Goal: Task Accomplishment & Management: Use online tool/utility

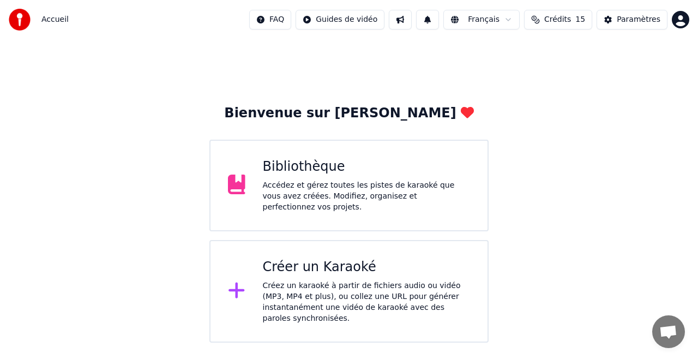
click at [334, 259] on div "Créer un Karaoké" at bounding box center [367, 266] width 208 height 17
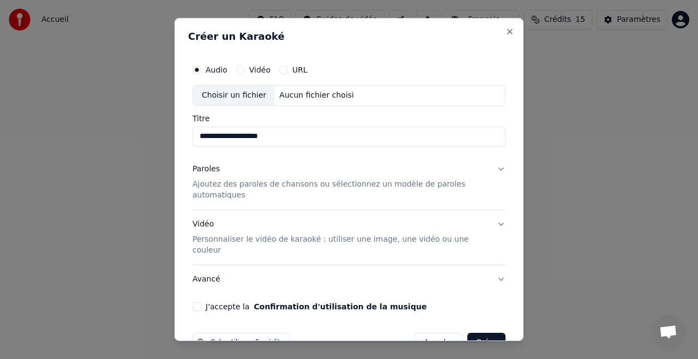
type input "**********"
click at [239, 69] on button "Vidéo" at bounding box center [240, 69] width 9 height 9
click at [201, 69] on div "Audio" at bounding box center [209, 69] width 35 height 9
click at [195, 70] on button "Audio" at bounding box center [196, 69] width 9 height 9
click at [228, 92] on div "Choisir un fichier" at bounding box center [234, 96] width 82 height 20
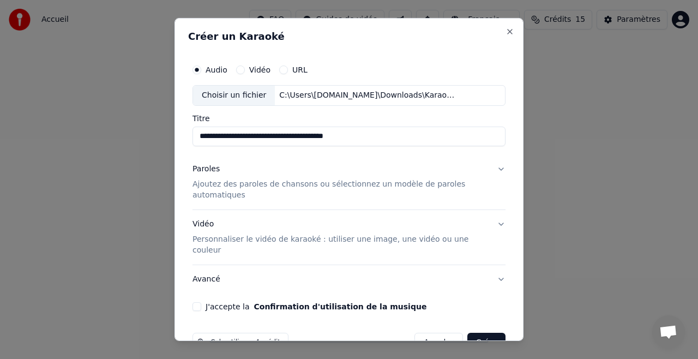
click at [370, 140] on input "**********" at bounding box center [348, 136] width 313 height 20
drag, startPoint x: 230, startPoint y: 135, endPoint x: 150, endPoint y: 136, distance: 79.6
click at [150, 136] on body "**********" at bounding box center [349, 171] width 698 height 342
drag, startPoint x: 249, startPoint y: 132, endPoint x: 499, endPoint y: 150, distance: 251.5
click at [499, 150] on div "**********" at bounding box center [349, 185] width 322 height 261
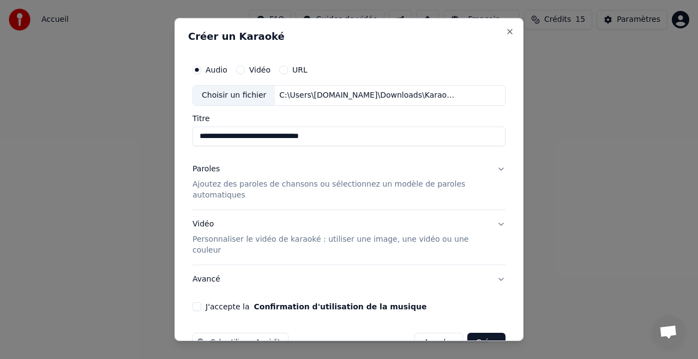
type input "**********"
click at [491, 167] on button "Paroles Ajoutez des paroles de chansons ou sélectionnez un modèle de paroles au…" at bounding box center [348, 182] width 313 height 55
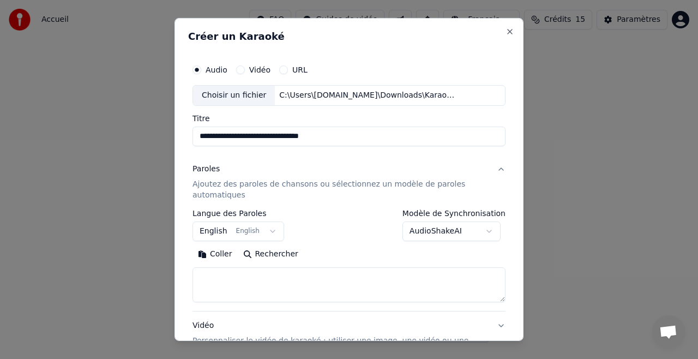
click at [261, 230] on button "English English" at bounding box center [238, 231] width 92 height 20
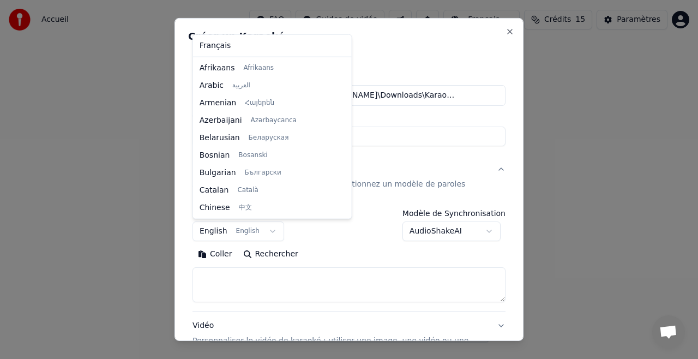
scroll to position [87, 0]
select select "**"
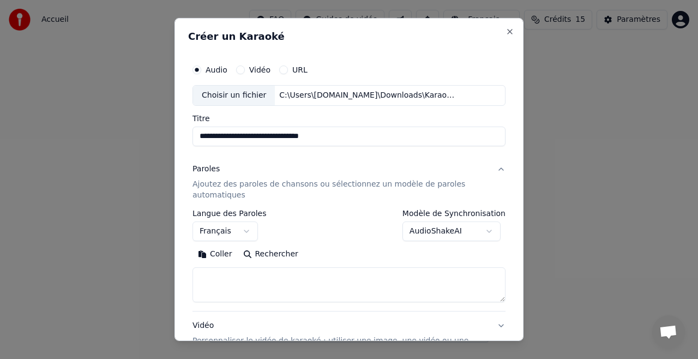
click at [219, 273] on textarea at bounding box center [348, 284] width 313 height 35
click at [222, 255] on button "Coller" at bounding box center [214, 253] width 45 height 17
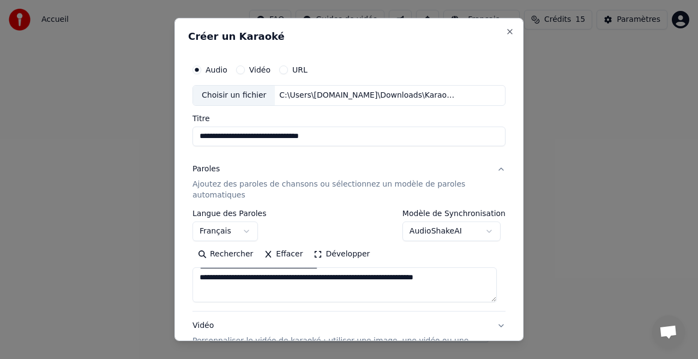
scroll to position [131, 0]
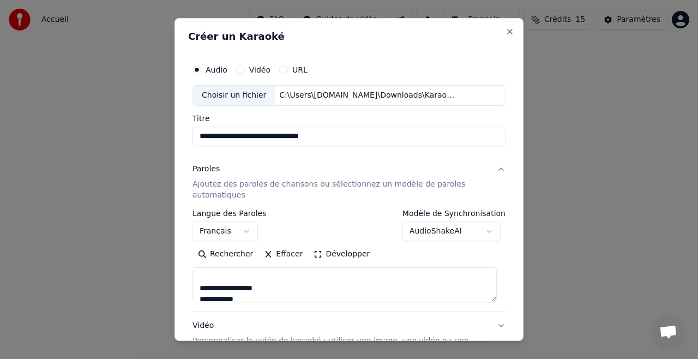
click at [209, 276] on textarea at bounding box center [344, 284] width 304 height 35
click at [234, 288] on textarea at bounding box center [344, 284] width 304 height 35
click at [203, 279] on textarea at bounding box center [344, 284] width 304 height 35
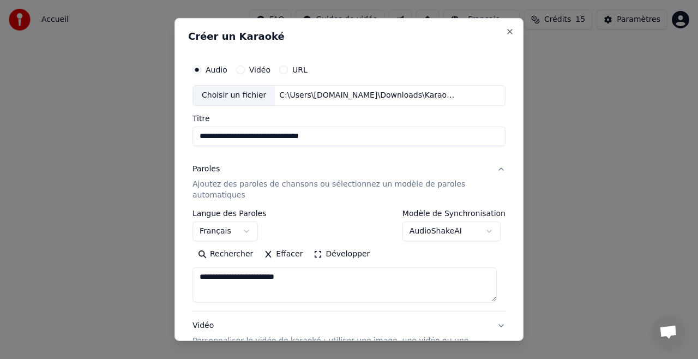
scroll to position [567, 0]
click at [220, 269] on textarea at bounding box center [344, 284] width 304 height 35
type textarea "**********"
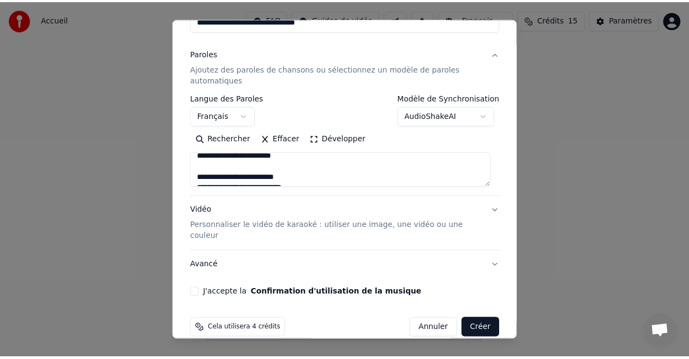
scroll to position [118, 0]
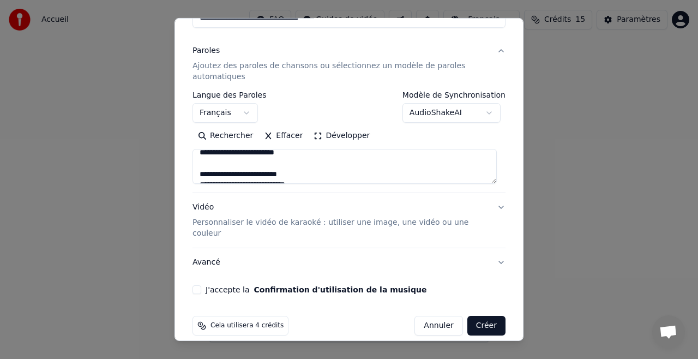
click at [196, 285] on button "J'accepte la Confirmation d'utilisation de la musique" at bounding box center [196, 289] width 9 height 9
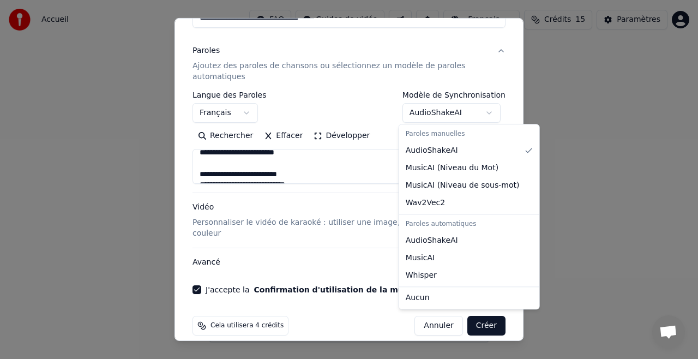
click at [486, 112] on body "**********" at bounding box center [349, 171] width 698 height 342
click at [497, 56] on body "**********" at bounding box center [349, 171] width 698 height 342
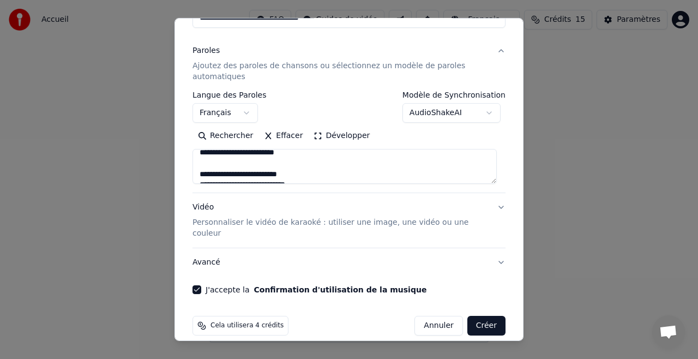
click at [478, 316] on button "Créer" at bounding box center [486, 326] width 38 height 20
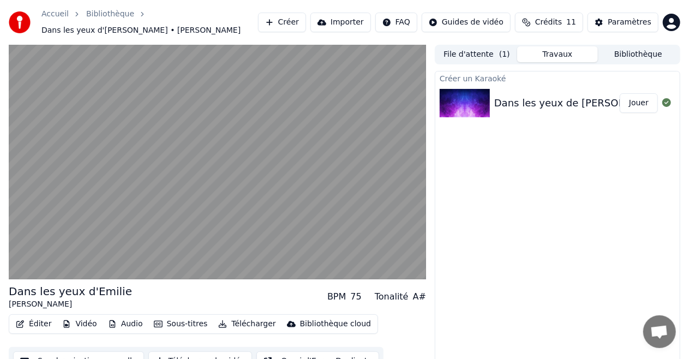
click at [529, 100] on div "Dans les yeux de Nini (Les keupines)" at bounding box center [615, 102] width 243 height 15
click at [639, 99] on button "Jouer" at bounding box center [638, 103] width 38 height 20
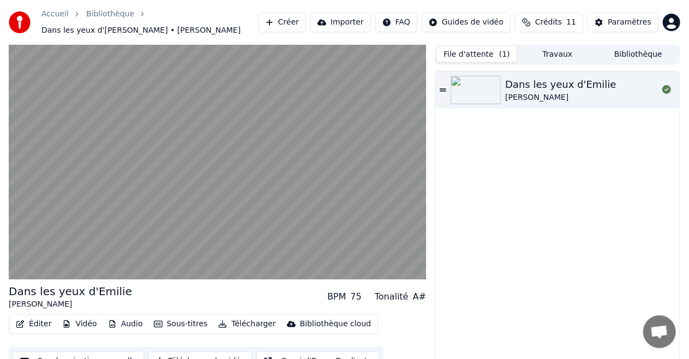
click at [457, 49] on button "File d'attente ( 1 )" at bounding box center [476, 54] width 81 height 16
click at [567, 51] on button "Travaux" at bounding box center [557, 54] width 81 height 16
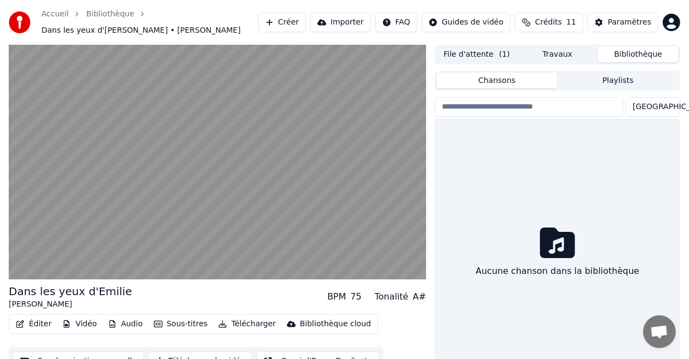
click at [642, 50] on button "Bibliothèque" at bounding box center [638, 54] width 81 height 16
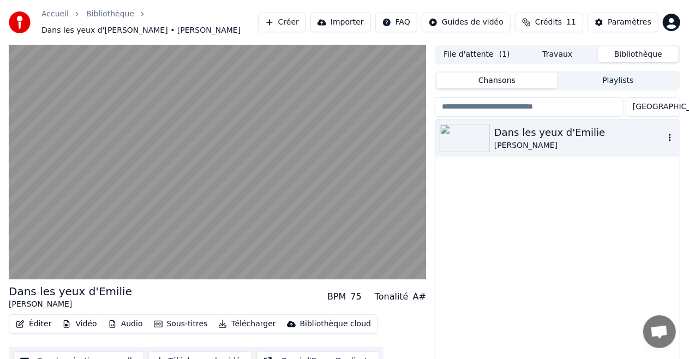
click at [667, 133] on icon "button" at bounding box center [669, 137] width 11 height 9
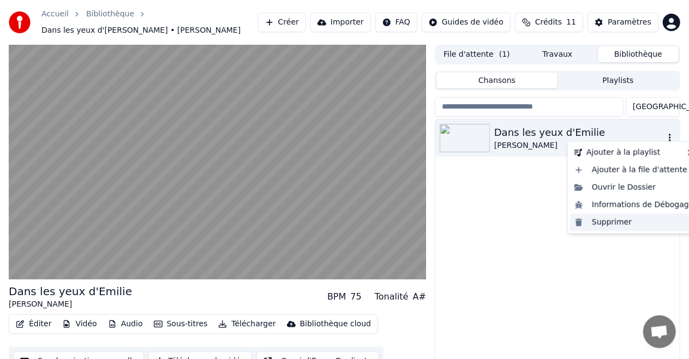
click at [613, 219] on div "Supprimer" at bounding box center [634, 222] width 128 height 17
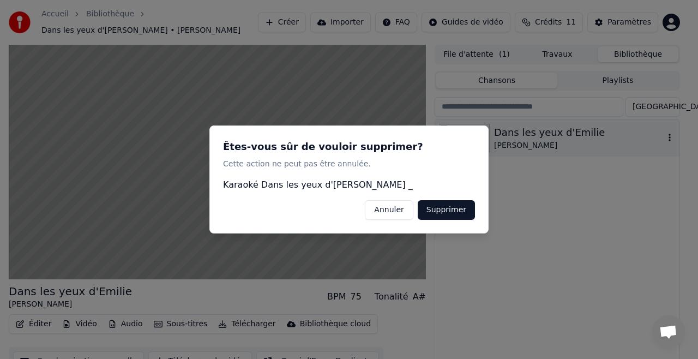
click at [459, 208] on button "Supprimer" at bounding box center [446, 210] width 57 height 20
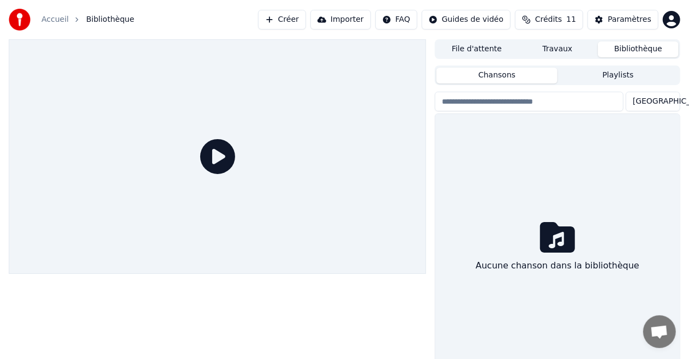
click at [554, 49] on button "Travaux" at bounding box center [557, 49] width 81 height 16
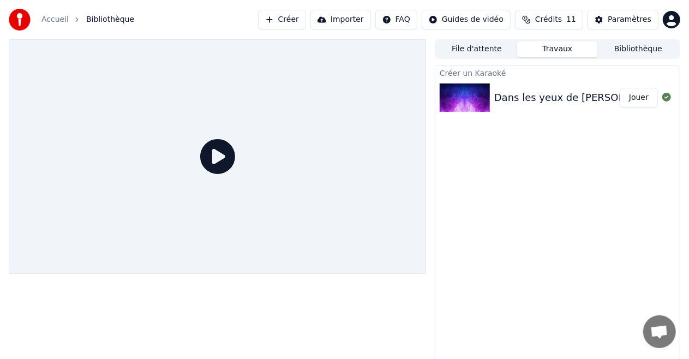
click at [545, 98] on div "Dans les yeux de Nini (Les keupines)" at bounding box center [615, 97] width 243 height 15
click at [643, 97] on button "Jouer" at bounding box center [638, 98] width 38 height 20
click at [511, 96] on div "Dans les yeux de Nini (Les keupines)" at bounding box center [615, 97] width 243 height 15
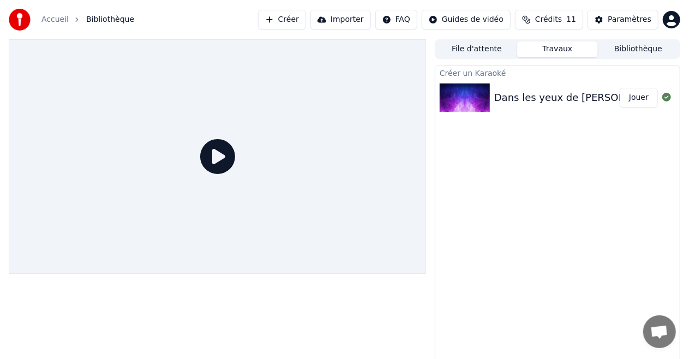
click at [218, 155] on icon at bounding box center [217, 156] width 35 height 35
click at [543, 105] on div "Dans les yeux de Nini (Les keupines)" at bounding box center [615, 97] width 243 height 15
click at [467, 76] on div "Créer un Karaoké" at bounding box center [557, 72] width 244 height 13
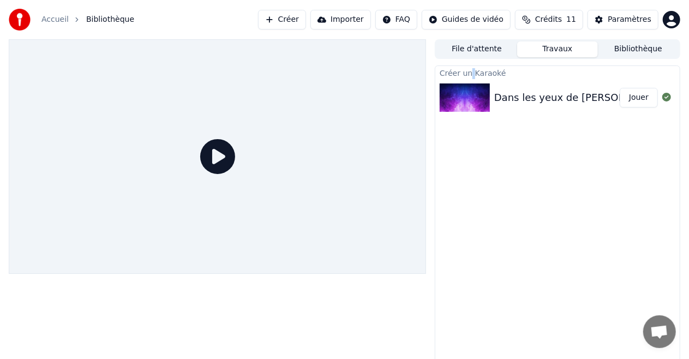
click at [531, 101] on div "Dans les yeux de Nini (Les keupines)" at bounding box center [615, 97] width 243 height 15
click at [461, 48] on button "File d'attente" at bounding box center [476, 49] width 81 height 16
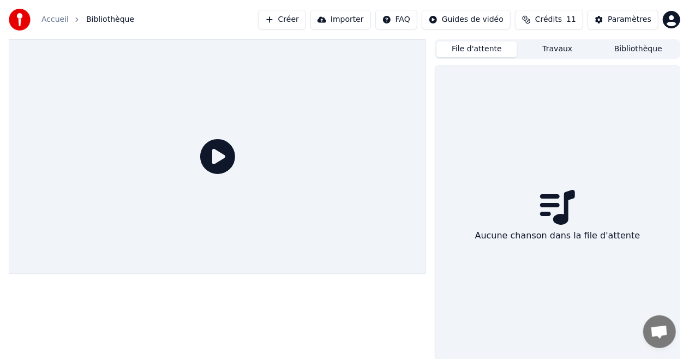
click at [635, 47] on button "Bibliothèque" at bounding box center [638, 49] width 81 height 16
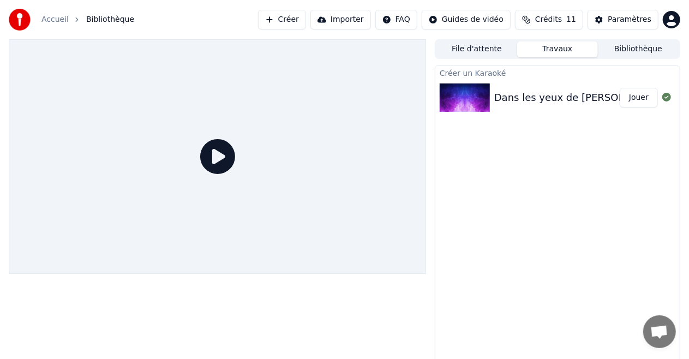
click at [561, 44] on button "Travaux" at bounding box center [557, 49] width 81 height 16
click at [92, 18] on span "Bibliothèque" at bounding box center [110, 19] width 48 height 11
click at [298, 19] on button "Créer" at bounding box center [282, 20] width 48 height 20
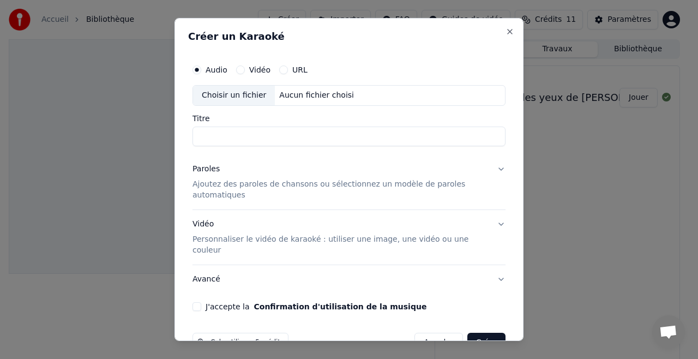
click at [240, 70] on button "Vidéo" at bounding box center [240, 69] width 9 height 9
click at [247, 94] on div "Choisir un fichier" at bounding box center [234, 96] width 82 height 20
click at [199, 69] on button "Audio" at bounding box center [196, 69] width 9 height 9
click at [233, 92] on div "Choisir un fichier" at bounding box center [234, 96] width 82 height 20
type input "**********"
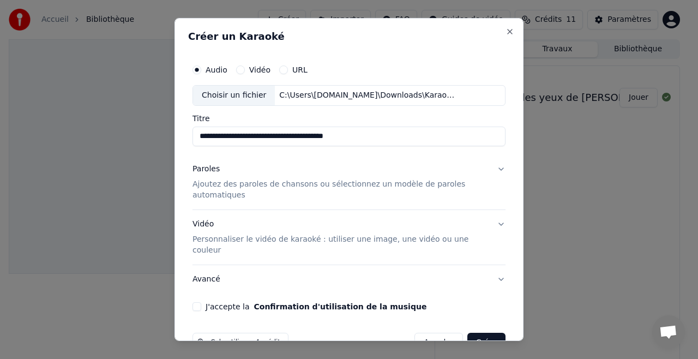
click at [395, 134] on input "**********" at bounding box center [348, 136] width 313 height 20
click at [505, 29] on button "Close" at bounding box center [509, 31] width 9 height 9
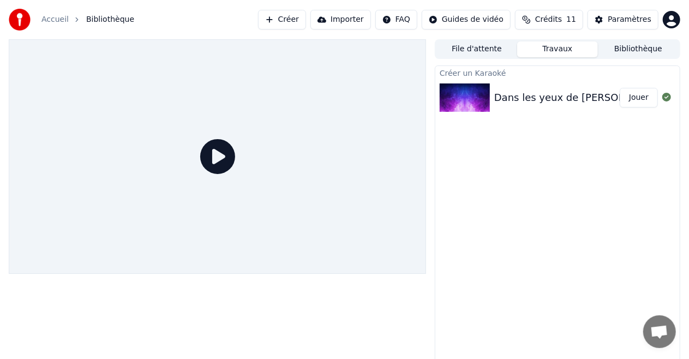
click at [668, 17] on html "Accueil Bibliothèque Créer Importer FAQ Guides de vidéo Crédits 11 Paramètres F…" at bounding box center [344, 179] width 689 height 359
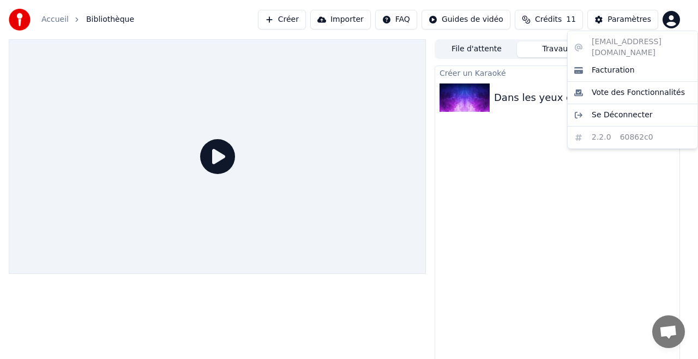
click at [545, 231] on html "Accueil Bibliothèque Créer Importer FAQ Guides de vidéo Crédits 11 Paramètres F…" at bounding box center [349, 179] width 698 height 359
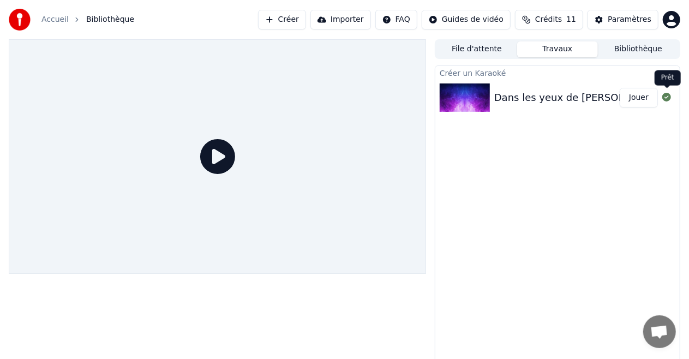
click at [664, 100] on icon at bounding box center [666, 97] width 9 height 9
click at [667, 98] on icon at bounding box center [666, 97] width 9 height 9
click at [644, 103] on button "Jouer" at bounding box center [638, 98] width 38 height 20
click at [605, 91] on div "Dans les yeux de Nini (Les keupines)" at bounding box center [615, 97] width 243 height 15
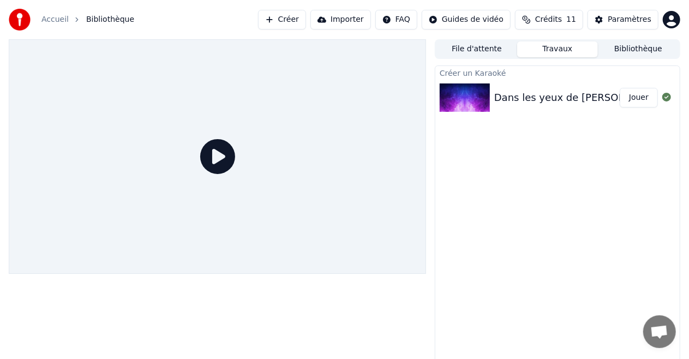
click at [605, 91] on div "Dans les yeux de Nini (Les keupines)" at bounding box center [615, 97] width 243 height 15
click at [476, 49] on button "File d'attente" at bounding box center [476, 49] width 81 height 16
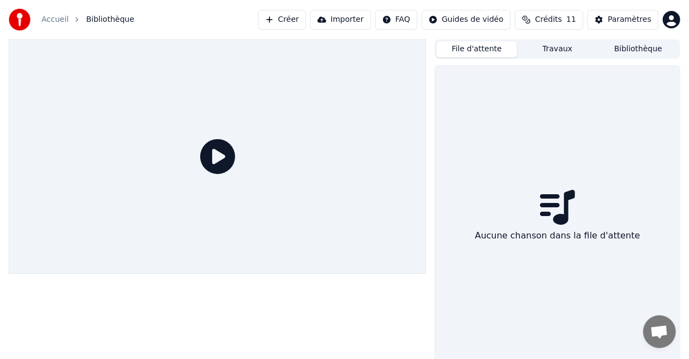
click at [565, 88] on div "Aucune chanson dans la file d'attente" at bounding box center [557, 218] width 244 height 304
click at [563, 50] on button "Travaux" at bounding box center [557, 49] width 81 height 16
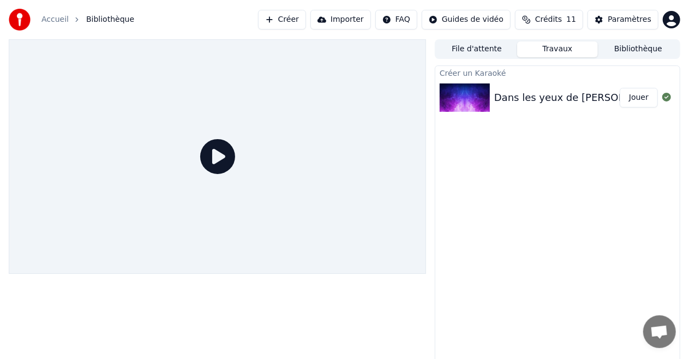
click at [580, 98] on div "Dans les yeux de Nini (Les keupines)" at bounding box center [615, 97] width 243 height 15
click at [224, 153] on icon at bounding box center [217, 156] width 35 height 35
click at [581, 100] on div "Dans les yeux de Nini (Les keupines)" at bounding box center [615, 97] width 243 height 15
click at [667, 97] on icon at bounding box center [666, 97] width 9 height 9
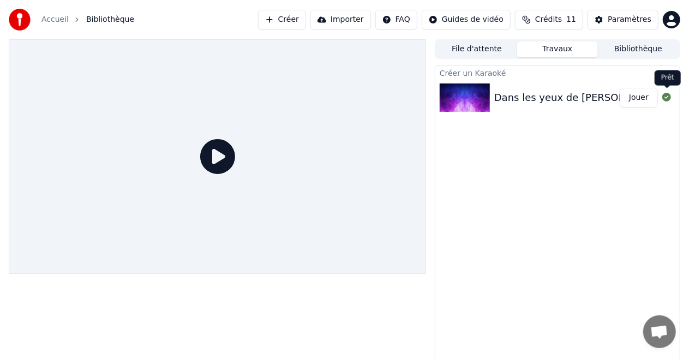
click at [667, 97] on icon at bounding box center [666, 97] width 9 height 9
click at [355, 21] on button "Importer" at bounding box center [340, 20] width 61 height 20
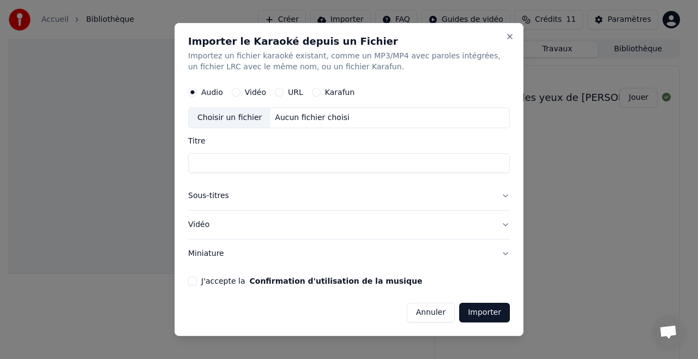
click at [314, 93] on button "Karafun" at bounding box center [316, 92] width 9 height 9
click at [233, 120] on div "Choisir un fichier" at bounding box center [230, 118] width 82 height 20
click at [191, 92] on button "Audio" at bounding box center [192, 92] width 9 height 9
click at [434, 317] on button "Annuler" at bounding box center [431, 313] width 48 height 20
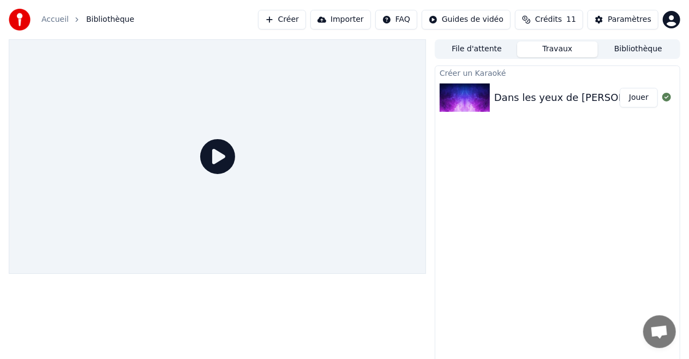
click at [547, 100] on div "Dans les yeux de Nini (Les keupines)" at bounding box center [615, 97] width 243 height 15
click at [529, 103] on div "Dans les yeux de Nini (Les keupines)" at bounding box center [615, 97] width 243 height 15
click at [213, 155] on icon at bounding box center [217, 156] width 35 height 35
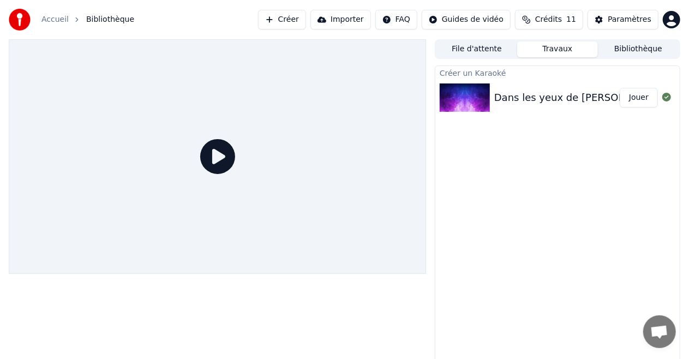
click at [215, 155] on icon at bounding box center [217, 156] width 35 height 35
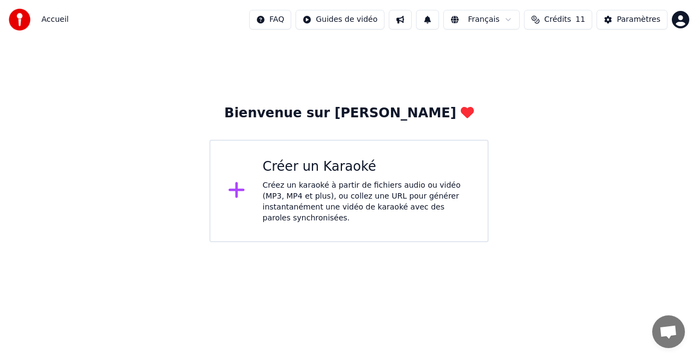
click at [238, 191] on icon at bounding box center [236, 190] width 16 height 16
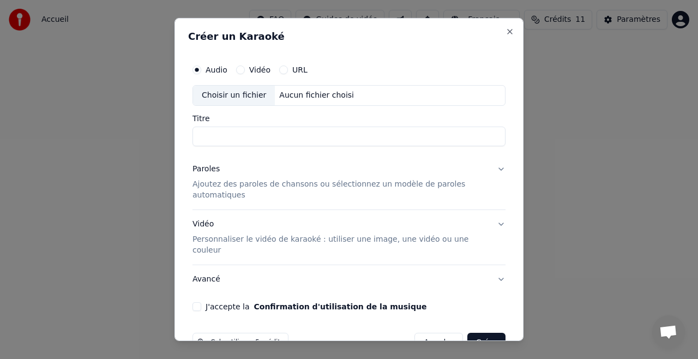
click at [237, 94] on div "Choisir un fichier" at bounding box center [234, 96] width 82 height 20
drag, startPoint x: 227, startPoint y: 137, endPoint x: 146, endPoint y: 142, distance: 80.8
click at [146, 142] on body "**********" at bounding box center [349, 121] width 698 height 242
drag, startPoint x: 249, startPoint y: 136, endPoint x: 512, endPoint y: 148, distance: 263.1
click at [512, 148] on div "**********" at bounding box center [348, 179] width 349 height 323
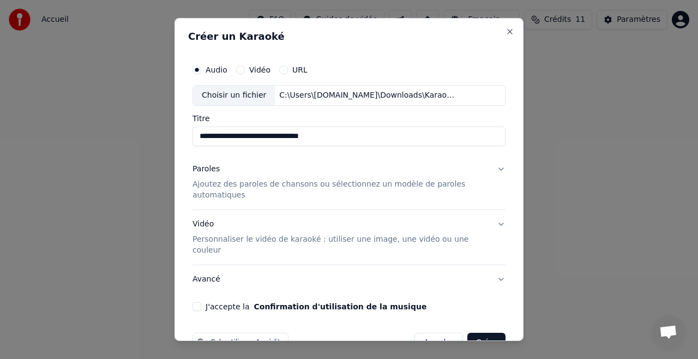
type input "**********"
click at [491, 170] on button "Paroles Ajoutez des paroles de chansons ou sélectionnez un modèle de paroles au…" at bounding box center [348, 182] width 313 height 55
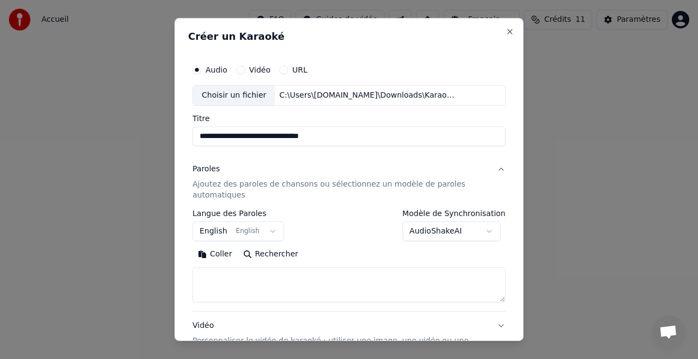
click at [263, 232] on button "English English" at bounding box center [238, 231] width 92 height 20
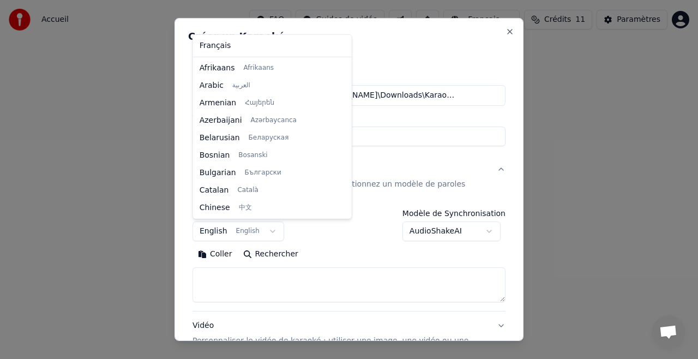
scroll to position [87, 0]
select select "**"
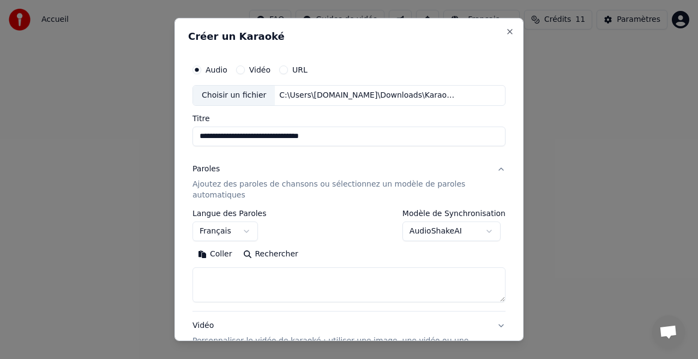
click at [273, 275] on textarea at bounding box center [348, 284] width 313 height 35
click at [222, 252] on button "Coller" at bounding box center [214, 253] width 45 height 17
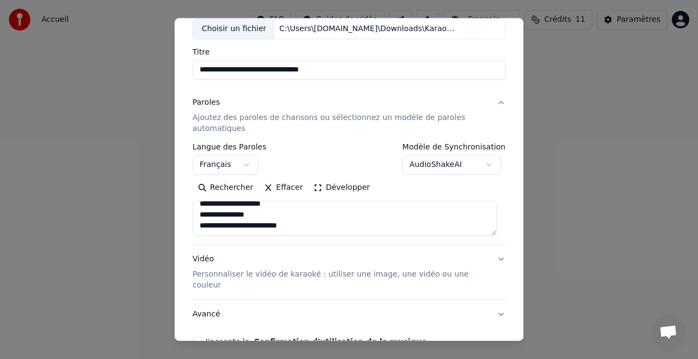
scroll to position [118, 0]
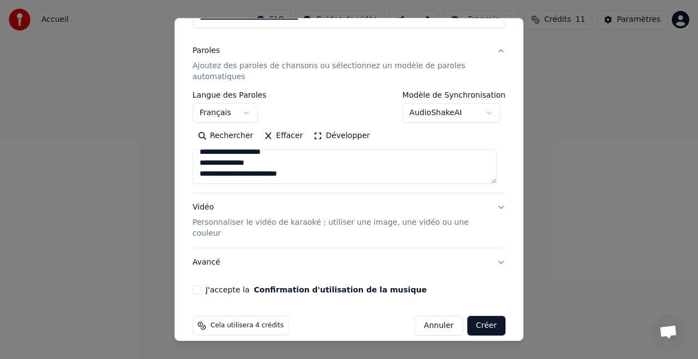
click at [492, 207] on button "Vidéo Personnaliser le vidéo de karaoké : utiliser une image, une vidéo ou une …" at bounding box center [348, 220] width 313 height 55
type textarea "**********"
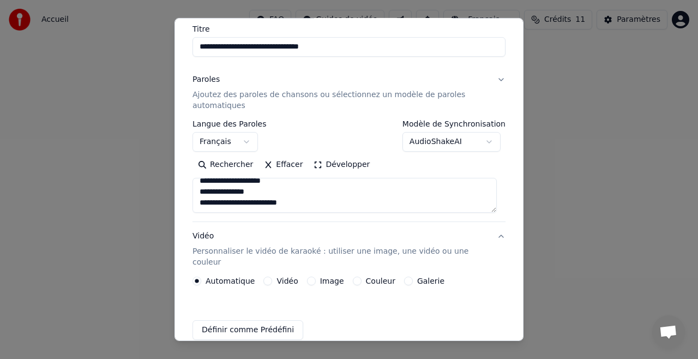
scroll to position [89, 0]
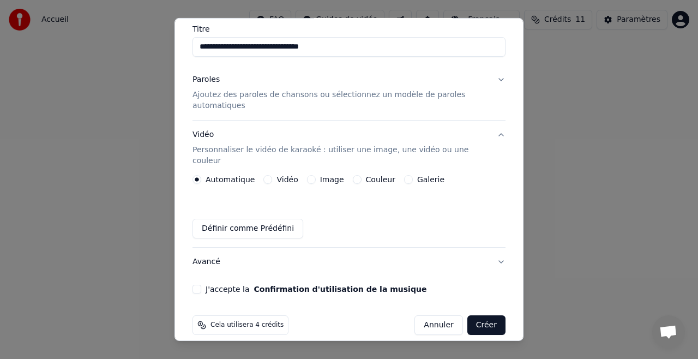
click at [265, 175] on button "Vidéo" at bounding box center [267, 179] width 9 height 9
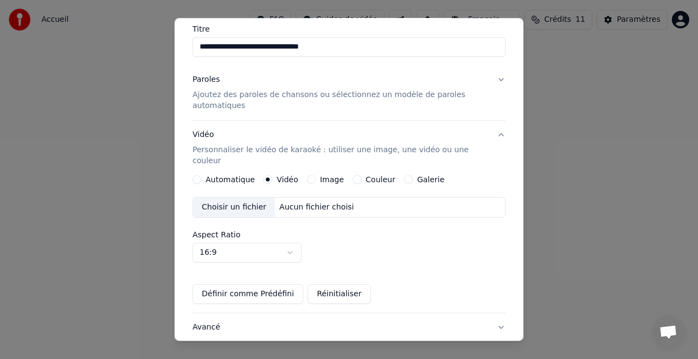
click at [353, 175] on button "Couleur" at bounding box center [357, 179] width 9 height 9
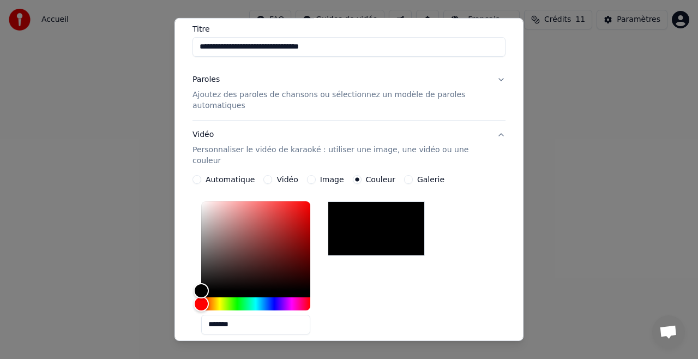
click at [198, 175] on button "Automatique" at bounding box center [196, 179] width 9 height 9
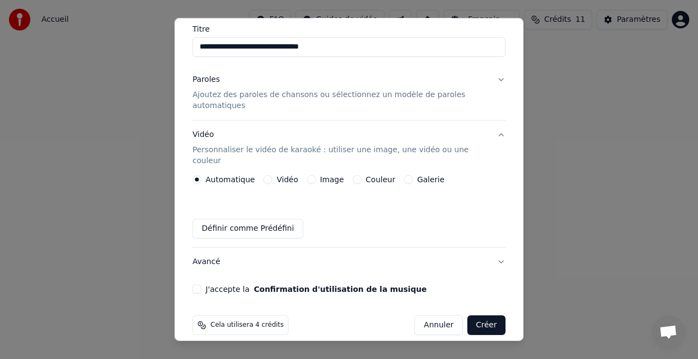
scroll to position [89, 0]
click at [273, 219] on button "Définir comme Prédéfini" at bounding box center [247, 229] width 111 height 20
click at [493, 249] on button "Avancé" at bounding box center [348, 262] width 313 height 28
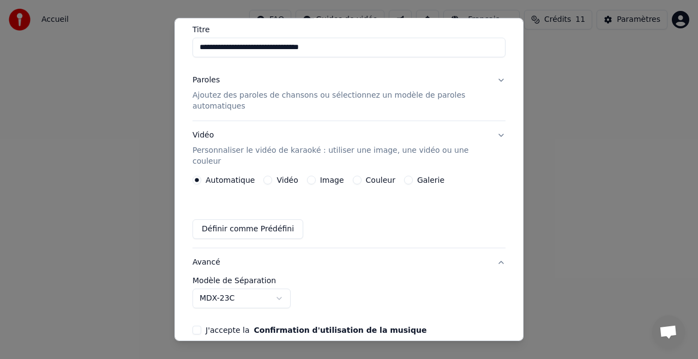
scroll to position [58, 0]
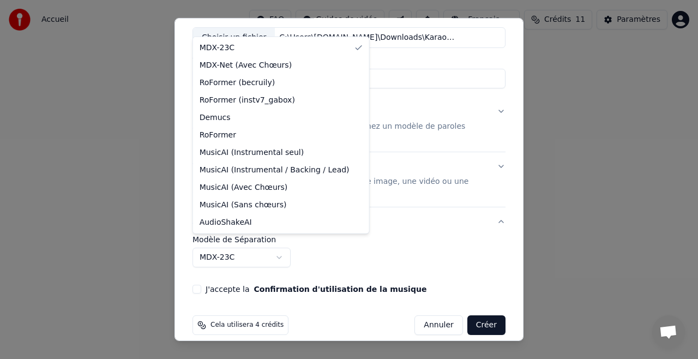
click at [279, 242] on body "**********" at bounding box center [349, 121] width 698 height 242
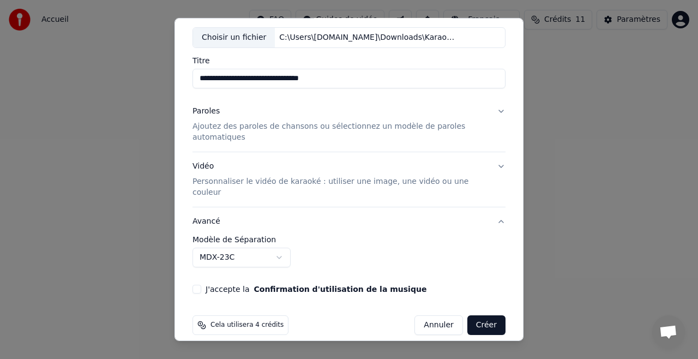
drag, startPoint x: 417, startPoint y: 236, endPoint x: 428, endPoint y: 234, distance: 11.0
click at [417, 237] on body "**********" at bounding box center [349, 121] width 698 height 242
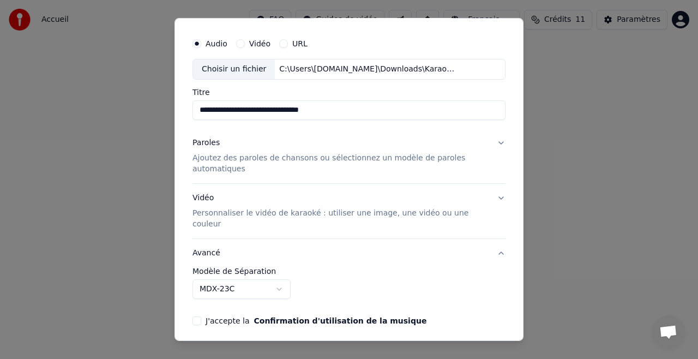
scroll to position [0, 0]
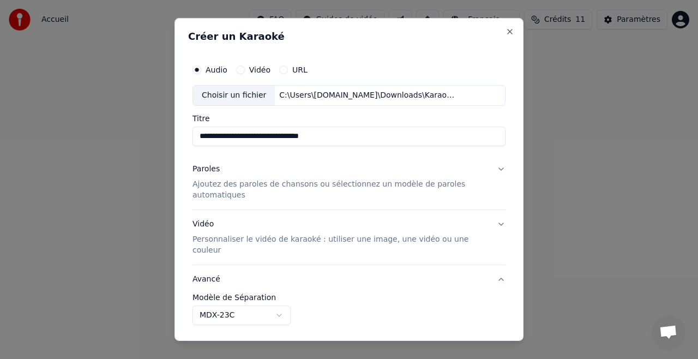
click at [487, 170] on button "Paroles Ajoutez des paroles de chansons ou sélectionnez un modèle de paroles au…" at bounding box center [348, 182] width 313 height 55
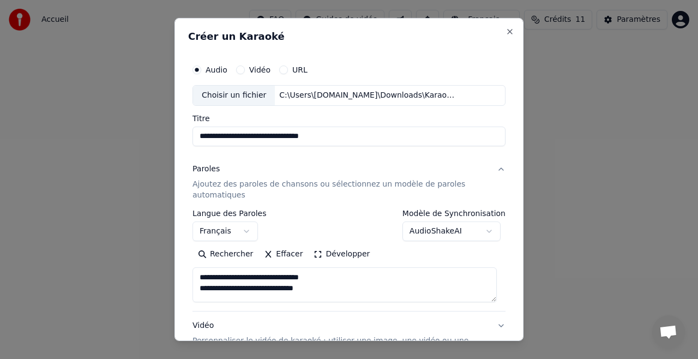
click at [483, 232] on body "**********" at bounding box center [349, 121] width 698 height 242
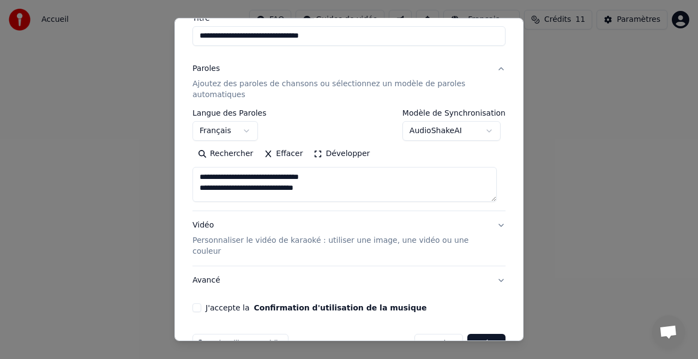
scroll to position [118, 0]
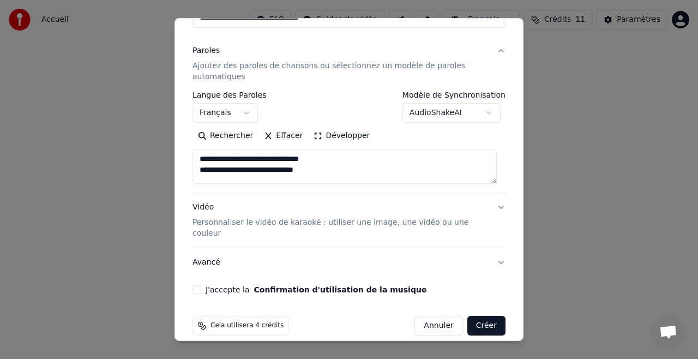
click at [494, 205] on button "Vidéo Personnaliser le vidéo de karaoké : utiliser une image, une vidéo ou une …" at bounding box center [348, 220] width 313 height 55
type textarea "**********"
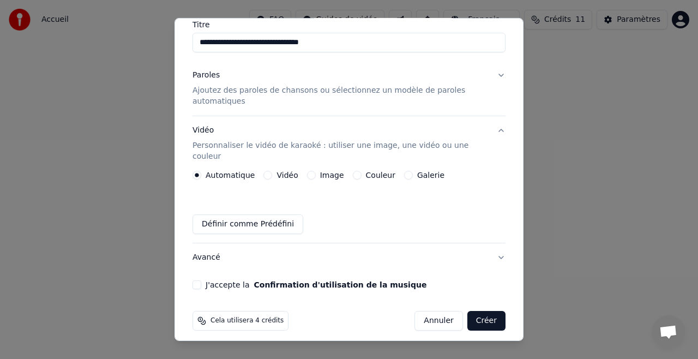
scroll to position [89, 0]
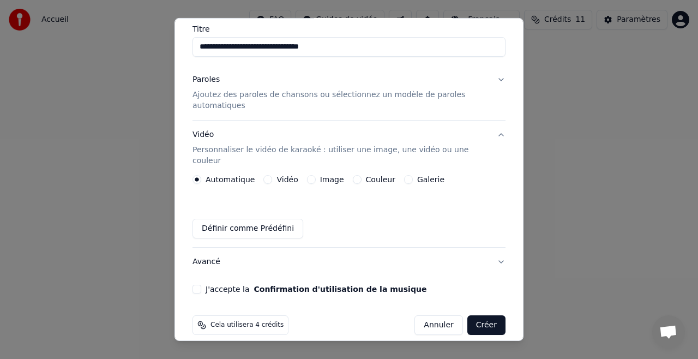
click at [490, 249] on button "Avancé" at bounding box center [348, 262] width 313 height 28
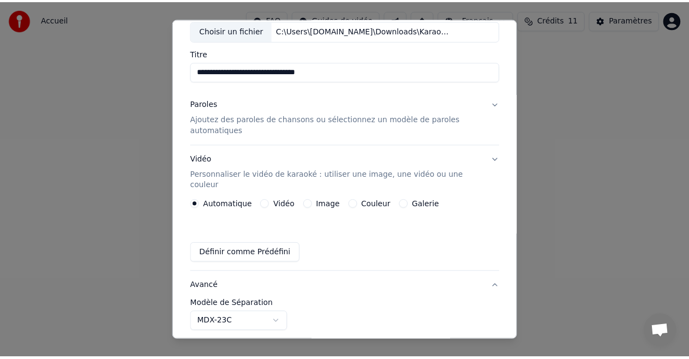
scroll to position [58, 0]
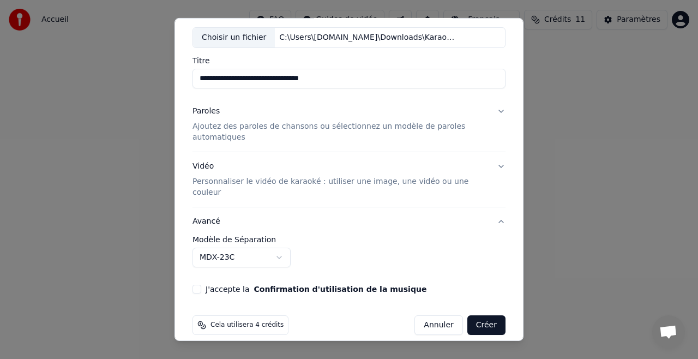
click at [198, 285] on button "J'accepte la Confirmation d'utilisation de la musique" at bounding box center [196, 289] width 9 height 9
click at [479, 316] on button "Créer" at bounding box center [486, 325] width 38 height 20
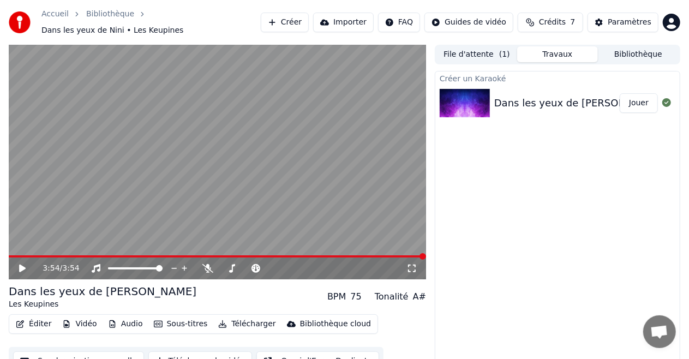
click at [24, 264] on icon at bounding box center [22, 268] width 7 height 8
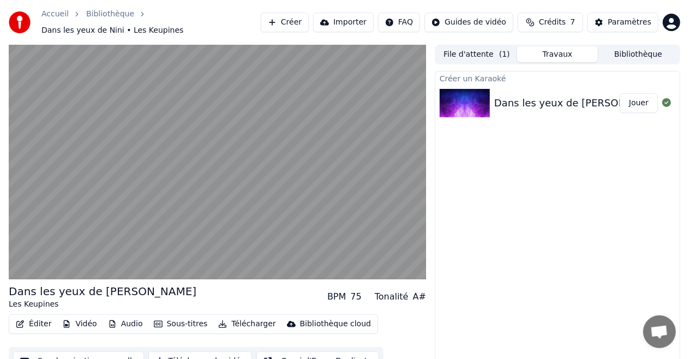
click at [34, 318] on button "Éditer" at bounding box center [33, 323] width 44 height 15
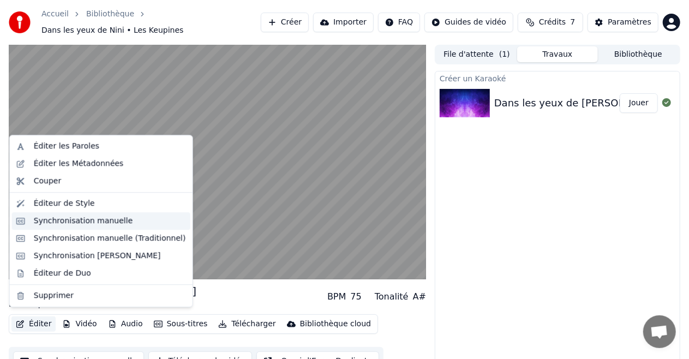
click at [61, 221] on div "Synchronisation manuelle" at bounding box center [83, 220] width 99 height 11
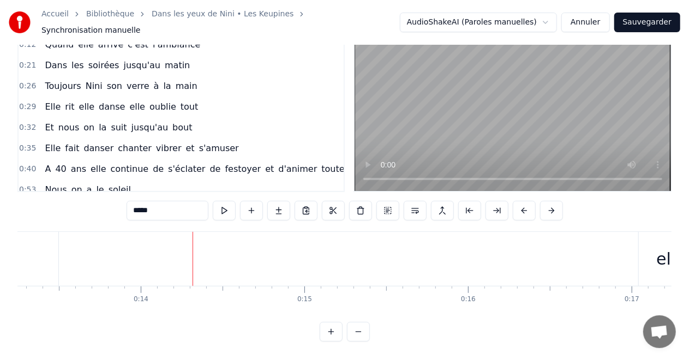
scroll to position [0, 2233]
drag, startPoint x: 594, startPoint y: 242, endPoint x: 370, endPoint y: 253, distance: 223.8
click at [370, 253] on div "Quand elle arrive c'est l'ambiance" at bounding box center [524, 259] width 1442 height 54
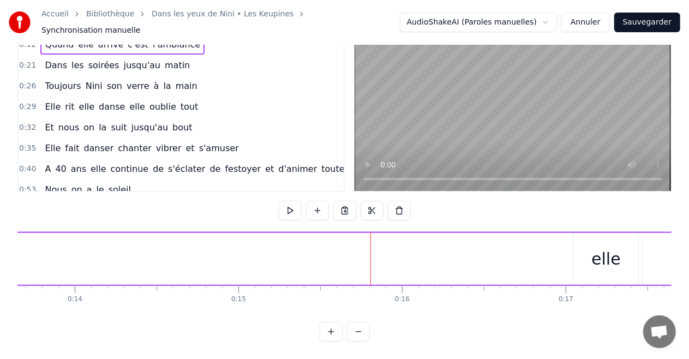
drag, startPoint x: 611, startPoint y: 254, endPoint x: 590, endPoint y: 257, distance: 20.9
click at [590, 257] on div "elle" at bounding box center [606, 259] width 64 height 52
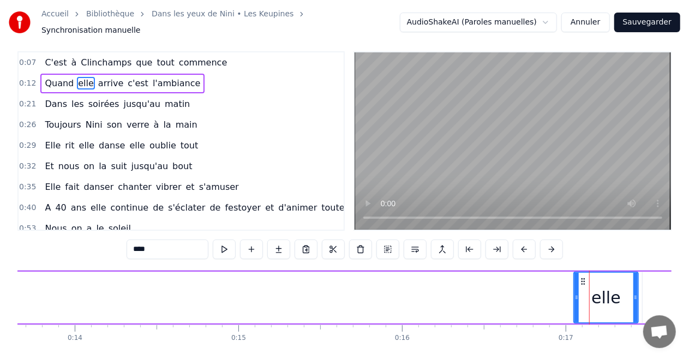
scroll to position [0, 0]
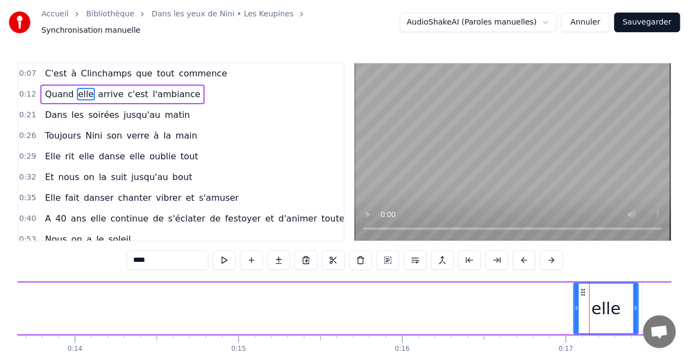
click at [582, 290] on circle at bounding box center [581, 290] width 1 height 1
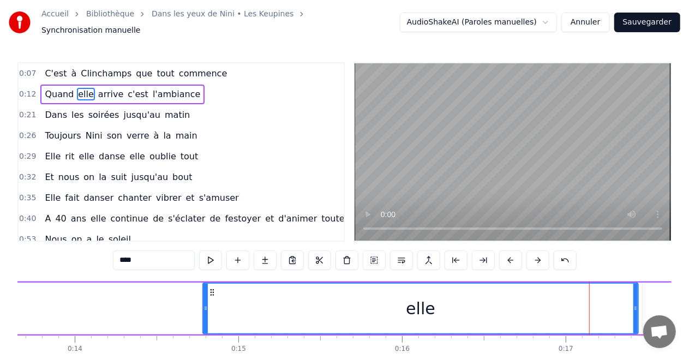
drag, startPoint x: 578, startPoint y: 296, endPoint x: 207, endPoint y: 300, distance: 370.8
click at [207, 300] on div at bounding box center [205, 309] width 4 height 50
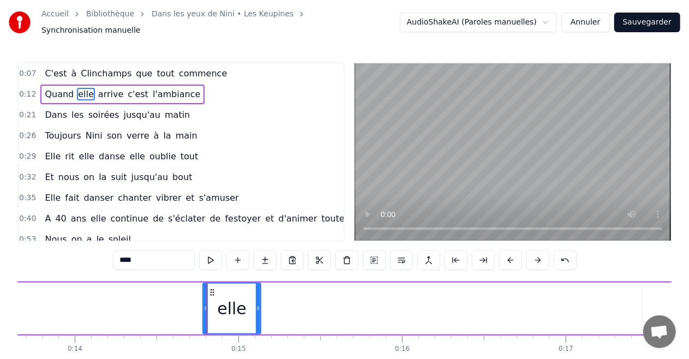
drag, startPoint x: 637, startPoint y: 296, endPoint x: 260, endPoint y: 297, distance: 377.3
click at [260, 297] on div at bounding box center [258, 309] width 4 height 50
drag, startPoint x: 206, startPoint y: 304, endPoint x: 178, endPoint y: 304, distance: 28.4
click at [178, 304] on icon at bounding box center [177, 308] width 4 height 9
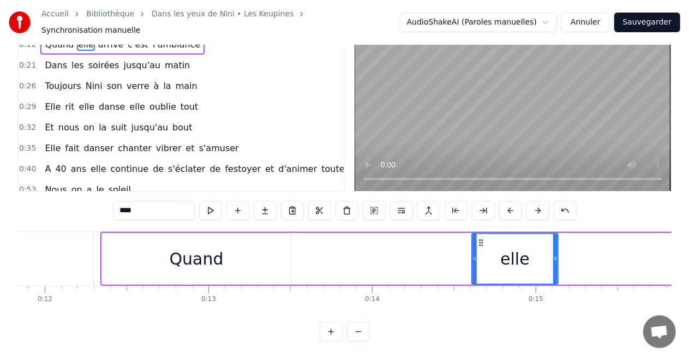
scroll to position [0, 1942]
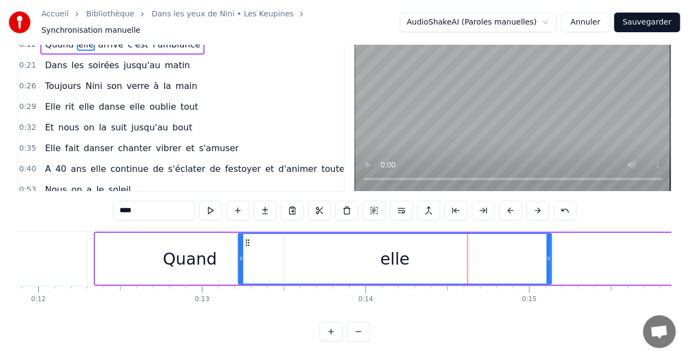
drag, startPoint x: 467, startPoint y: 249, endPoint x: 240, endPoint y: 256, distance: 226.9
click at [240, 256] on div at bounding box center [241, 259] width 4 height 50
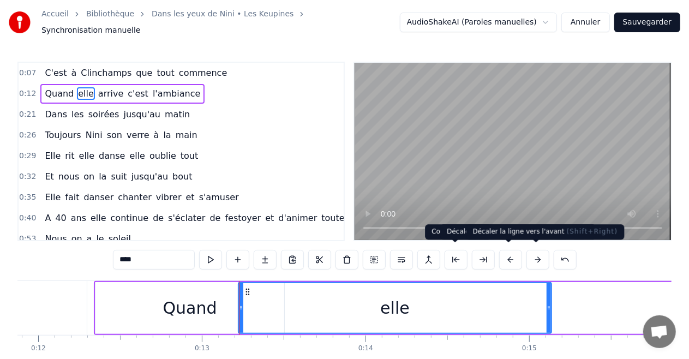
scroll to position [0, 0]
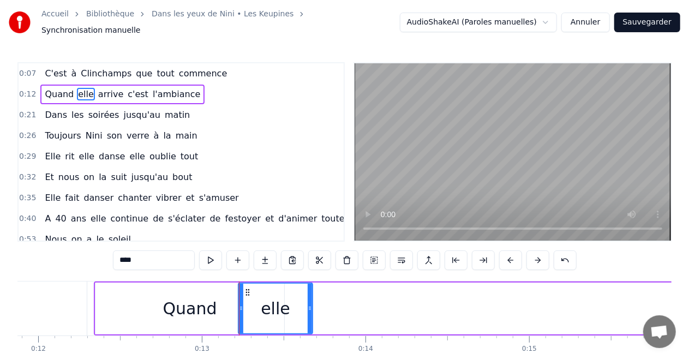
drag, startPoint x: 549, startPoint y: 302, endPoint x: 310, endPoint y: 304, distance: 238.8
click at [310, 304] on icon at bounding box center [310, 308] width 4 height 9
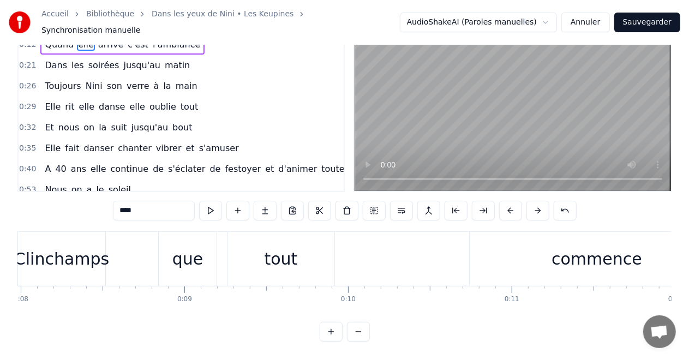
scroll to position [0, 1152]
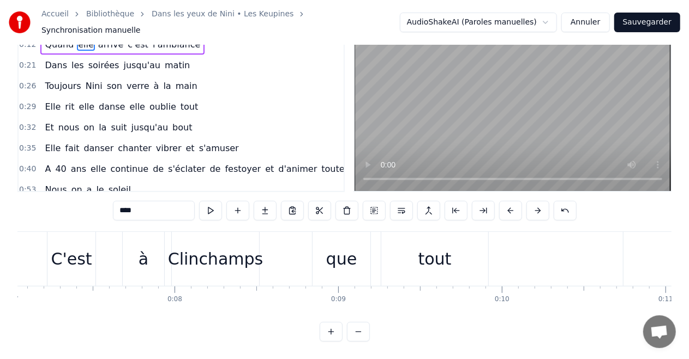
click at [63, 260] on div "C'est" at bounding box center [71, 258] width 41 height 25
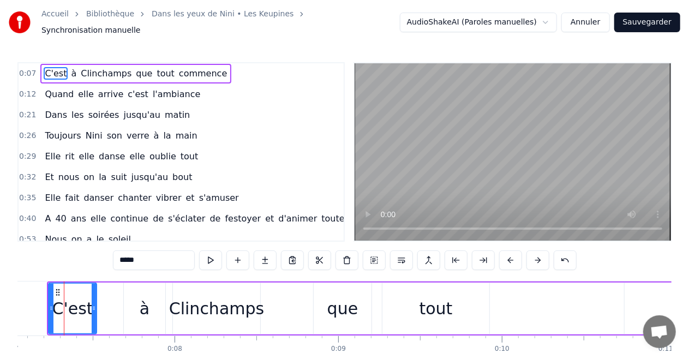
scroll to position [0, 1143]
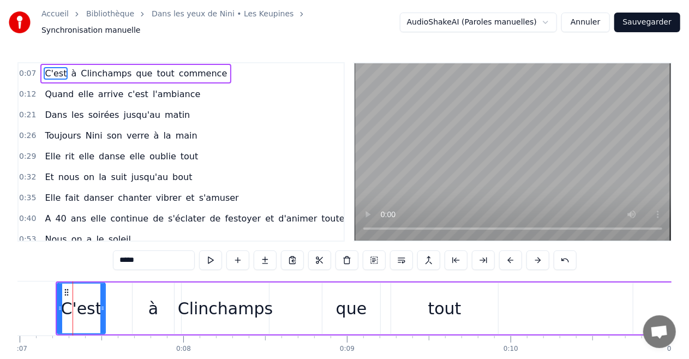
click at [162, 316] on div "à" at bounding box center [152, 308] width 41 height 52
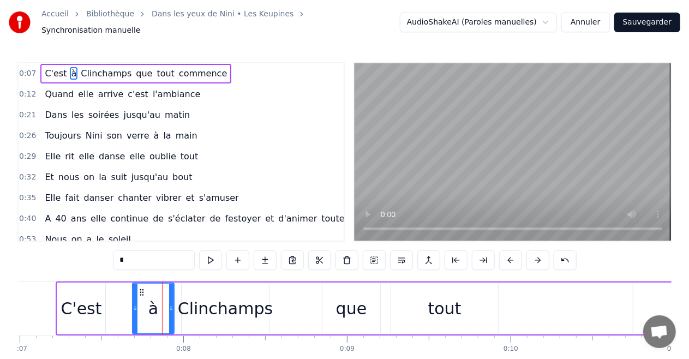
click at [249, 314] on div "Clinchamps" at bounding box center [225, 308] width 95 height 25
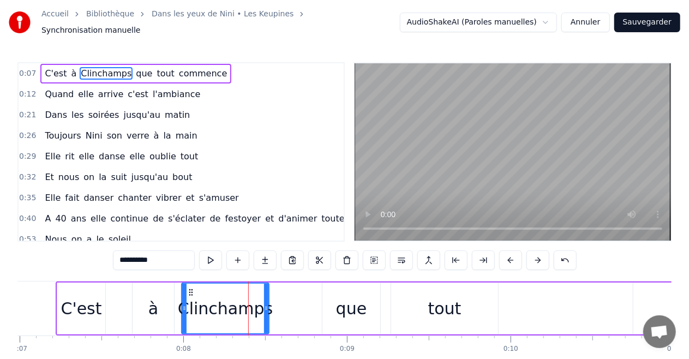
click at [353, 310] on div "que" at bounding box center [351, 308] width 31 height 25
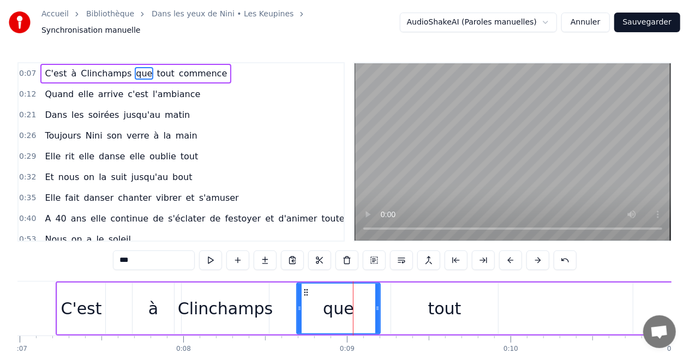
drag, startPoint x: 325, startPoint y: 310, endPoint x: 299, endPoint y: 310, distance: 25.6
click at [299, 310] on div at bounding box center [299, 309] width 4 height 50
drag, startPoint x: 377, startPoint y: 303, endPoint x: 353, endPoint y: 308, distance: 23.8
click at [353, 308] on div at bounding box center [354, 309] width 4 height 50
drag, startPoint x: 430, startPoint y: 305, endPoint x: 412, endPoint y: 310, distance: 18.0
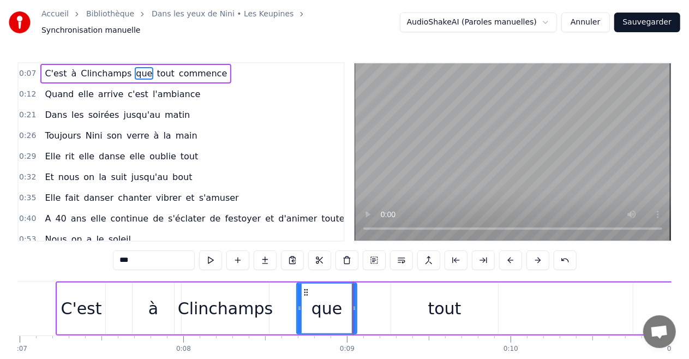
click at [412, 310] on div "tout" at bounding box center [444, 308] width 107 height 52
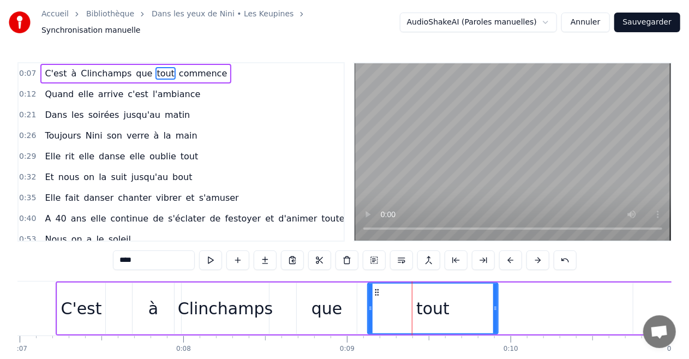
drag, startPoint x: 394, startPoint y: 304, endPoint x: 370, endPoint y: 303, distance: 23.5
click at [370, 304] on icon at bounding box center [370, 308] width 4 height 9
drag, startPoint x: 495, startPoint y: 302, endPoint x: 454, endPoint y: 305, distance: 41.6
click at [454, 305] on icon at bounding box center [453, 308] width 4 height 9
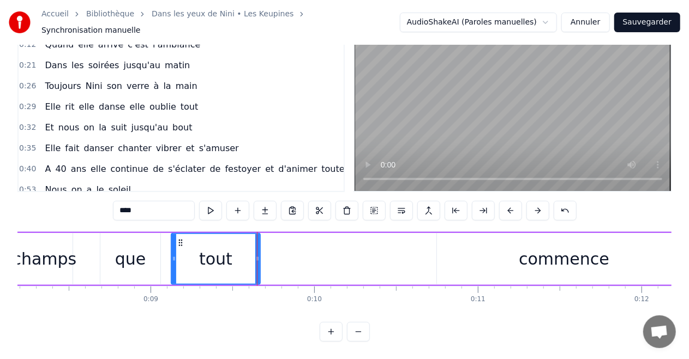
scroll to position [0, 1361]
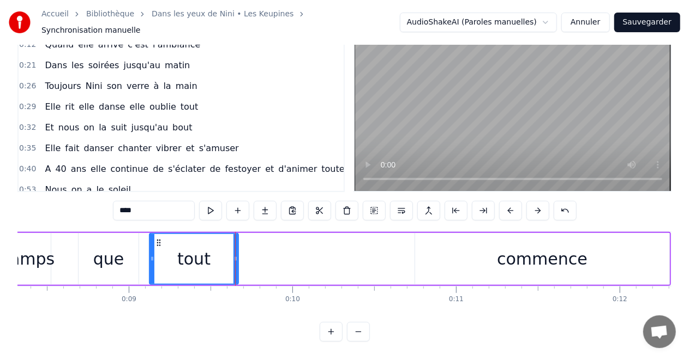
drag, startPoint x: 511, startPoint y: 241, endPoint x: 477, endPoint y: 248, distance: 34.5
click at [477, 248] on div "commence" at bounding box center [542, 259] width 254 height 52
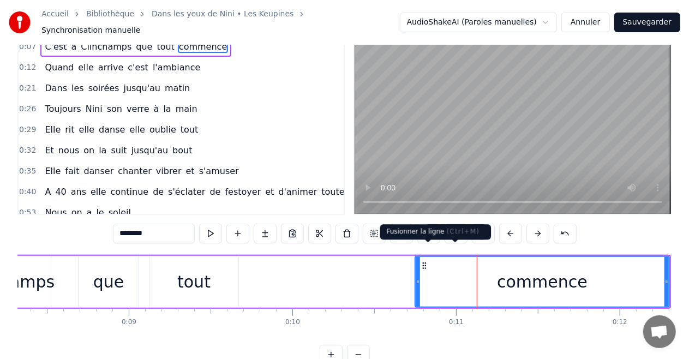
scroll to position [0, 0]
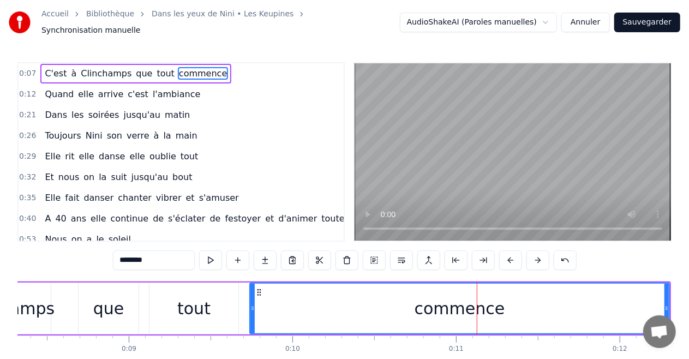
drag, startPoint x: 417, startPoint y: 304, endPoint x: 252, endPoint y: 300, distance: 165.2
click at [252, 304] on icon at bounding box center [252, 308] width 4 height 9
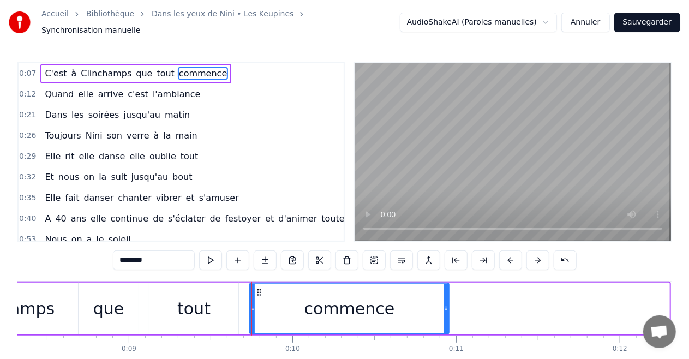
drag, startPoint x: 666, startPoint y: 301, endPoint x: 446, endPoint y: 308, distance: 220.4
click at [446, 308] on div at bounding box center [446, 309] width 4 height 50
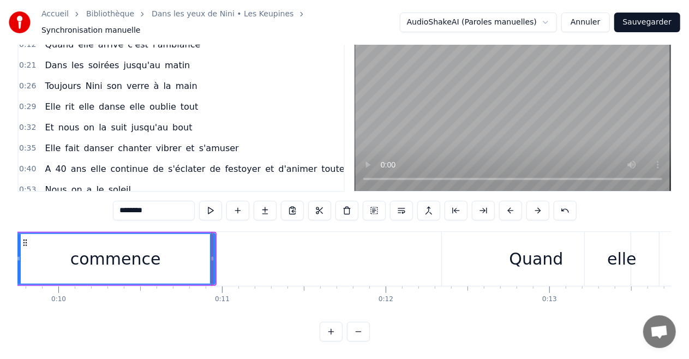
scroll to position [0, 1601]
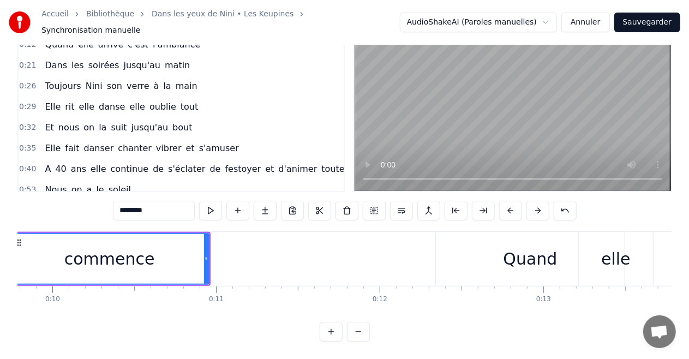
drag, startPoint x: 517, startPoint y: 245, endPoint x: 505, endPoint y: 248, distance: 12.7
click at [505, 248] on div "Quand" at bounding box center [530, 258] width 54 height 25
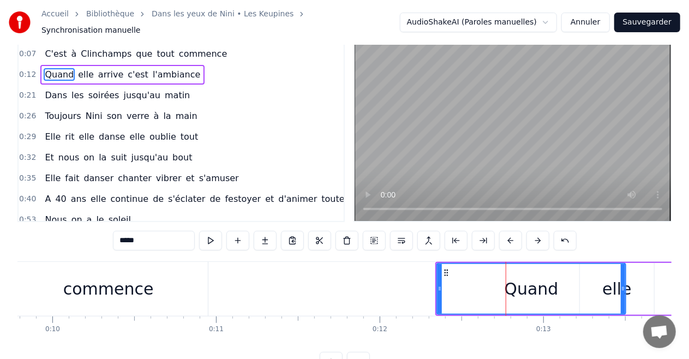
scroll to position [0, 0]
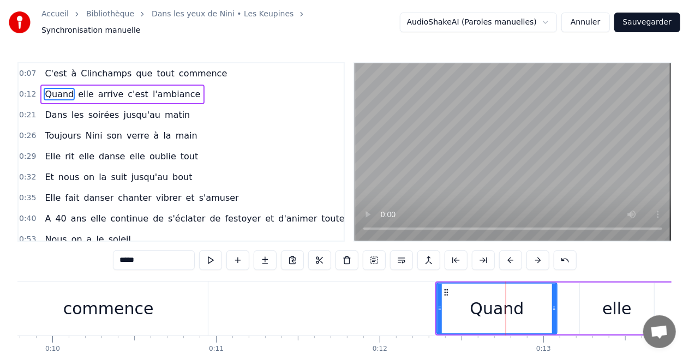
drag, startPoint x: 622, startPoint y: 292, endPoint x: 553, endPoint y: 296, distance: 68.8
click at [553, 296] on div at bounding box center [554, 309] width 4 height 50
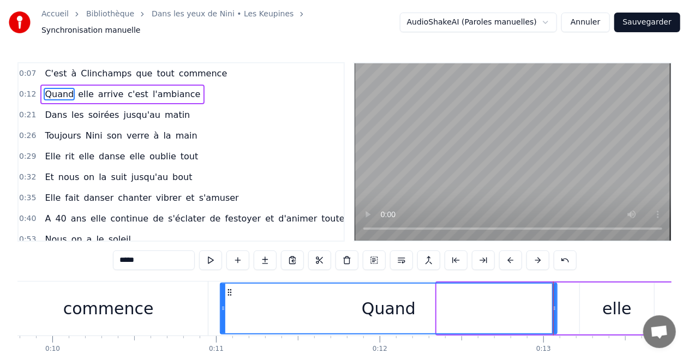
drag, startPoint x: 438, startPoint y: 304, endPoint x: 222, endPoint y: 309, distance: 216.5
click at [222, 309] on div at bounding box center [223, 309] width 4 height 50
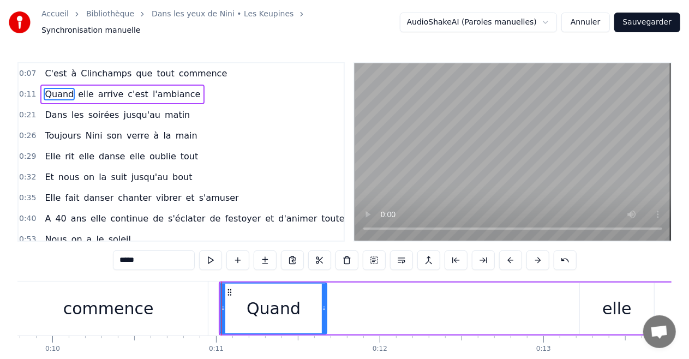
drag, startPoint x: 555, startPoint y: 301, endPoint x: 325, endPoint y: 308, distance: 230.2
click at [325, 308] on div at bounding box center [324, 309] width 4 height 50
click at [600, 303] on div "elle" at bounding box center [617, 308] width 74 height 52
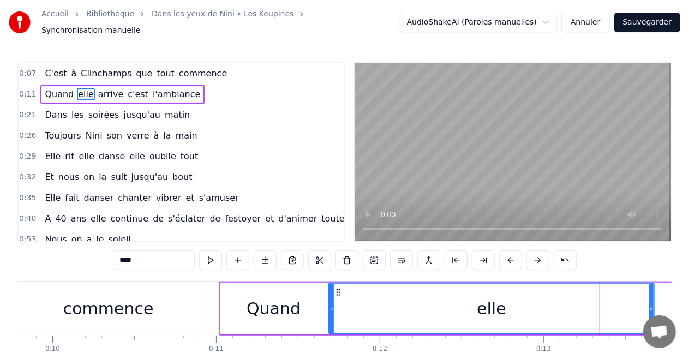
drag, startPoint x: 581, startPoint y: 303, endPoint x: 330, endPoint y: 302, distance: 250.8
click at [330, 304] on icon at bounding box center [331, 308] width 4 height 9
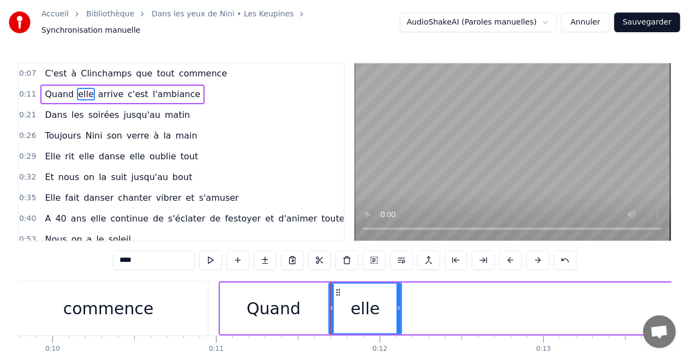
drag, startPoint x: 652, startPoint y: 301, endPoint x: 399, endPoint y: 310, distance: 252.6
click at [399, 310] on div at bounding box center [398, 309] width 4 height 50
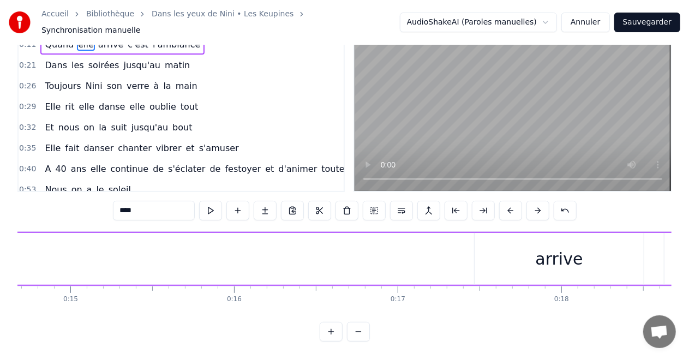
scroll to position [0, 2408]
drag, startPoint x: 510, startPoint y: 253, endPoint x: 467, endPoint y: 255, distance: 43.7
click at [467, 255] on div "arrive" at bounding box center [552, 259] width 170 height 52
type input "******"
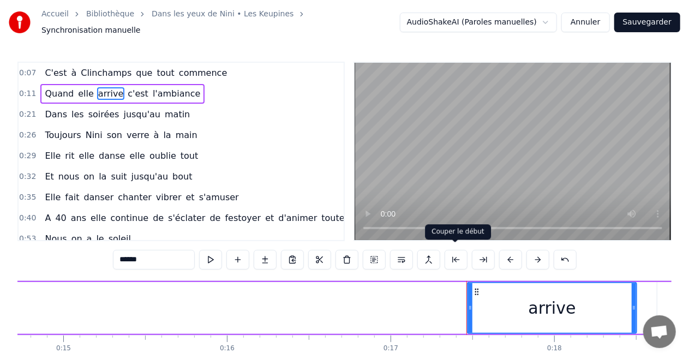
scroll to position [0, 0]
click at [453, 255] on button at bounding box center [455, 260] width 23 height 20
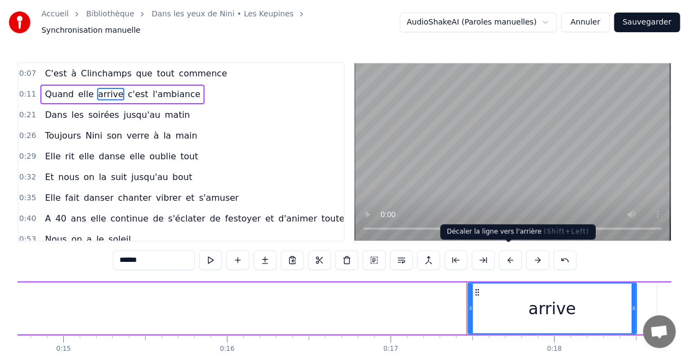
click at [508, 255] on button at bounding box center [510, 260] width 23 height 20
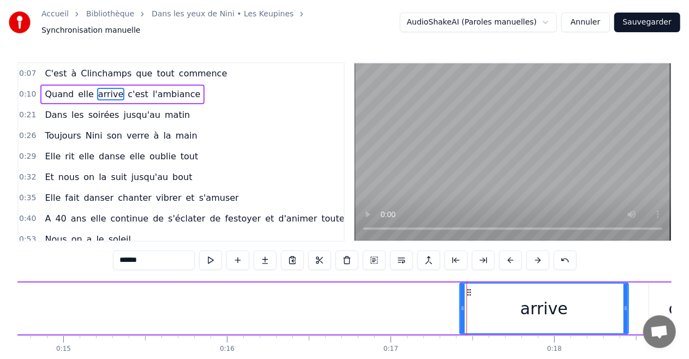
click at [508, 255] on button at bounding box center [510, 260] width 23 height 20
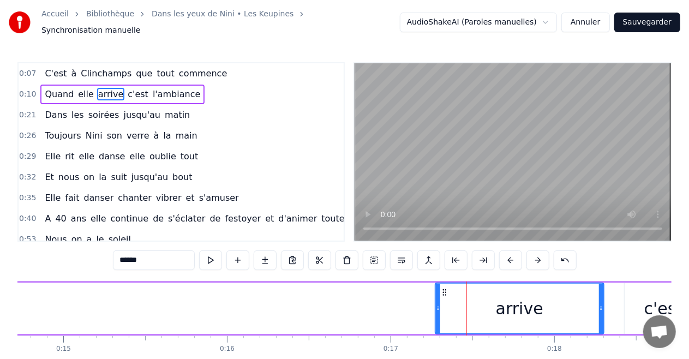
click at [508, 255] on button at bounding box center [510, 260] width 23 height 20
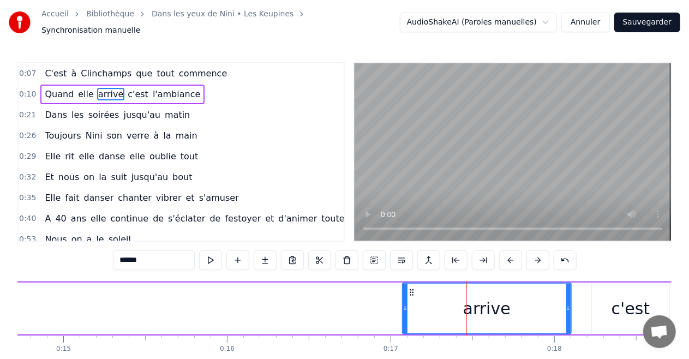
click at [508, 255] on button at bounding box center [510, 260] width 23 height 20
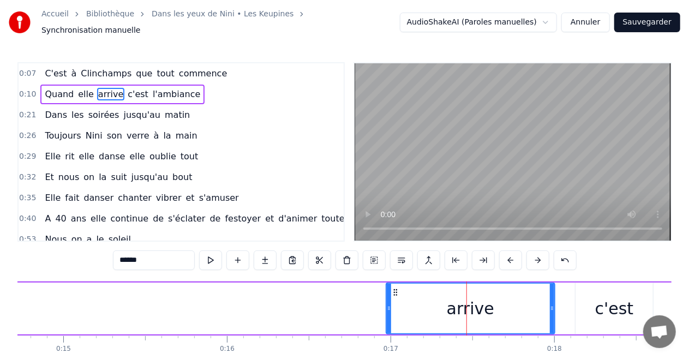
click at [508, 255] on button at bounding box center [510, 260] width 23 height 20
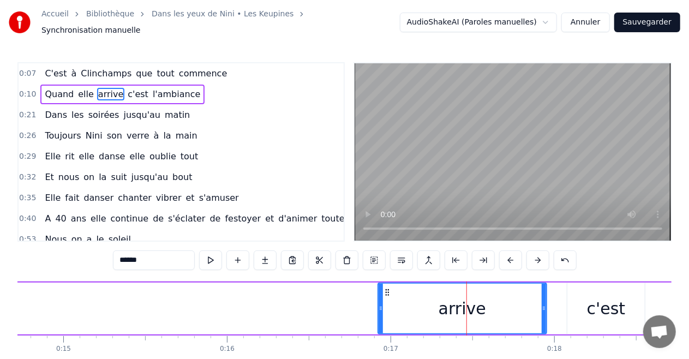
click at [508, 255] on button at bounding box center [510, 260] width 23 height 20
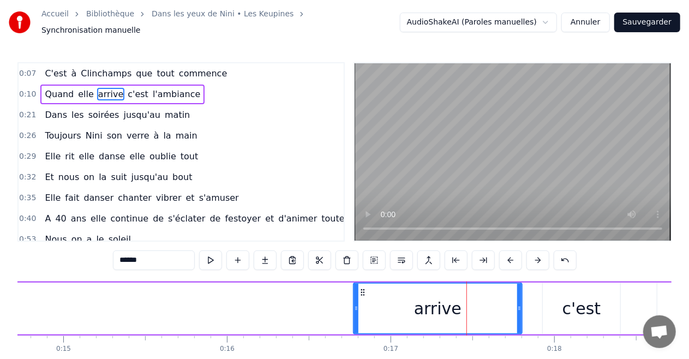
click at [508, 255] on button at bounding box center [510, 260] width 23 height 20
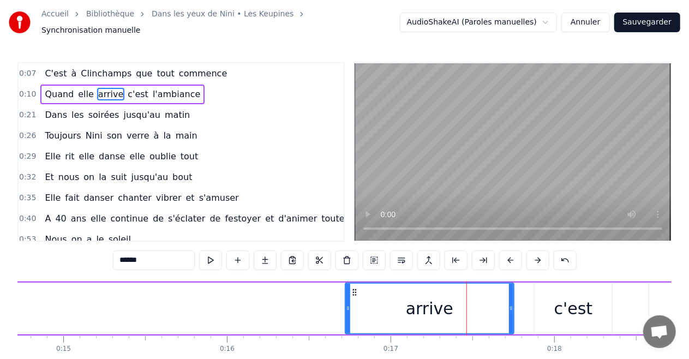
click at [508, 255] on button at bounding box center [510, 260] width 23 height 20
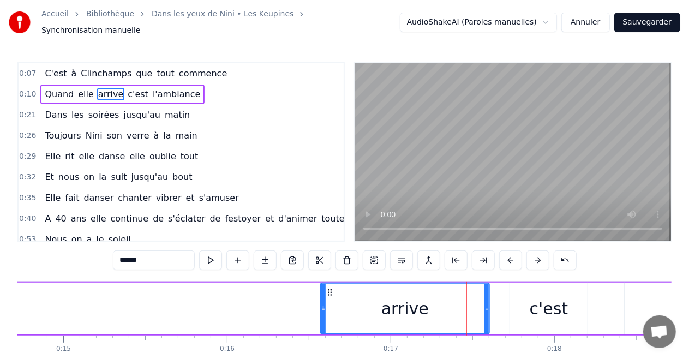
click at [508, 255] on button at bounding box center [510, 260] width 23 height 20
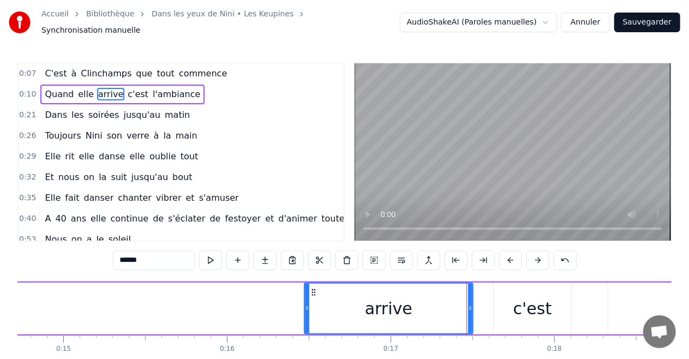
click at [508, 255] on button at bounding box center [510, 260] width 23 height 20
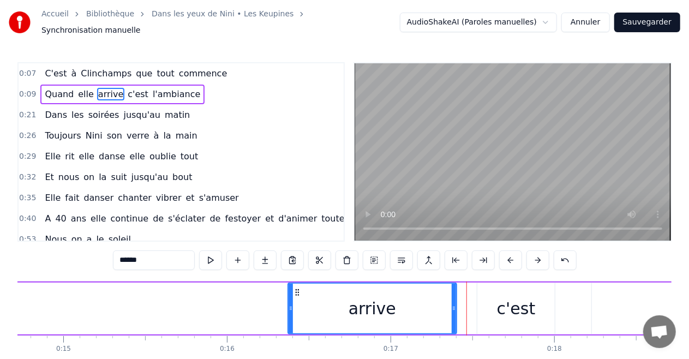
click at [508, 255] on button at bounding box center [510, 260] width 23 height 20
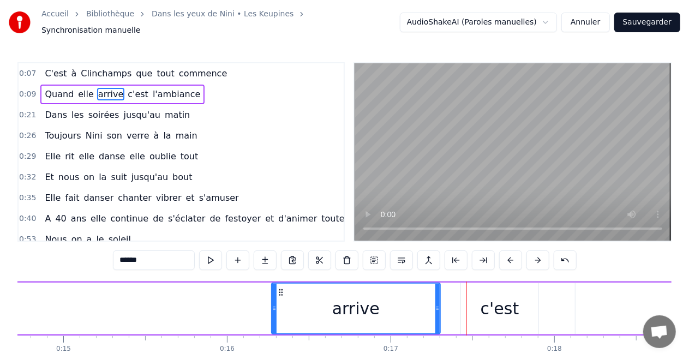
click at [508, 255] on button at bounding box center [510, 260] width 23 height 20
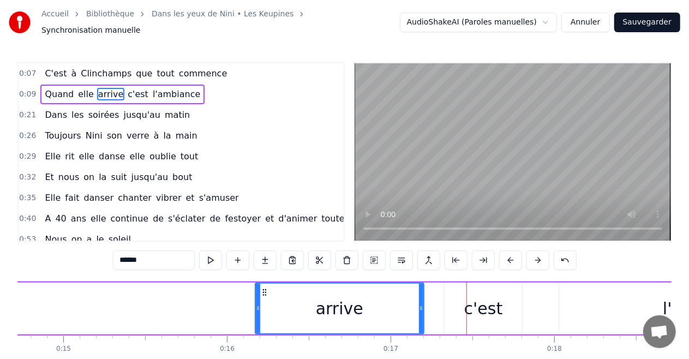
click at [508, 255] on button at bounding box center [510, 260] width 23 height 20
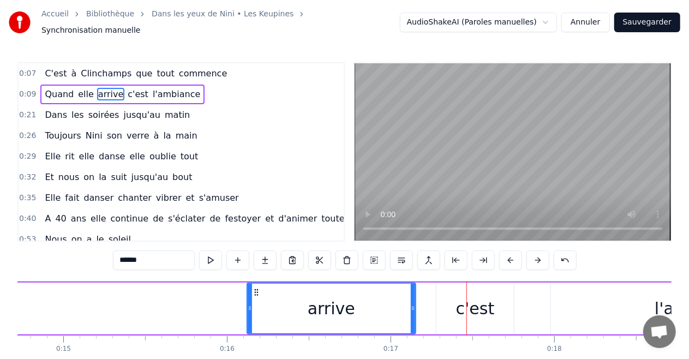
click at [508, 255] on button at bounding box center [510, 260] width 23 height 20
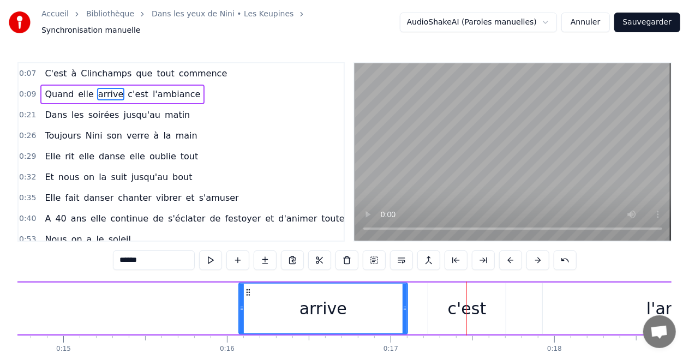
click at [508, 255] on button at bounding box center [510, 260] width 23 height 20
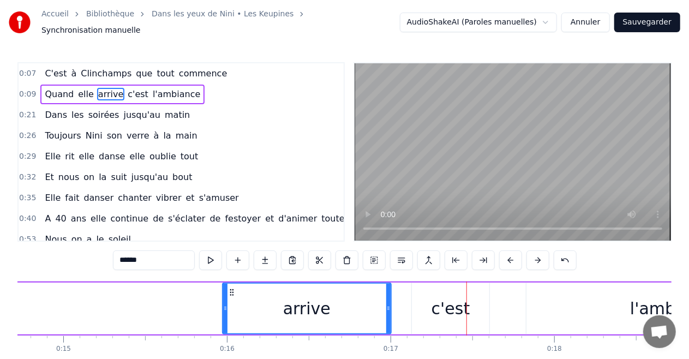
click at [508, 255] on button at bounding box center [510, 260] width 23 height 20
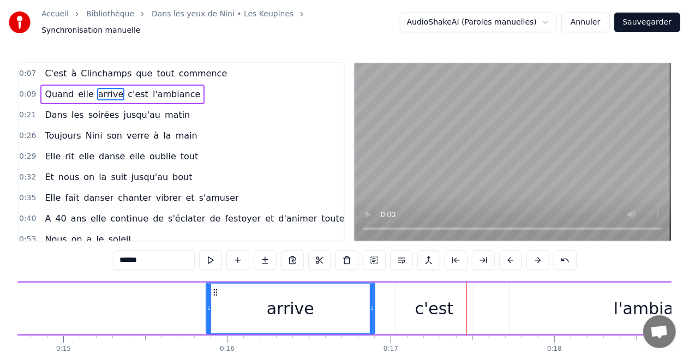
click at [508, 255] on button at bounding box center [510, 260] width 23 height 20
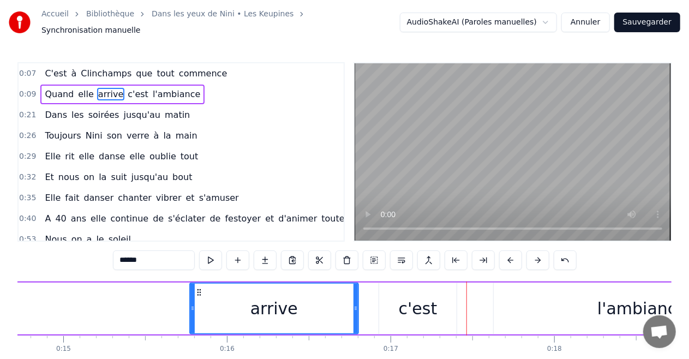
click at [508, 255] on button at bounding box center [510, 260] width 23 height 20
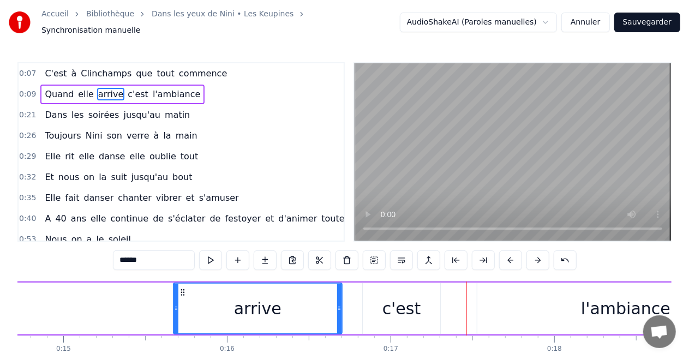
click at [508, 255] on button at bounding box center [510, 260] width 23 height 20
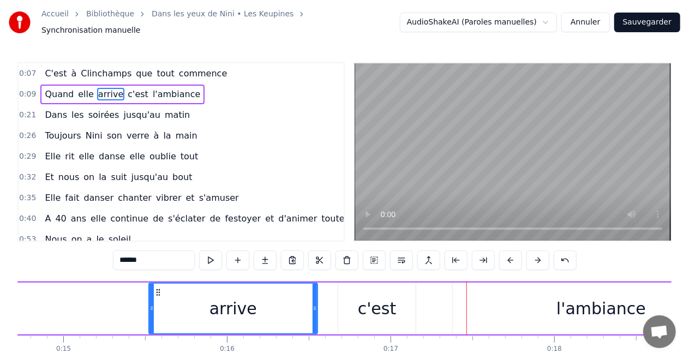
click at [508, 255] on button at bounding box center [510, 260] width 23 height 20
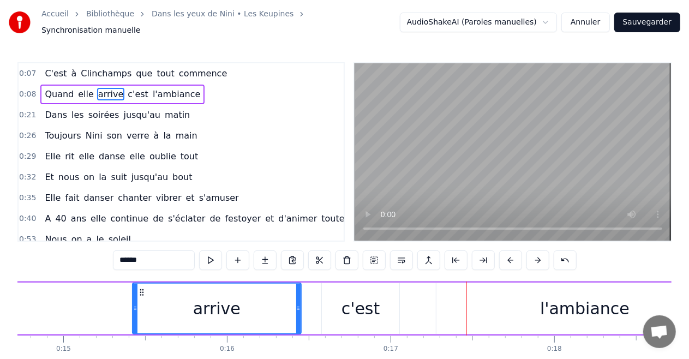
click at [508, 255] on button at bounding box center [510, 260] width 23 height 20
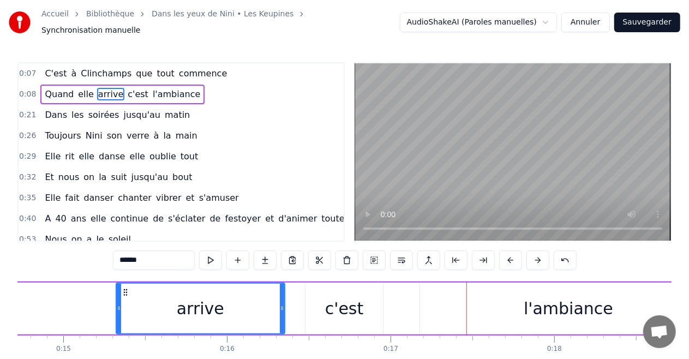
click at [508, 255] on button at bounding box center [510, 260] width 23 height 20
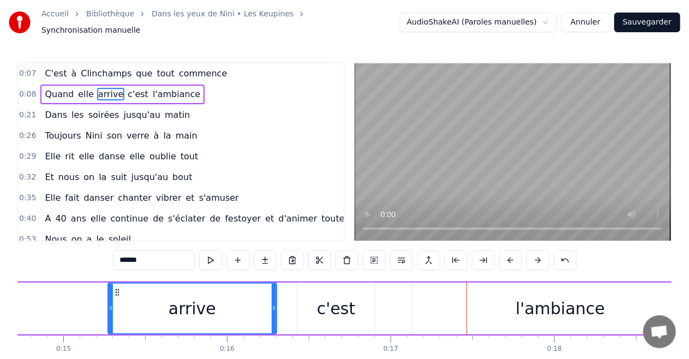
click at [508, 255] on button at bounding box center [510, 260] width 23 height 20
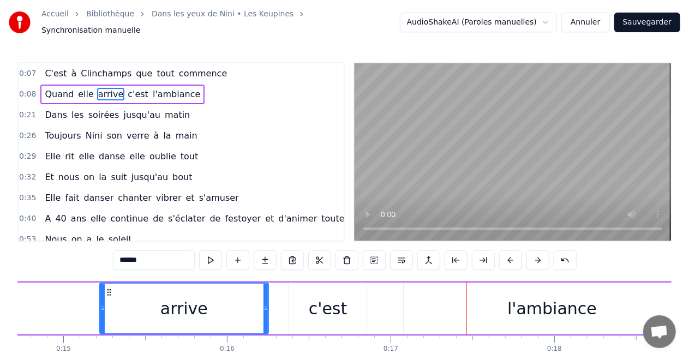
click at [508, 255] on button at bounding box center [510, 260] width 23 height 20
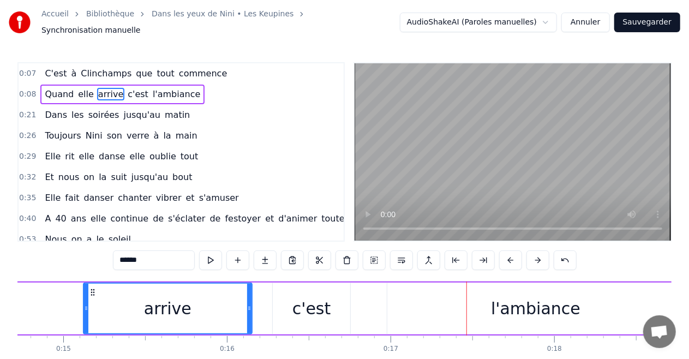
click at [508, 255] on button at bounding box center [510, 260] width 23 height 20
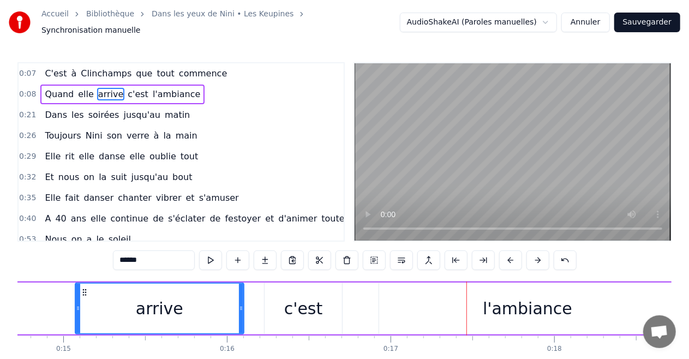
click at [508, 255] on button at bounding box center [510, 260] width 23 height 20
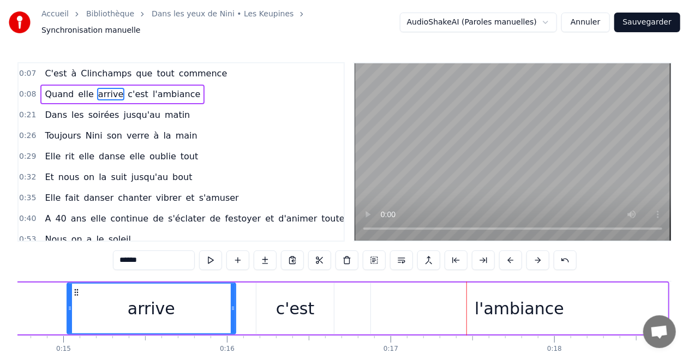
click at [508, 255] on button at bounding box center [510, 260] width 23 height 20
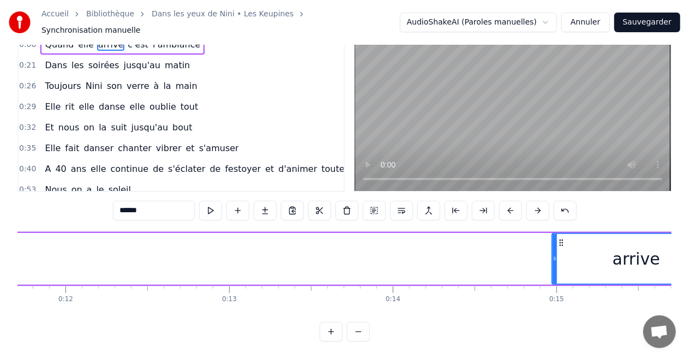
scroll to position [0, 1906]
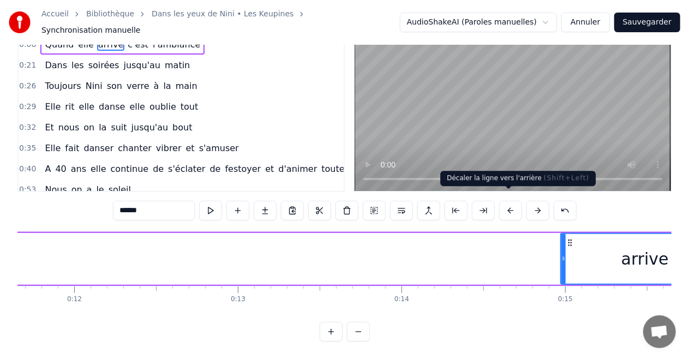
click at [505, 202] on button at bounding box center [510, 211] width 23 height 20
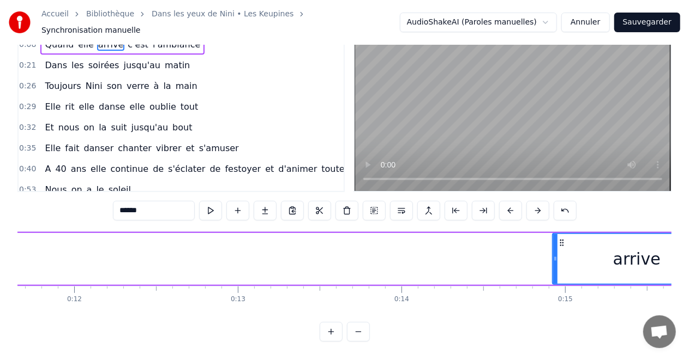
click at [505, 202] on button at bounding box center [510, 211] width 23 height 20
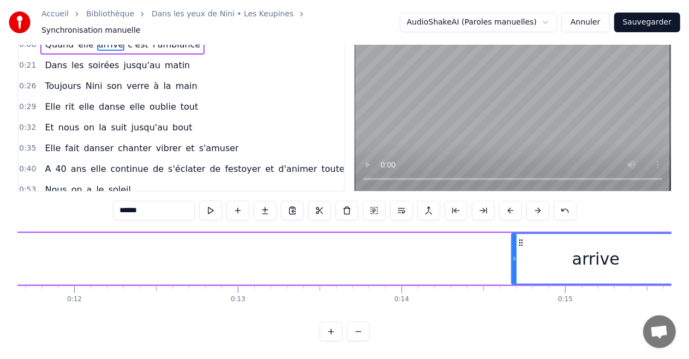
click at [505, 202] on button at bounding box center [510, 211] width 23 height 20
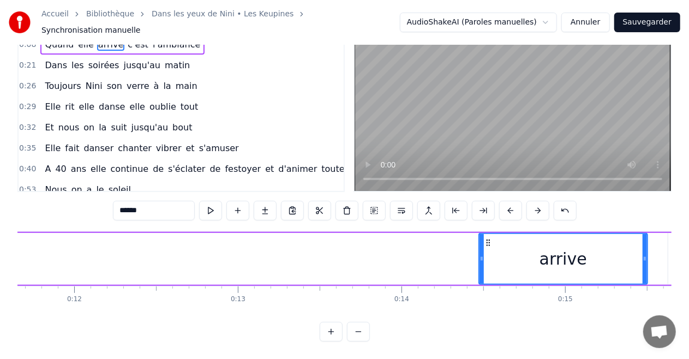
click at [505, 202] on button at bounding box center [510, 211] width 23 height 20
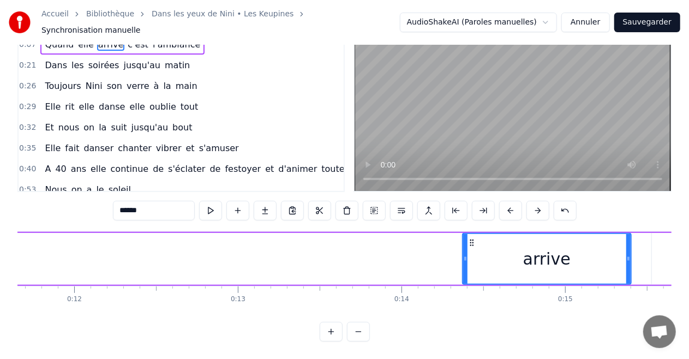
click at [505, 202] on button at bounding box center [510, 211] width 23 height 20
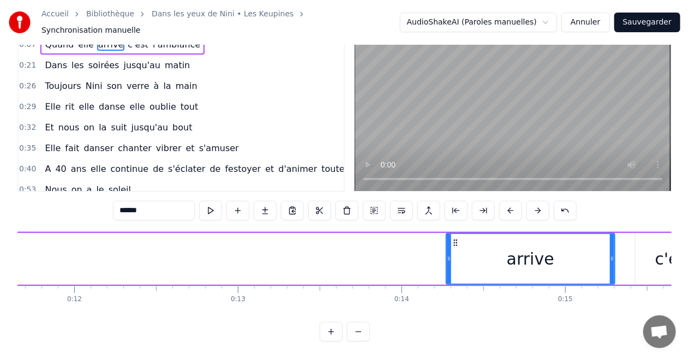
click at [505, 202] on button at bounding box center [510, 211] width 23 height 20
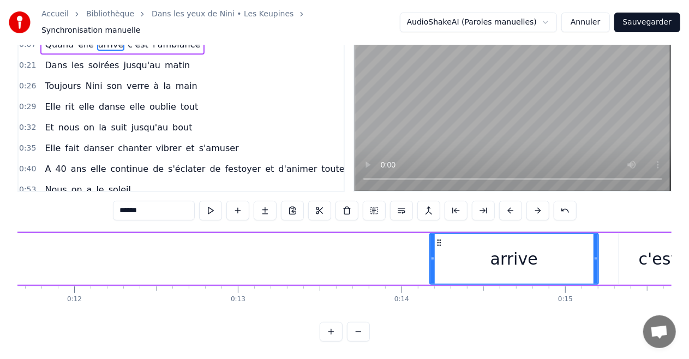
click at [505, 202] on button at bounding box center [510, 211] width 23 height 20
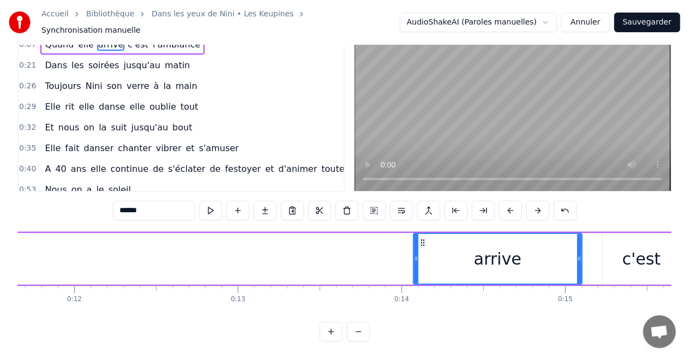
click at [505, 202] on button at bounding box center [510, 211] width 23 height 20
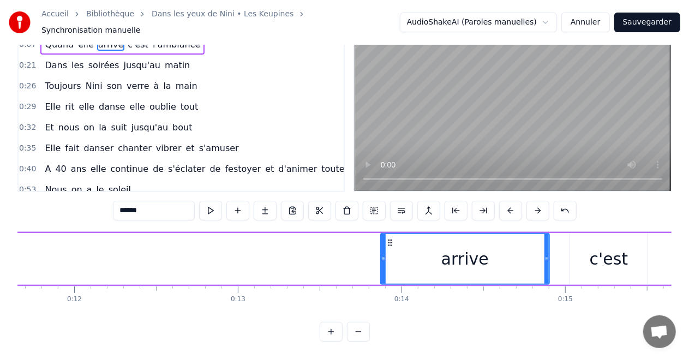
click at [505, 202] on button at bounding box center [510, 211] width 23 height 20
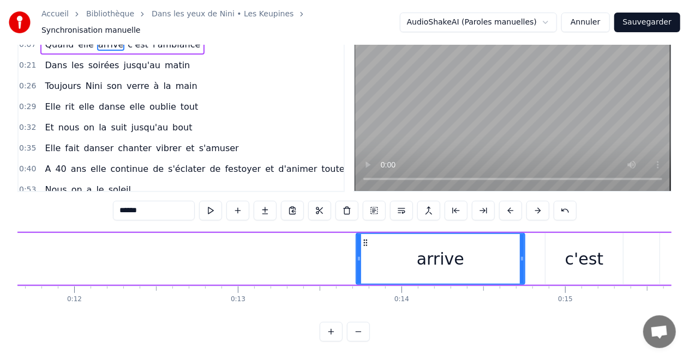
click at [505, 202] on button at bounding box center [510, 211] width 23 height 20
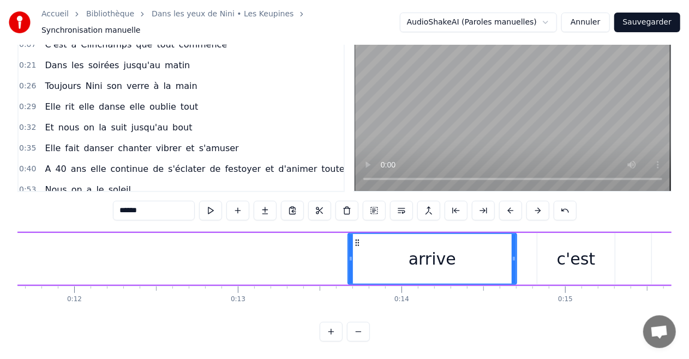
click at [505, 202] on button at bounding box center [510, 211] width 23 height 20
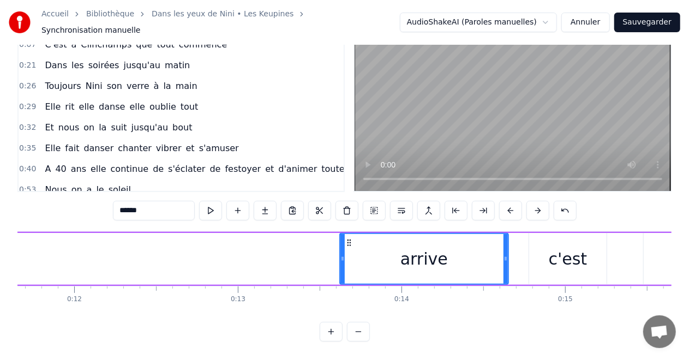
click at [505, 202] on button at bounding box center [510, 211] width 23 height 20
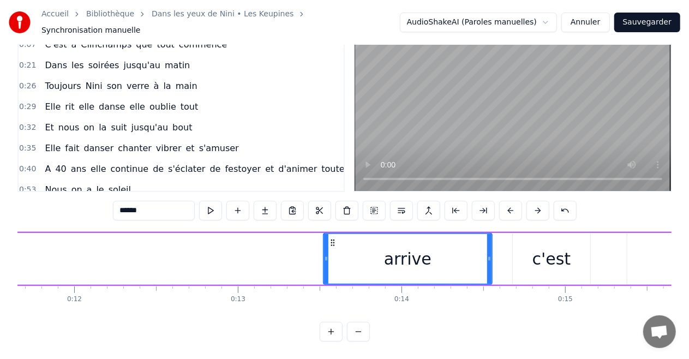
click at [505, 202] on button at bounding box center [510, 211] width 23 height 20
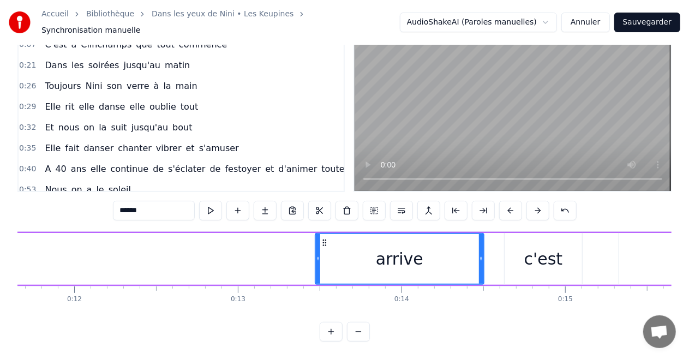
click at [505, 202] on button at bounding box center [510, 211] width 23 height 20
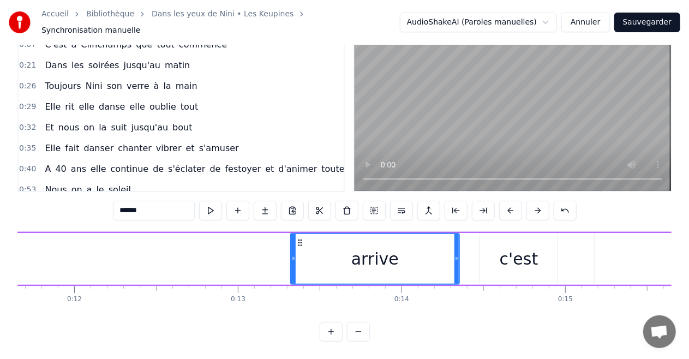
click at [505, 202] on button at bounding box center [510, 211] width 23 height 20
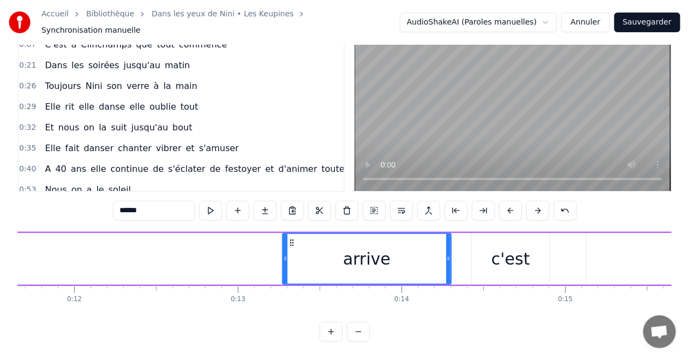
click at [505, 202] on button at bounding box center [510, 211] width 23 height 20
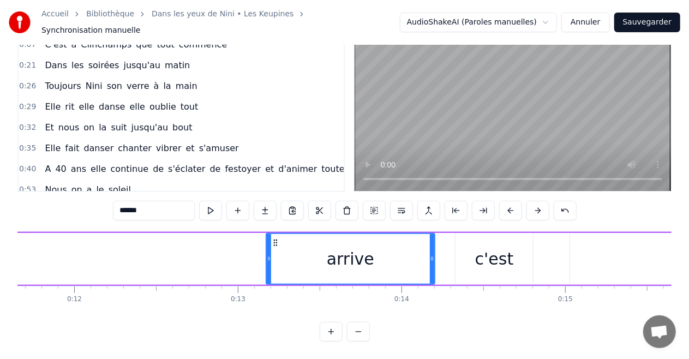
click at [505, 202] on button at bounding box center [510, 211] width 23 height 20
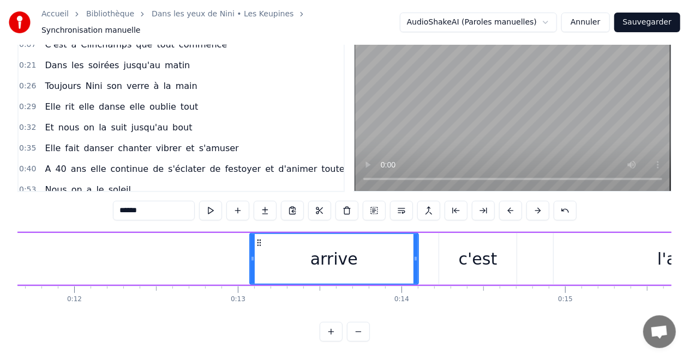
click at [505, 202] on button at bounding box center [510, 211] width 23 height 20
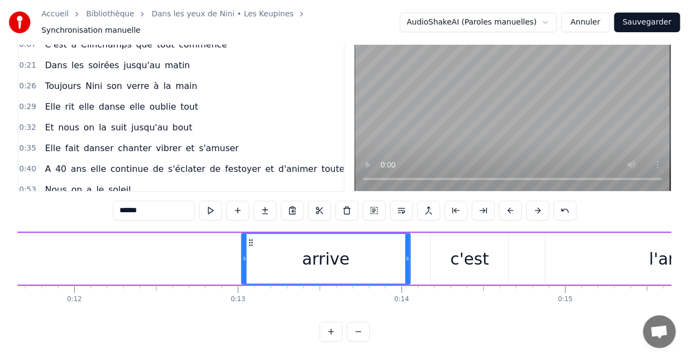
click at [505, 202] on button at bounding box center [510, 211] width 23 height 20
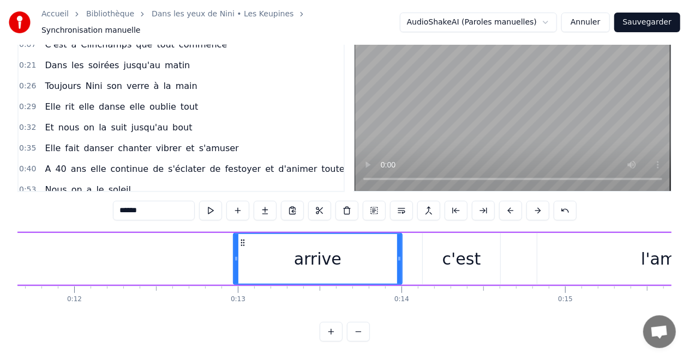
click at [505, 202] on button at bounding box center [510, 211] width 23 height 20
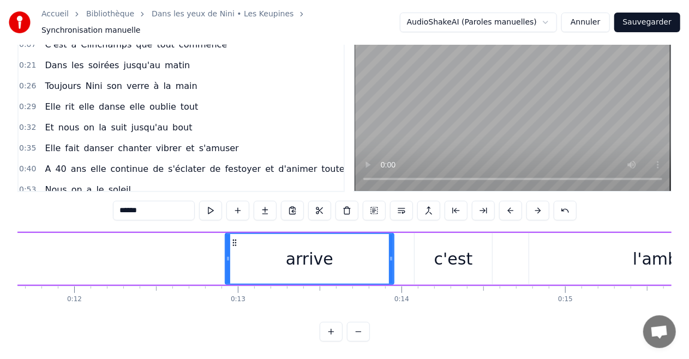
click at [505, 202] on button at bounding box center [510, 211] width 23 height 20
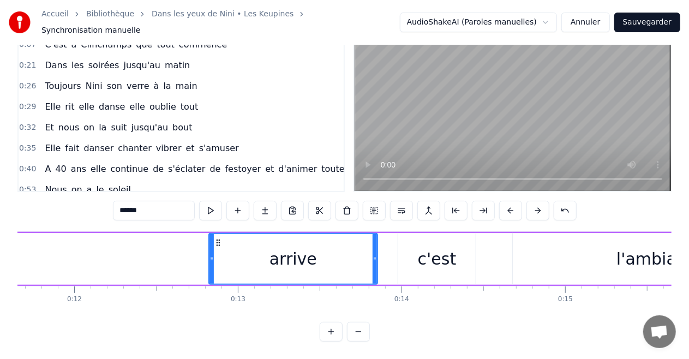
click at [505, 202] on button at bounding box center [510, 211] width 23 height 20
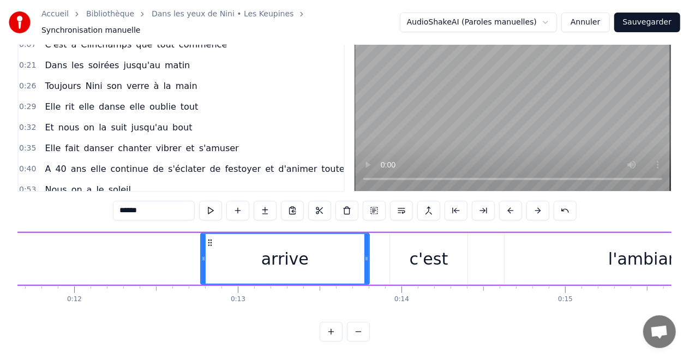
click at [505, 202] on button at bounding box center [510, 211] width 23 height 20
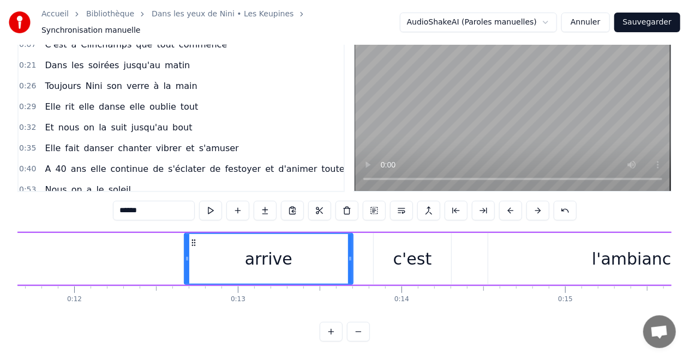
click at [505, 202] on button at bounding box center [510, 211] width 23 height 20
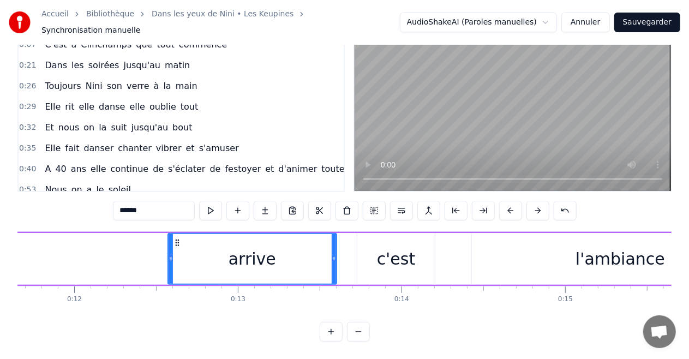
click at [505, 202] on button at bounding box center [510, 211] width 23 height 20
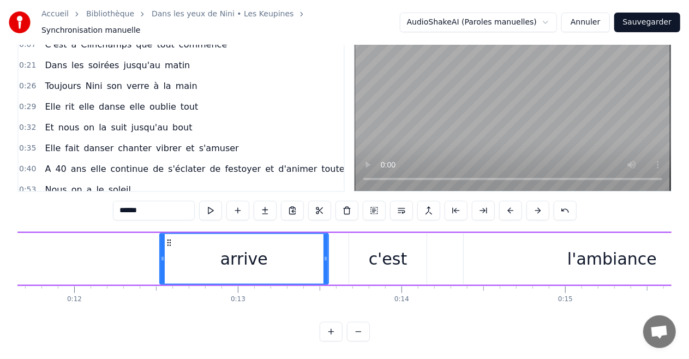
click at [505, 202] on button at bounding box center [510, 211] width 23 height 20
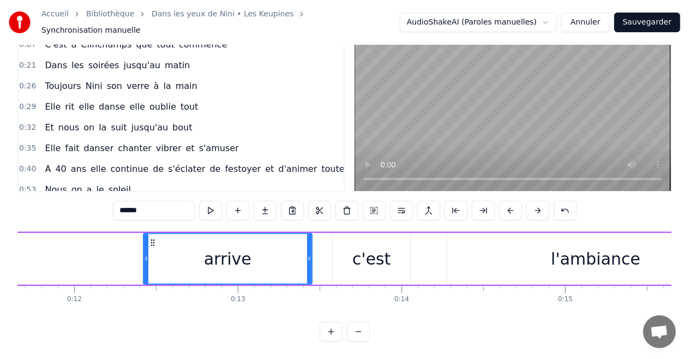
click at [505, 202] on button at bounding box center [510, 211] width 23 height 20
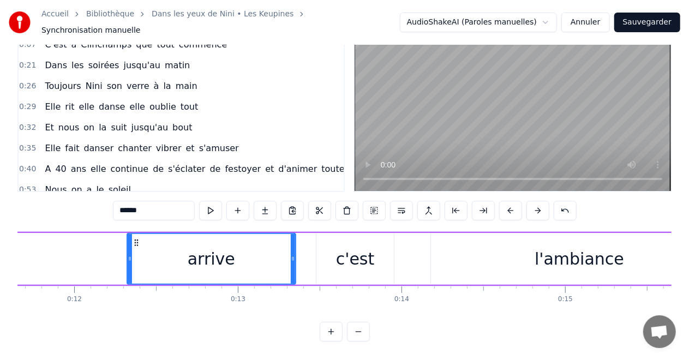
click at [505, 202] on button at bounding box center [510, 211] width 23 height 20
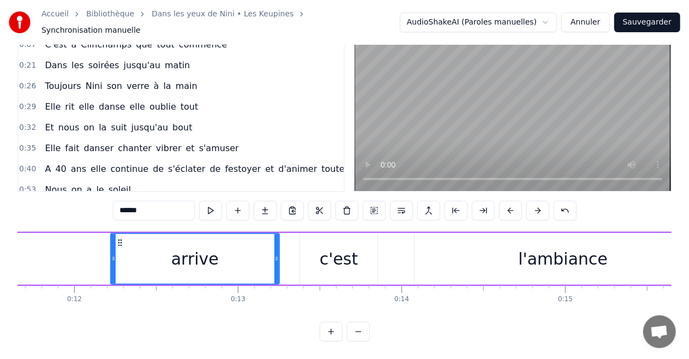
click at [505, 202] on button at bounding box center [510, 211] width 23 height 20
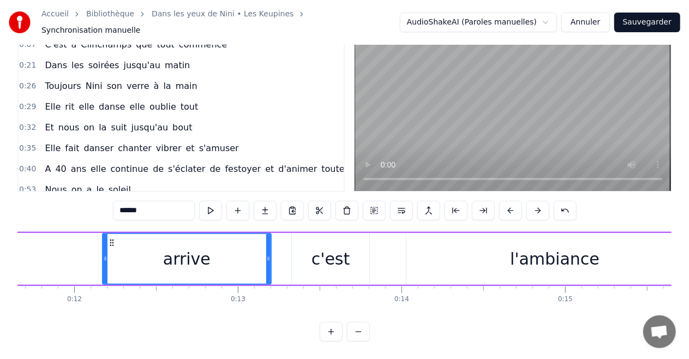
click at [505, 202] on button at bounding box center [510, 211] width 23 height 20
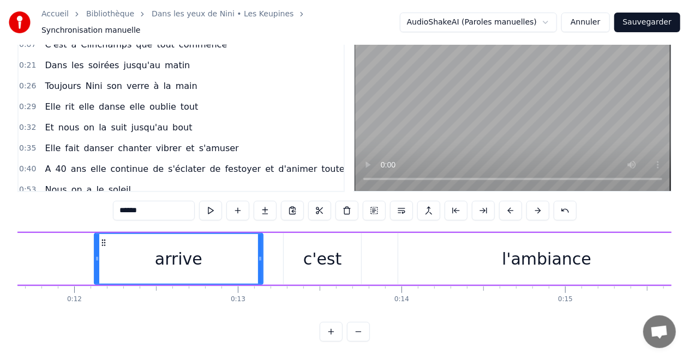
click at [505, 202] on button at bounding box center [510, 211] width 23 height 20
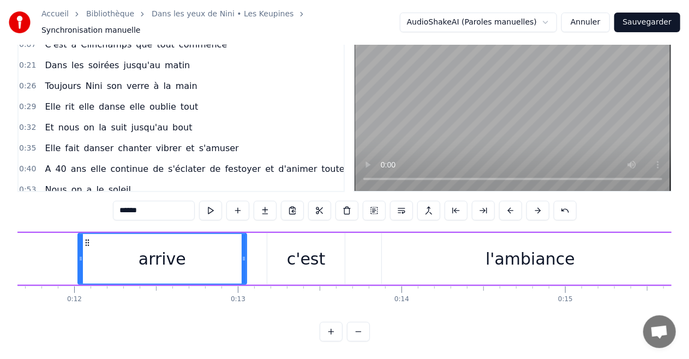
click at [505, 202] on button at bounding box center [510, 211] width 23 height 20
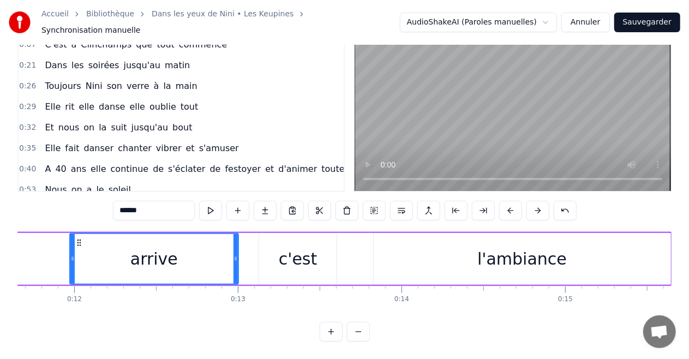
click at [505, 202] on button at bounding box center [510, 211] width 23 height 20
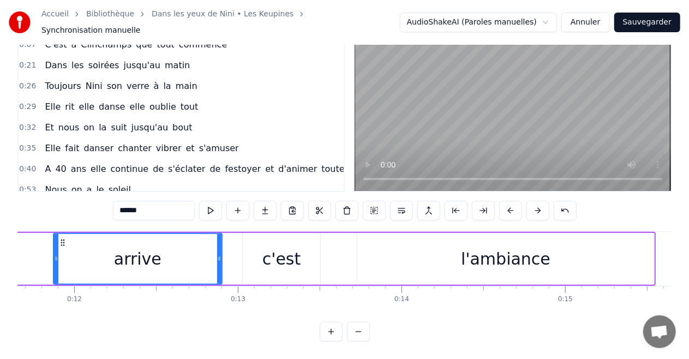
click at [505, 202] on button at bounding box center [510, 211] width 23 height 20
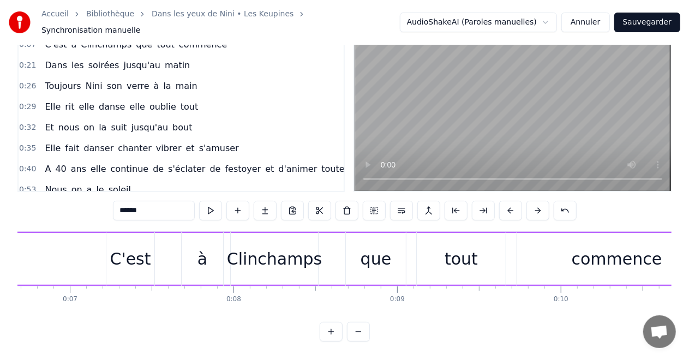
scroll to position [0, 1078]
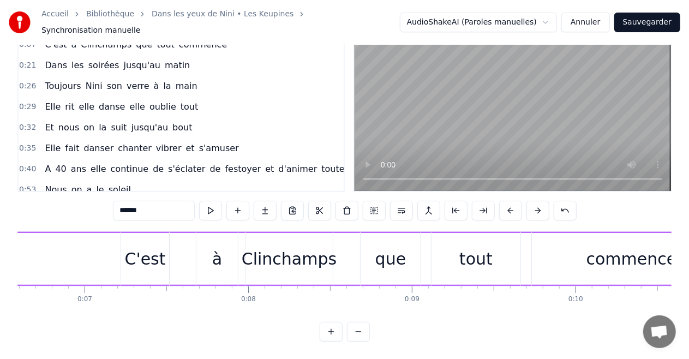
drag, startPoint x: 202, startPoint y: 252, endPoint x: 191, endPoint y: 254, distance: 11.7
click at [191, 254] on div "C'est à Clinchamps que tout commence" at bounding box center [426, 259] width 613 height 54
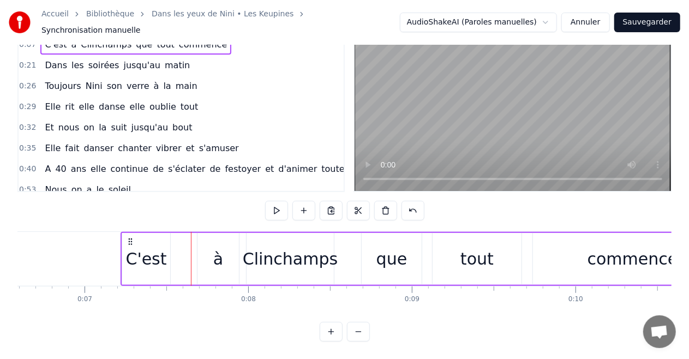
click at [210, 251] on div "à" at bounding box center [217, 259] width 41 height 52
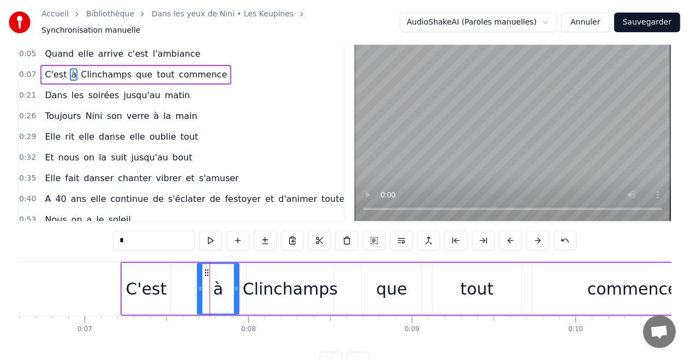
scroll to position [0, 0]
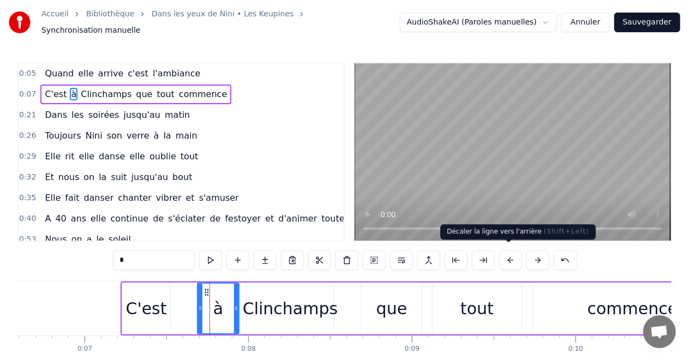
click at [508, 257] on button at bounding box center [510, 260] width 23 height 20
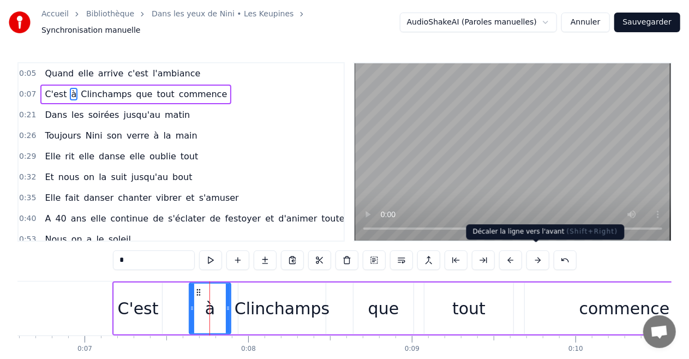
click at [530, 257] on button at bounding box center [537, 260] width 23 height 20
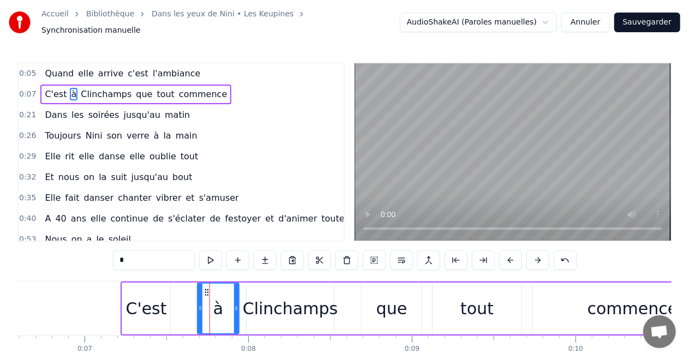
click at [530, 257] on button at bounding box center [537, 260] width 23 height 20
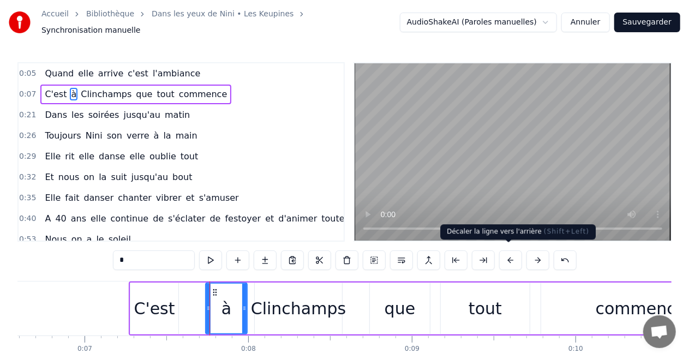
click at [511, 256] on button at bounding box center [510, 260] width 23 height 20
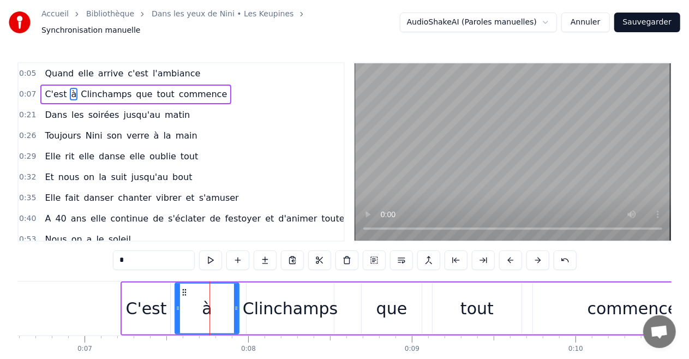
drag, startPoint x: 200, startPoint y: 306, endPoint x: 177, endPoint y: 307, distance: 22.4
click at [177, 307] on div at bounding box center [178, 309] width 4 height 50
drag, startPoint x: 234, startPoint y: 302, endPoint x: 213, endPoint y: 303, distance: 21.3
click at [213, 304] on icon at bounding box center [215, 308] width 4 height 9
click at [250, 306] on div "Clinchamps" at bounding box center [290, 308] width 95 height 25
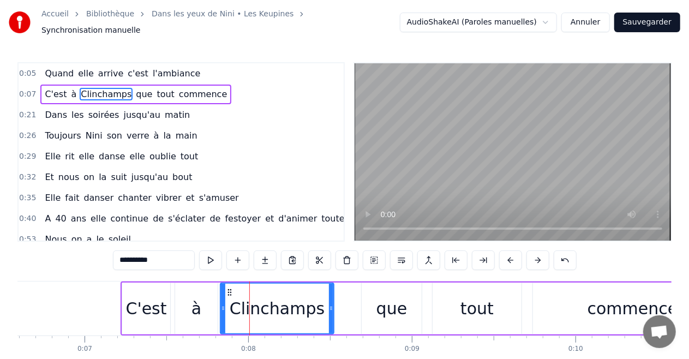
drag, startPoint x: 248, startPoint y: 303, endPoint x: 221, endPoint y: 303, distance: 26.2
click at [221, 304] on icon at bounding box center [223, 308] width 4 height 9
drag, startPoint x: 331, startPoint y: 301, endPoint x: 318, endPoint y: 302, distance: 12.6
click at [318, 304] on icon at bounding box center [318, 308] width 4 height 9
click at [369, 300] on div "que" at bounding box center [391, 308] width 60 height 52
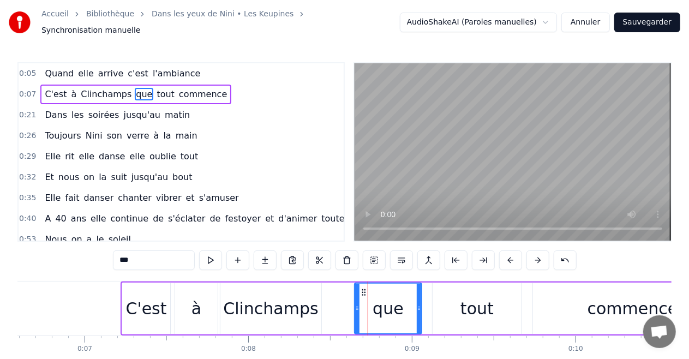
drag, startPoint x: 366, startPoint y: 298, endPoint x: 359, endPoint y: 300, distance: 7.3
click at [359, 304] on icon at bounding box center [357, 308] width 4 height 9
drag, startPoint x: 474, startPoint y: 304, endPoint x: 463, endPoint y: 305, distance: 11.5
click at [463, 305] on div "tout" at bounding box center [476, 308] width 33 height 25
type input "****"
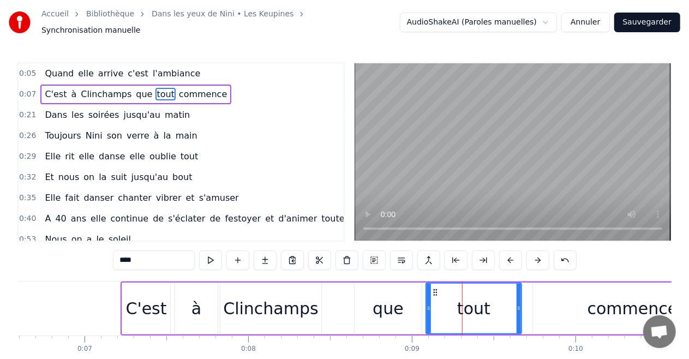
drag, startPoint x: 435, startPoint y: 304, endPoint x: 429, endPoint y: 306, distance: 6.7
click at [429, 306] on icon at bounding box center [428, 308] width 4 height 9
drag, startPoint x: 519, startPoint y: 303, endPoint x: 508, endPoint y: 303, distance: 10.9
click at [508, 304] on icon at bounding box center [507, 308] width 4 height 9
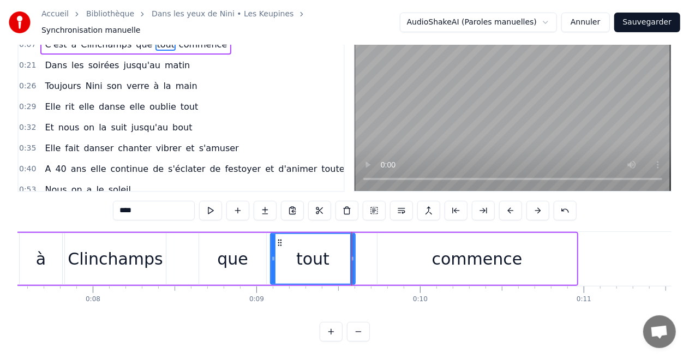
scroll to position [0, 904]
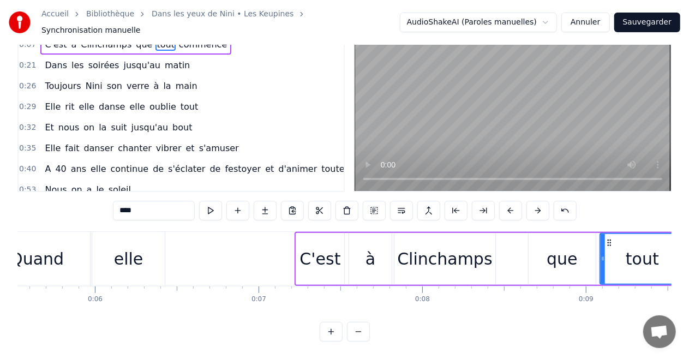
drag, startPoint x: 122, startPoint y: 259, endPoint x: 183, endPoint y: 261, distance: 61.1
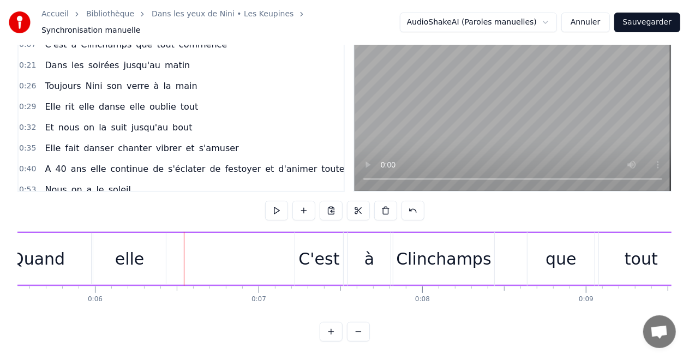
click at [156, 253] on div "elle" at bounding box center [129, 259] width 73 height 52
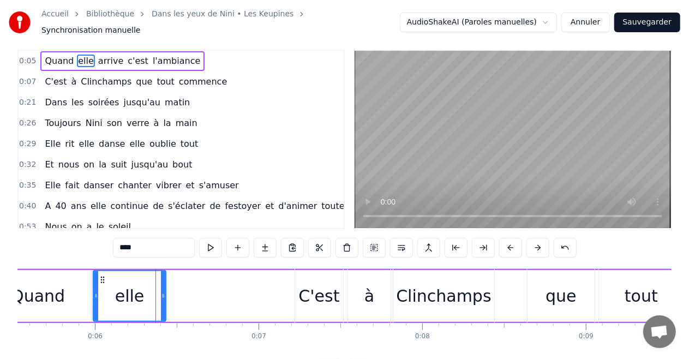
scroll to position [0, 0]
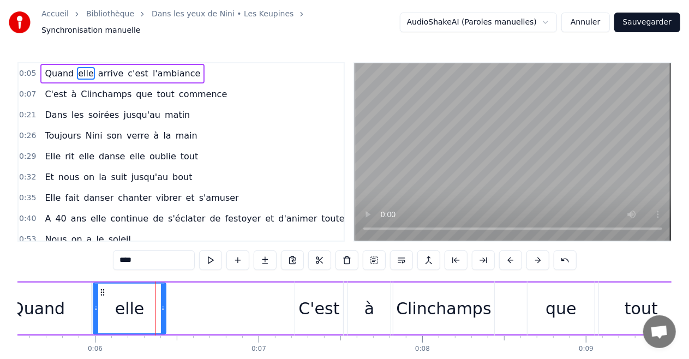
click at [53, 70] on span "Quand" at bounding box center [59, 73] width 31 height 13
type input "*****"
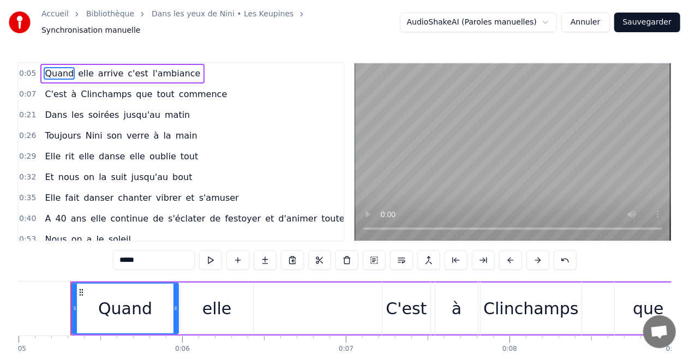
scroll to position [0, 815]
drag, startPoint x: 59, startPoint y: 70, endPoint x: 55, endPoint y: 89, distance: 20.1
click at [55, 89] on div "0:05 Quand elle arrive c'est l'ambiance 0:07 C'est à [GEOGRAPHIC_DATA] que tout…" at bounding box center [180, 151] width 327 height 179
drag, startPoint x: 161, startPoint y: 292, endPoint x: 167, endPoint y: 292, distance: 5.5
click at [173, 292] on div "Quand" at bounding box center [126, 309] width 105 height 50
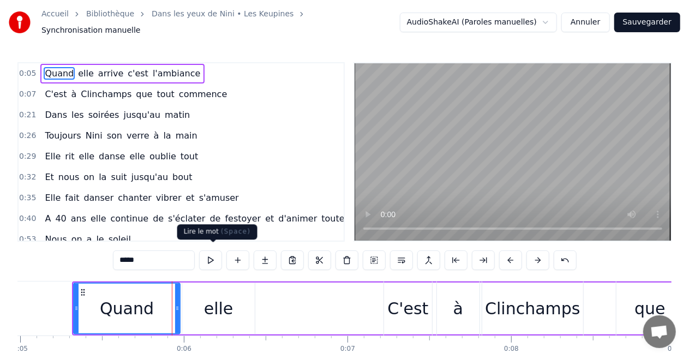
click at [212, 256] on button at bounding box center [210, 260] width 23 height 20
click at [122, 299] on div "Quand" at bounding box center [127, 308] width 54 height 25
click at [84, 288] on icon at bounding box center [83, 292] width 9 height 9
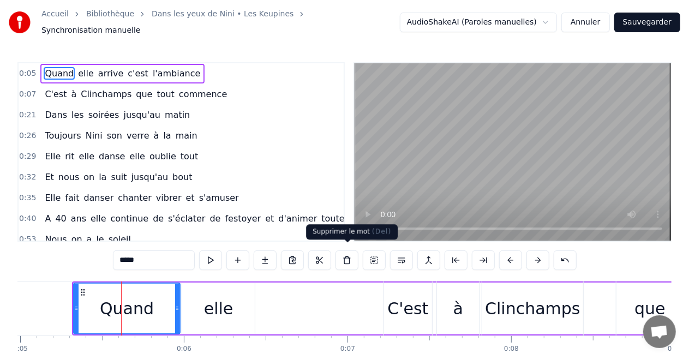
click at [347, 255] on button at bounding box center [346, 260] width 23 height 20
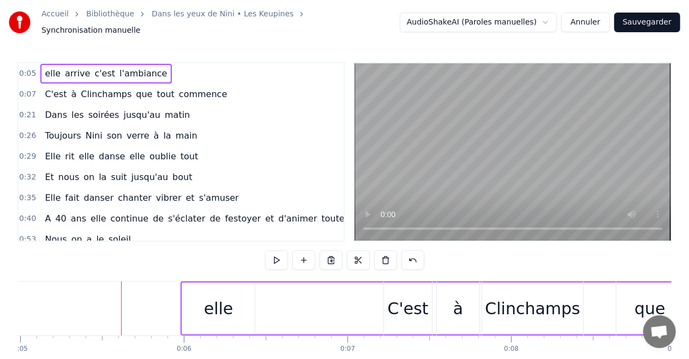
click at [234, 305] on div "elle" at bounding box center [218, 308] width 73 height 52
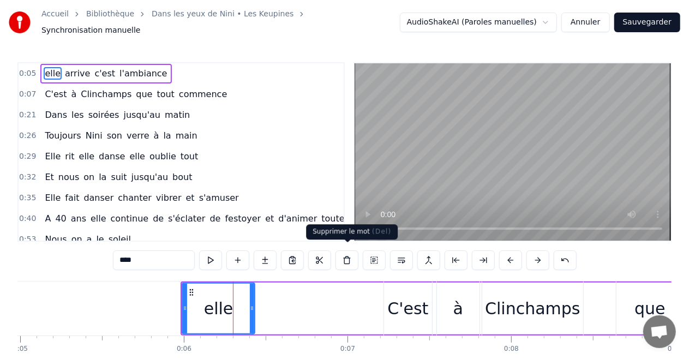
click at [348, 257] on button at bounding box center [346, 260] width 23 height 20
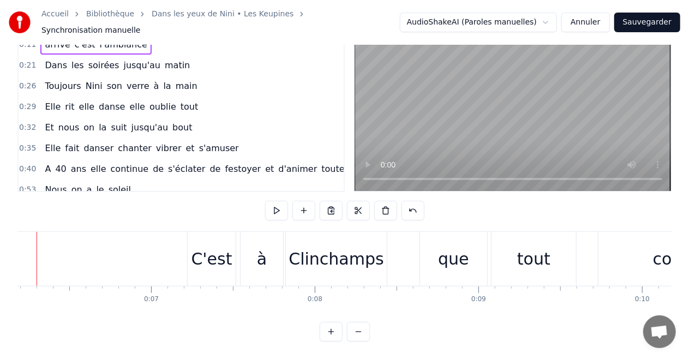
scroll to position [0, 1033]
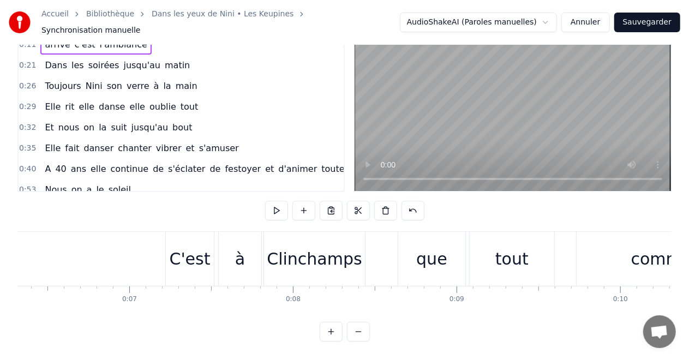
click at [408, 251] on div "que" at bounding box center [431, 259] width 67 height 54
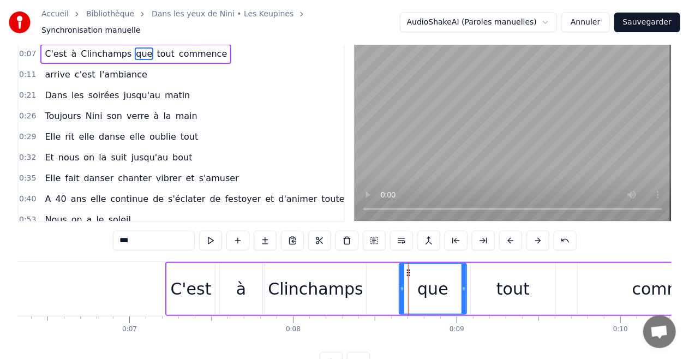
scroll to position [0, 0]
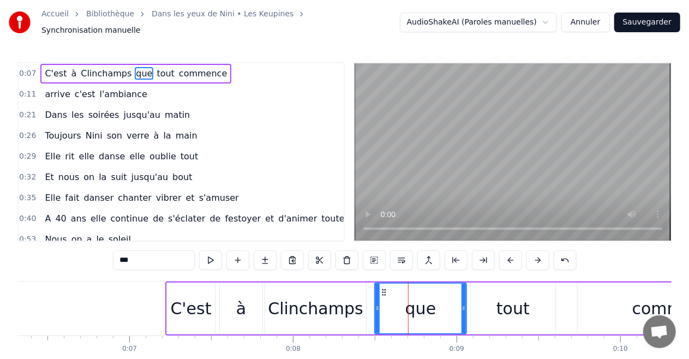
drag, startPoint x: 401, startPoint y: 301, endPoint x: 376, endPoint y: 306, distance: 25.1
click at [376, 306] on icon at bounding box center [377, 308] width 4 height 9
drag, startPoint x: 464, startPoint y: 303, endPoint x: 435, endPoint y: 306, distance: 29.6
click at [435, 306] on icon at bounding box center [434, 308] width 4 height 9
click at [488, 301] on div "tout" at bounding box center [513, 308] width 85 height 52
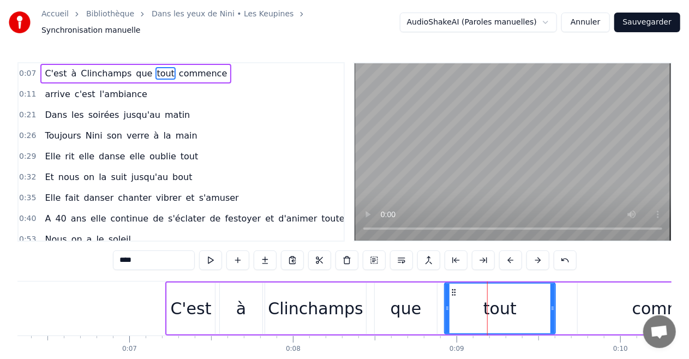
drag, startPoint x: 473, startPoint y: 303, endPoint x: 447, endPoint y: 304, distance: 26.2
click at [447, 304] on icon at bounding box center [447, 308] width 4 height 9
drag, startPoint x: 551, startPoint y: 300, endPoint x: 513, endPoint y: 303, distance: 38.3
click at [513, 304] on icon at bounding box center [514, 308] width 4 height 9
click at [586, 308] on div "commence" at bounding box center [676, 308] width 199 height 52
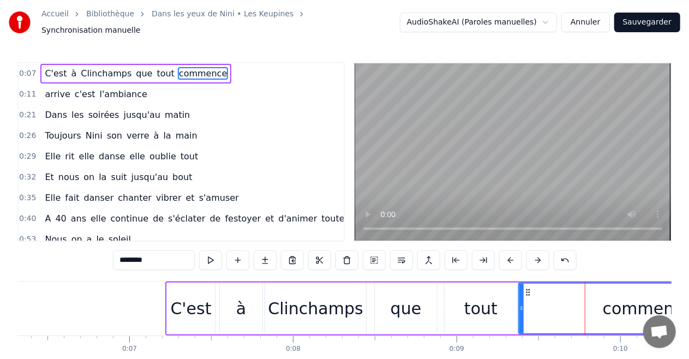
drag, startPoint x: 577, startPoint y: 303, endPoint x: 519, endPoint y: 307, distance: 59.0
click at [519, 307] on div at bounding box center [521, 309] width 4 height 50
click at [197, 316] on div "C'est" at bounding box center [191, 308] width 48 height 52
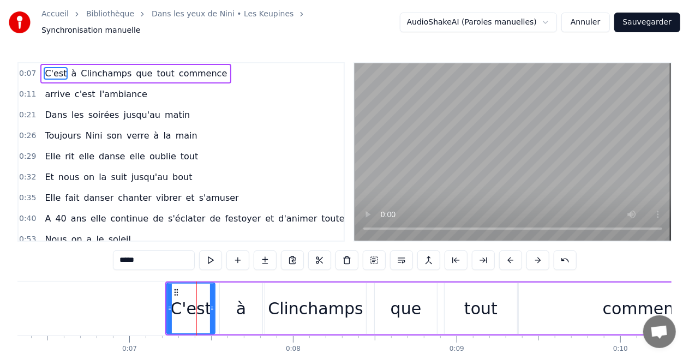
click at [224, 313] on div "à" at bounding box center [241, 308] width 43 height 52
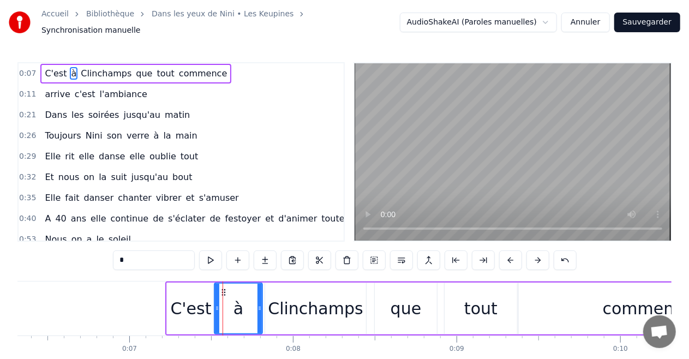
click at [216, 304] on icon at bounding box center [217, 308] width 4 height 9
click at [251, 302] on div "à" at bounding box center [238, 309] width 46 height 50
click at [255, 304] on icon at bounding box center [256, 308] width 4 height 9
click at [274, 300] on div "Clinchamps" at bounding box center [315, 308] width 95 height 25
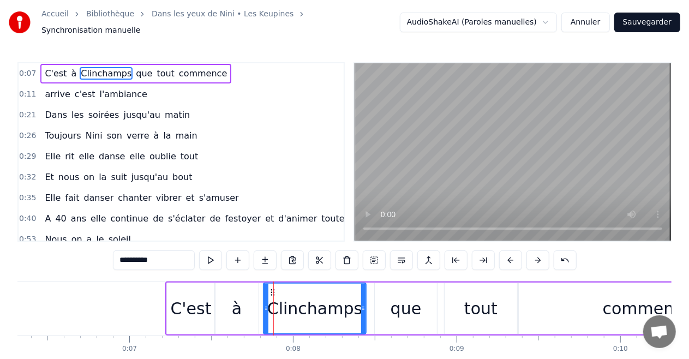
click at [265, 304] on icon at bounding box center [266, 308] width 4 height 9
drag, startPoint x: 363, startPoint y: 301, endPoint x: 356, endPoint y: 301, distance: 7.1
click at [356, 304] on icon at bounding box center [356, 308] width 4 height 9
click at [390, 305] on div "que" at bounding box center [406, 308] width 62 height 52
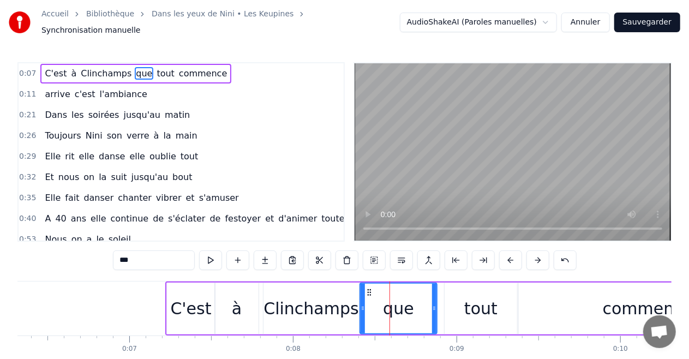
drag, startPoint x: 376, startPoint y: 301, endPoint x: 361, endPoint y: 303, distance: 14.9
click at [361, 304] on icon at bounding box center [362, 308] width 4 height 9
drag, startPoint x: 433, startPoint y: 303, endPoint x: 423, endPoint y: 304, distance: 10.5
click at [423, 304] on icon at bounding box center [423, 308] width 4 height 9
click at [454, 305] on div "tout" at bounding box center [480, 308] width 73 height 52
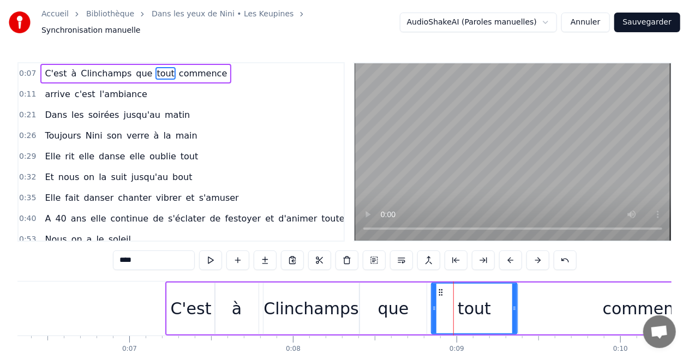
drag, startPoint x: 446, startPoint y: 303, endPoint x: 433, endPoint y: 304, distance: 13.1
click at [433, 304] on icon at bounding box center [434, 308] width 4 height 9
drag, startPoint x: 514, startPoint y: 301, endPoint x: 483, endPoint y: 305, distance: 31.4
click at [483, 305] on icon at bounding box center [483, 308] width 4 height 9
click at [544, 302] on div "commence" at bounding box center [648, 308] width 258 height 52
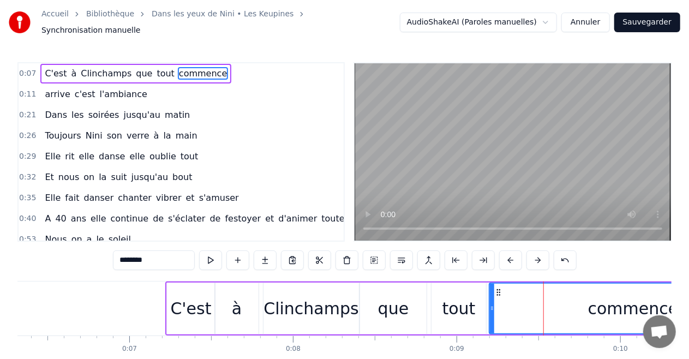
drag, startPoint x: 521, startPoint y: 304, endPoint x: 492, endPoint y: 308, distance: 29.6
click at [492, 308] on div at bounding box center [492, 309] width 4 height 50
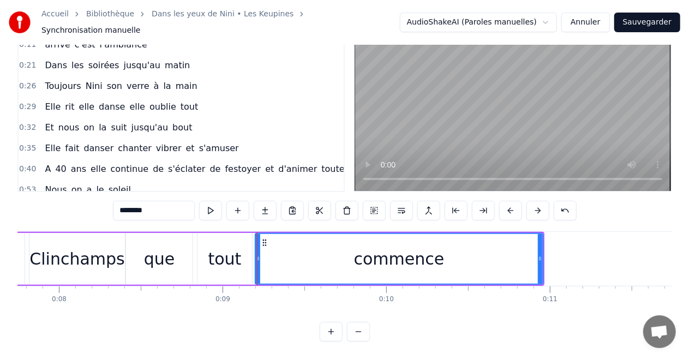
scroll to position [0, 1273]
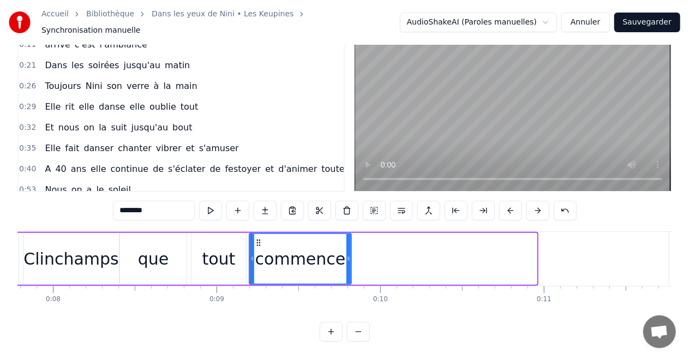
drag, startPoint x: 533, startPoint y: 249, endPoint x: 347, endPoint y: 260, distance: 185.7
click at [347, 260] on div at bounding box center [348, 259] width 4 height 50
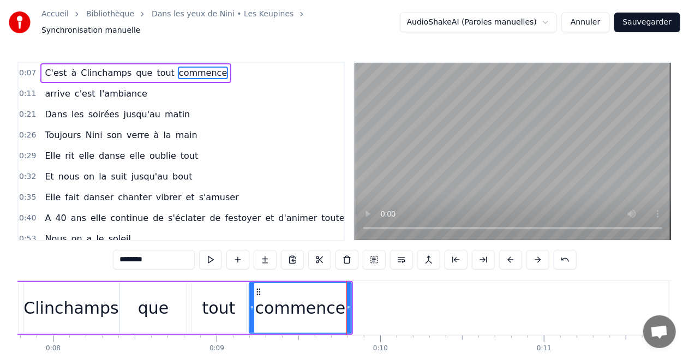
scroll to position [0, 0]
click at [46, 88] on span "arrive" at bounding box center [57, 94] width 27 height 13
type input "******"
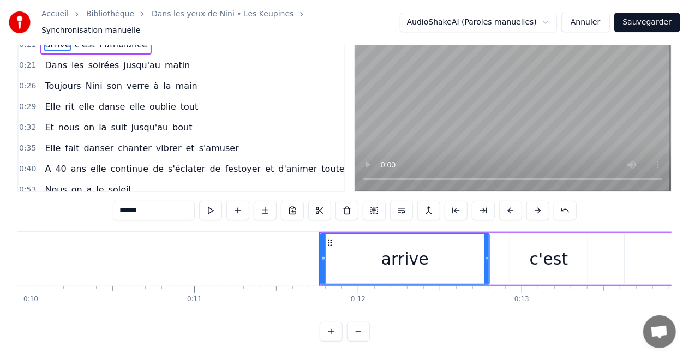
scroll to position [0, 1607]
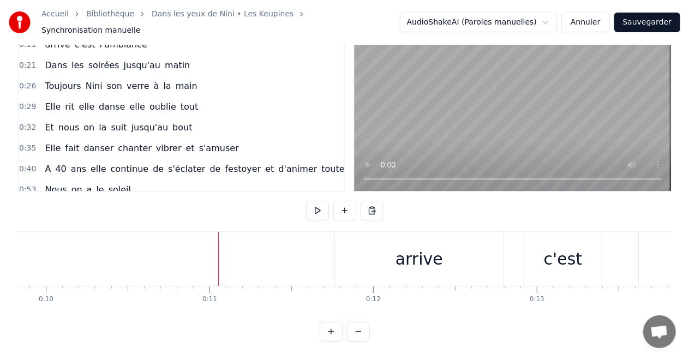
click at [363, 251] on div "arrive" at bounding box center [419, 259] width 168 height 54
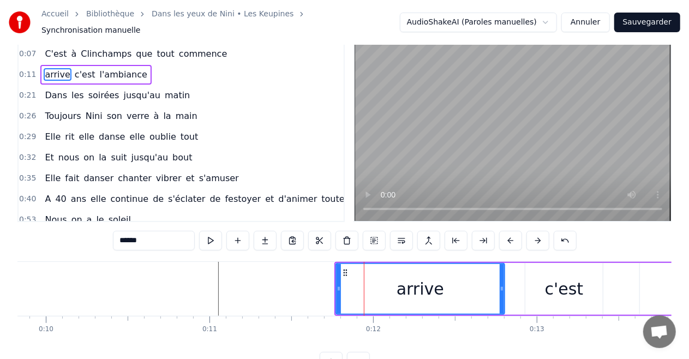
scroll to position [0, 0]
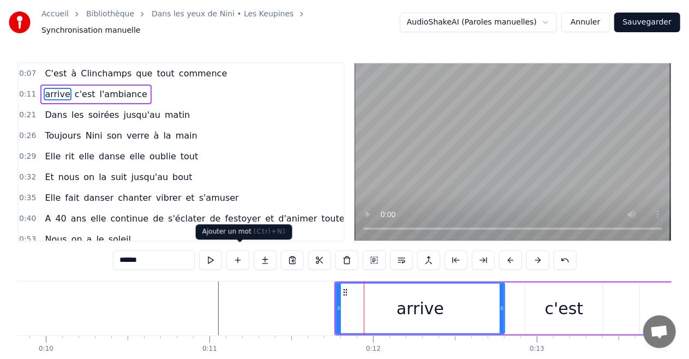
click at [237, 257] on button at bounding box center [237, 260] width 23 height 20
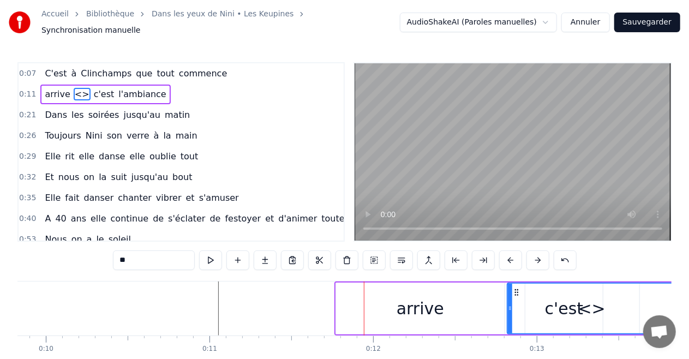
click at [586, 306] on div "<>" at bounding box center [591, 308] width 27 height 25
click at [381, 305] on div "arrive" at bounding box center [420, 308] width 168 height 52
type input "******"
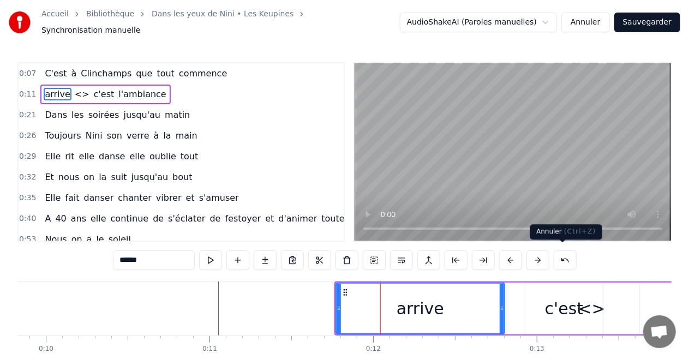
click at [558, 255] on button at bounding box center [564, 260] width 23 height 20
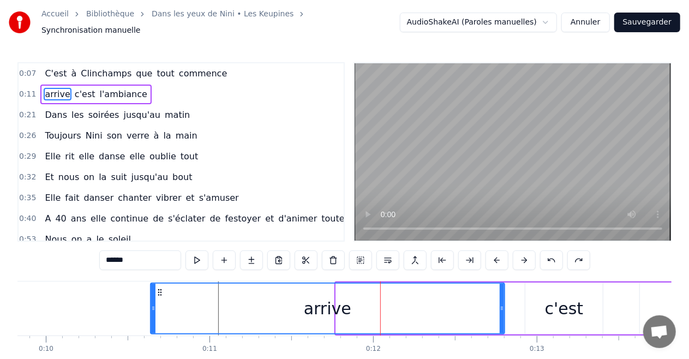
drag, startPoint x: 338, startPoint y: 300, endPoint x: 153, endPoint y: 302, distance: 185.4
click at [153, 304] on icon at bounding box center [153, 308] width 4 height 9
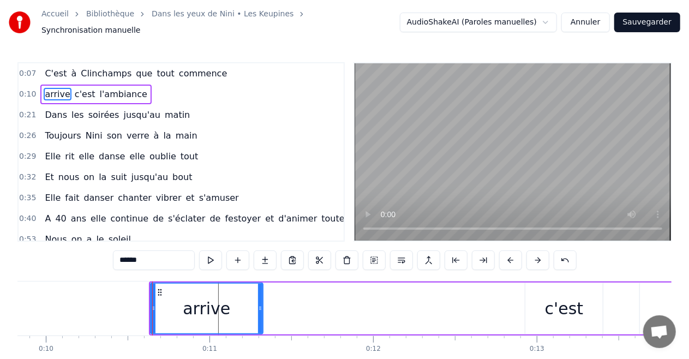
drag, startPoint x: 501, startPoint y: 302, endPoint x: 260, endPoint y: 312, distance: 241.8
click at [260, 312] on div at bounding box center [260, 309] width 4 height 50
click at [40, 87] on div "arrive c'est l'ambiance" at bounding box center [95, 95] width 111 height 20
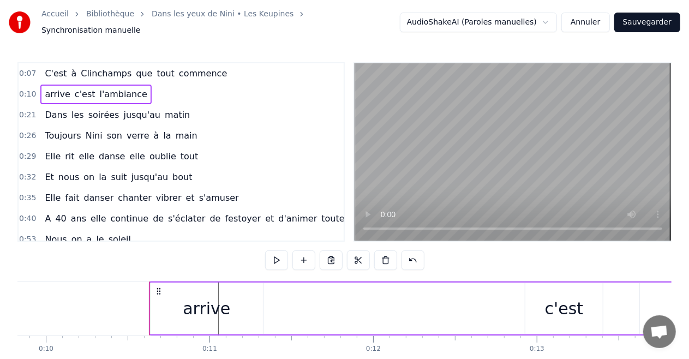
click at [44, 88] on span "arrive" at bounding box center [57, 94] width 27 height 13
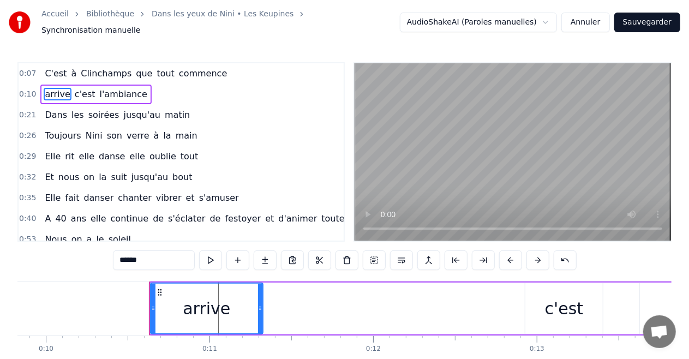
click at [77, 89] on span "c'est" at bounding box center [85, 94] width 23 height 13
type input "*****"
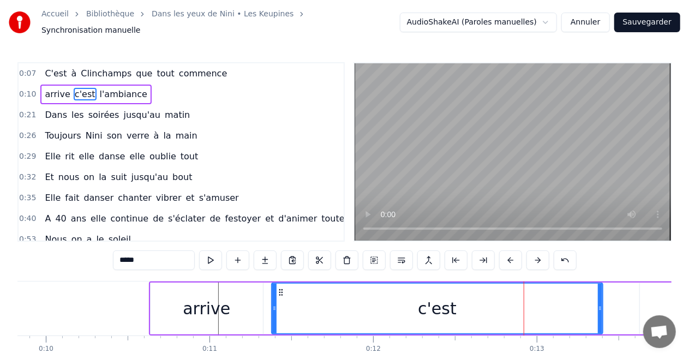
drag, startPoint x: 528, startPoint y: 308, endPoint x: 274, endPoint y: 321, distance: 254.4
click at [274, 321] on div at bounding box center [274, 309] width 4 height 50
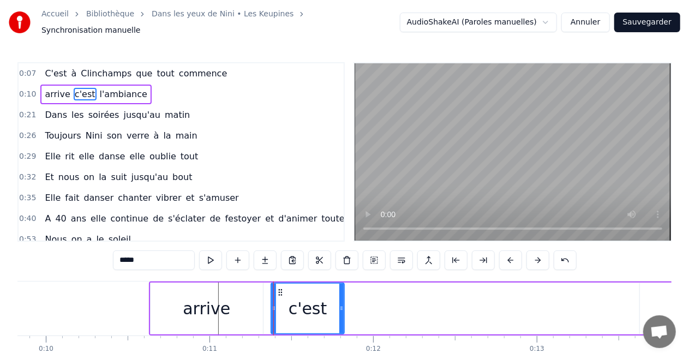
drag, startPoint x: 601, startPoint y: 302, endPoint x: 342, endPoint y: 312, distance: 258.6
click at [342, 312] on div at bounding box center [341, 309] width 4 height 50
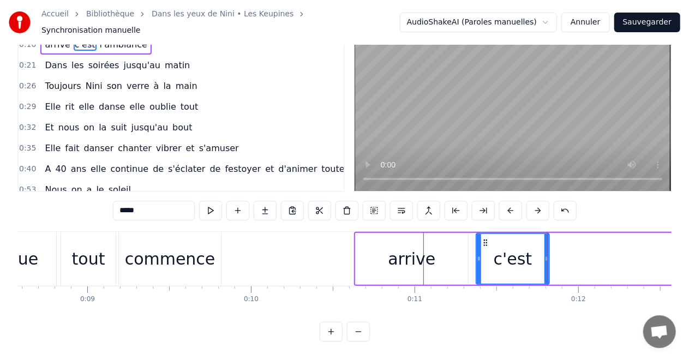
scroll to position [0, 1389]
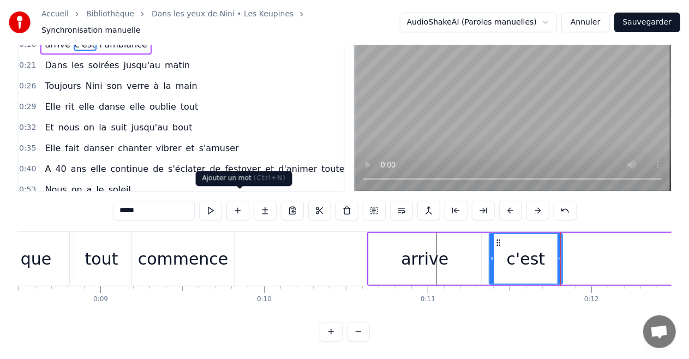
click at [241, 201] on button at bounding box center [237, 211] width 23 height 20
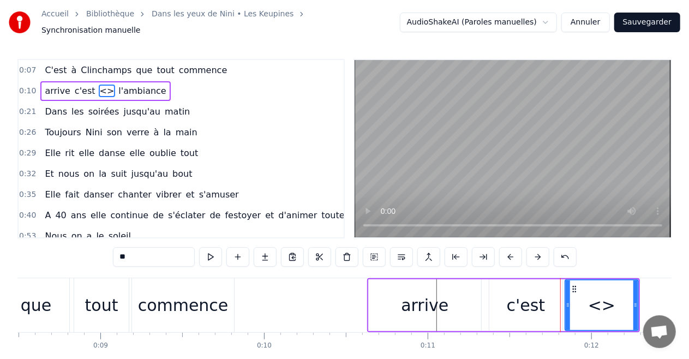
scroll to position [0, 0]
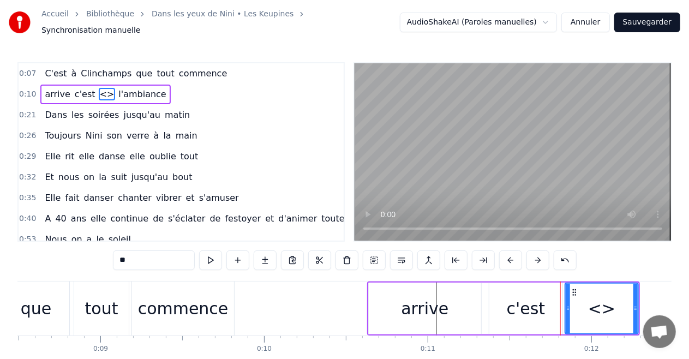
drag, startPoint x: 581, startPoint y: 278, endPoint x: 570, endPoint y: 282, distance: 12.3
click at [570, 284] on div "<>" at bounding box center [601, 309] width 72 height 50
click at [560, 258] on button at bounding box center [564, 260] width 23 height 20
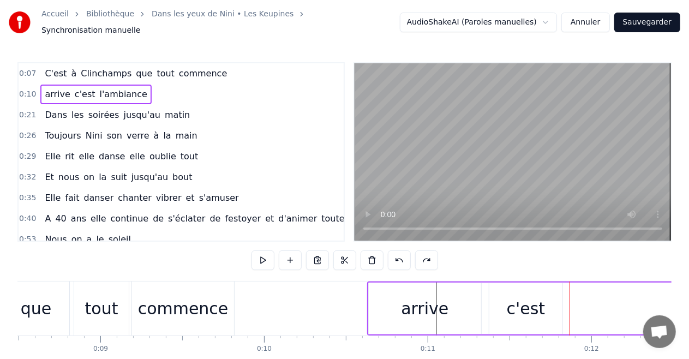
click at [216, 307] on div "commence" at bounding box center [183, 308] width 91 height 25
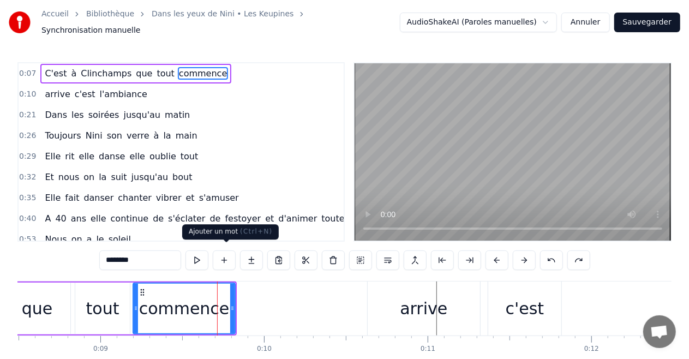
click at [224, 254] on button at bounding box center [224, 260] width 23 height 20
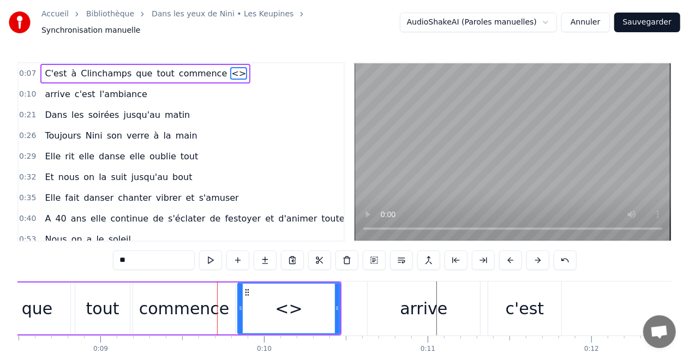
click at [288, 305] on div "<>" at bounding box center [288, 308] width 27 height 25
click at [245, 292] on circle at bounding box center [245, 292] width 1 height 1
click at [246, 292] on circle at bounding box center [245, 292] width 1 height 1
drag, startPoint x: 132, startPoint y: 255, endPoint x: 117, endPoint y: 254, distance: 15.3
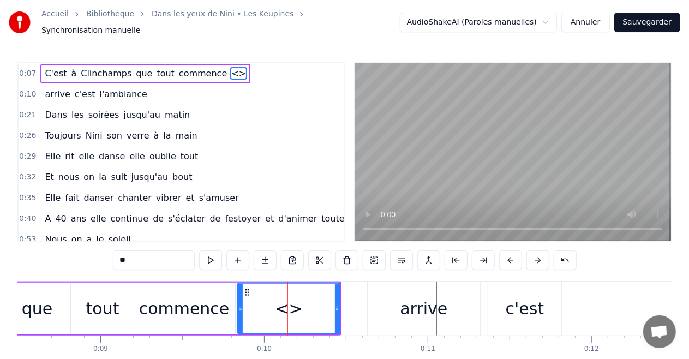
click at [117, 254] on input "**" at bounding box center [154, 260] width 82 height 20
type input "*****"
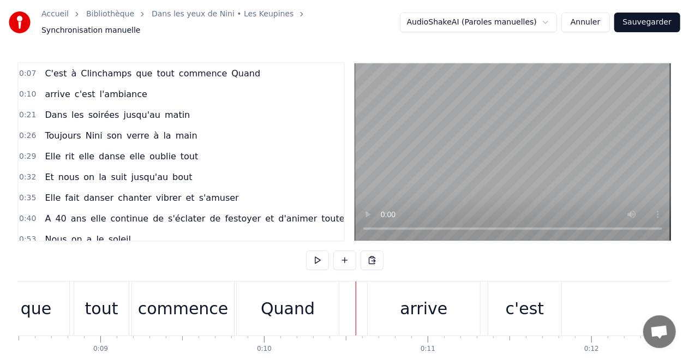
click at [312, 298] on div "Quand" at bounding box center [288, 308] width 102 height 54
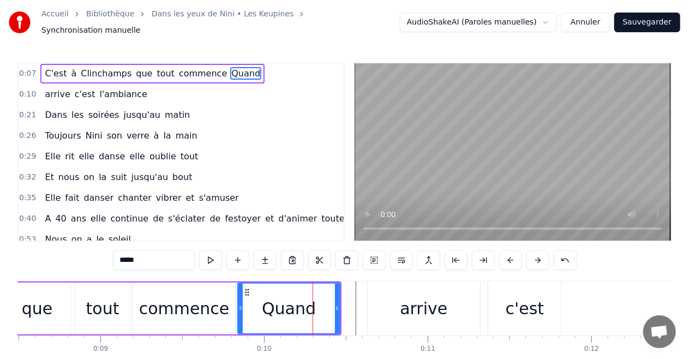
click at [396, 306] on div "arrive" at bounding box center [423, 308] width 112 height 54
type input "******"
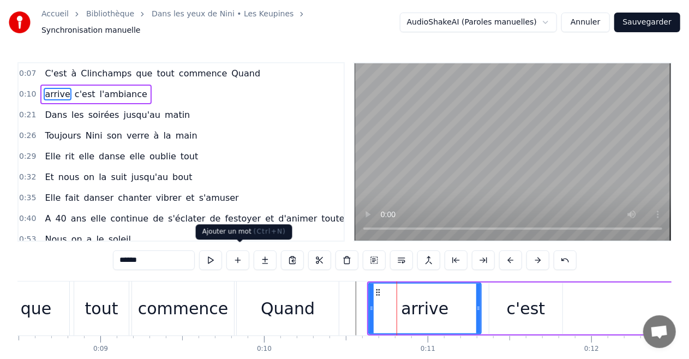
click at [238, 257] on button at bounding box center [237, 260] width 23 height 20
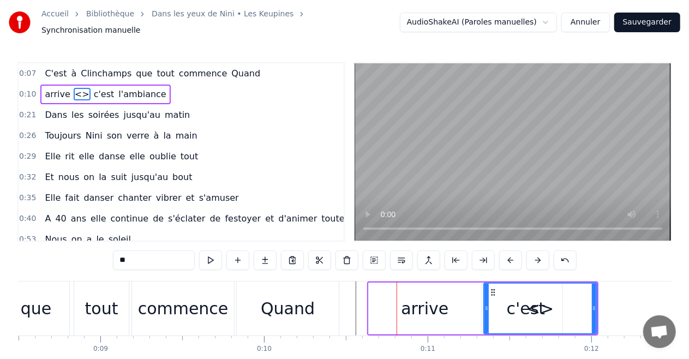
click at [128, 257] on input "**" at bounding box center [154, 260] width 82 height 20
type input "*"
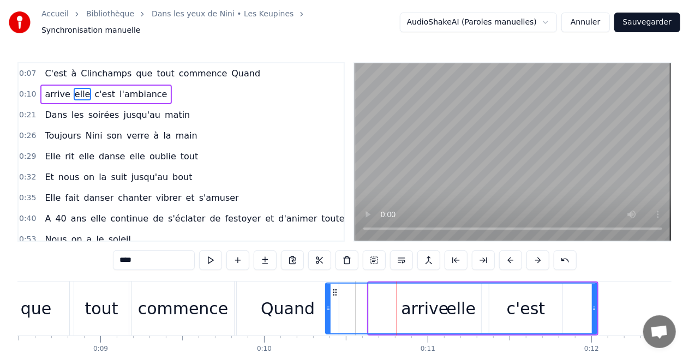
drag, startPoint x: 487, startPoint y: 308, endPoint x: 329, endPoint y: 317, distance: 158.4
click at [329, 317] on div at bounding box center [328, 309] width 4 height 50
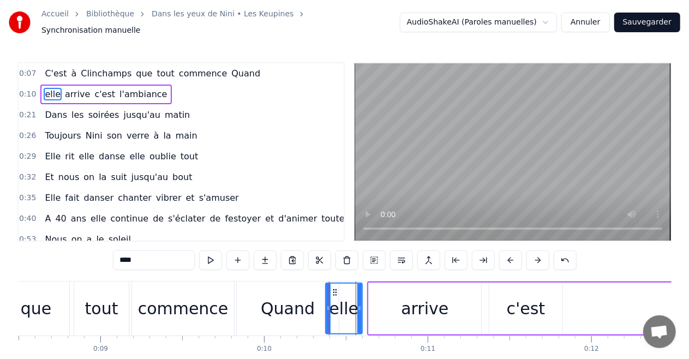
drag, startPoint x: 594, startPoint y: 304, endPoint x: 360, endPoint y: 301, distance: 234.5
click at [360, 304] on icon at bounding box center [359, 308] width 4 height 9
click at [369, 302] on div "arrive" at bounding box center [425, 308] width 112 height 52
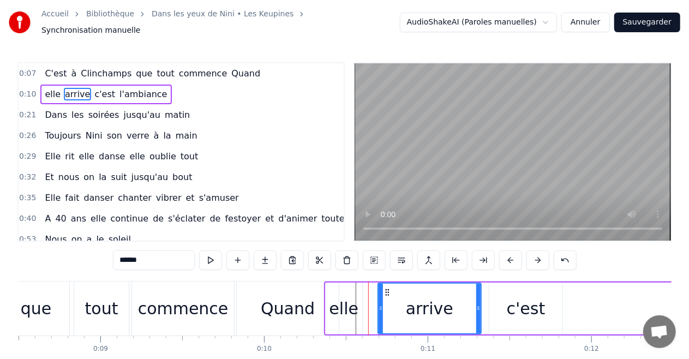
drag, startPoint x: 369, startPoint y: 302, endPoint x: 378, endPoint y: 302, distance: 9.3
click at [378, 304] on icon at bounding box center [380, 308] width 4 height 9
click at [352, 306] on div "elle" at bounding box center [343, 308] width 29 height 25
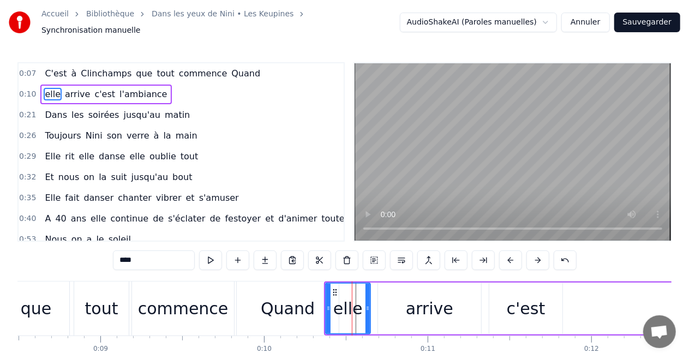
drag, startPoint x: 359, startPoint y: 304, endPoint x: 367, endPoint y: 304, distance: 8.2
click at [367, 304] on icon at bounding box center [367, 308] width 4 height 9
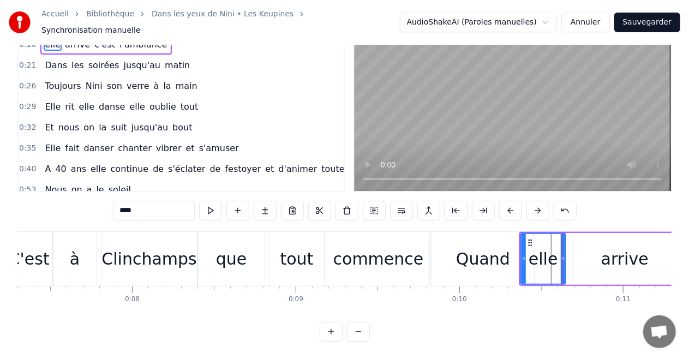
scroll to position [0, 1193]
click at [43, 262] on div "C'est" at bounding box center [30, 259] width 48 height 54
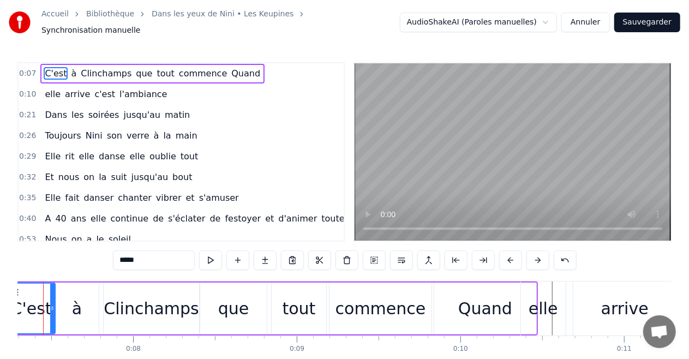
scroll to position [0, 1164]
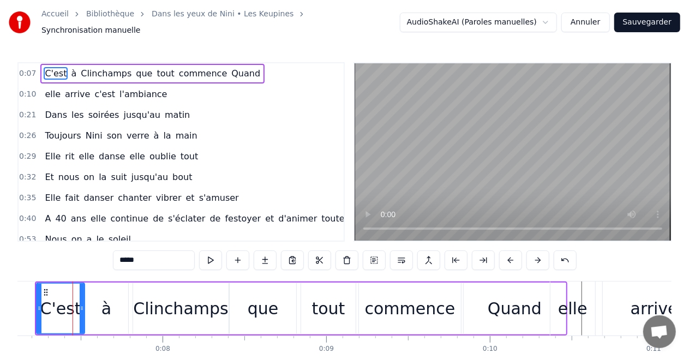
click at [316, 303] on div "tout" at bounding box center [328, 308] width 33 height 25
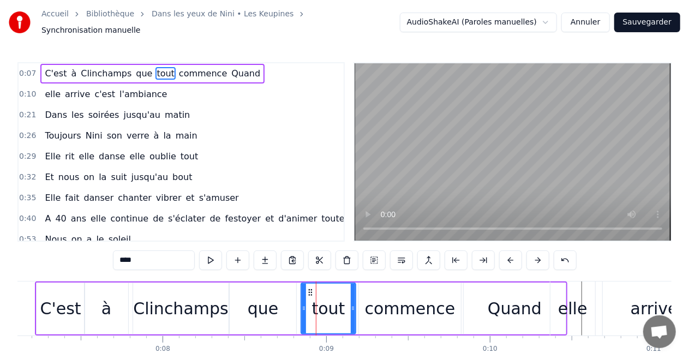
click at [401, 302] on div "commence" at bounding box center [410, 308] width 91 height 25
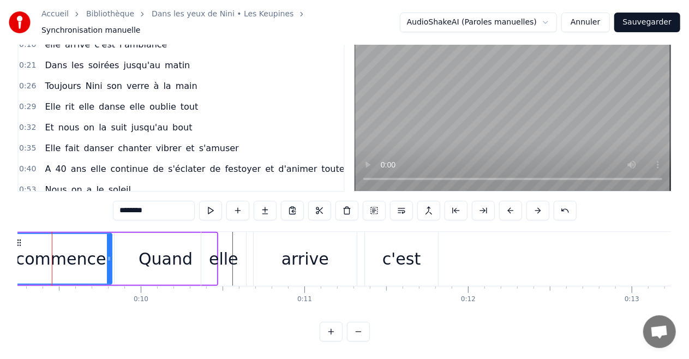
scroll to position [0, 1534]
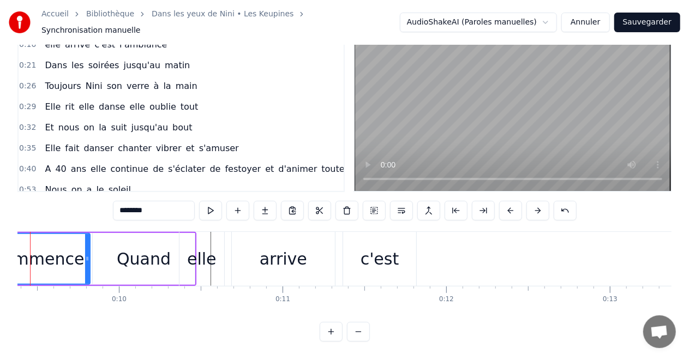
click at [404, 238] on div "c'est" at bounding box center [379, 259] width 73 height 54
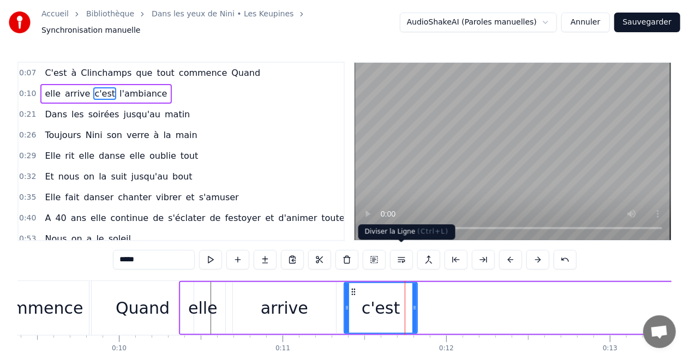
scroll to position [0, 0]
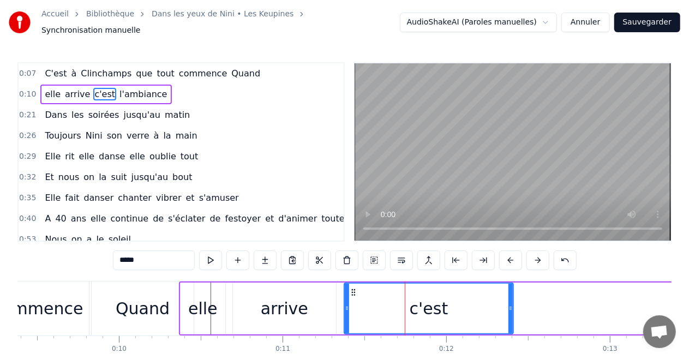
drag, startPoint x: 413, startPoint y: 302, endPoint x: 510, endPoint y: 301, distance: 97.1
click at [510, 304] on icon at bounding box center [510, 308] width 4 height 9
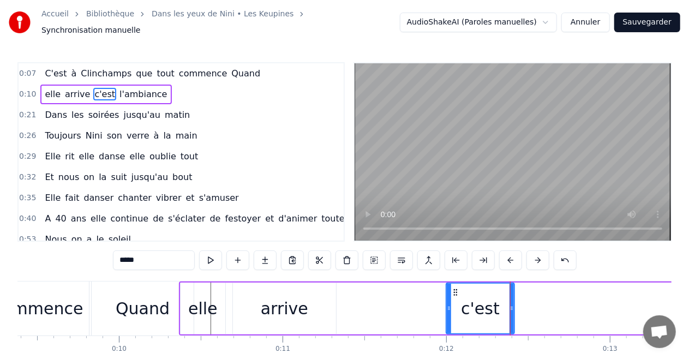
drag, startPoint x: 347, startPoint y: 304, endPoint x: 449, endPoint y: 304, distance: 102.0
click at [449, 304] on icon at bounding box center [449, 308] width 4 height 9
click at [280, 303] on div "arrive" at bounding box center [284, 308] width 47 height 25
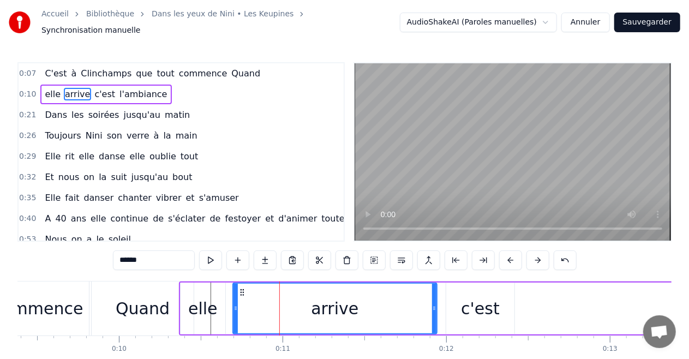
drag, startPoint x: 333, startPoint y: 303, endPoint x: 434, endPoint y: 305, distance: 100.9
click at [434, 305] on icon at bounding box center [434, 308] width 4 height 9
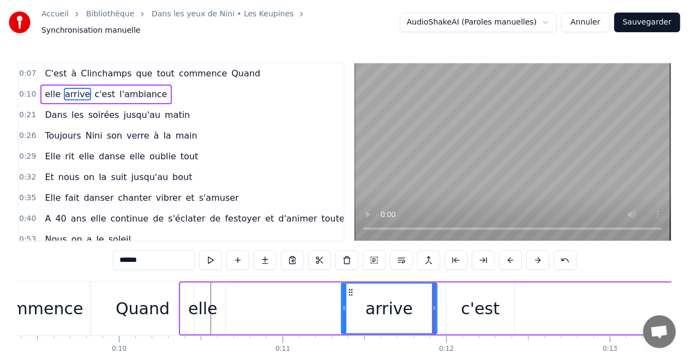
drag, startPoint x: 234, startPoint y: 303, endPoint x: 343, endPoint y: 306, distance: 109.1
click at [346, 306] on icon at bounding box center [344, 308] width 4 height 9
click at [199, 306] on div "elle" at bounding box center [202, 308] width 29 height 25
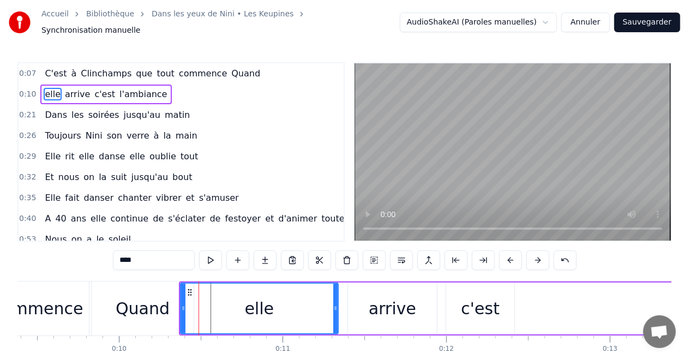
drag, startPoint x: 221, startPoint y: 303, endPoint x: 334, endPoint y: 303, distance: 112.9
click at [334, 304] on icon at bounding box center [335, 308] width 4 height 9
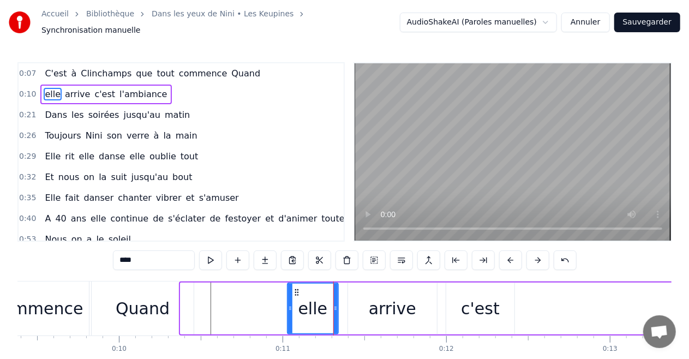
drag, startPoint x: 183, startPoint y: 303, endPoint x: 286, endPoint y: 305, distance: 102.5
click at [290, 304] on icon at bounding box center [290, 308] width 4 height 9
click at [137, 303] on div "Quand" at bounding box center [143, 308] width 54 height 25
type input "*****"
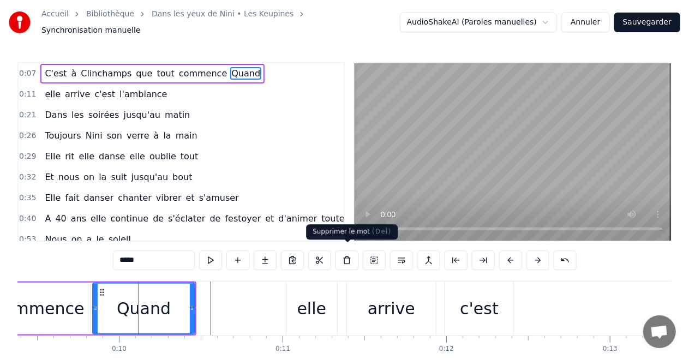
click at [347, 256] on button at bounding box center [346, 260] width 23 height 20
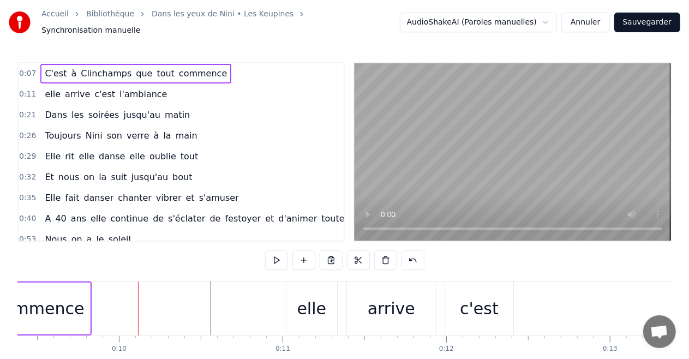
click at [301, 309] on div "elle" at bounding box center [311, 308] width 29 height 25
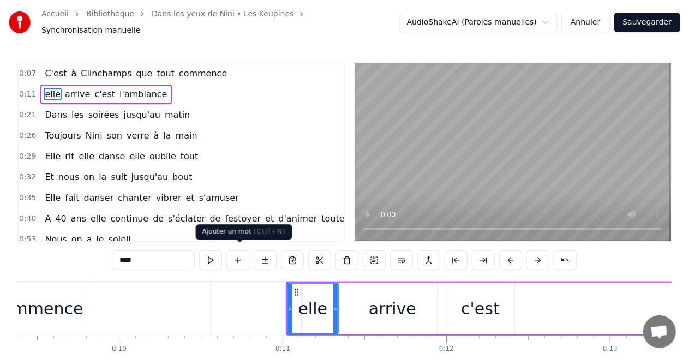
click at [239, 258] on button at bounding box center [237, 260] width 23 height 20
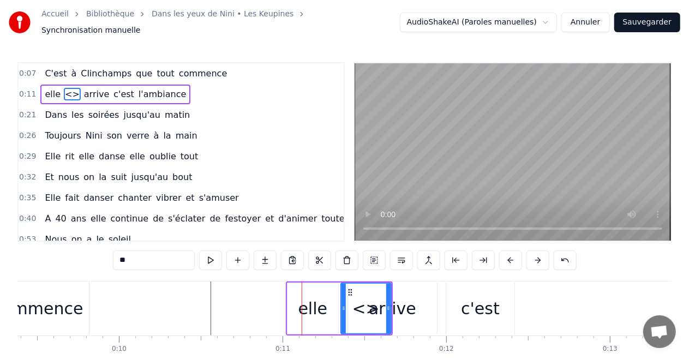
click at [129, 258] on input "**" at bounding box center [154, 260] width 82 height 20
type input "*"
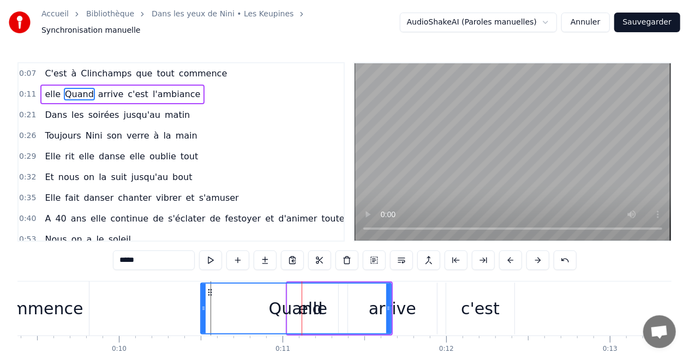
drag, startPoint x: 344, startPoint y: 301, endPoint x: 204, endPoint y: 301, distance: 140.1
click at [204, 304] on icon at bounding box center [203, 308] width 4 height 9
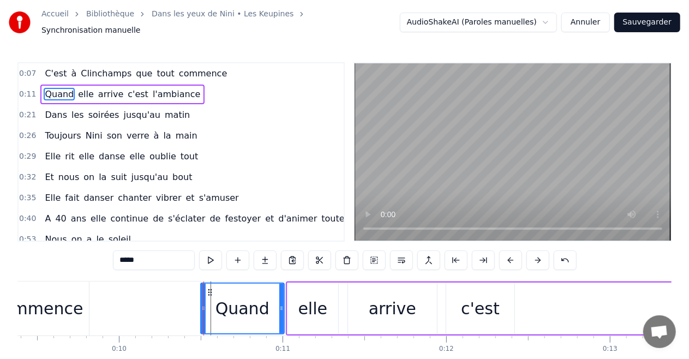
drag, startPoint x: 389, startPoint y: 302, endPoint x: 282, endPoint y: 305, distance: 106.9
click at [282, 305] on icon at bounding box center [281, 308] width 4 height 9
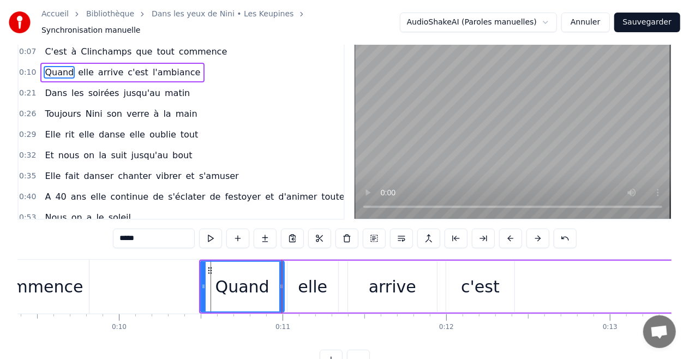
scroll to position [44, 0]
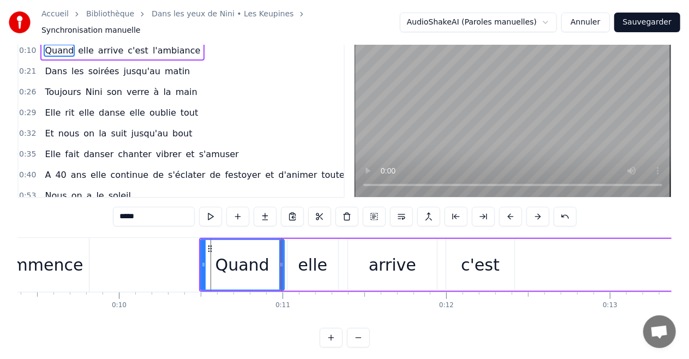
click at [297, 251] on div "elle" at bounding box center [312, 265] width 50 height 52
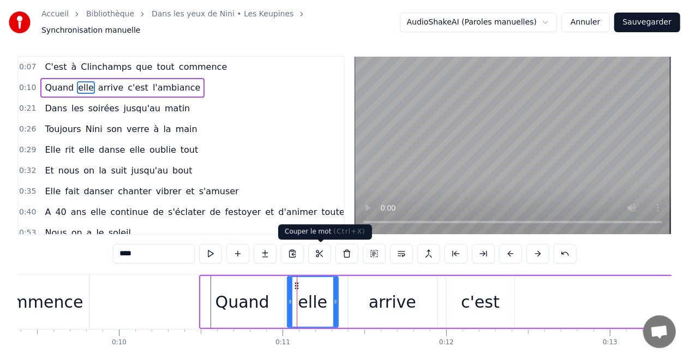
scroll to position [0, 0]
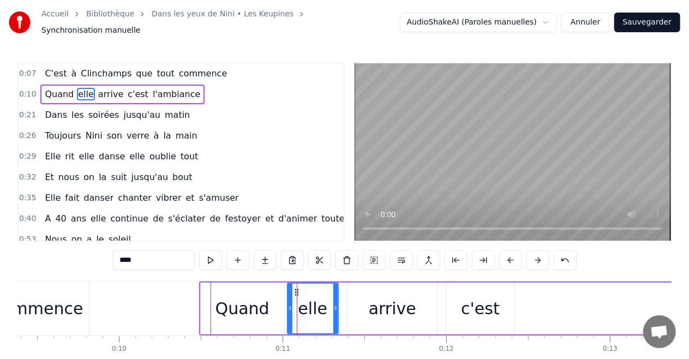
click at [375, 298] on div "arrive" at bounding box center [392, 308] width 47 height 25
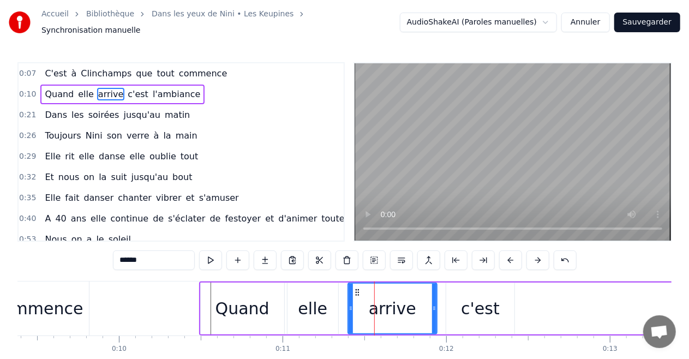
click at [496, 306] on div "c'est" at bounding box center [480, 308] width 68 height 52
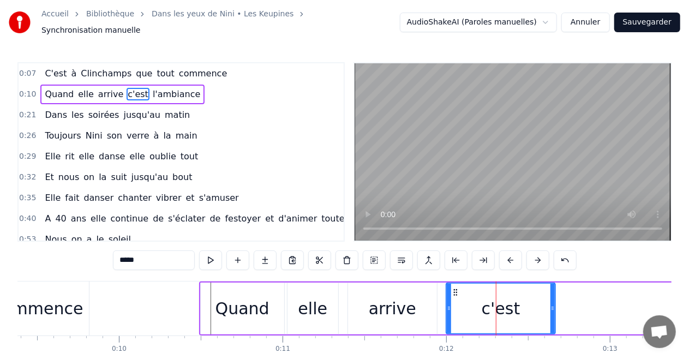
drag, startPoint x: 512, startPoint y: 301, endPoint x: 556, endPoint y: 300, distance: 44.2
click at [555, 304] on icon at bounding box center [552, 308] width 4 height 9
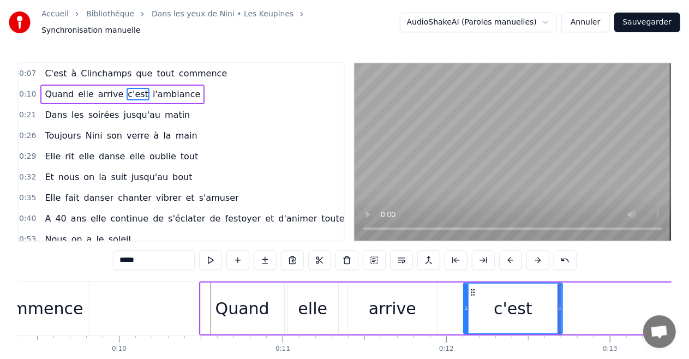
drag, startPoint x: 448, startPoint y: 303, endPoint x: 466, endPoint y: 302, distance: 17.5
click at [466, 304] on icon at bounding box center [466, 308] width 4 height 9
drag, startPoint x: 560, startPoint y: 303, endPoint x: 529, endPoint y: 305, distance: 31.2
click at [529, 305] on icon at bounding box center [528, 308] width 4 height 9
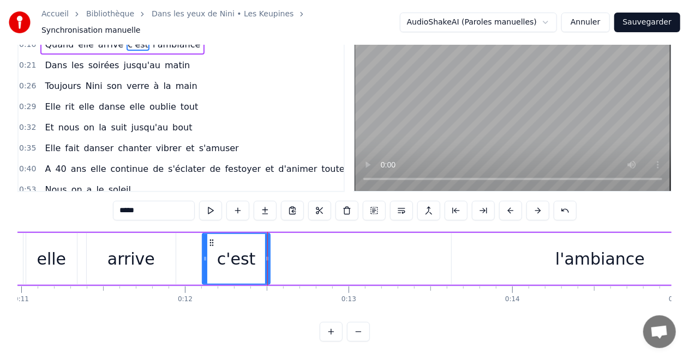
scroll to position [0, 1796]
click at [568, 246] on div "l'ambiance" at bounding box center [599, 258] width 89 height 25
type input "**********"
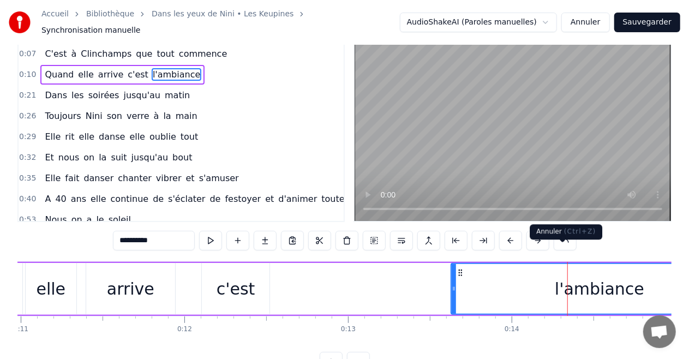
scroll to position [0, 0]
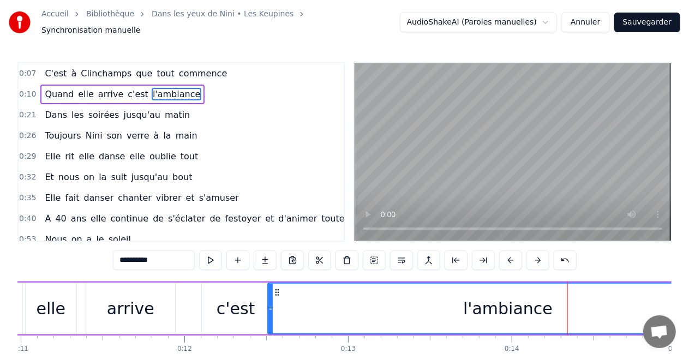
drag, startPoint x: 455, startPoint y: 306, endPoint x: 278, endPoint y: 313, distance: 176.8
click at [272, 313] on div at bounding box center [270, 309] width 4 height 50
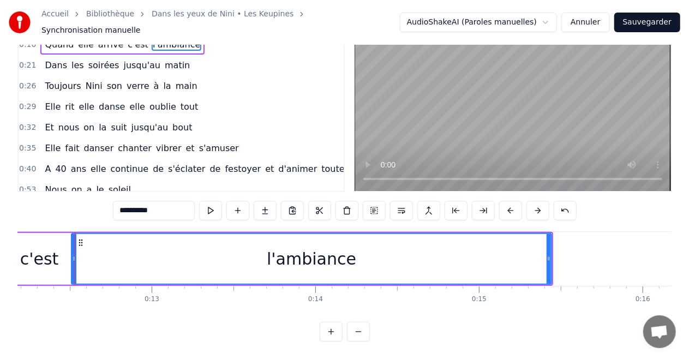
scroll to position [0, 2036]
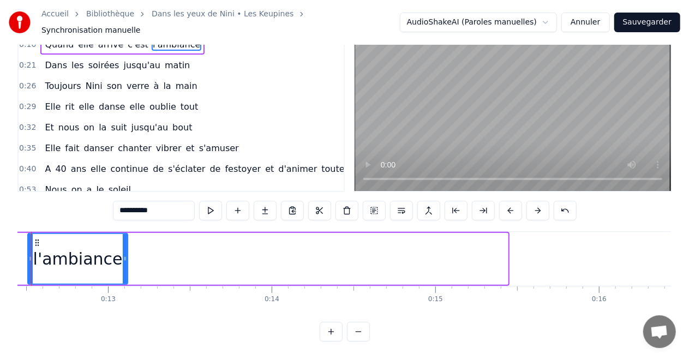
drag, startPoint x: 506, startPoint y: 249, endPoint x: 126, endPoint y: 274, distance: 380.8
click at [126, 274] on div at bounding box center [125, 259] width 4 height 50
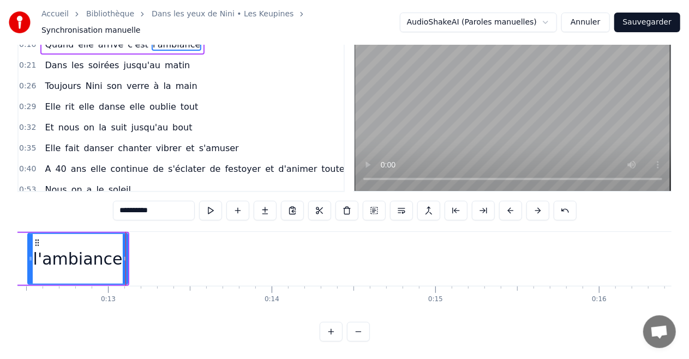
scroll to position [0, 0]
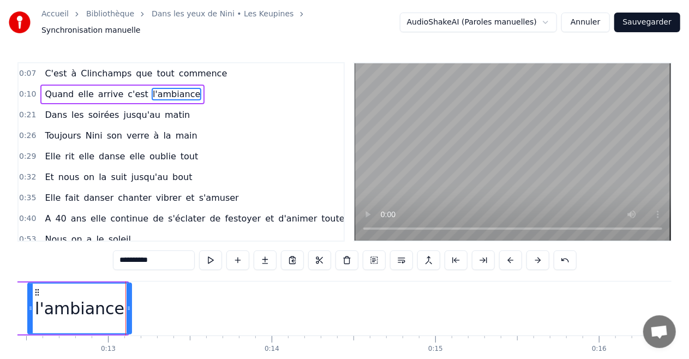
click at [128, 307] on circle at bounding box center [128, 307] width 1 height 1
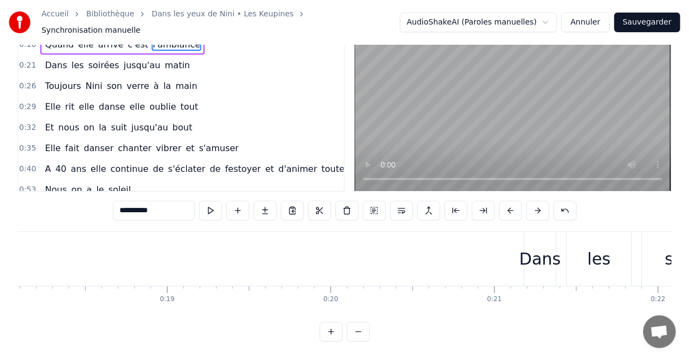
scroll to position [0, 2937]
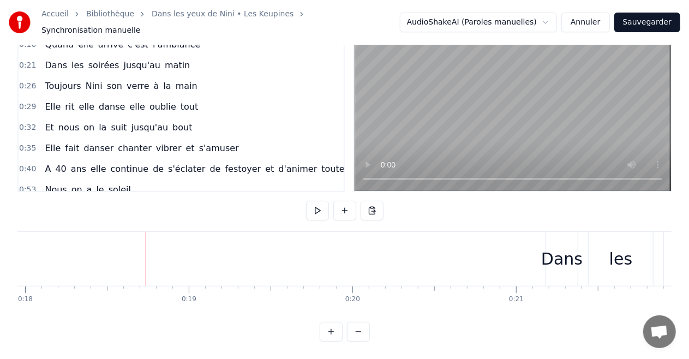
click at [555, 249] on div "Dans" at bounding box center [561, 258] width 41 height 25
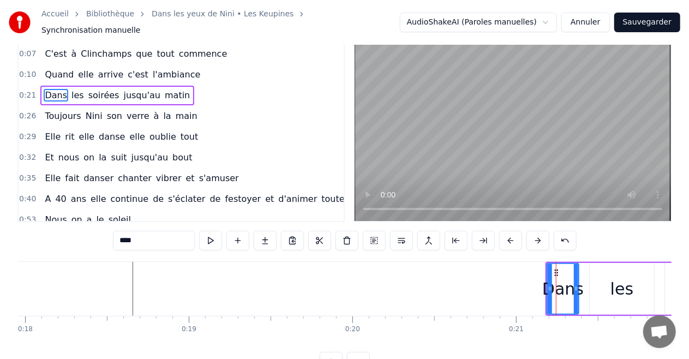
scroll to position [0, 0]
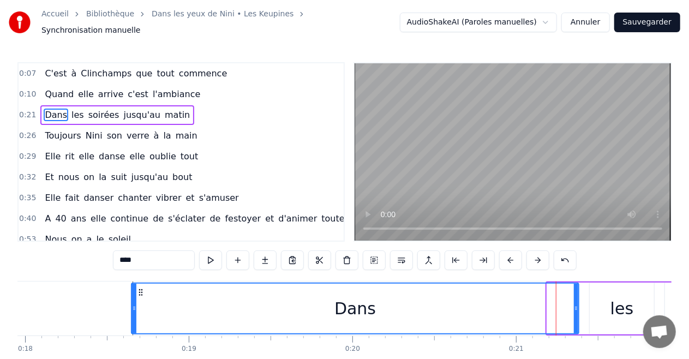
drag, startPoint x: 547, startPoint y: 298, endPoint x: 132, endPoint y: 324, distance: 416.3
click at [132, 324] on div at bounding box center [134, 309] width 4 height 50
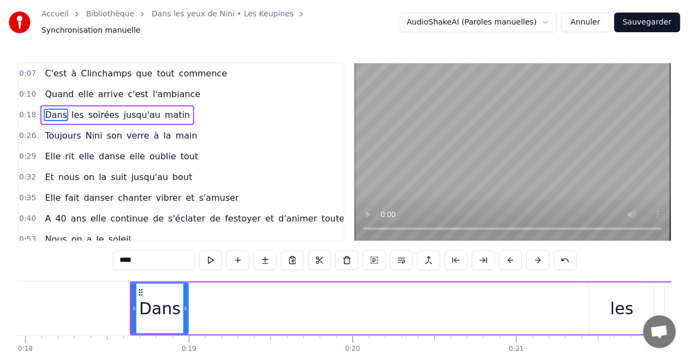
drag, startPoint x: 577, startPoint y: 299, endPoint x: 186, endPoint y: 308, distance: 390.5
click at [186, 308] on div at bounding box center [185, 309] width 4 height 50
click at [593, 303] on div "les" at bounding box center [621, 308] width 64 height 52
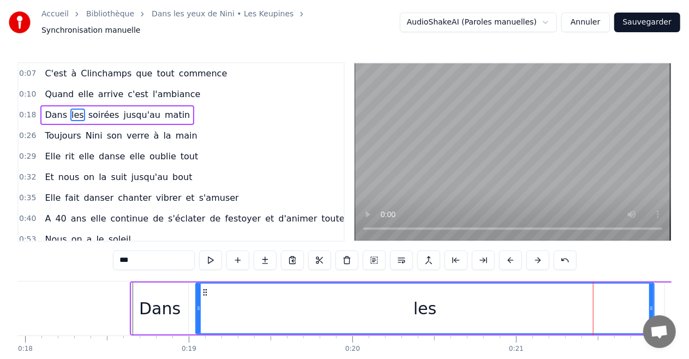
drag, startPoint x: 593, startPoint y: 304, endPoint x: 200, endPoint y: 308, distance: 393.7
click at [200, 308] on div at bounding box center [198, 309] width 4 height 50
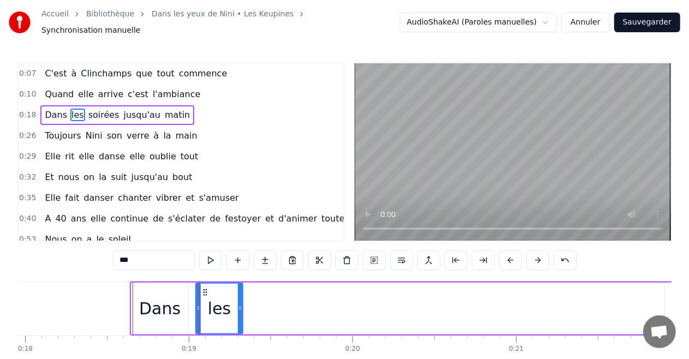
drag, startPoint x: 649, startPoint y: 302, endPoint x: 238, endPoint y: 314, distance: 411.3
click at [238, 314] on div at bounding box center [240, 309] width 4 height 50
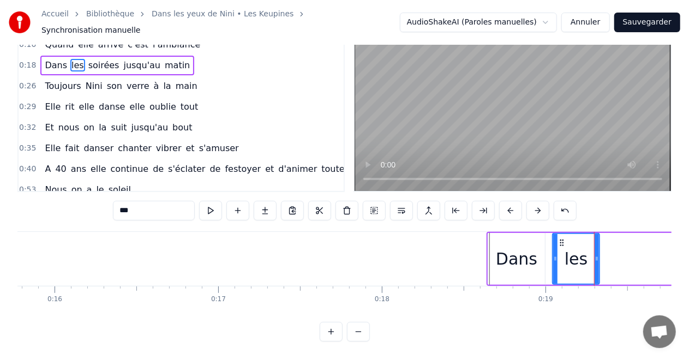
scroll to position [0, 2566]
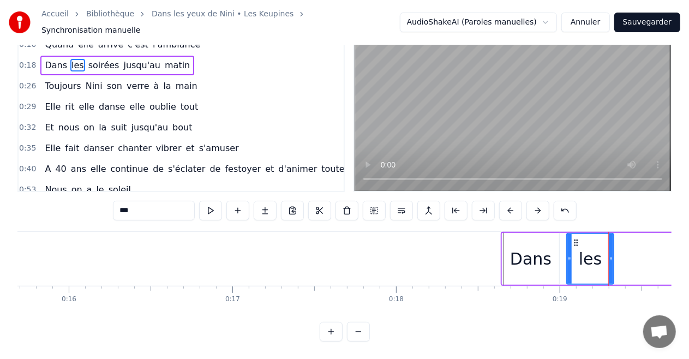
click at [543, 264] on div "Dans" at bounding box center [530, 259] width 57 height 52
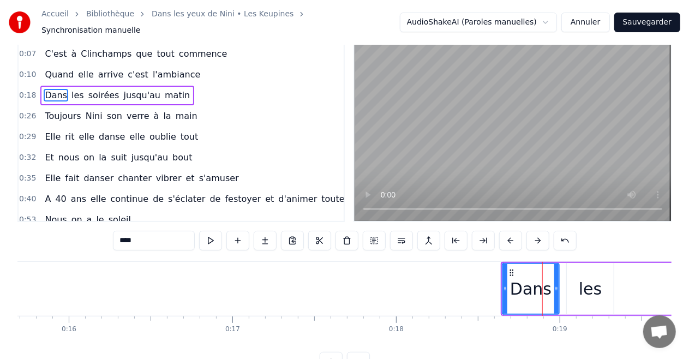
scroll to position [0, 0]
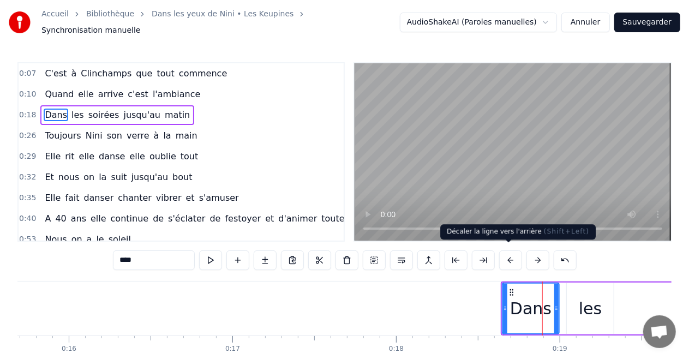
click at [505, 254] on button at bounding box center [510, 260] width 23 height 20
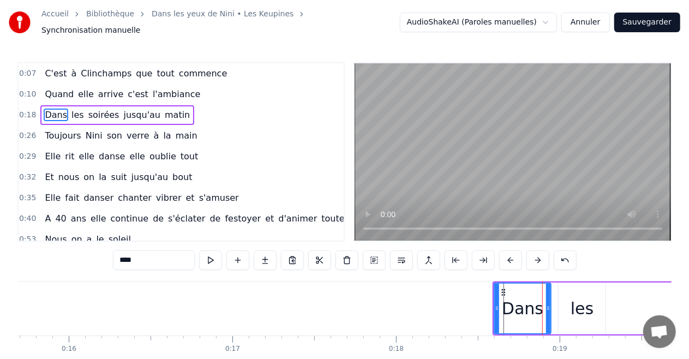
click at [505, 254] on button at bounding box center [510, 260] width 23 height 20
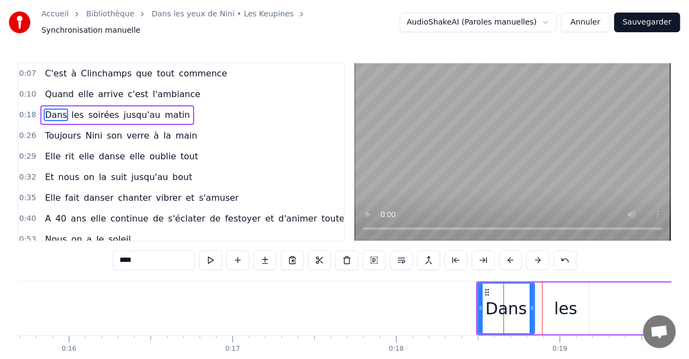
click at [505, 254] on button at bounding box center [510, 260] width 23 height 20
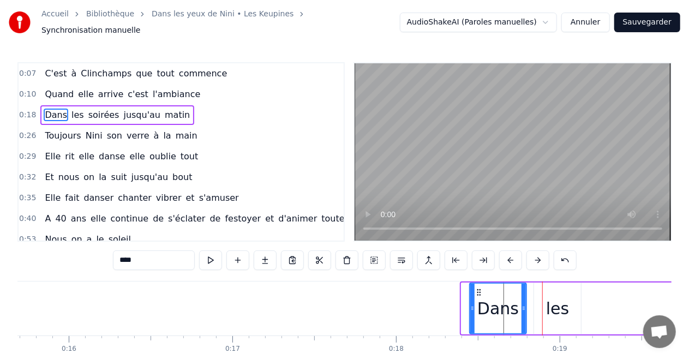
click at [505, 254] on button at bounding box center [510, 260] width 23 height 20
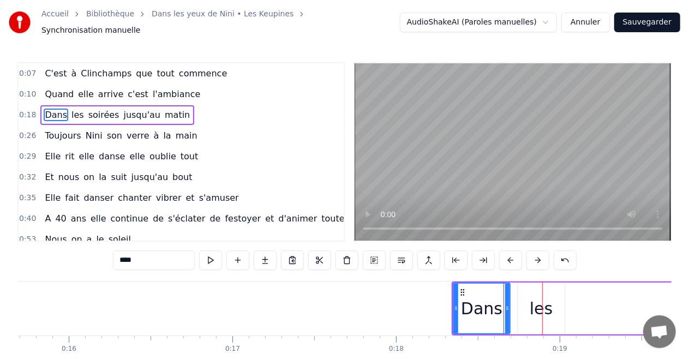
click at [505, 254] on button at bounding box center [510, 260] width 23 height 20
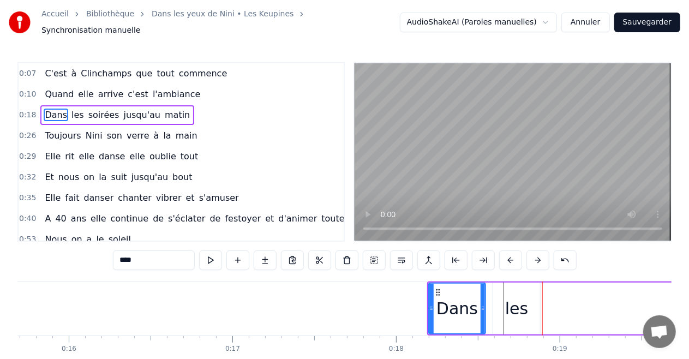
click at [505, 254] on button at bounding box center [510, 260] width 23 height 20
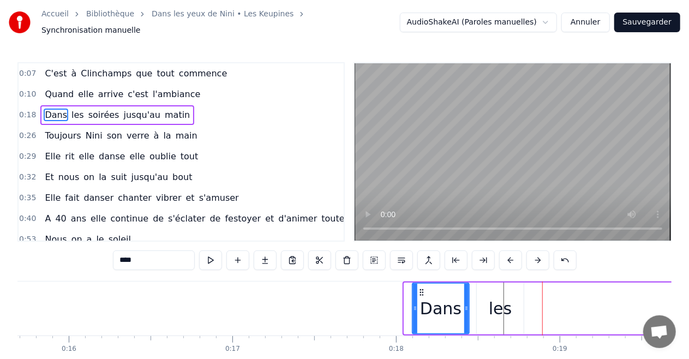
click at [505, 254] on button at bounding box center [510, 260] width 23 height 20
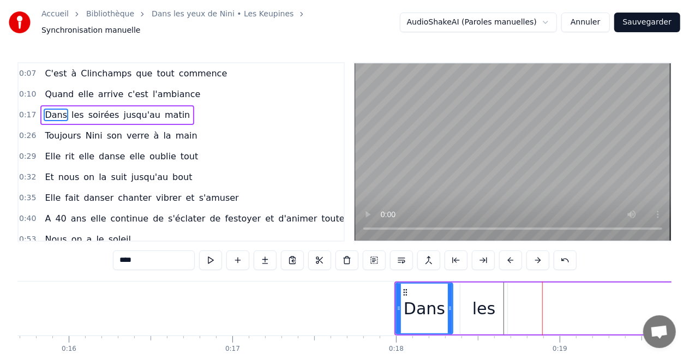
click at [505, 254] on button at bounding box center [510, 260] width 23 height 20
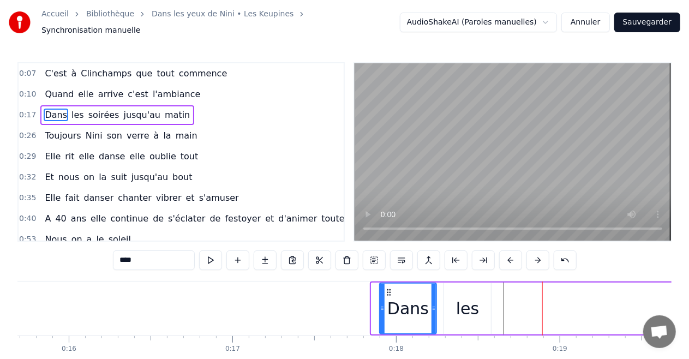
click at [505, 254] on button at bounding box center [510, 260] width 23 height 20
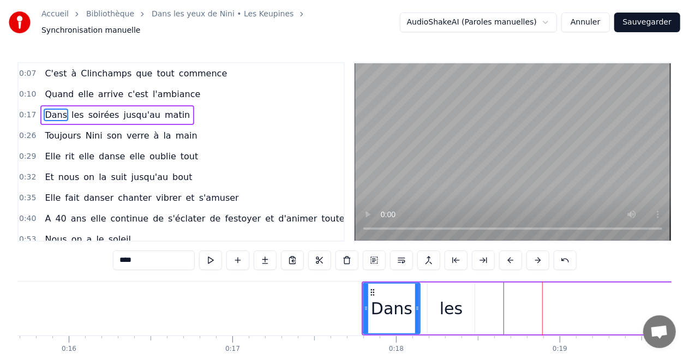
click at [505, 254] on button at bounding box center [510, 260] width 23 height 20
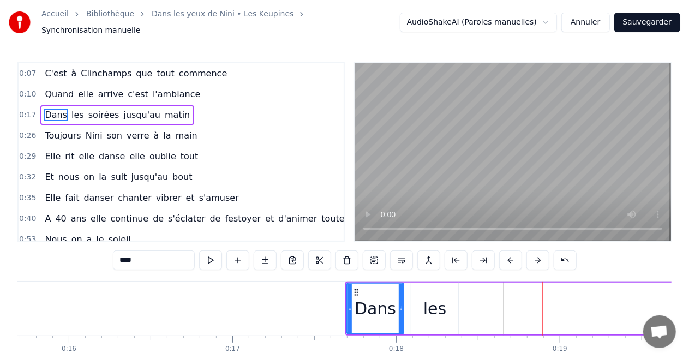
click at [505, 254] on button at bounding box center [510, 260] width 23 height 20
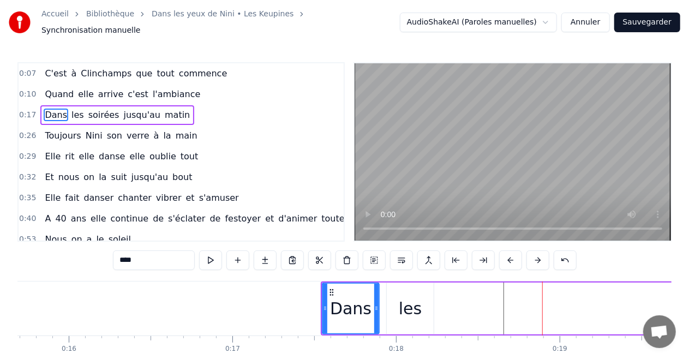
click at [505, 254] on button at bounding box center [510, 260] width 23 height 20
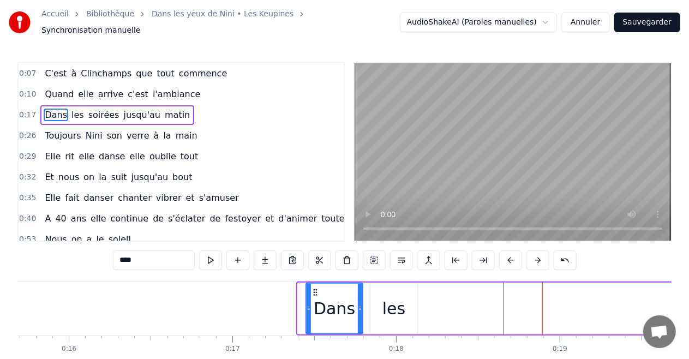
click at [505, 254] on button at bounding box center [510, 260] width 23 height 20
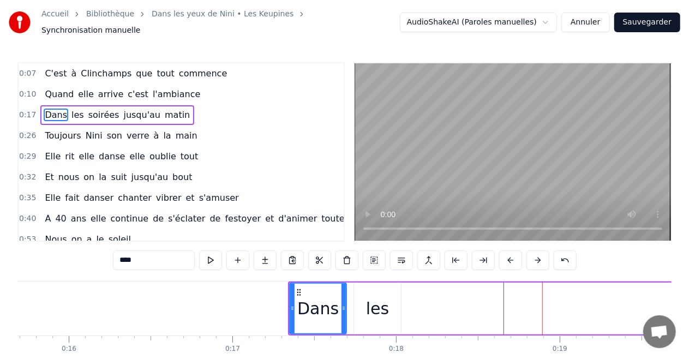
click at [505, 254] on button at bounding box center [510, 260] width 23 height 20
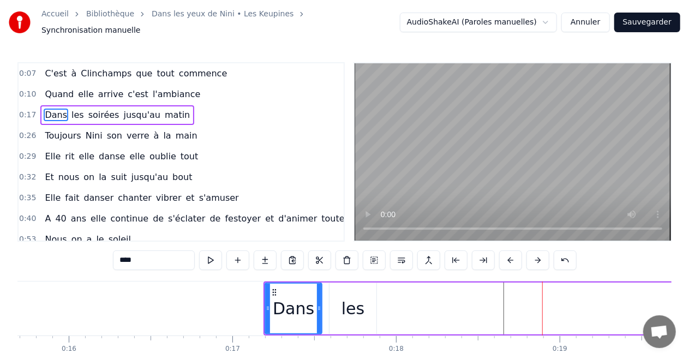
click at [505, 254] on button at bounding box center [510, 260] width 23 height 20
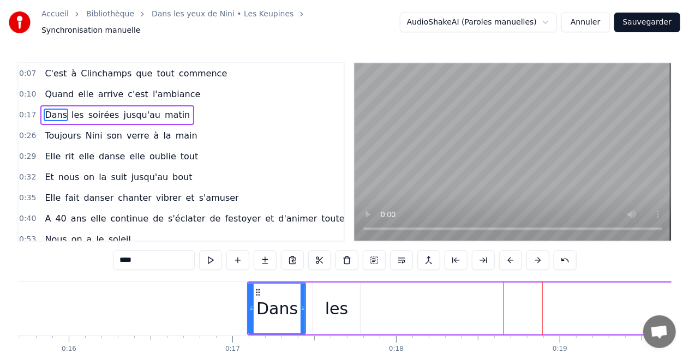
click at [505, 254] on button at bounding box center [510, 260] width 23 height 20
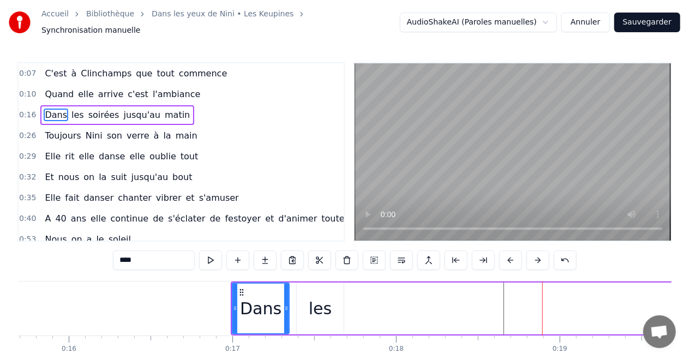
click at [505, 254] on button at bounding box center [510, 260] width 23 height 20
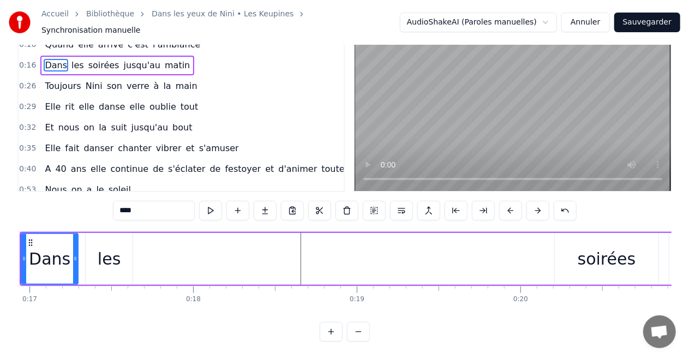
scroll to position [0, 2772]
click at [576, 240] on div "soirées" at bounding box center [603, 259] width 104 height 52
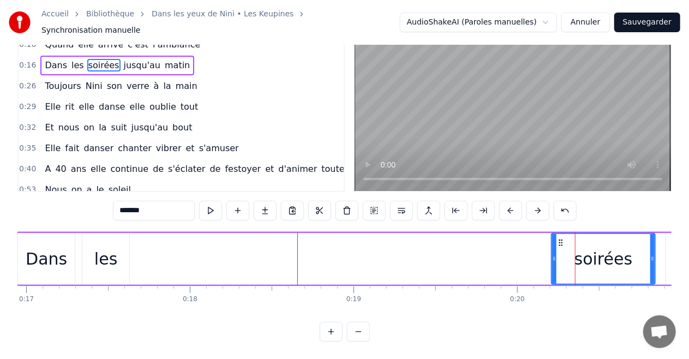
scroll to position [0, 0]
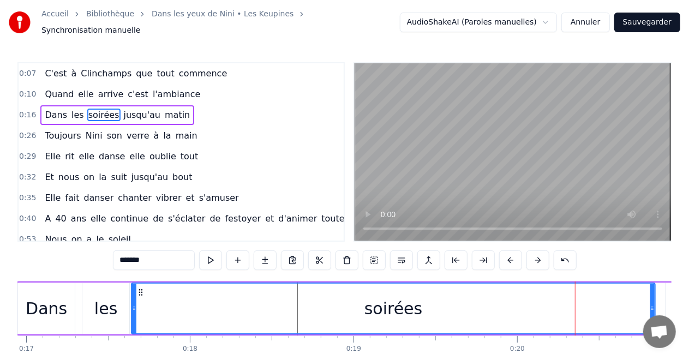
drag, startPoint x: 556, startPoint y: 307, endPoint x: 136, endPoint y: 314, distance: 419.9
click at [136, 314] on div at bounding box center [134, 309] width 4 height 50
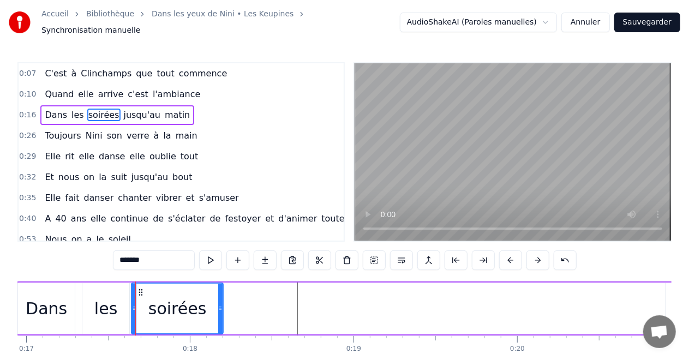
drag, startPoint x: 651, startPoint y: 304, endPoint x: 219, endPoint y: 305, distance: 431.8
click at [219, 305] on icon at bounding box center [220, 308] width 4 height 9
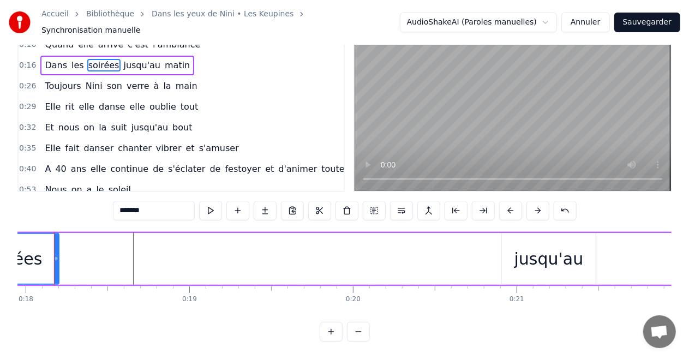
scroll to position [0, 2946]
click at [494, 249] on div "jusqu'au" at bounding box center [538, 259] width 94 height 52
type input "********"
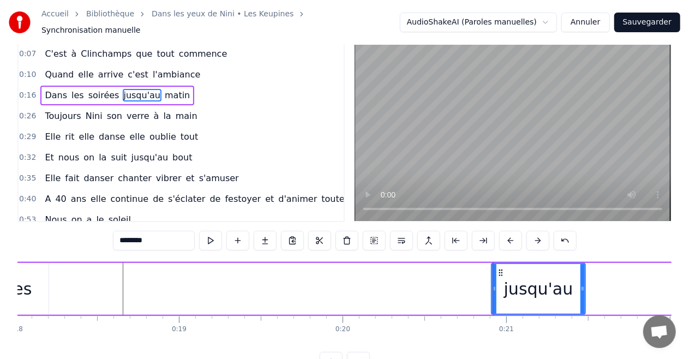
scroll to position [0, 0]
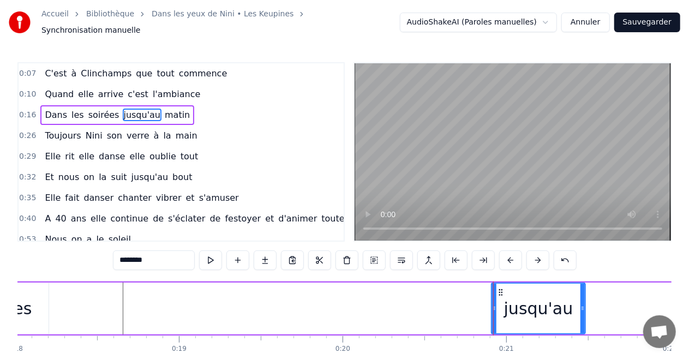
drag, startPoint x: 493, startPoint y: 303, endPoint x: 224, endPoint y: 316, distance: 269.1
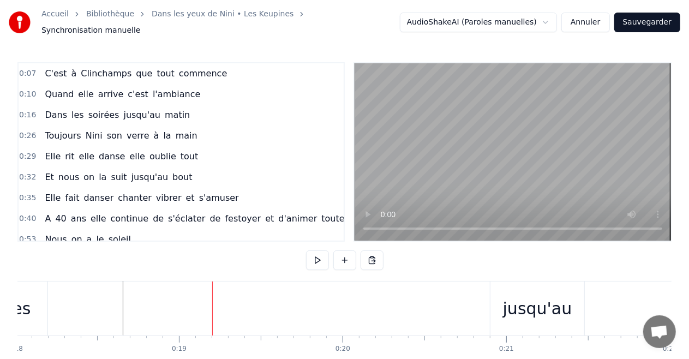
click at [529, 297] on div "jusqu'au" at bounding box center [537, 308] width 69 height 25
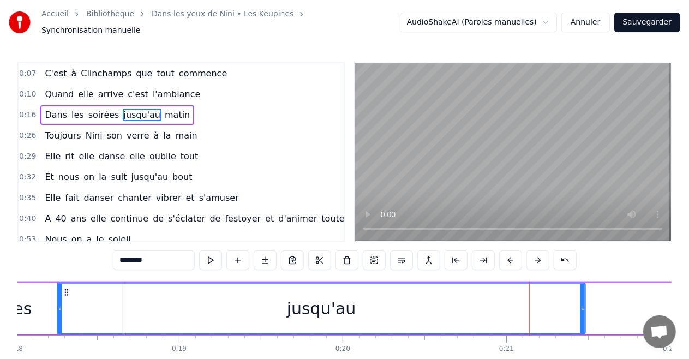
drag, startPoint x: 492, startPoint y: 304, endPoint x: 58, endPoint y: 325, distance: 434.5
click at [58, 325] on div at bounding box center [60, 309] width 4 height 50
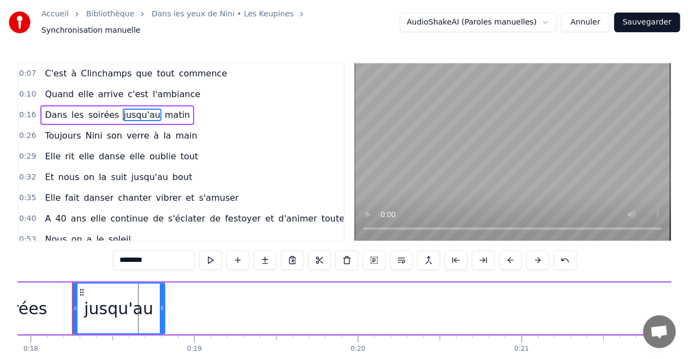
drag, startPoint x: 598, startPoint y: 303, endPoint x: 162, endPoint y: 318, distance: 435.9
click at [162, 318] on div at bounding box center [162, 309] width 4 height 50
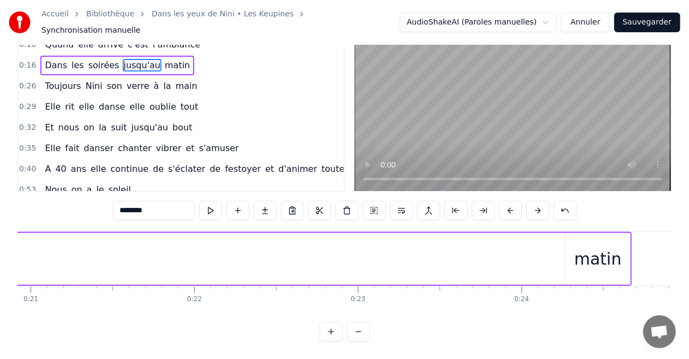
scroll to position [0, 3433]
click at [605, 263] on div "matin" at bounding box center [587, 259] width 64 height 52
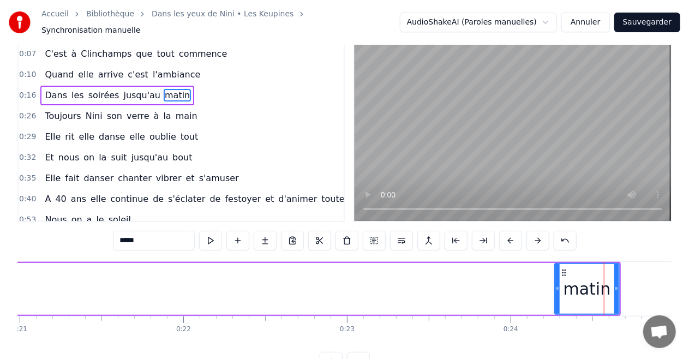
scroll to position [0, 0]
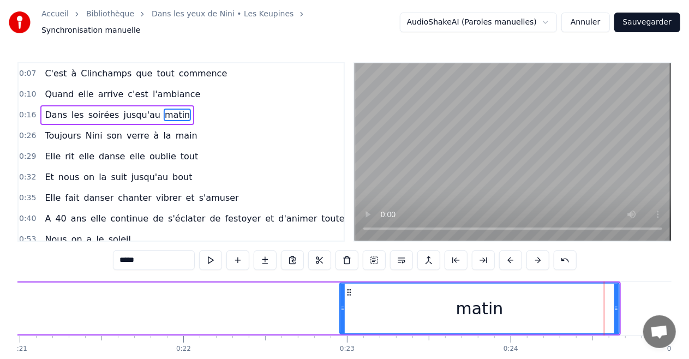
drag, startPoint x: 557, startPoint y: 301, endPoint x: 342, endPoint y: 309, distance: 215.0
click at [342, 309] on div at bounding box center [342, 309] width 4 height 50
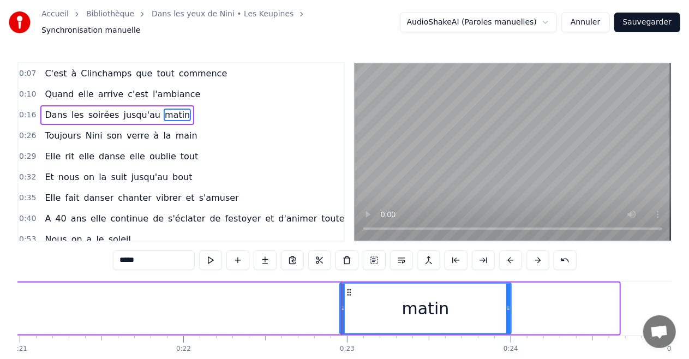
drag, startPoint x: 617, startPoint y: 302, endPoint x: 507, endPoint y: 304, distance: 110.7
click at [509, 309] on div at bounding box center [508, 309] width 4 height 50
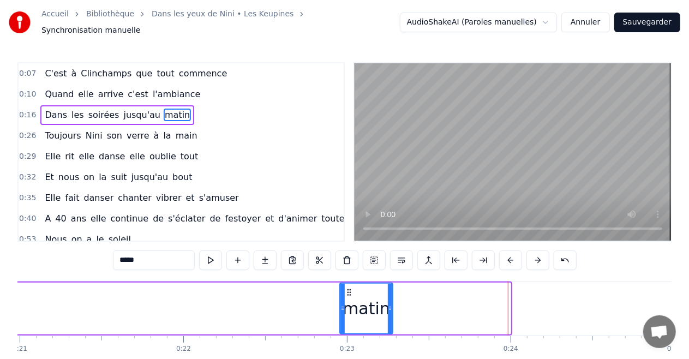
drag, startPoint x: 508, startPoint y: 302, endPoint x: 391, endPoint y: 302, distance: 116.7
click at [392, 304] on icon at bounding box center [390, 308] width 4 height 9
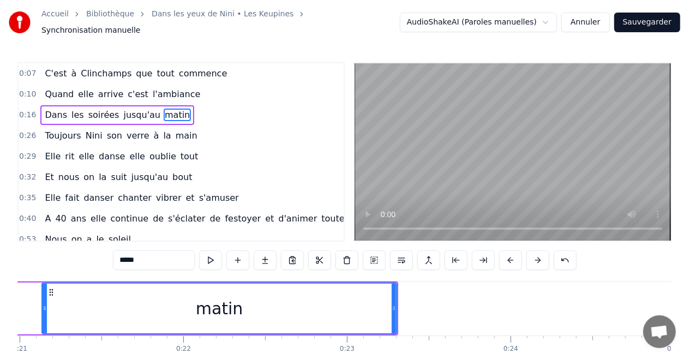
drag, startPoint x: 341, startPoint y: 300, endPoint x: 43, endPoint y: 312, distance: 297.9
click at [43, 312] on div at bounding box center [45, 309] width 4 height 50
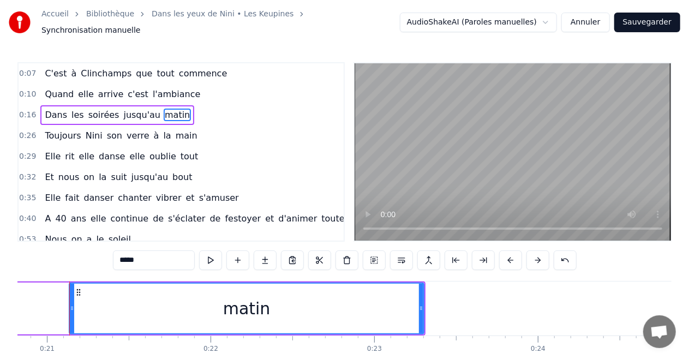
scroll to position [0, 3403]
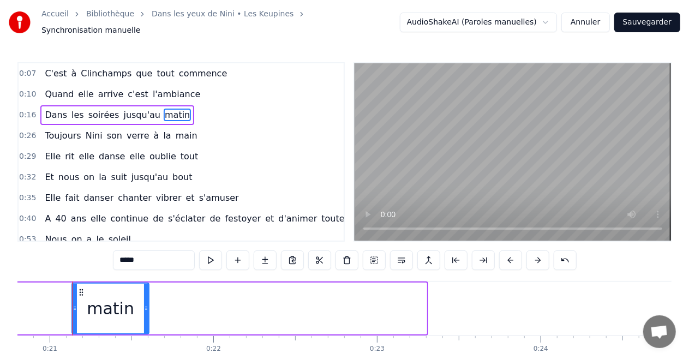
drag, startPoint x: 425, startPoint y: 303, endPoint x: 147, endPoint y: 316, distance: 277.8
click at [147, 316] on div at bounding box center [146, 309] width 4 height 50
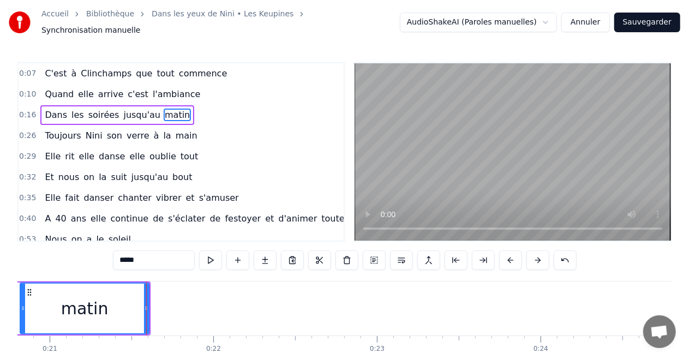
drag, startPoint x: 74, startPoint y: 303, endPoint x: 22, endPoint y: 305, distance: 51.8
click at [22, 305] on icon at bounding box center [23, 308] width 4 height 9
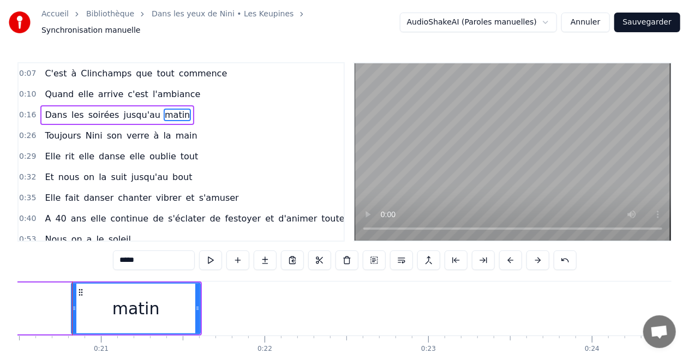
drag, startPoint x: 685, startPoint y: 240, endPoint x: 691, endPoint y: 274, distance: 34.3
click at [689, 274] on html "Accueil Bibliothèque Dans les yeux de Nini • Les Keupines Synchronisation manue…" at bounding box center [344, 204] width 689 height 408
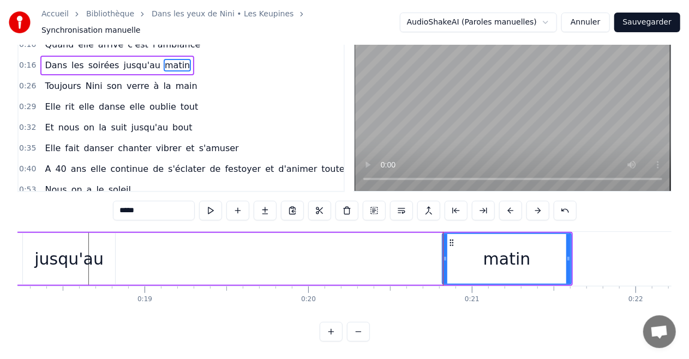
scroll to position [0, 2959]
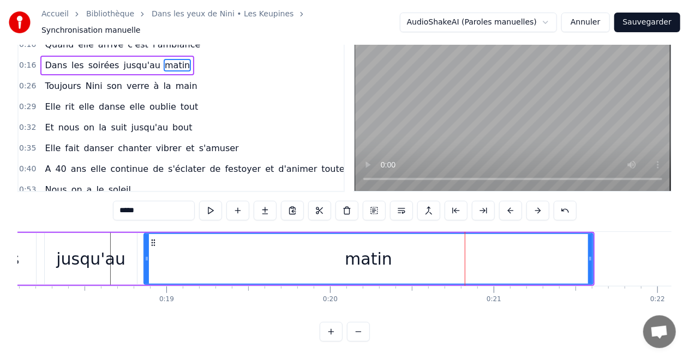
drag, startPoint x: 468, startPoint y: 249, endPoint x: 148, endPoint y: 257, distance: 320.2
click at [148, 257] on div at bounding box center [146, 259] width 4 height 50
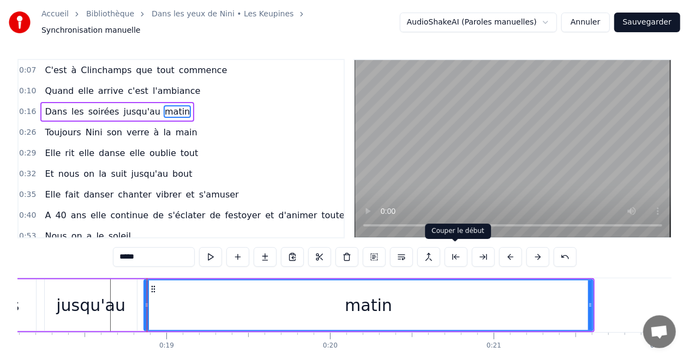
scroll to position [0, 0]
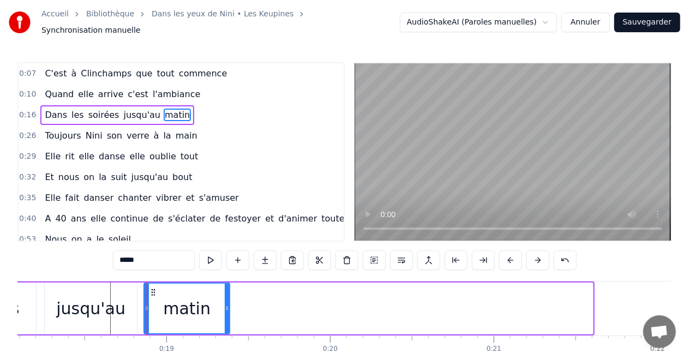
drag, startPoint x: 592, startPoint y: 301, endPoint x: 228, endPoint y: 306, distance: 363.2
click at [228, 306] on icon at bounding box center [227, 308] width 4 height 9
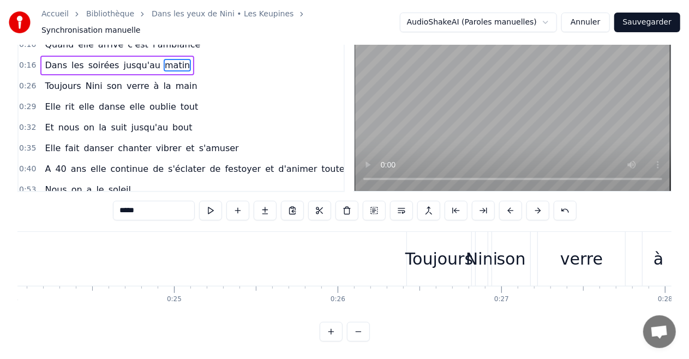
scroll to position [0, 3955]
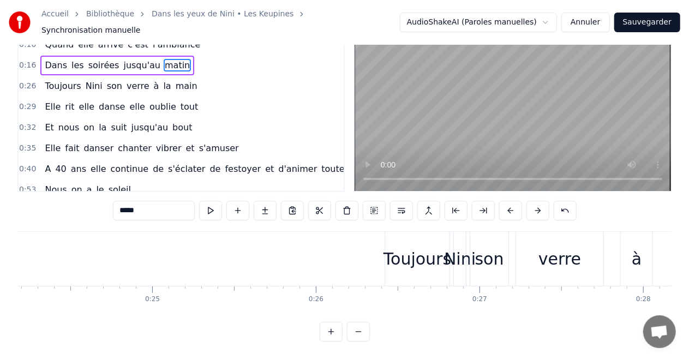
drag, startPoint x: 405, startPoint y: 249, endPoint x: 386, endPoint y: 251, distance: 18.6
click at [386, 251] on div "Toujours" at bounding box center [417, 258] width 68 height 25
type input "********"
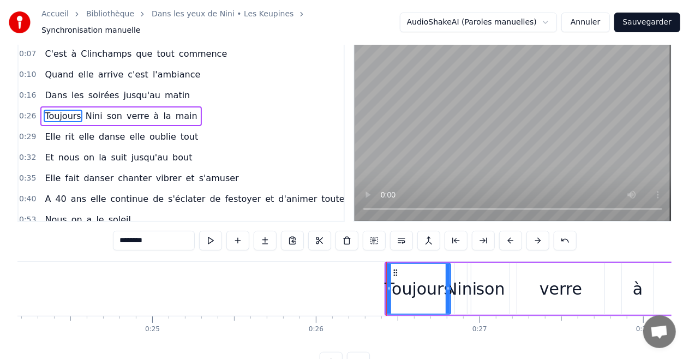
scroll to position [0, 0]
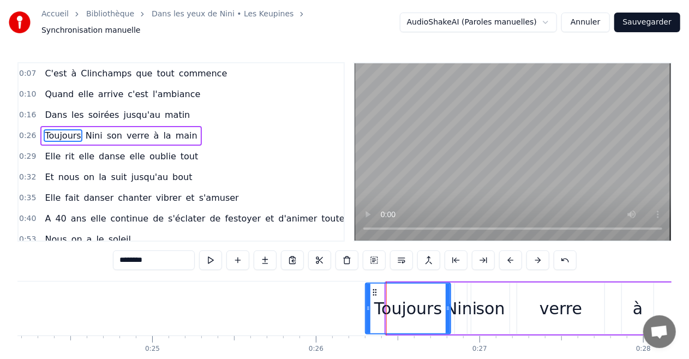
drag, startPoint x: 388, startPoint y: 303, endPoint x: 367, endPoint y: 304, distance: 20.7
click at [367, 304] on icon at bounding box center [368, 308] width 4 height 9
drag, startPoint x: 448, startPoint y: 304, endPoint x: 437, endPoint y: 305, distance: 11.0
click at [437, 305] on icon at bounding box center [437, 308] width 4 height 9
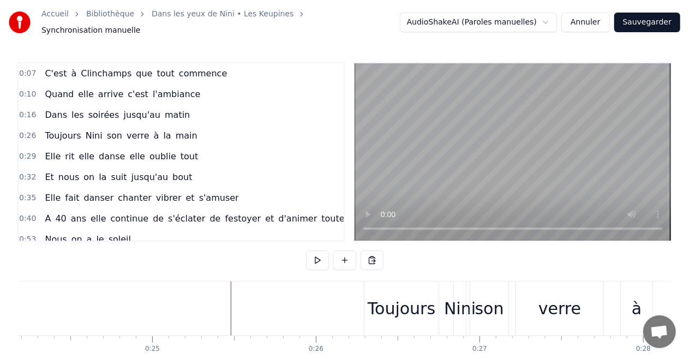
click at [370, 306] on div "Toujours" at bounding box center [401, 308] width 68 height 25
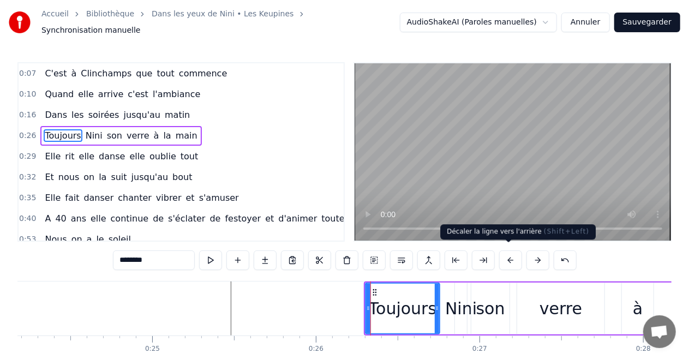
click at [511, 256] on button at bounding box center [510, 260] width 23 height 20
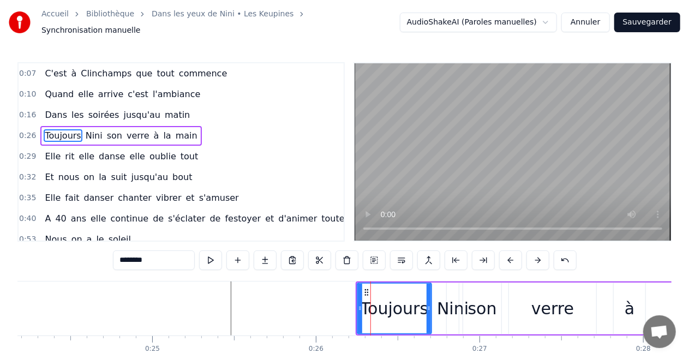
click at [504, 258] on button at bounding box center [510, 260] width 23 height 20
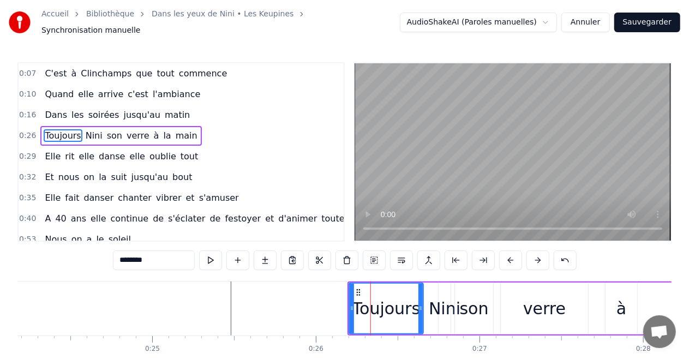
click at [504, 258] on button at bounding box center [510, 260] width 23 height 20
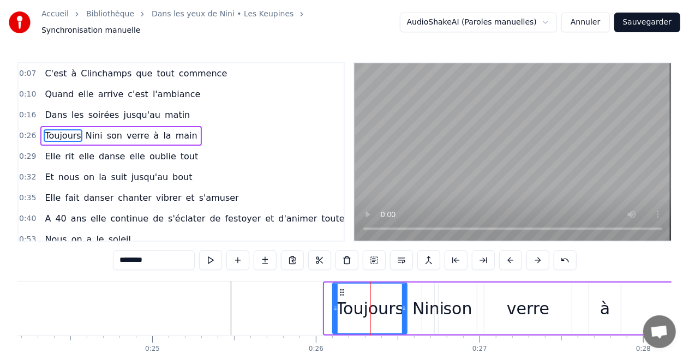
click at [504, 258] on button at bounding box center [510, 260] width 23 height 20
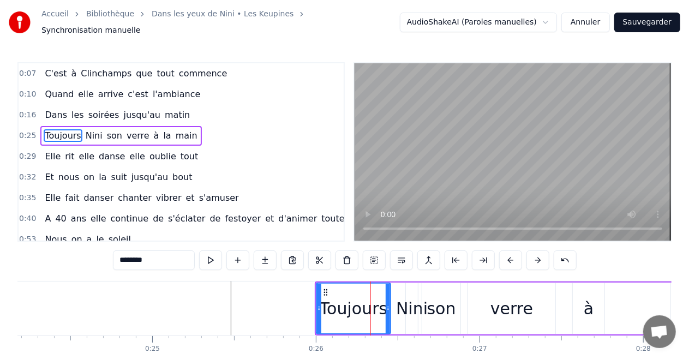
click at [504, 258] on button at bounding box center [510, 260] width 23 height 20
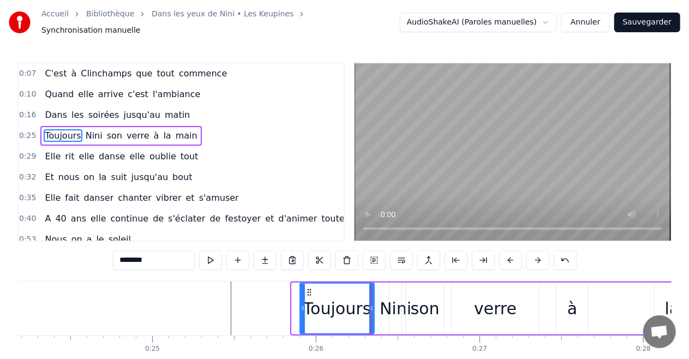
click at [504, 258] on button at bounding box center [510, 260] width 23 height 20
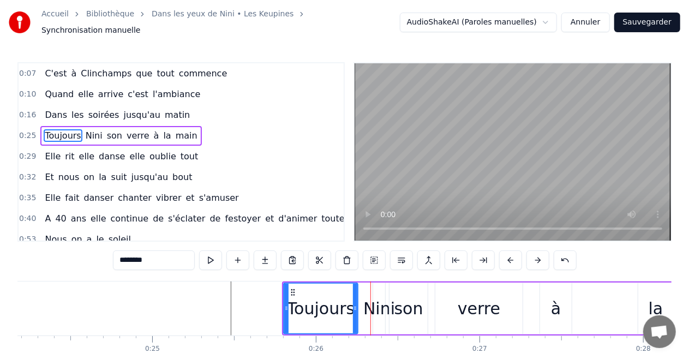
click at [504, 258] on button at bounding box center [510, 260] width 23 height 20
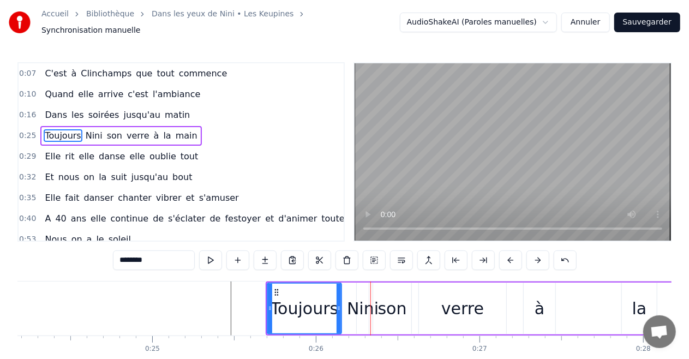
click at [504, 258] on button at bounding box center [510, 260] width 23 height 20
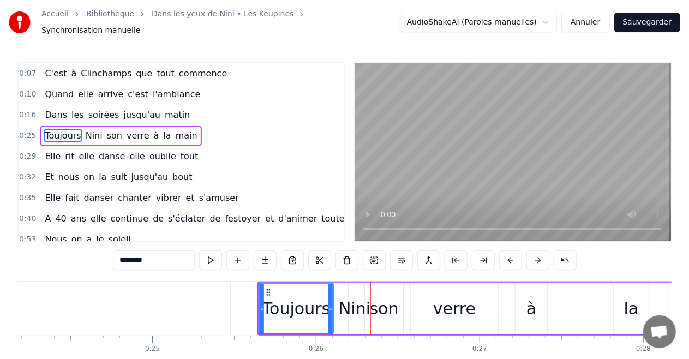
click at [504, 258] on button at bounding box center [510, 260] width 23 height 20
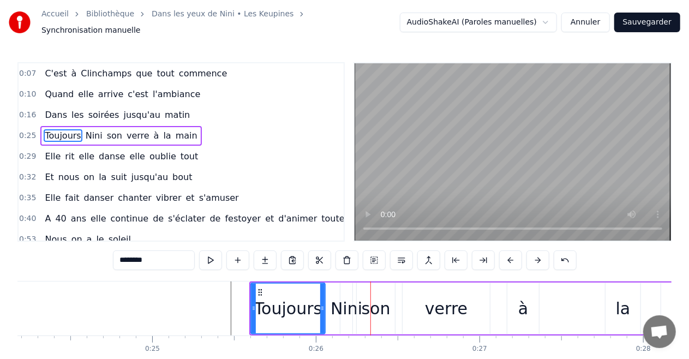
click at [504, 258] on button at bounding box center [510, 260] width 23 height 20
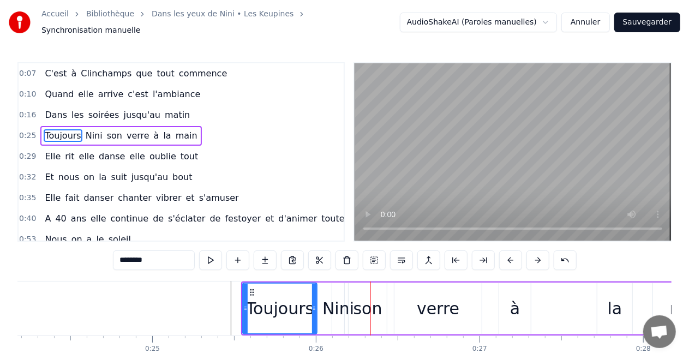
click at [504, 258] on button at bounding box center [510, 260] width 23 height 20
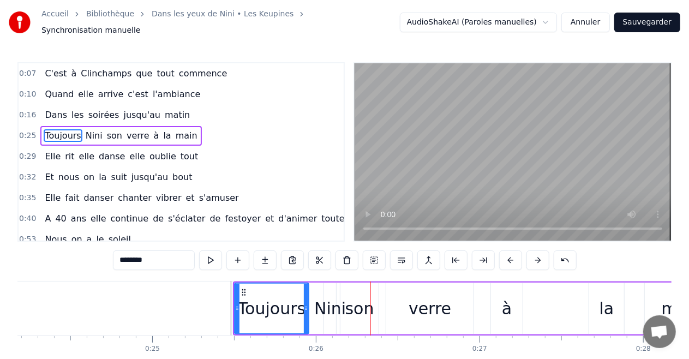
click at [504, 258] on button at bounding box center [510, 260] width 23 height 20
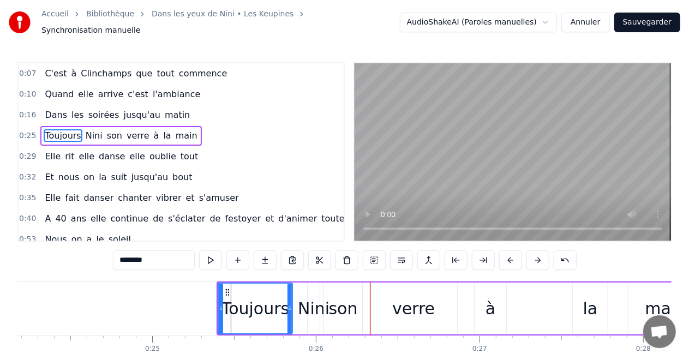
click at [504, 258] on button at bounding box center [510, 260] width 23 height 20
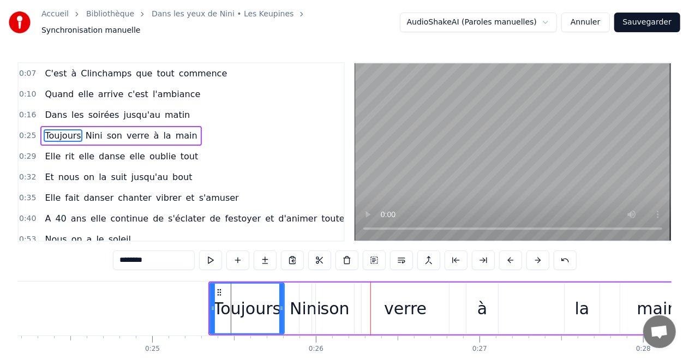
click at [504, 258] on button at bounding box center [510, 260] width 23 height 20
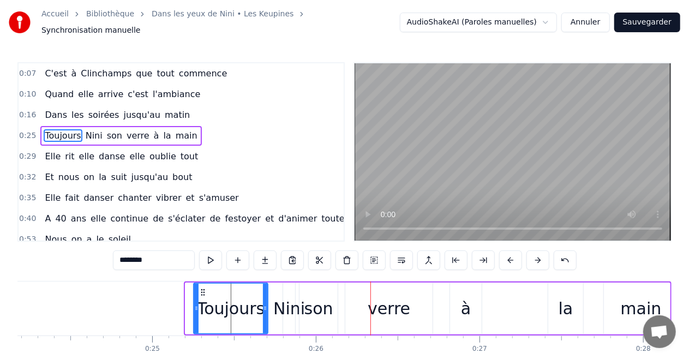
click at [504, 258] on button at bounding box center [510, 260] width 23 height 20
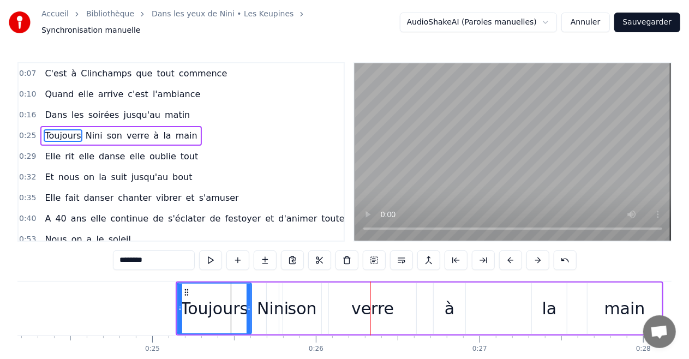
click at [504, 258] on button at bounding box center [510, 260] width 23 height 20
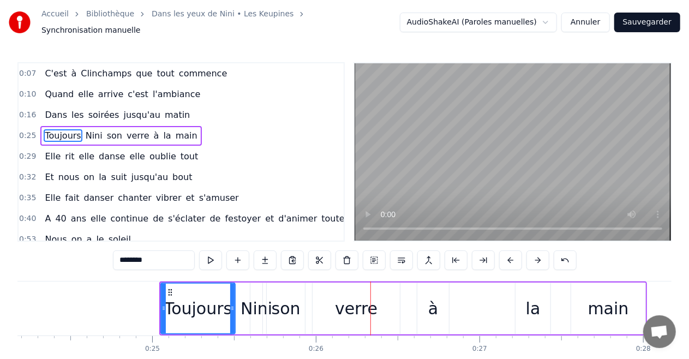
click at [504, 258] on button at bounding box center [510, 260] width 23 height 20
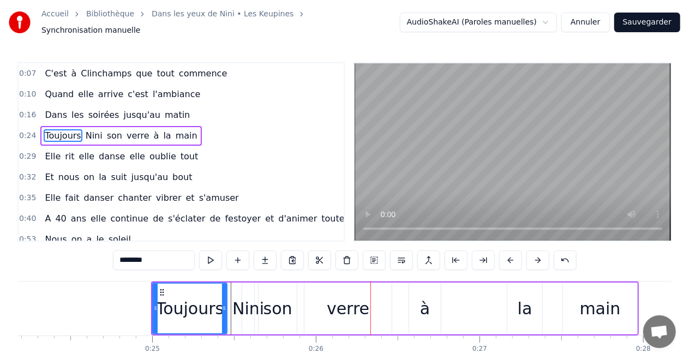
click at [504, 258] on button at bounding box center [510, 260] width 23 height 20
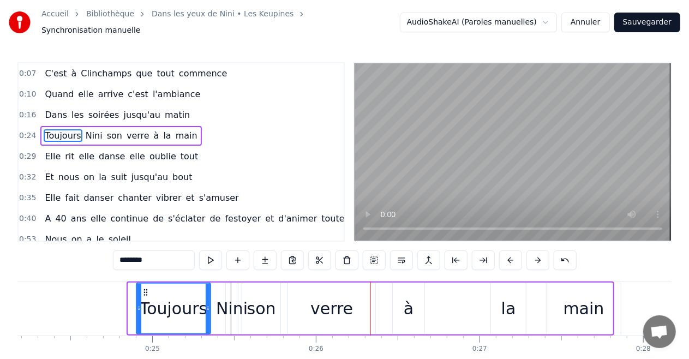
click at [504, 258] on button at bounding box center [510, 260] width 23 height 20
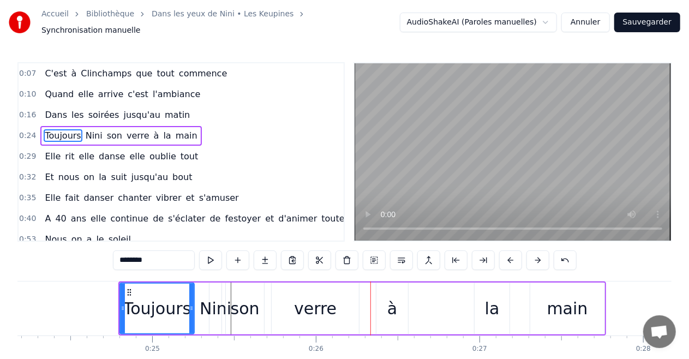
click at [504, 258] on button at bounding box center [510, 260] width 23 height 20
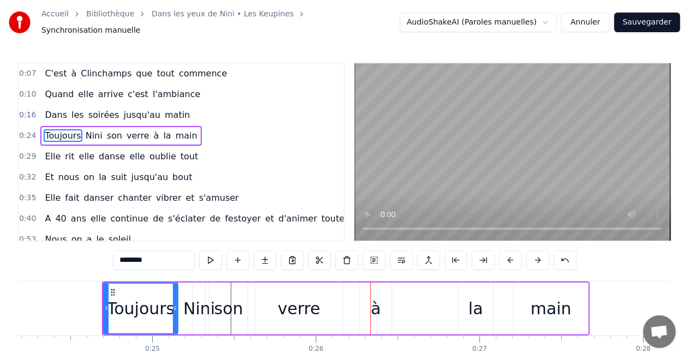
click at [504, 258] on button at bounding box center [510, 260] width 23 height 20
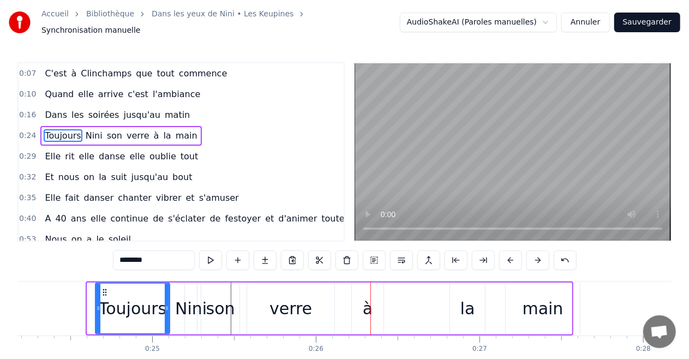
click at [504, 258] on button at bounding box center [510, 260] width 23 height 20
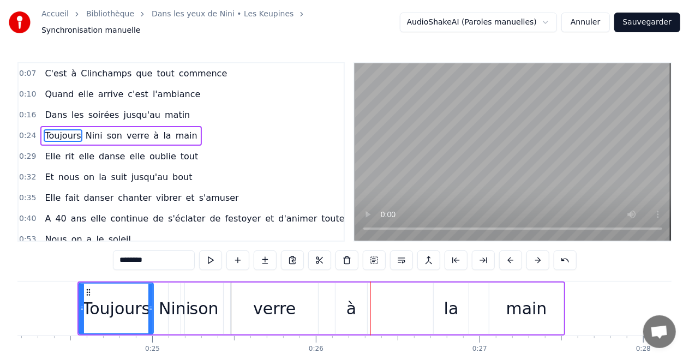
click at [504, 258] on button at bounding box center [510, 260] width 23 height 20
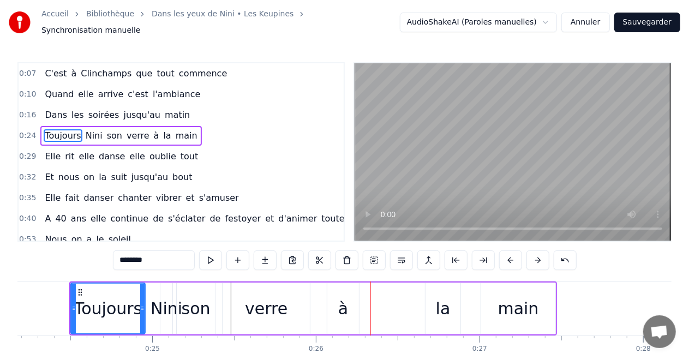
click at [504, 258] on button at bounding box center [510, 260] width 23 height 20
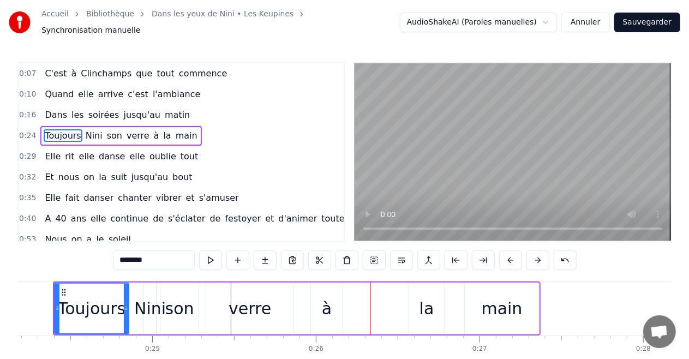
click at [504, 258] on button at bounding box center [510, 260] width 23 height 20
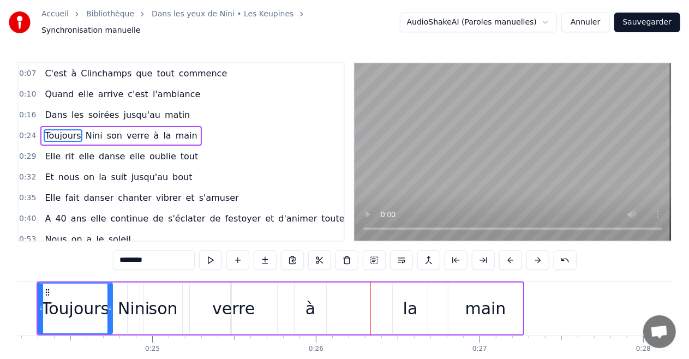
click at [504, 258] on button at bounding box center [510, 260] width 23 height 20
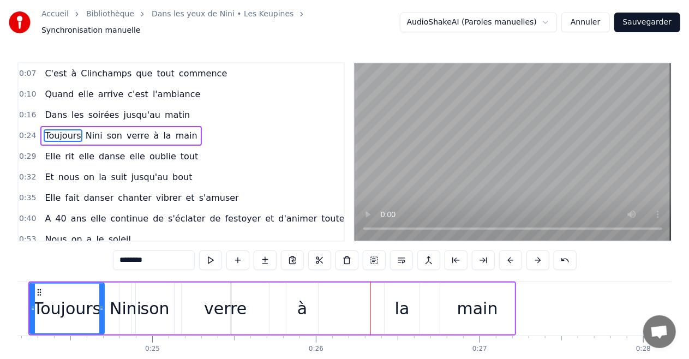
click at [504, 258] on button at bounding box center [510, 260] width 23 height 20
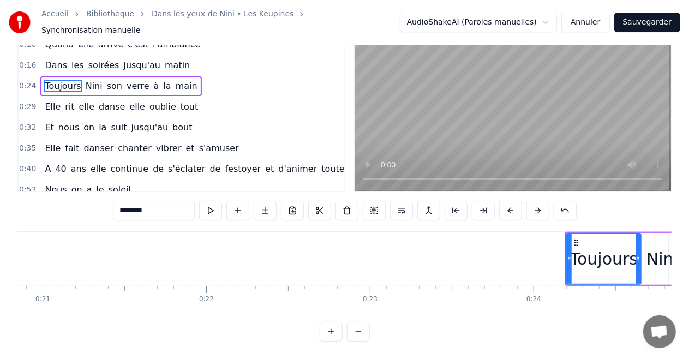
scroll to position [0, 3388]
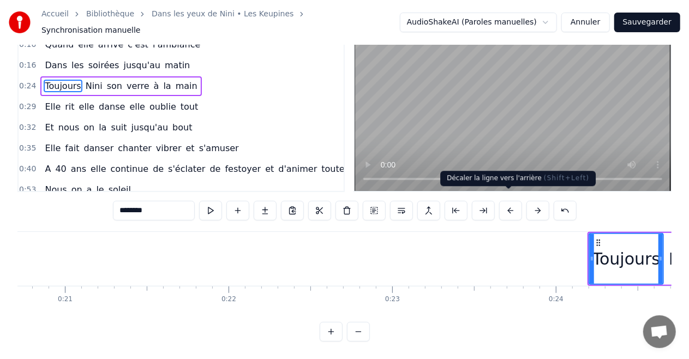
click at [506, 202] on button at bounding box center [510, 211] width 23 height 20
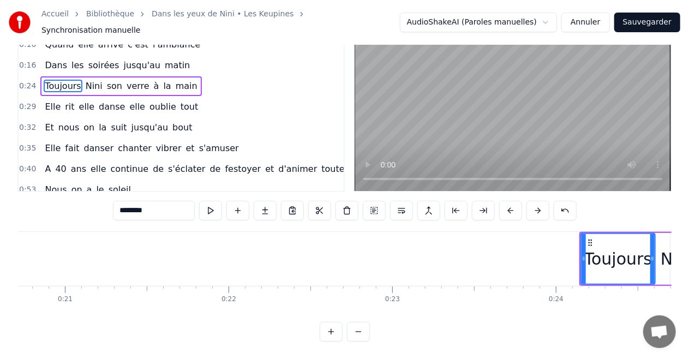
click at [506, 202] on button at bounding box center [510, 211] width 23 height 20
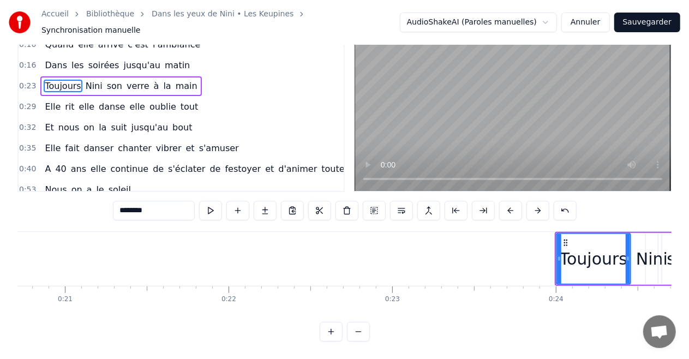
click at [506, 202] on button at bounding box center [510, 211] width 23 height 20
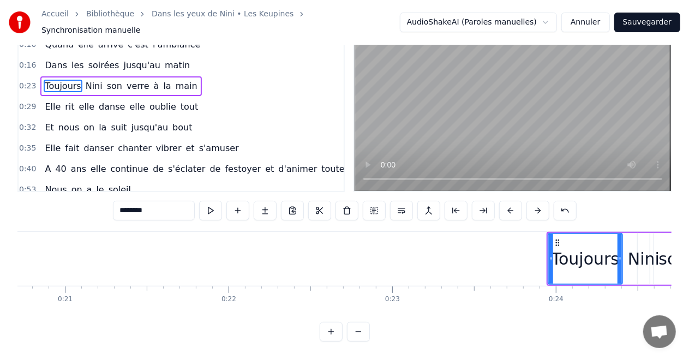
click at [506, 202] on button at bounding box center [510, 211] width 23 height 20
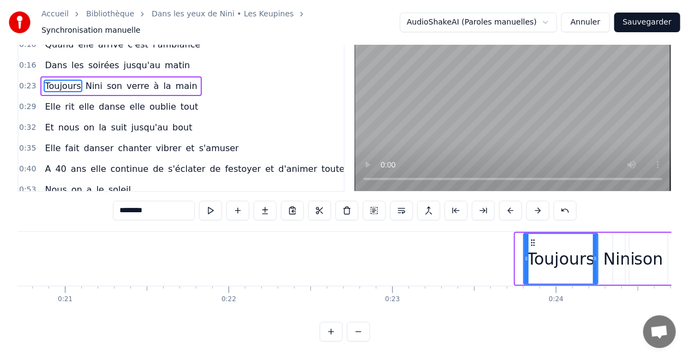
click at [506, 202] on button at bounding box center [510, 211] width 23 height 20
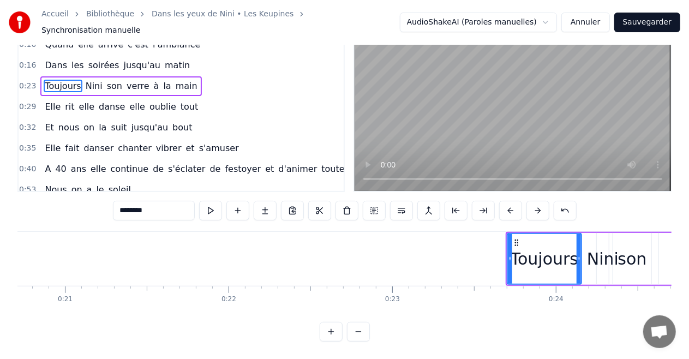
click at [506, 202] on button at bounding box center [510, 211] width 23 height 20
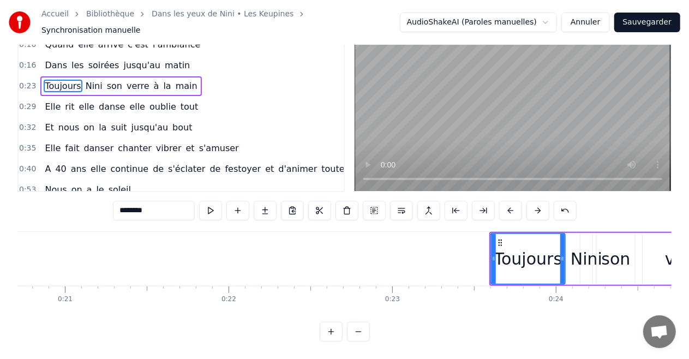
click at [506, 202] on button at bounding box center [510, 211] width 23 height 20
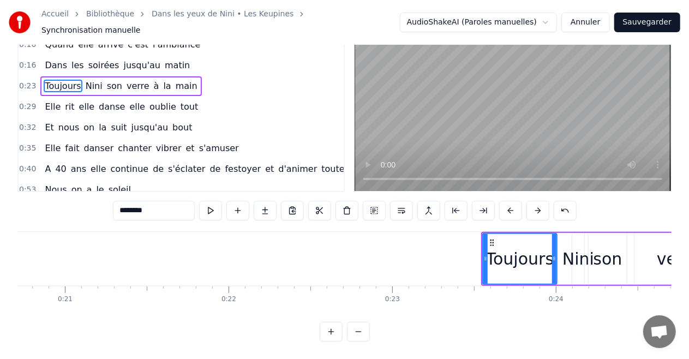
click at [506, 202] on button at bounding box center [510, 211] width 23 height 20
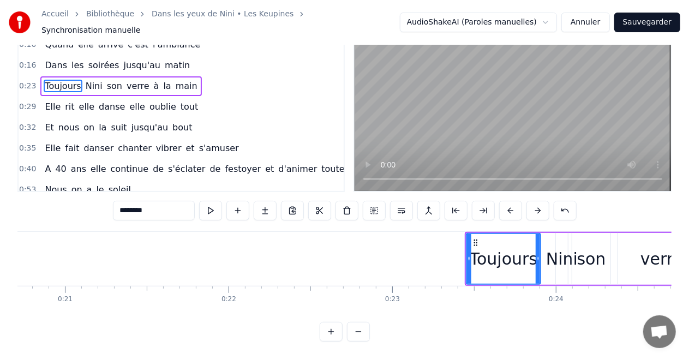
click at [506, 202] on button at bounding box center [510, 211] width 23 height 20
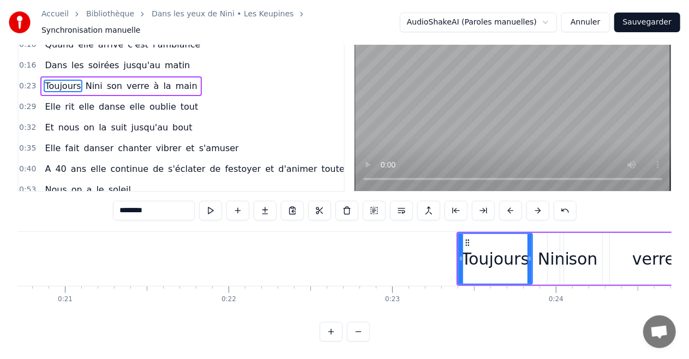
click at [506, 202] on button at bounding box center [510, 211] width 23 height 20
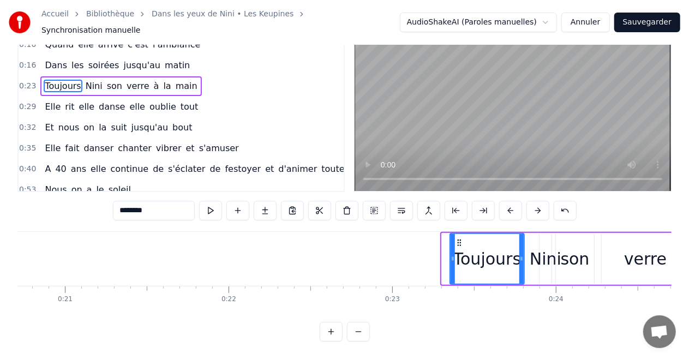
click at [506, 202] on button at bounding box center [510, 211] width 23 height 20
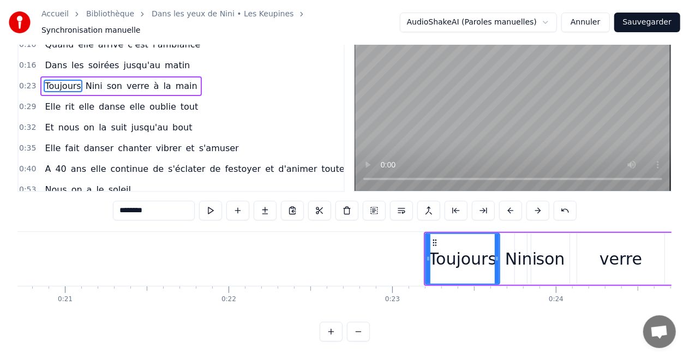
click at [506, 202] on button at bounding box center [510, 211] width 23 height 20
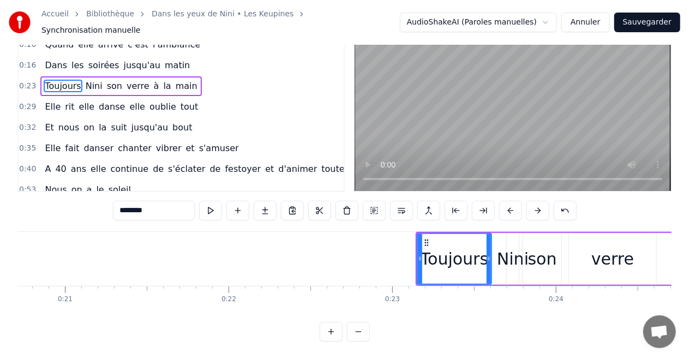
click at [506, 202] on button at bounding box center [510, 211] width 23 height 20
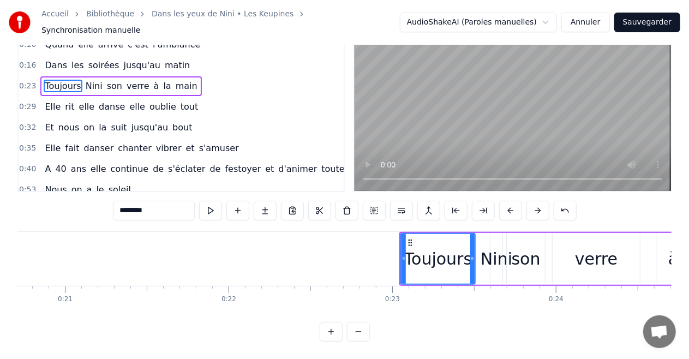
click at [506, 202] on button at bounding box center [510, 211] width 23 height 20
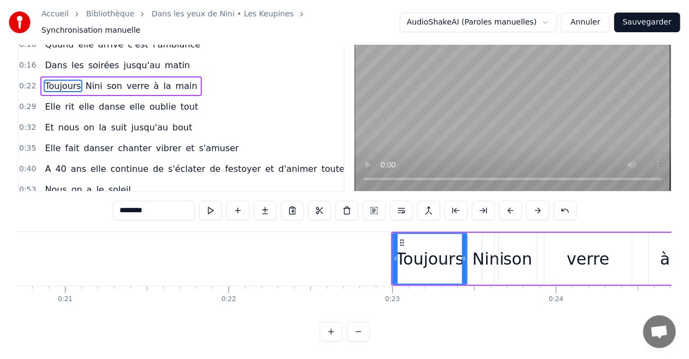
click at [506, 202] on button at bounding box center [510, 211] width 23 height 20
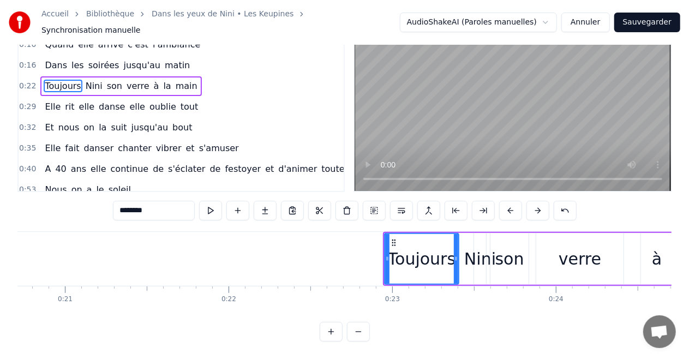
click at [506, 202] on button at bounding box center [510, 211] width 23 height 20
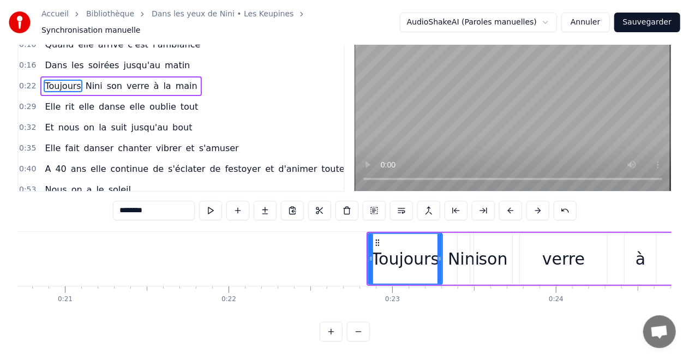
click at [506, 202] on button at bounding box center [510, 211] width 23 height 20
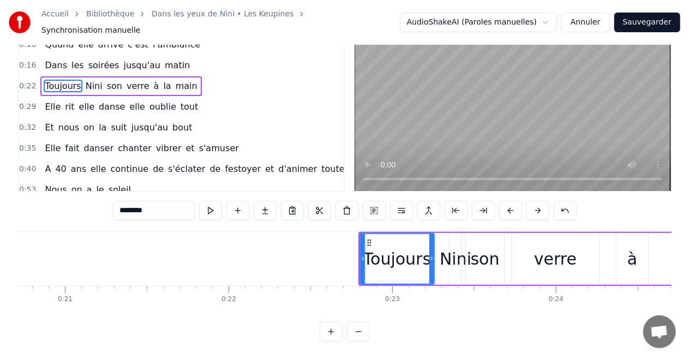
click at [506, 202] on button at bounding box center [510, 211] width 23 height 20
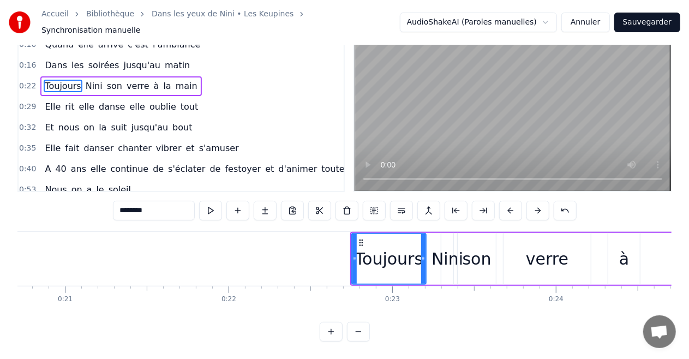
click at [506, 202] on button at bounding box center [510, 211] width 23 height 20
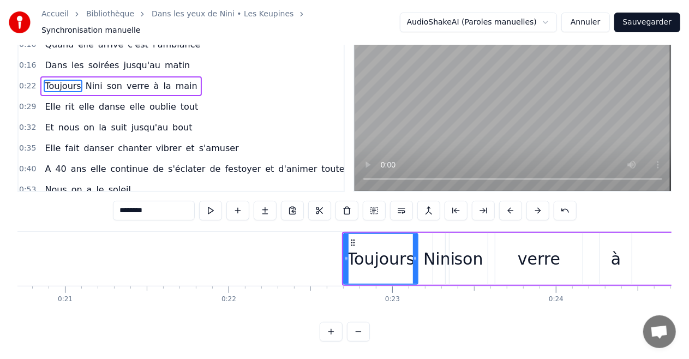
click at [506, 202] on button at bounding box center [510, 211] width 23 height 20
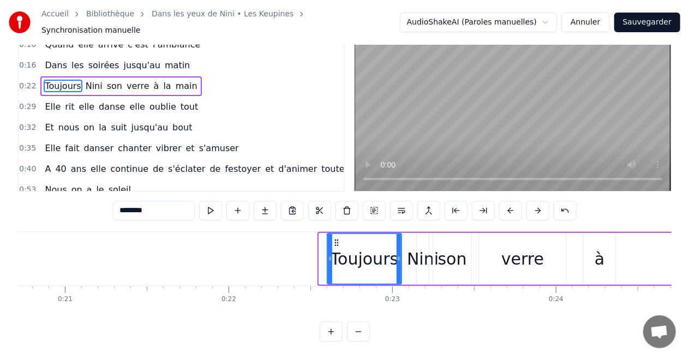
click at [506, 202] on button at bounding box center [510, 211] width 23 height 20
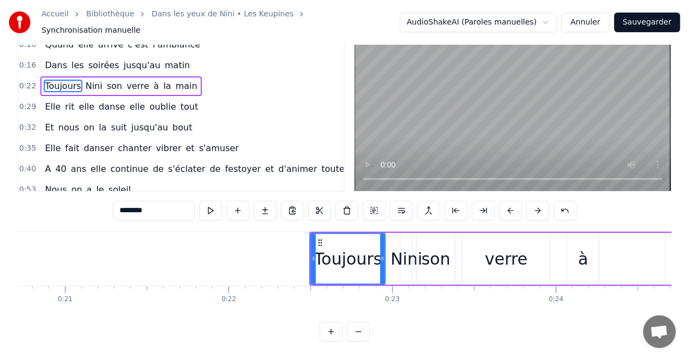
click at [506, 202] on button at bounding box center [510, 211] width 23 height 20
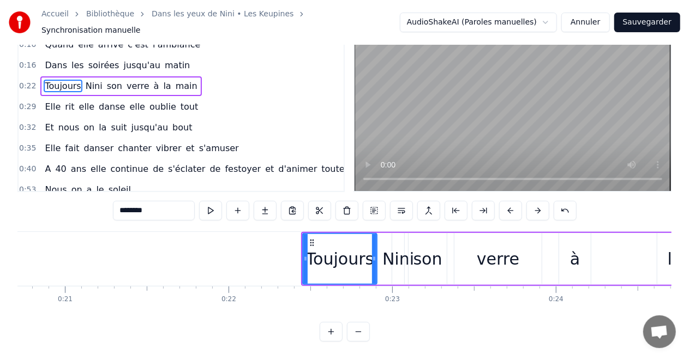
click at [506, 202] on button at bounding box center [510, 211] width 23 height 20
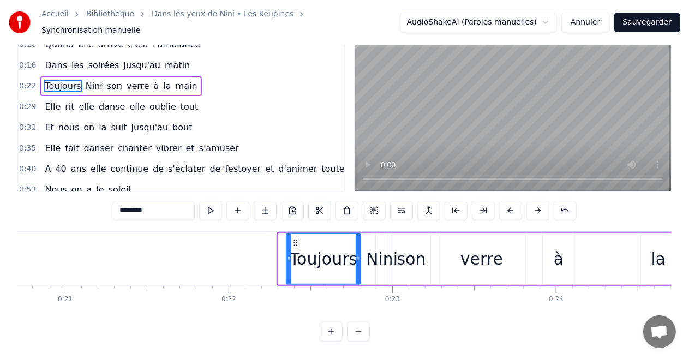
click at [506, 202] on button at bounding box center [510, 211] width 23 height 20
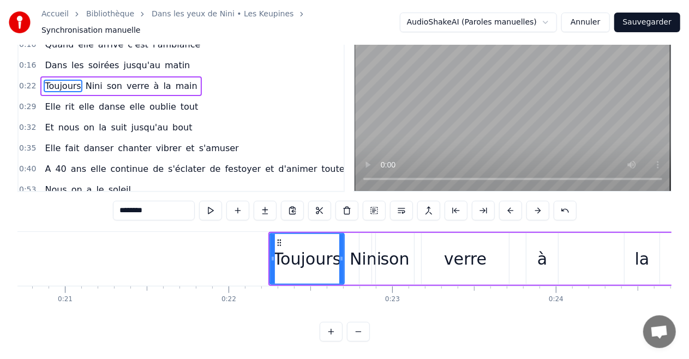
click at [506, 202] on button at bounding box center [510, 211] width 23 height 20
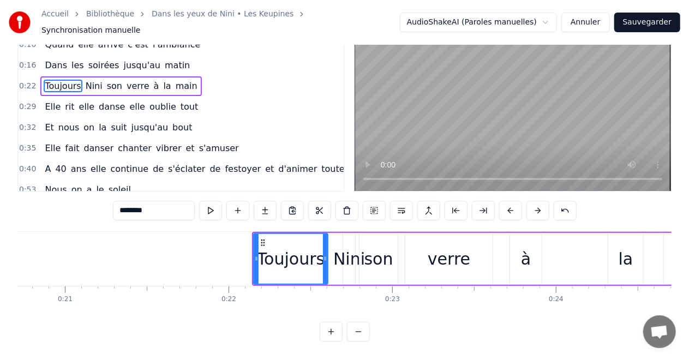
click at [506, 202] on button at bounding box center [510, 211] width 23 height 20
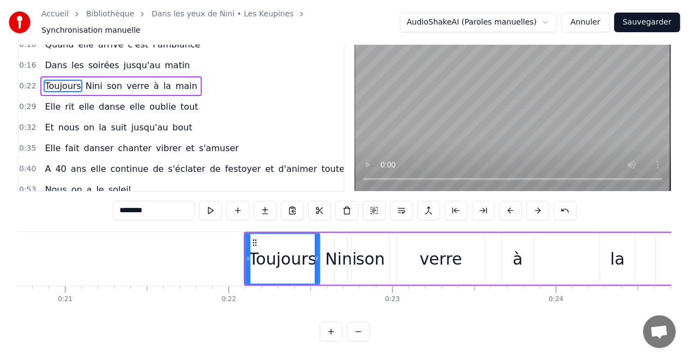
click at [506, 202] on button at bounding box center [510, 211] width 23 height 20
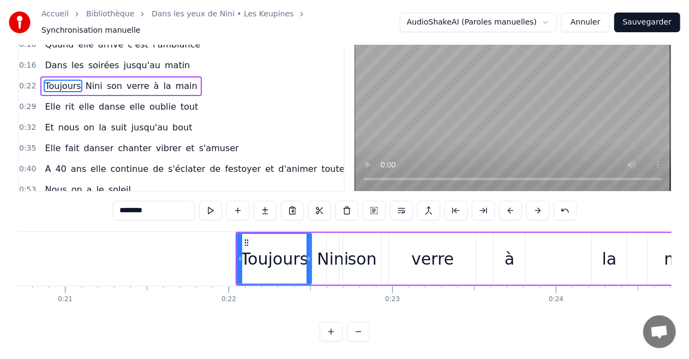
click at [506, 202] on button at bounding box center [510, 211] width 23 height 20
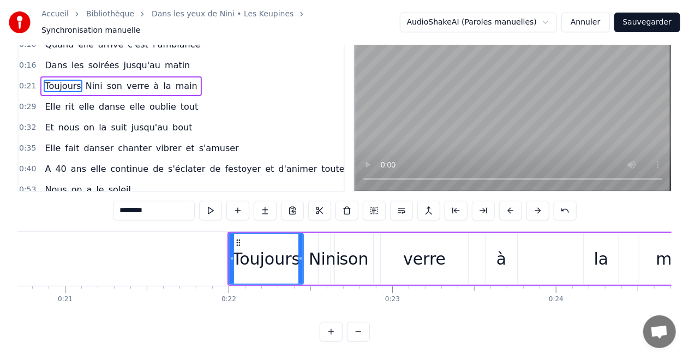
click at [506, 202] on button at bounding box center [510, 211] width 23 height 20
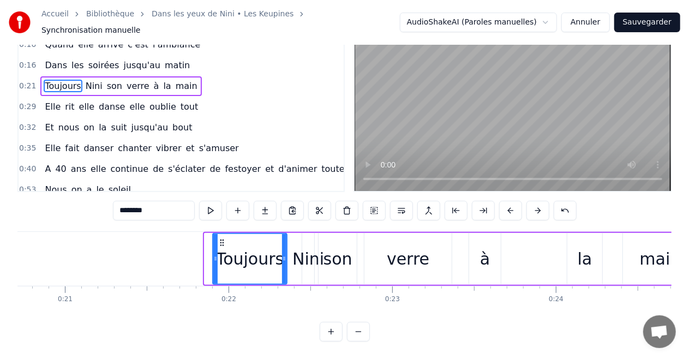
click at [506, 202] on button at bounding box center [510, 211] width 23 height 20
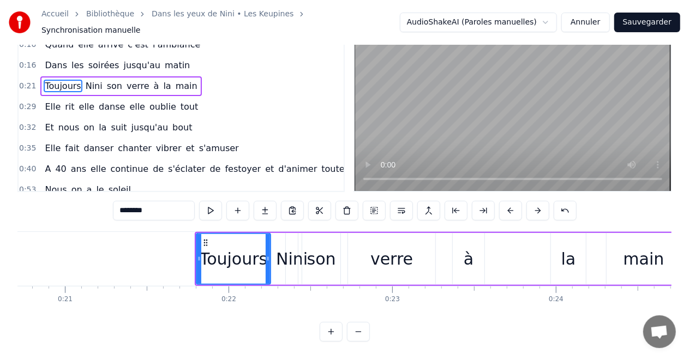
click at [506, 202] on button at bounding box center [510, 211] width 23 height 20
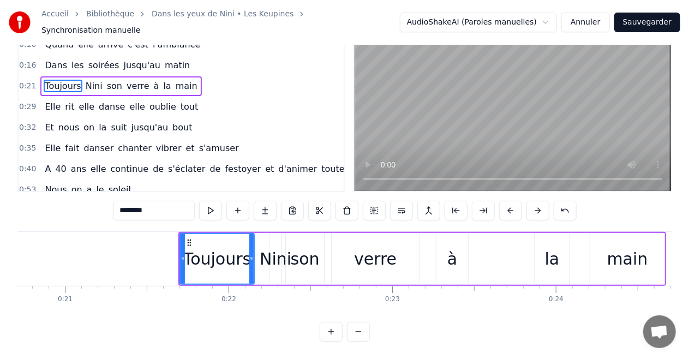
click at [506, 202] on button at bounding box center [510, 211] width 23 height 20
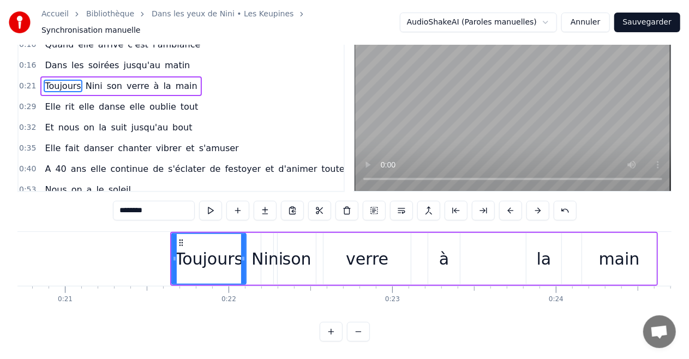
click at [506, 202] on button at bounding box center [510, 211] width 23 height 20
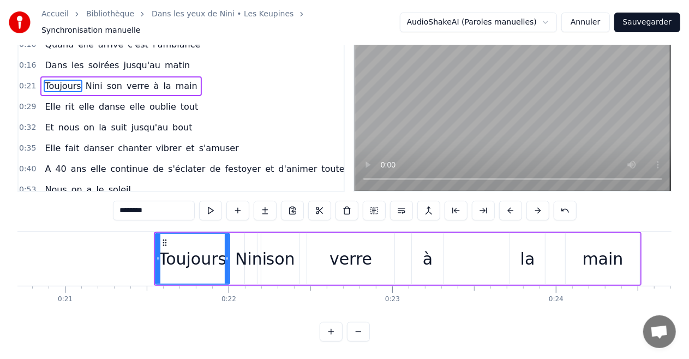
click at [506, 202] on button at bounding box center [510, 211] width 23 height 20
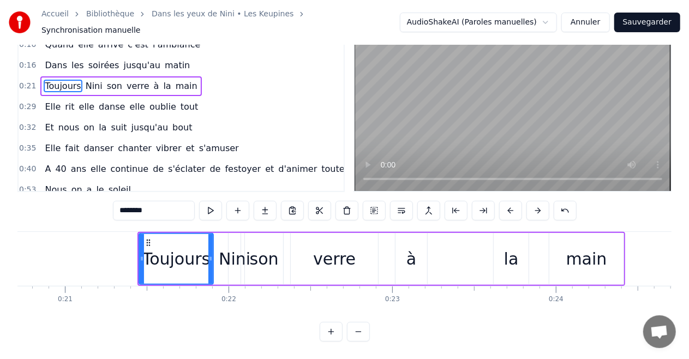
click at [506, 202] on button at bounding box center [510, 211] width 23 height 20
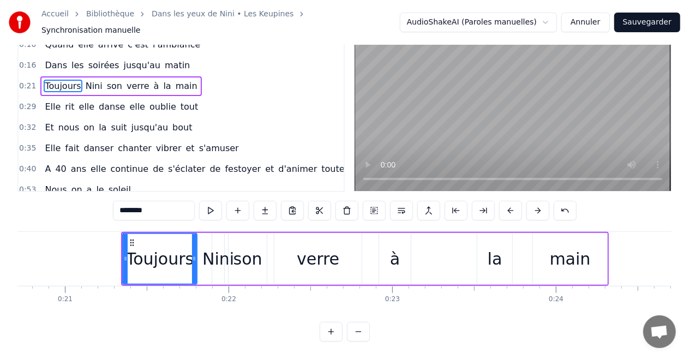
click at [506, 202] on button at bounding box center [510, 211] width 23 height 20
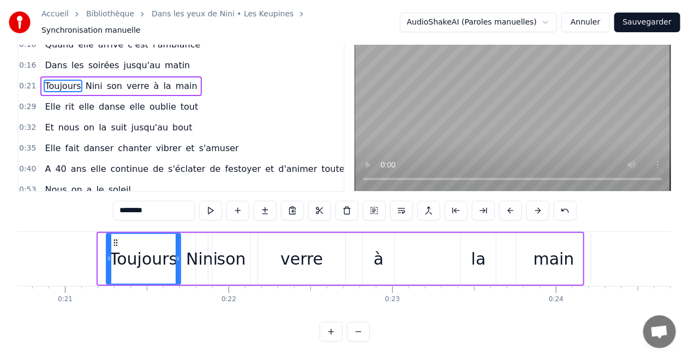
click at [506, 202] on button at bounding box center [510, 211] width 23 height 20
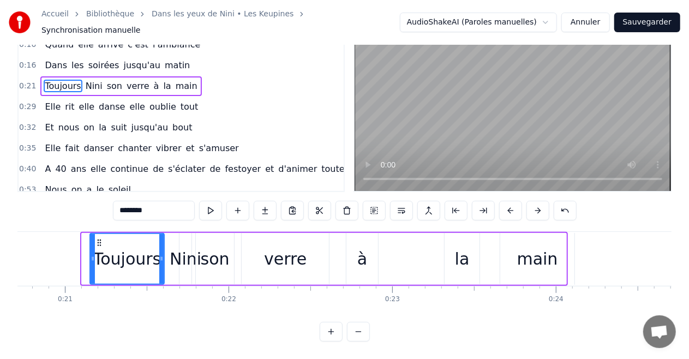
click at [506, 202] on button at bounding box center [510, 211] width 23 height 20
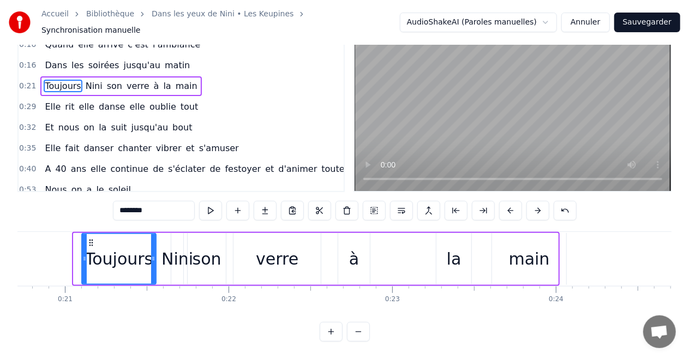
click at [506, 202] on button at bounding box center [510, 211] width 23 height 20
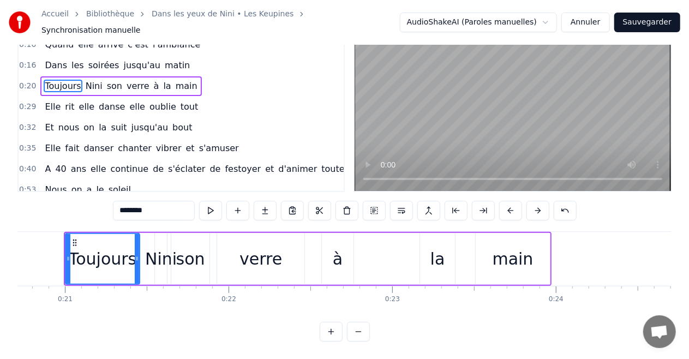
click at [506, 202] on button at bounding box center [510, 211] width 23 height 20
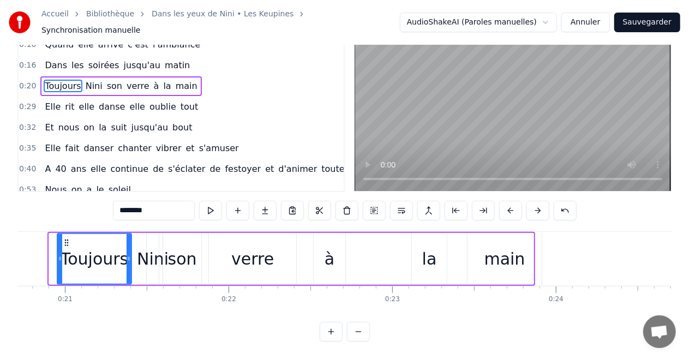
click at [506, 202] on button at bounding box center [510, 211] width 23 height 20
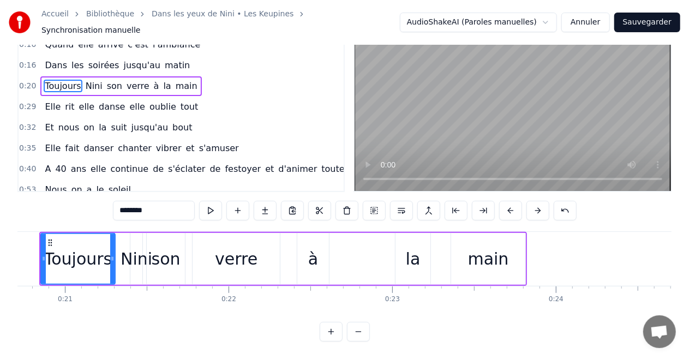
click at [506, 202] on button at bounding box center [510, 211] width 23 height 20
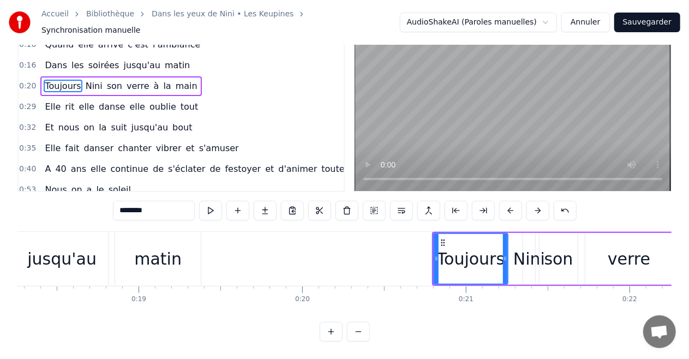
scroll to position [0, 2980]
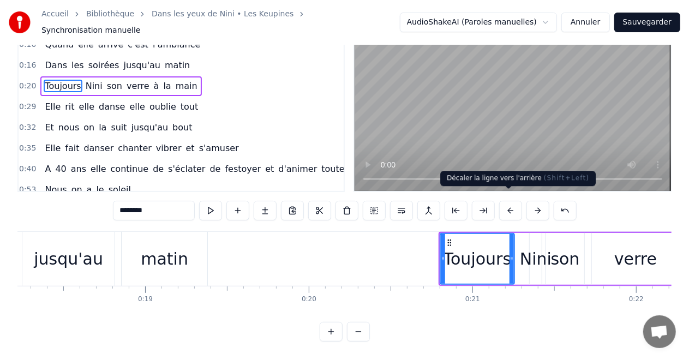
click at [511, 201] on button at bounding box center [510, 211] width 23 height 20
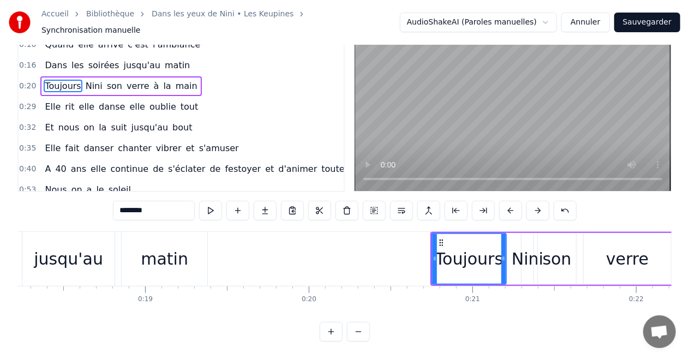
click at [507, 202] on button at bounding box center [510, 211] width 23 height 20
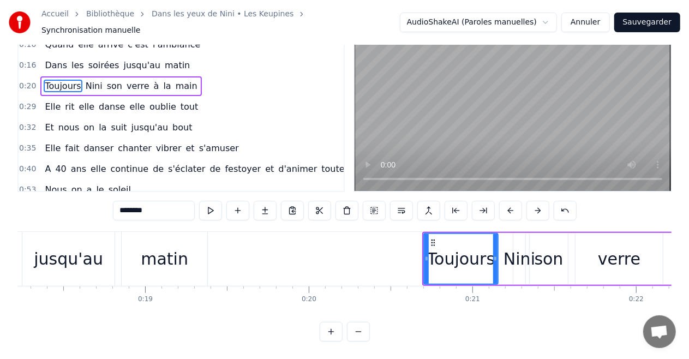
click at [505, 203] on button at bounding box center [510, 211] width 23 height 20
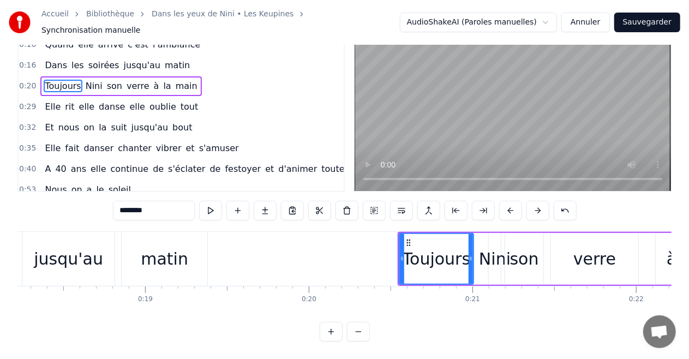
click at [505, 203] on button at bounding box center [510, 211] width 23 height 20
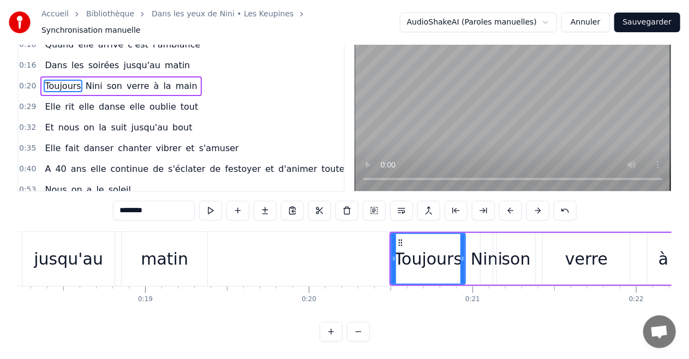
click at [505, 203] on button at bounding box center [510, 211] width 23 height 20
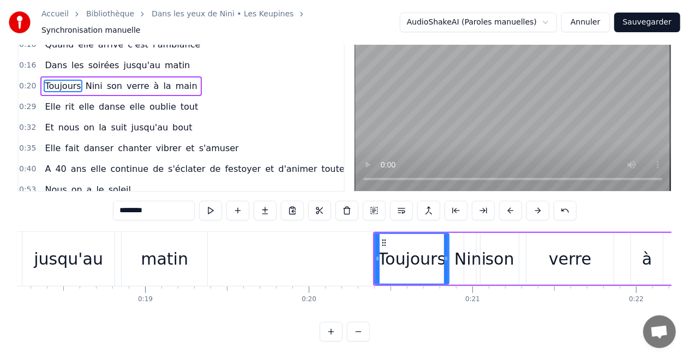
click at [505, 203] on button at bounding box center [510, 211] width 23 height 20
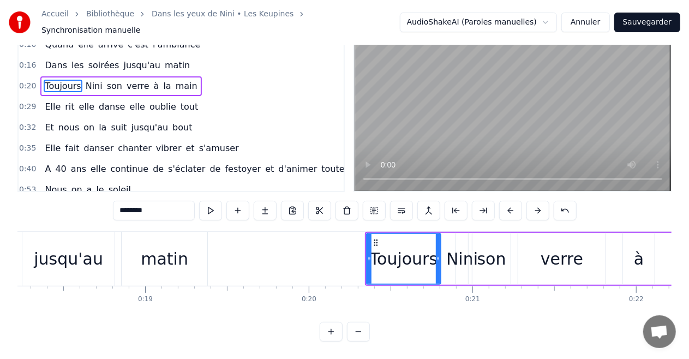
click at [505, 203] on button at bounding box center [510, 211] width 23 height 20
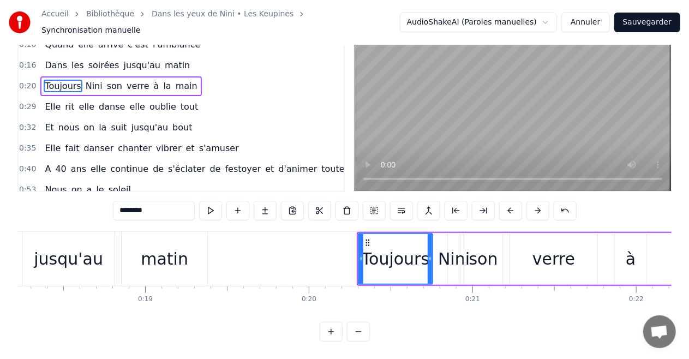
click at [505, 203] on button at bounding box center [510, 211] width 23 height 20
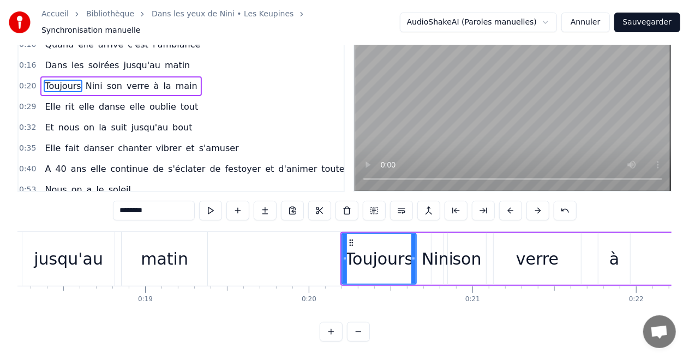
click at [505, 203] on button at bounding box center [510, 211] width 23 height 20
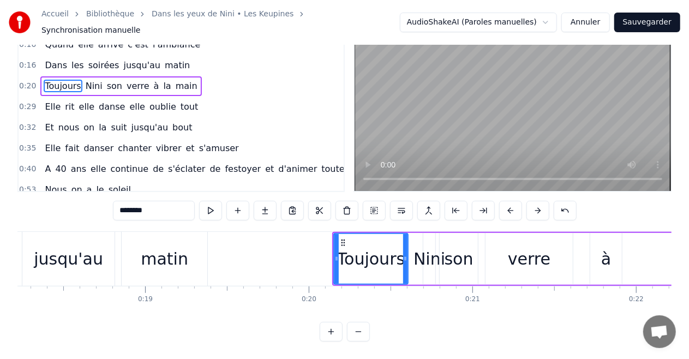
click at [505, 203] on button at bounding box center [510, 211] width 23 height 20
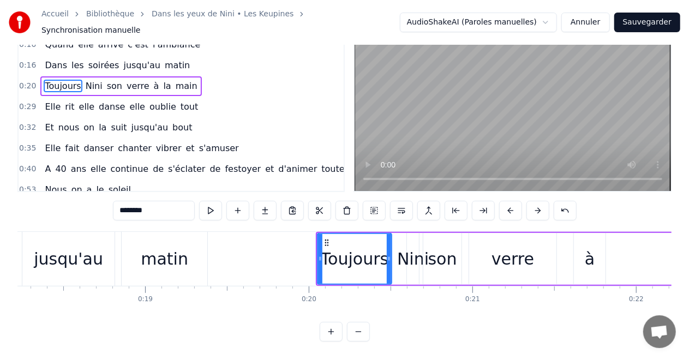
click at [505, 203] on button at bounding box center [510, 211] width 23 height 20
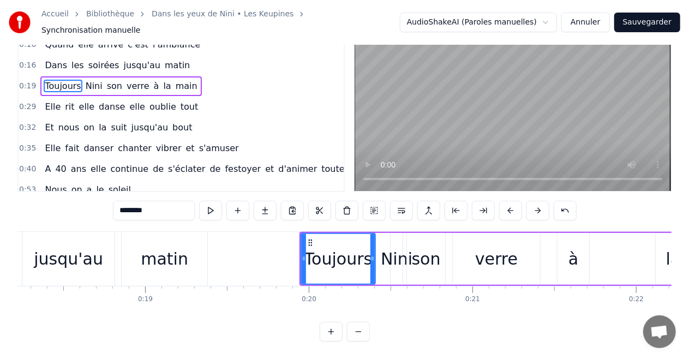
click at [505, 203] on button at bounding box center [510, 211] width 23 height 20
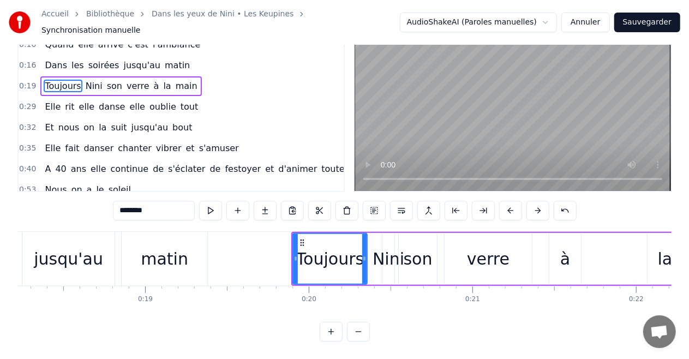
click at [505, 203] on button at bounding box center [510, 211] width 23 height 20
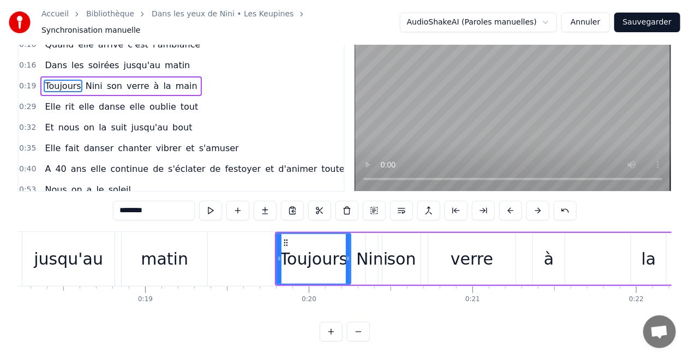
click at [505, 203] on button at bounding box center [510, 211] width 23 height 20
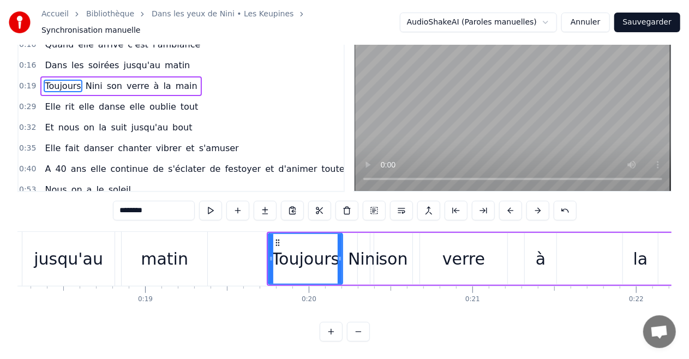
click at [505, 203] on button at bounding box center [510, 211] width 23 height 20
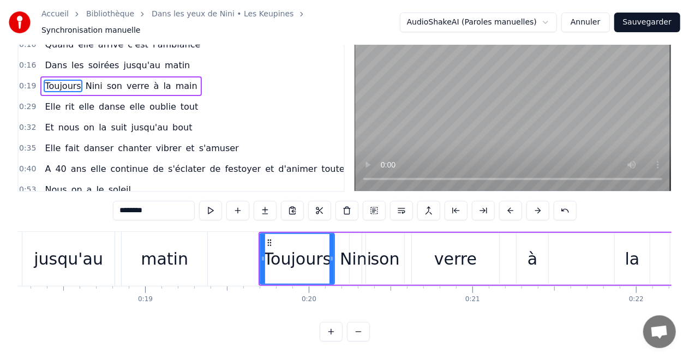
click at [505, 203] on button at bounding box center [510, 211] width 23 height 20
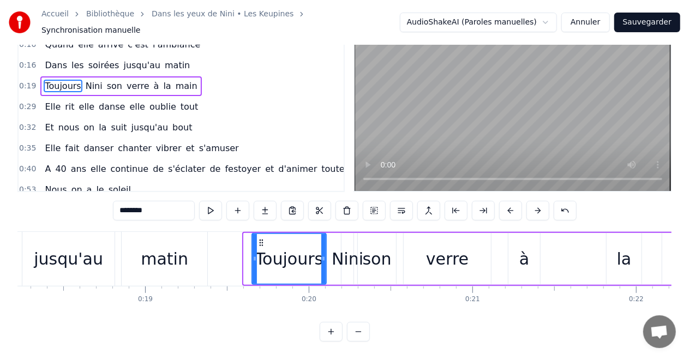
click at [505, 203] on button at bounding box center [510, 211] width 23 height 20
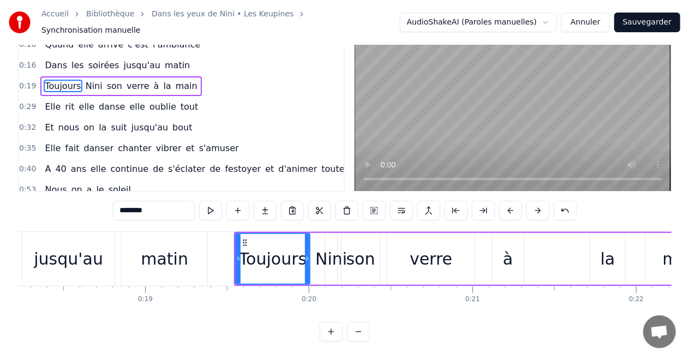
click at [505, 203] on button at bounding box center [510, 211] width 23 height 20
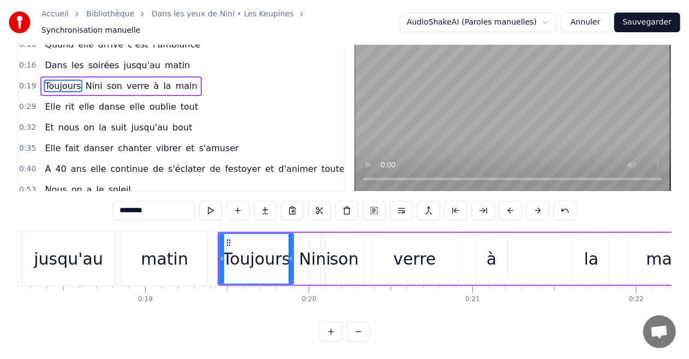
click at [505, 203] on button at bounding box center [510, 211] width 23 height 20
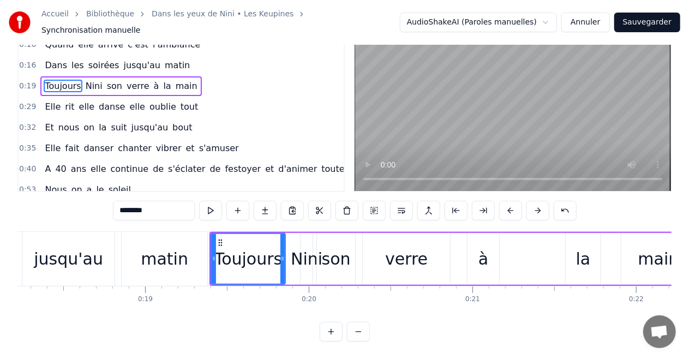
click at [575, 250] on div "la" at bounding box center [582, 259] width 35 height 52
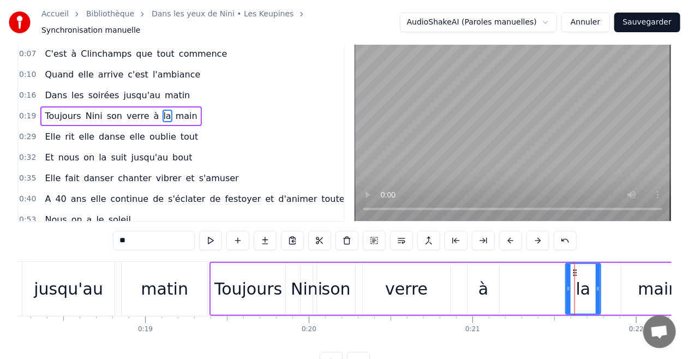
scroll to position [0, 0]
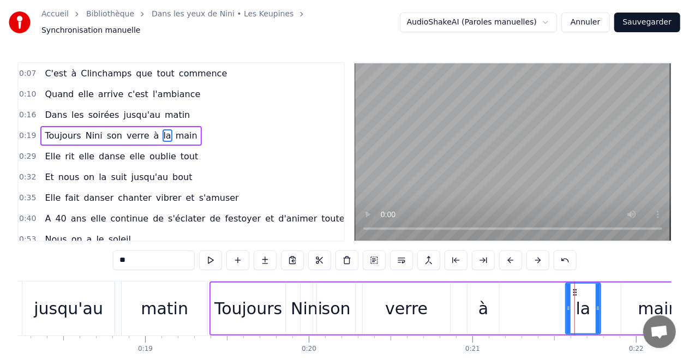
click at [426, 311] on div "verre" at bounding box center [406, 308] width 87 height 52
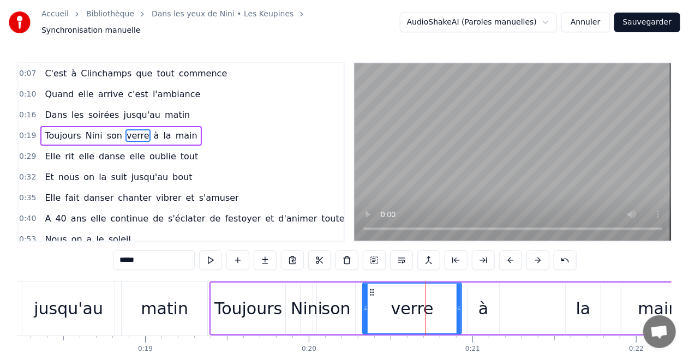
drag, startPoint x: 445, startPoint y: 304, endPoint x: 457, endPoint y: 304, distance: 11.4
click at [457, 304] on icon at bounding box center [458, 308] width 4 height 9
click at [389, 305] on icon at bounding box center [389, 308] width 4 height 9
click at [337, 304] on div "son" at bounding box center [336, 308] width 29 height 25
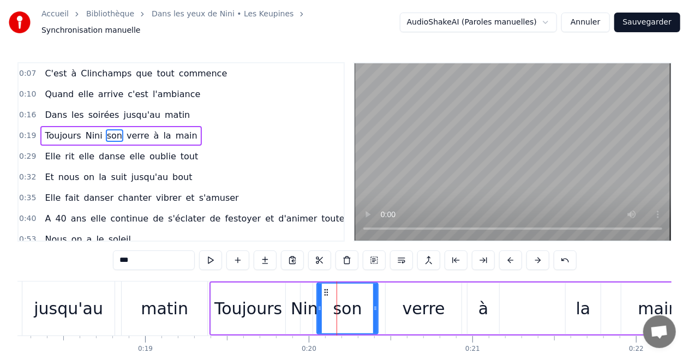
drag, startPoint x: 351, startPoint y: 304, endPoint x: 373, endPoint y: 304, distance: 22.9
click at [373, 304] on icon at bounding box center [375, 308] width 4 height 9
drag, startPoint x: 318, startPoint y: 298, endPoint x: 336, endPoint y: 301, distance: 17.7
click at [336, 304] on icon at bounding box center [336, 308] width 4 height 9
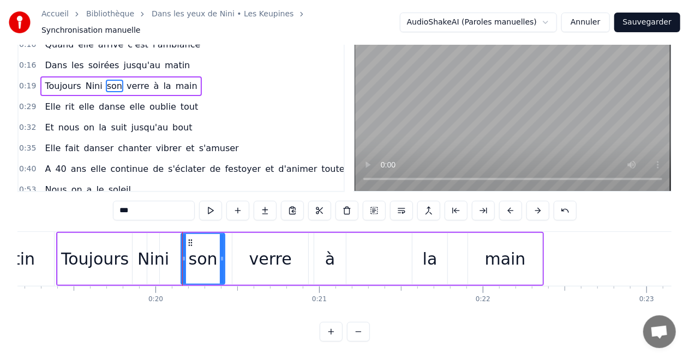
scroll to position [0, 3155]
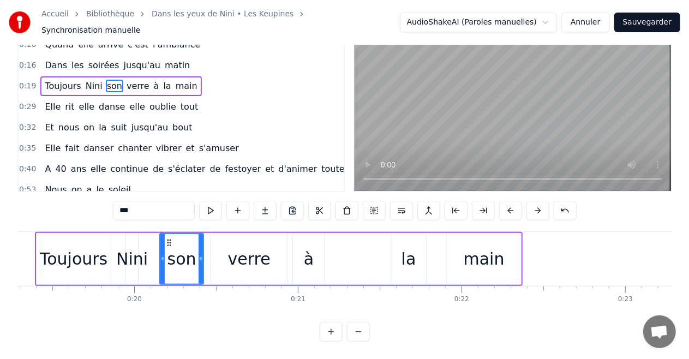
click at [407, 250] on div "la" at bounding box center [408, 258] width 15 height 25
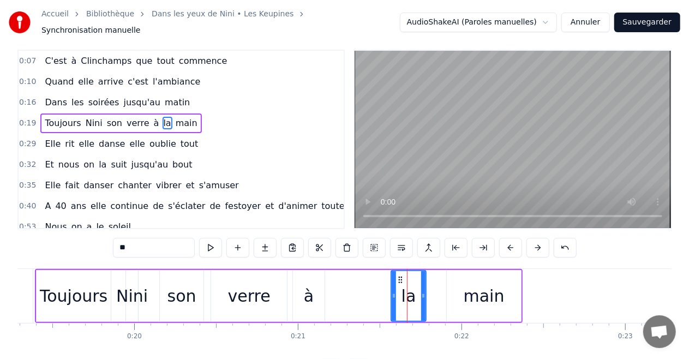
scroll to position [0, 0]
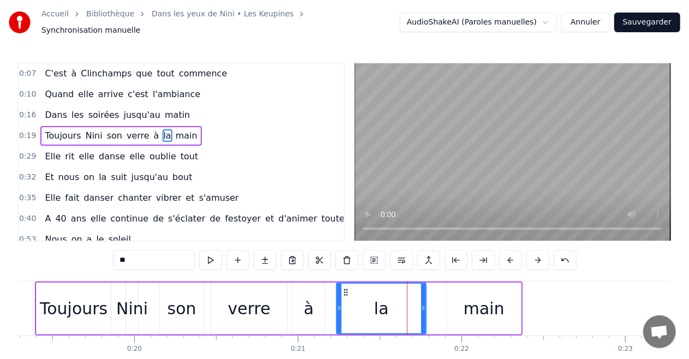
drag, startPoint x: 393, startPoint y: 301, endPoint x: 338, endPoint y: 305, distance: 54.7
click at [338, 305] on icon at bounding box center [339, 308] width 4 height 9
drag, startPoint x: 422, startPoint y: 302, endPoint x: 383, endPoint y: 306, distance: 39.6
click at [383, 306] on icon at bounding box center [384, 308] width 4 height 9
click at [466, 304] on div "main" at bounding box center [483, 308] width 41 height 25
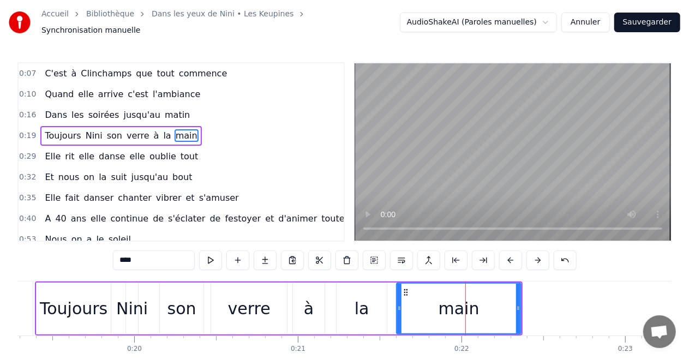
drag, startPoint x: 448, startPoint y: 303, endPoint x: 398, endPoint y: 303, distance: 50.2
click at [398, 304] on icon at bounding box center [399, 308] width 4 height 9
drag, startPoint x: 519, startPoint y: 299, endPoint x: 467, endPoint y: 302, distance: 51.9
click at [467, 304] on icon at bounding box center [467, 308] width 4 height 9
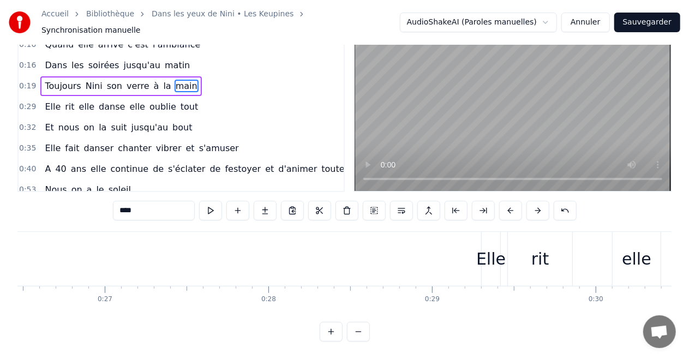
scroll to position [0, 4332]
click at [493, 246] on div "Elle" at bounding box center [487, 258] width 29 height 25
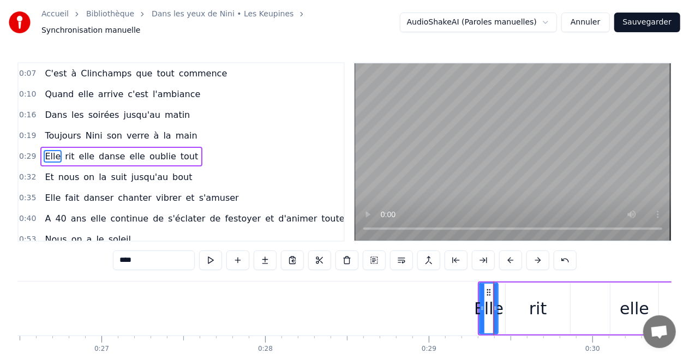
scroll to position [8, 0]
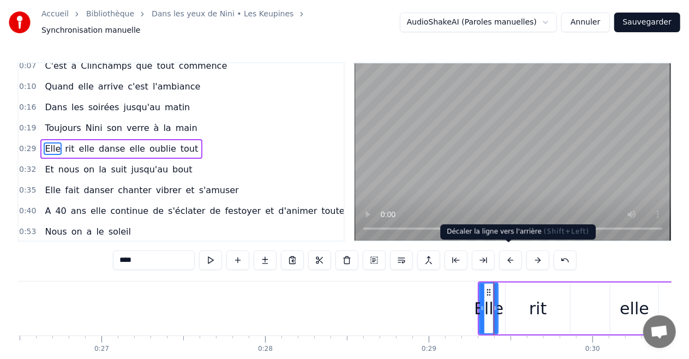
click at [508, 254] on button at bounding box center [510, 260] width 23 height 20
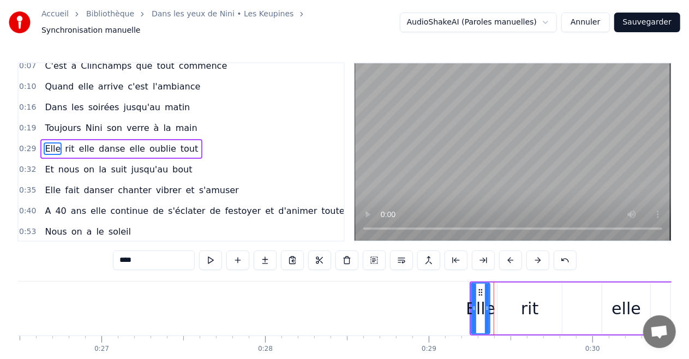
click at [508, 254] on button at bounding box center [510, 260] width 23 height 20
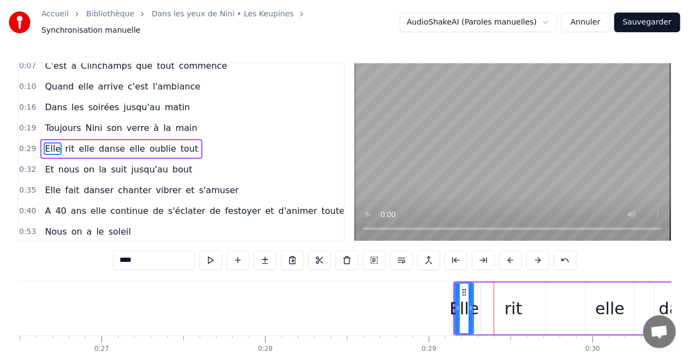
click at [508, 254] on button at bounding box center [510, 260] width 23 height 20
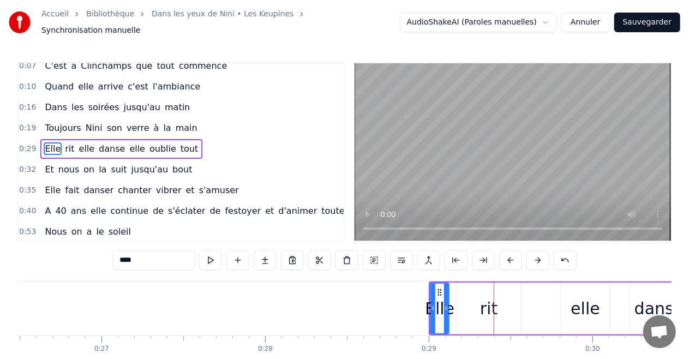
click at [508, 254] on button at bounding box center [510, 260] width 23 height 20
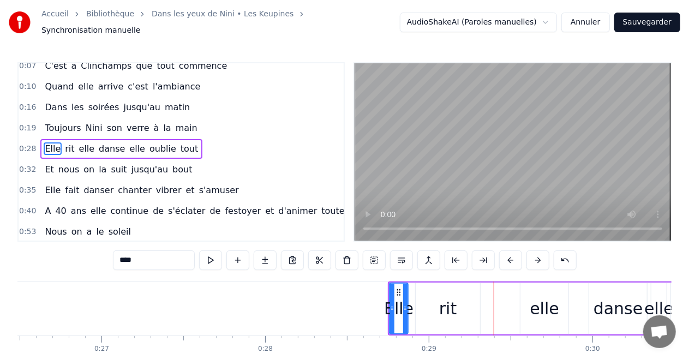
click at [508, 254] on button at bounding box center [510, 260] width 23 height 20
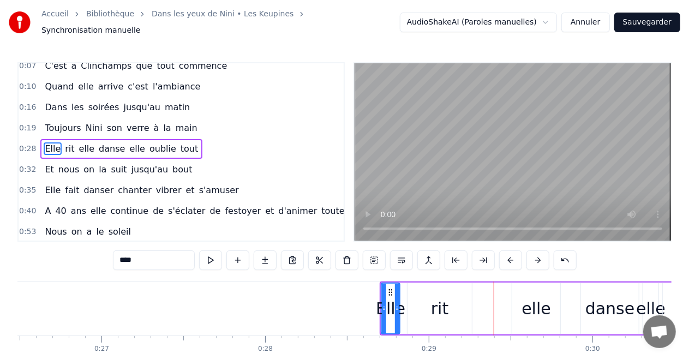
click at [508, 254] on button at bounding box center [510, 260] width 23 height 20
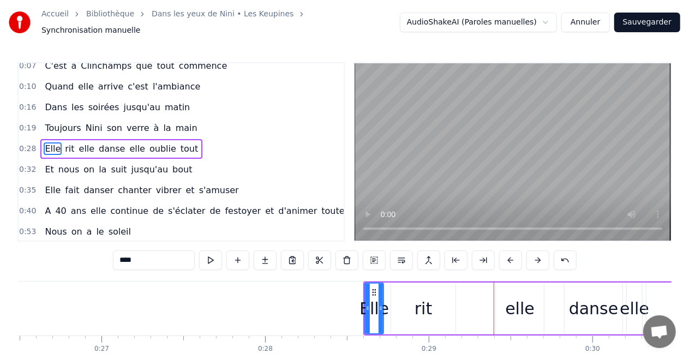
click at [508, 254] on button at bounding box center [510, 260] width 23 height 20
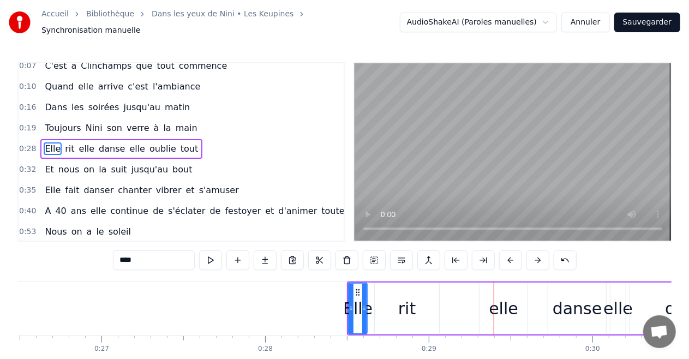
click at [508, 254] on button at bounding box center [510, 260] width 23 height 20
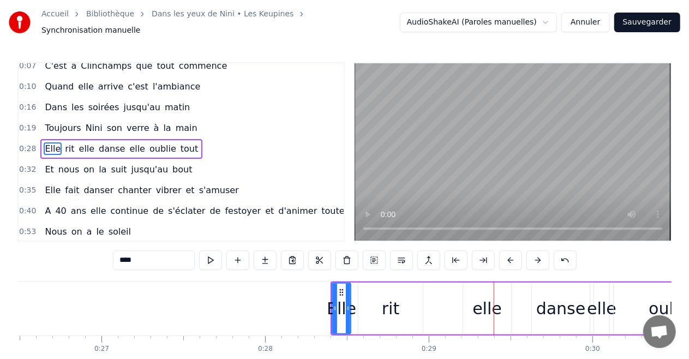
click at [508, 254] on button at bounding box center [510, 260] width 23 height 20
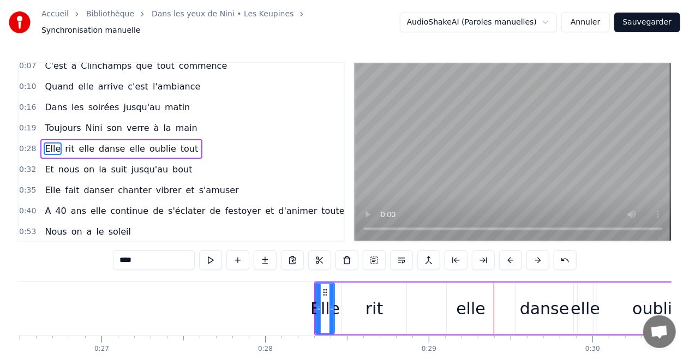
click at [508, 254] on button at bounding box center [510, 260] width 23 height 20
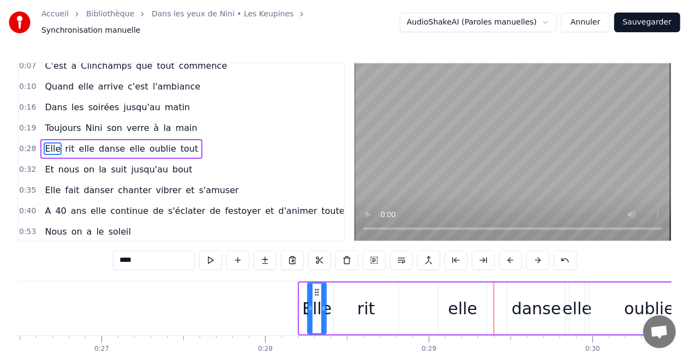
click at [508, 254] on button at bounding box center [510, 260] width 23 height 20
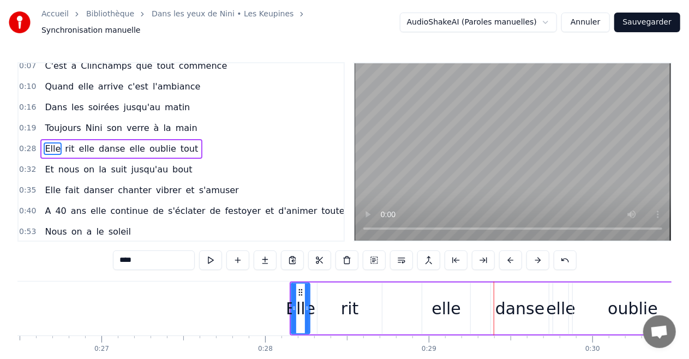
click at [508, 254] on button at bounding box center [510, 260] width 23 height 20
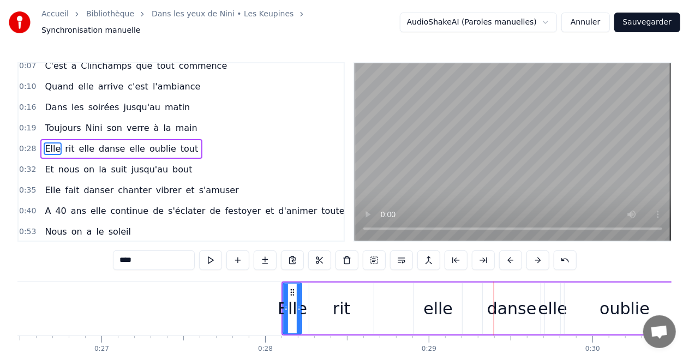
click at [508, 254] on button at bounding box center [510, 260] width 23 height 20
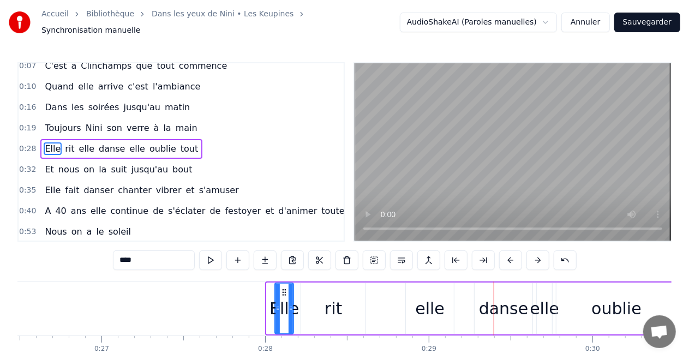
click at [508, 254] on button at bounding box center [510, 260] width 23 height 20
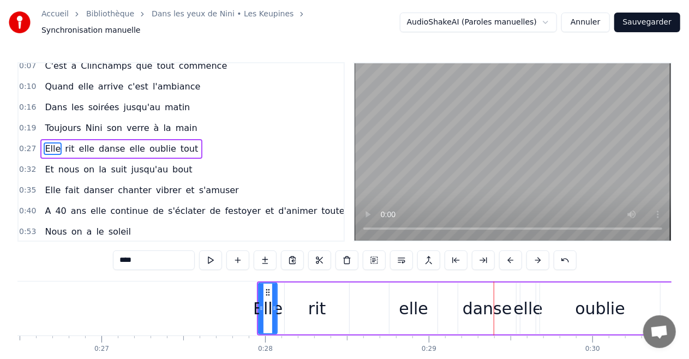
click at [508, 254] on button at bounding box center [510, 260] width 23 height 20
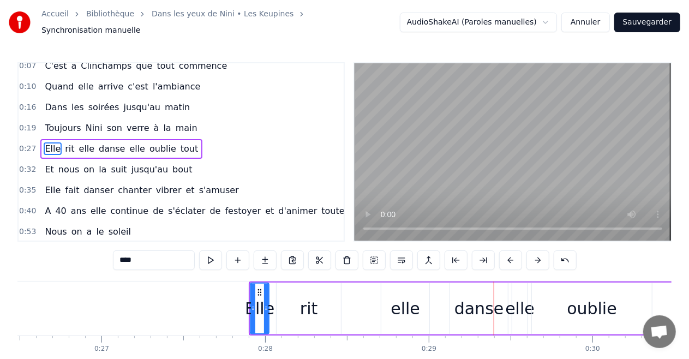
click at [508, 254] on button at bounding box center [510, 260] width 23 height 20
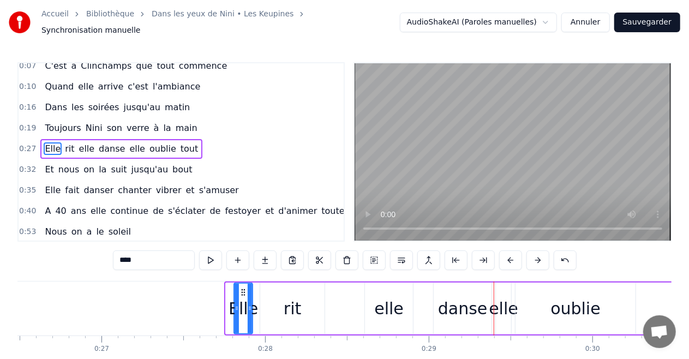
click at [508, 254] on button at bounding box center [510, 260] width 23 height 20
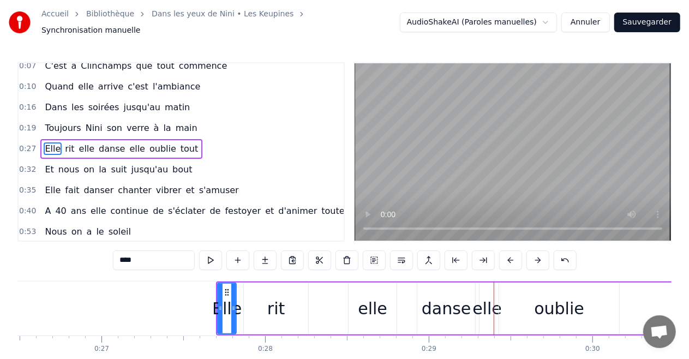
click at [508, 254] on button at bounding box center [510, 260] width 23 height 20
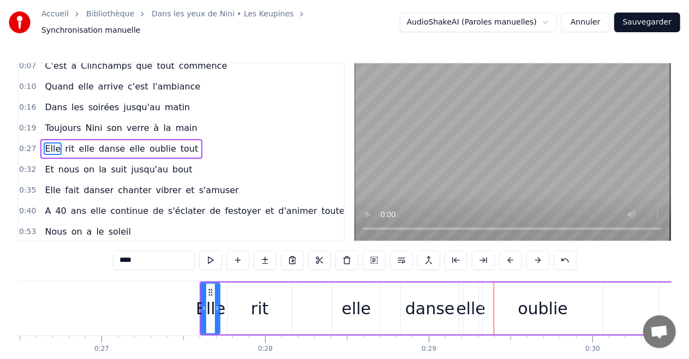
click at [508, 254] on button at bounding box center [510, 260] width 23 height 20
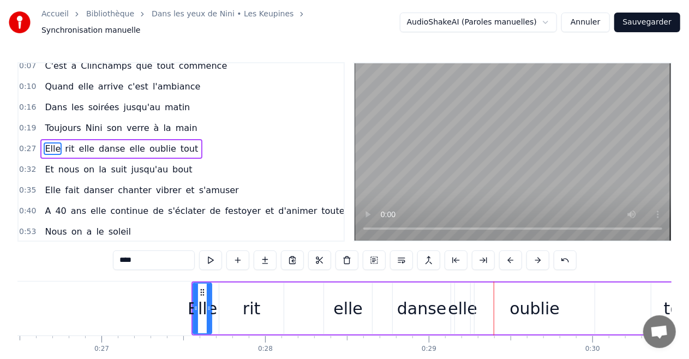
click at [508, 254] on button at bounding box center [510, 260] width 23 height 20
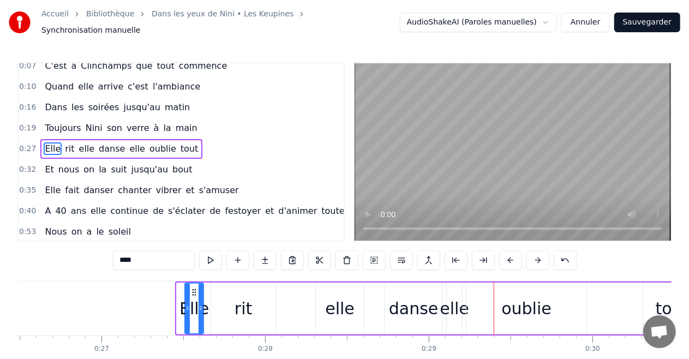
click at [508, 254] on button at bounding box center [510, 260] width 23 height 20
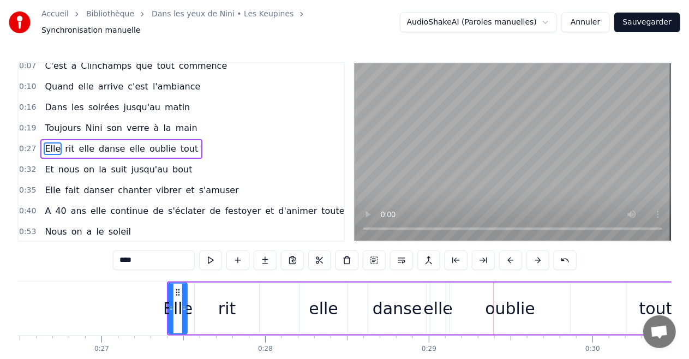
click at [508, 254] on button at bounding box center [510, 260] width 23 height 20
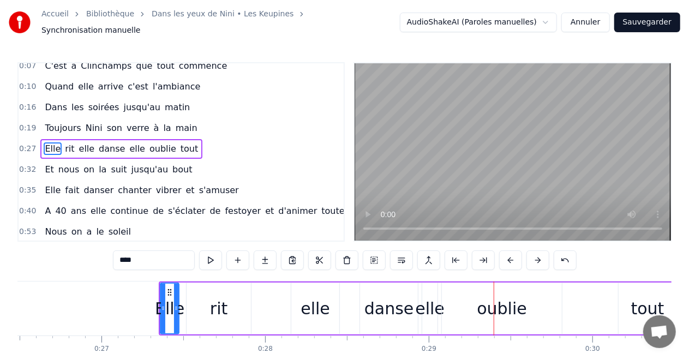
click at [508, 254] on button at bounding box center [510, 260] width 23 height 20
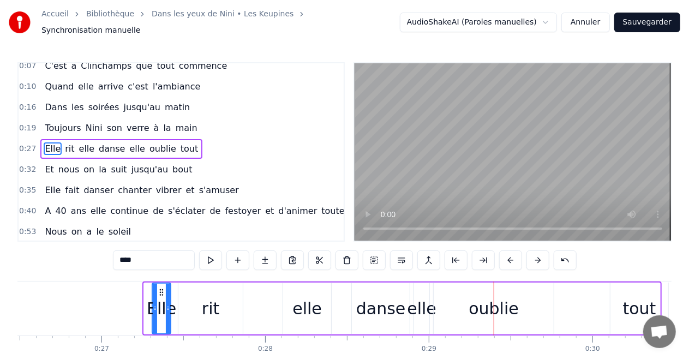
click at [508, 254] on button at bounding box center [510, 260] width 23 height 20
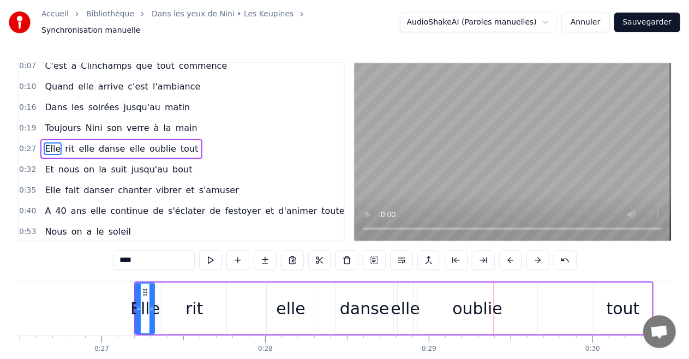
click at [508, 254] on button at bounding box center [510, 260] width 23 height 20
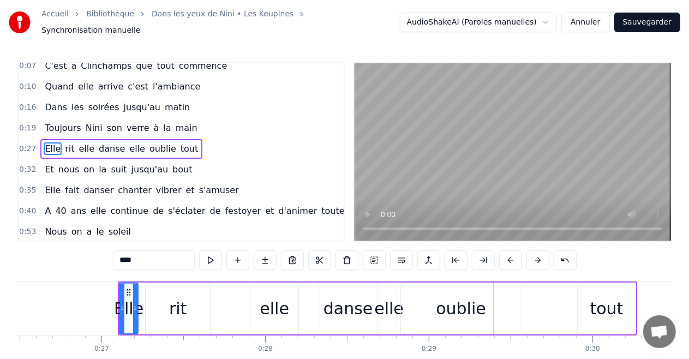
click at [508, 254] on button at bounding box center [510, 260] width 23 height 20
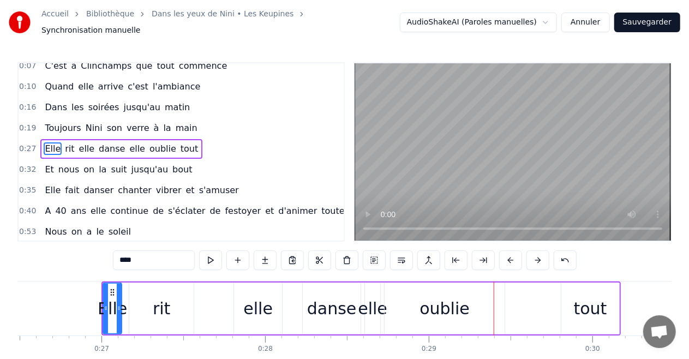
click at [508, 254] on button at bounding box center [510, 260] width 23 height 20
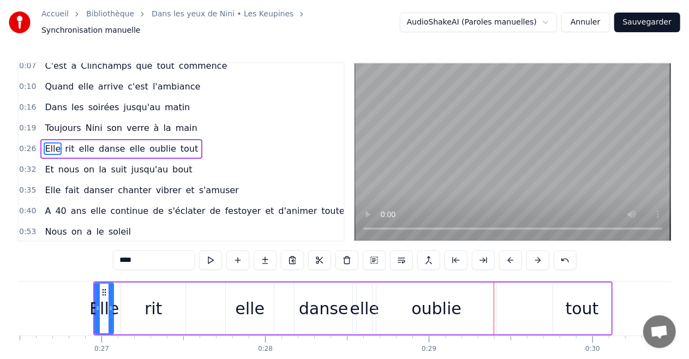
click at [508, 254] on button at bounding box center [510, 260] width 23 height 20
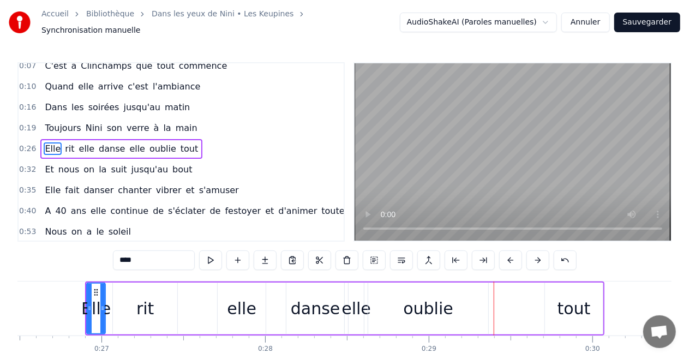
click at [508, 254] on button at bounding box center [510, 260] width 23 height 20
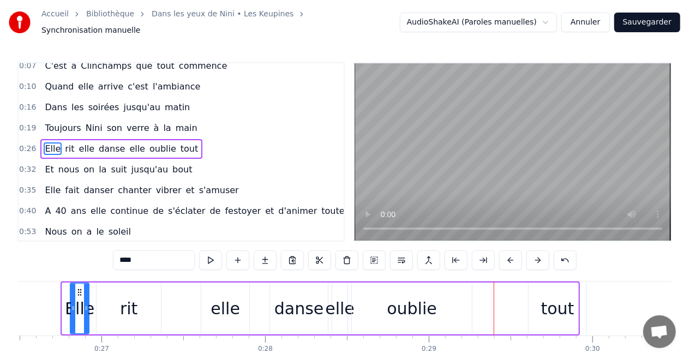
click at [508, 254] on button at bounding box center [510, 260] width 23 height 20
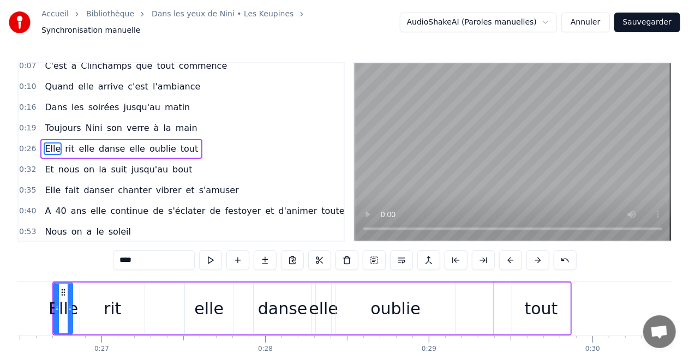
click at [508, 254] on button at bounding box center [510, 260] width 23 height 20
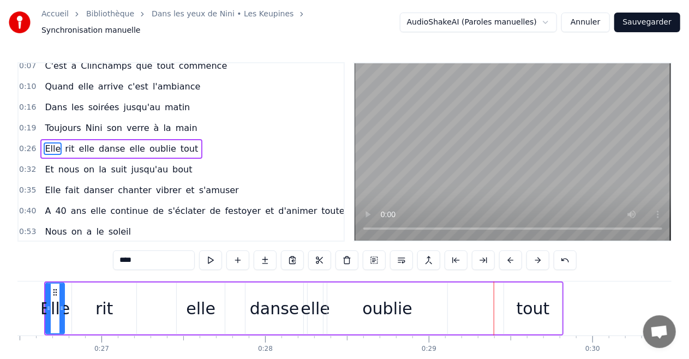
click at [508, 254] on button at bounding box center [510, 260] width 23 height 20
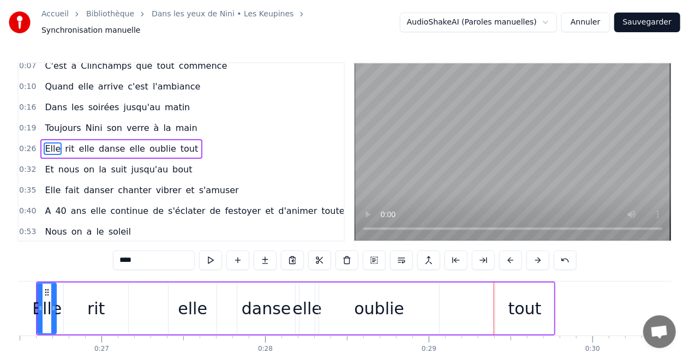
click at [508, 254] on button at bounding box center [510, 260] width 23 height 20
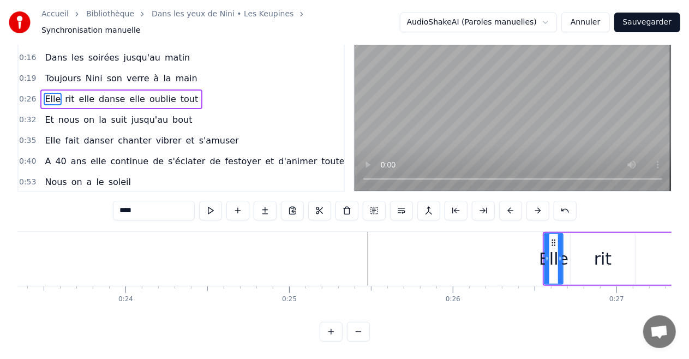
scroll to position [0, 3802]
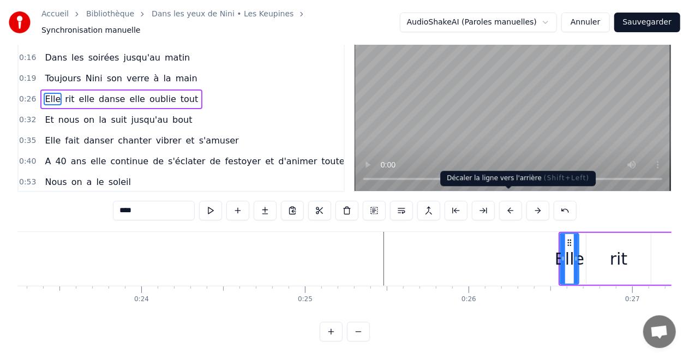
click at [506, 201] on button at bounding box center [510, 211] width 23 height 20
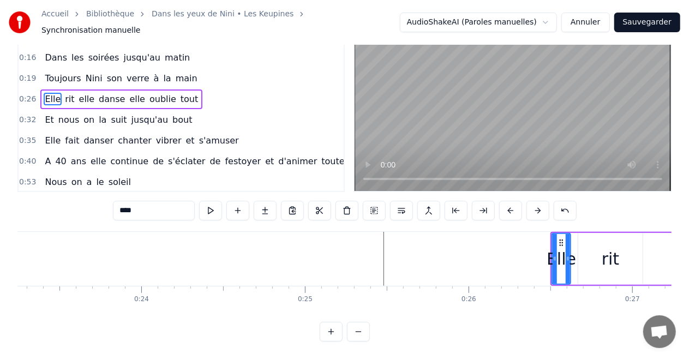
click at [506, 201] on button at bounding box center [510, 211] width 23 height 20
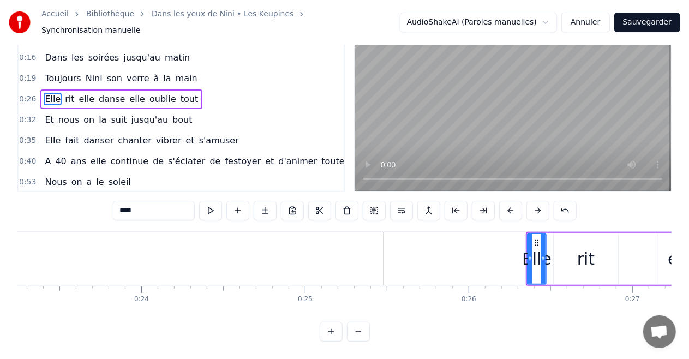
click at [506, 201] on button at bounding box center [510, 211] width 23 height 20
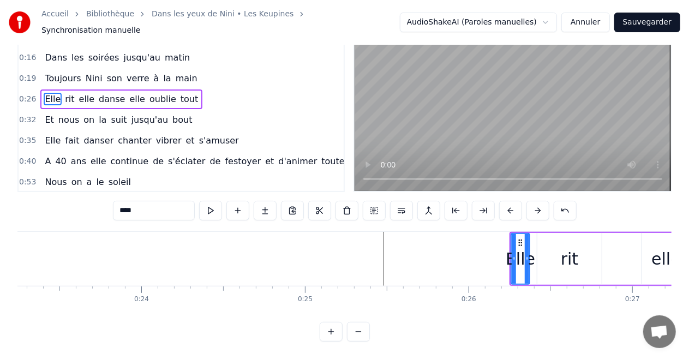
click at [506, 201] on button at bounding box center [510, 211] width 23 height 20
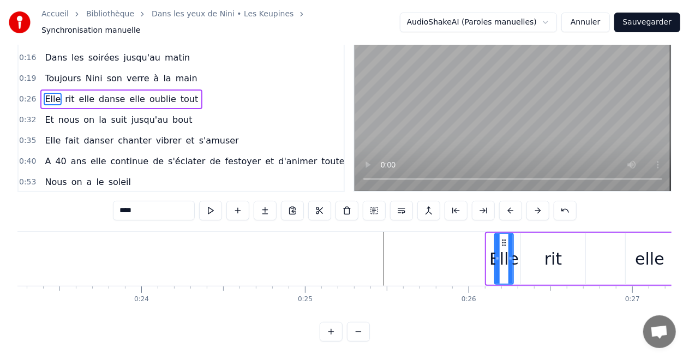
click at [506, 201] on button at bounding box center [510, 211] width 23 height 20
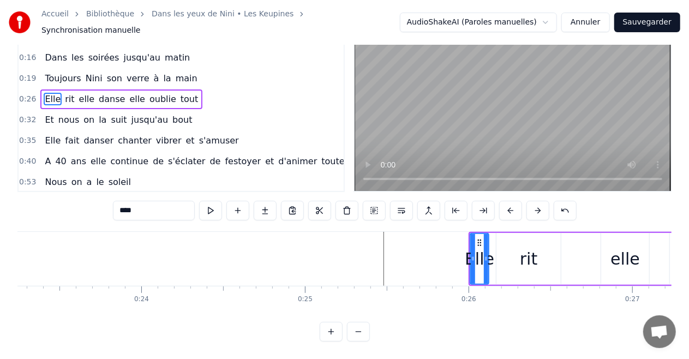
click at [506, 201] on button at bounding box center [510, 211] width 23 height 20
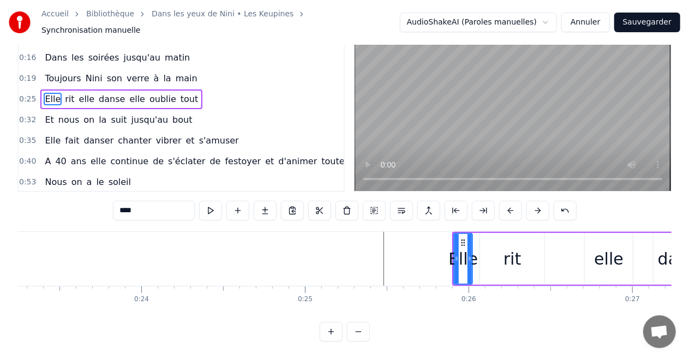
click at [506, 201] on button at bounding box center [510, 211] width 23 height 20
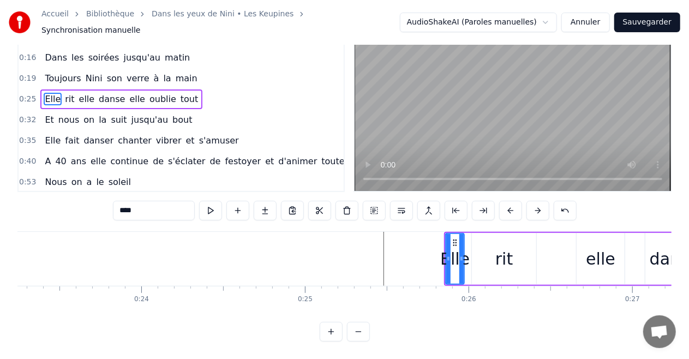
click at [506, 201] on button at bounding box center [510, 211] width 23 height 20
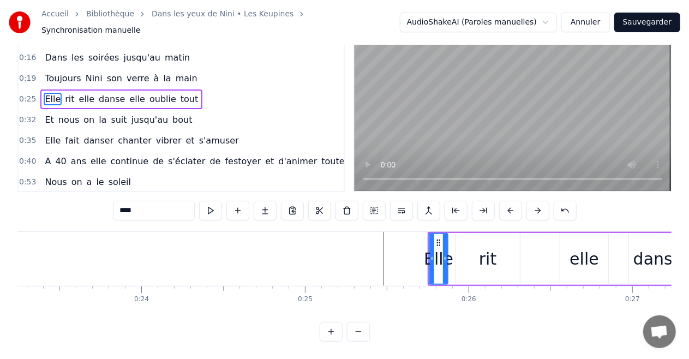
click at [506, 201] on button at bounding box center [510, 211] width 23 height 20
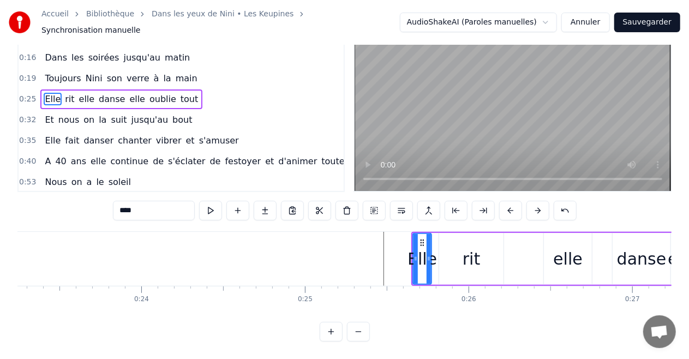
click at [506, 201] on button at bounding box center [510, 211] width 23 height 20
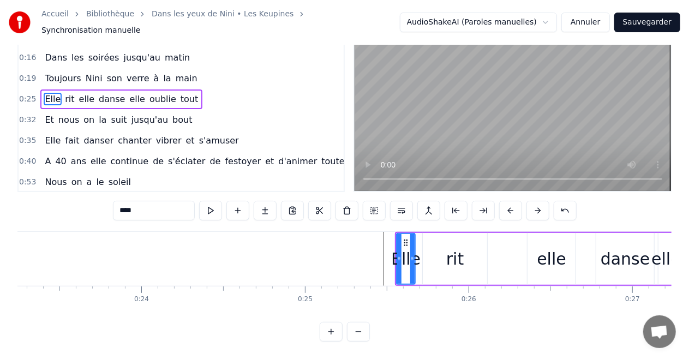
click at [506, 201] on button at bounding box center [510, 211] width 23 height 20
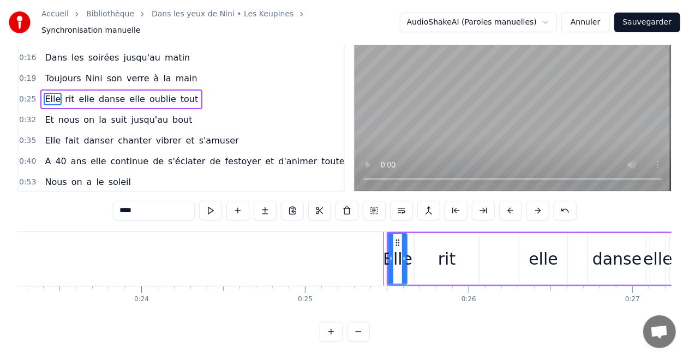
click at [506, 201] on button at bounding box center [510, 211] width 23 height 20
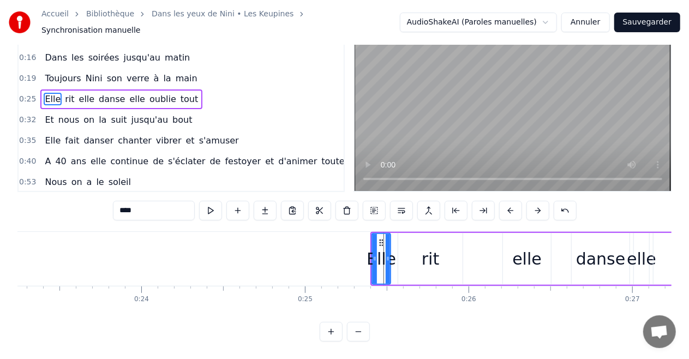
click at [506, 201] on button at bounding box center [510, 211] width 23 height 20
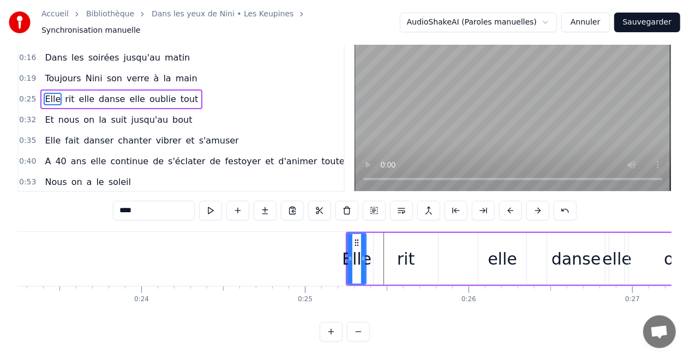
click at [506, 201] on button at bounding box center [510, 211] width 23 height 20
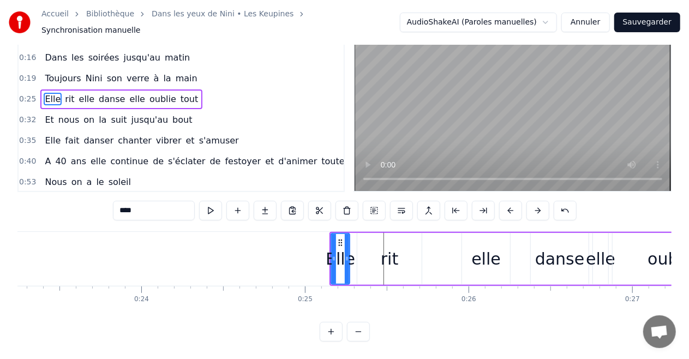
click at [506, 201] on button at bounding box center [510, 211] width 23 height 20
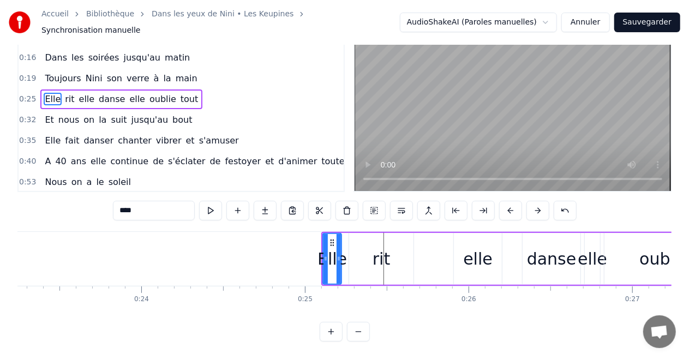
click at [506, 201] on button at bounding box center [510, 211] width 23 height 20
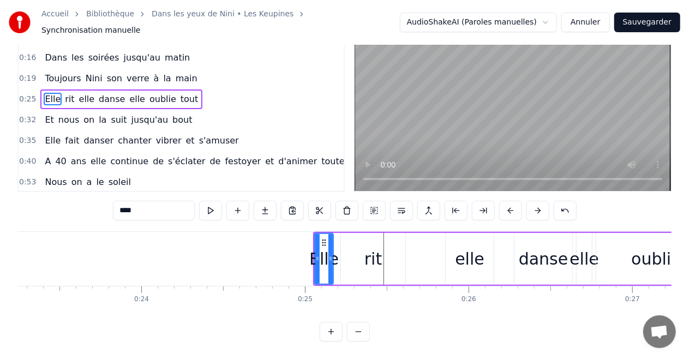
click at [506, 201] on button at bounding box center [510, 211] width 23 height 20
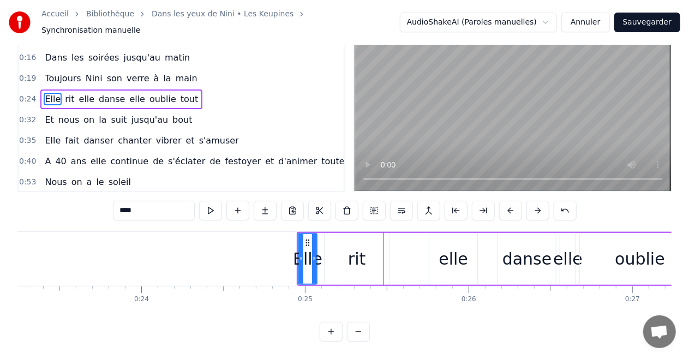
click at [506, 201] on button at bounding box center [510, 211] width 23 height 20
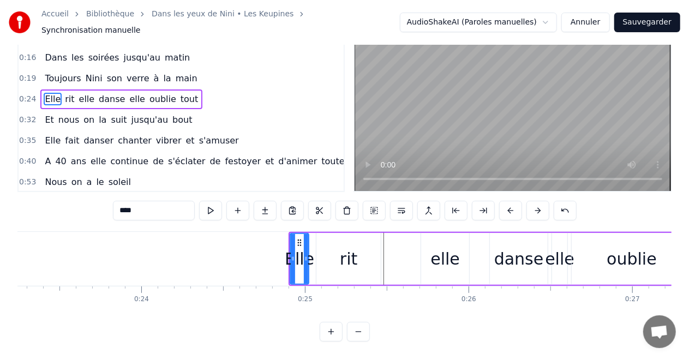
click at [506, 201] on button at bounding box center [510, 211] width 23 height 20
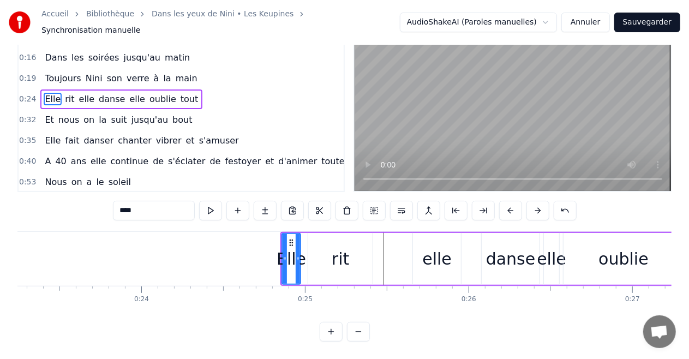
click at [506, 201] on button at bounding box center [510, 211] width 23 height 20
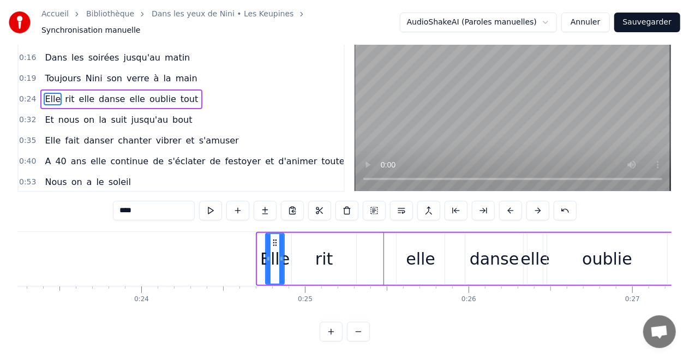
click at [506, 201] on button at bounding box center [510, 211] width 23 height 20
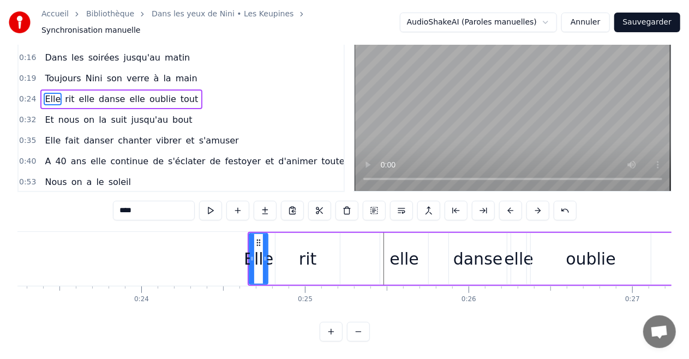
click at [506, 201] on button at bounding box center [510, 211] width 23 height 20
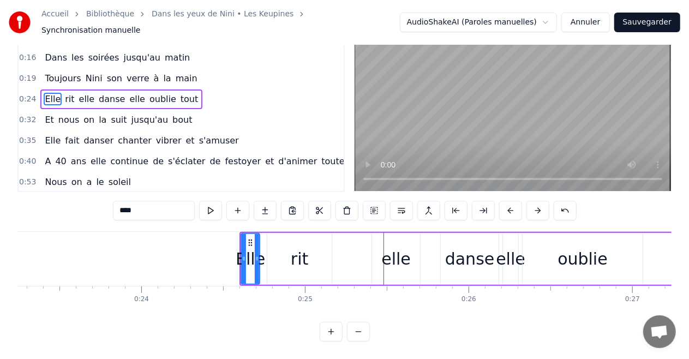
click at [506, 201] on button at bounding box center [510, 211] width 23 height 20
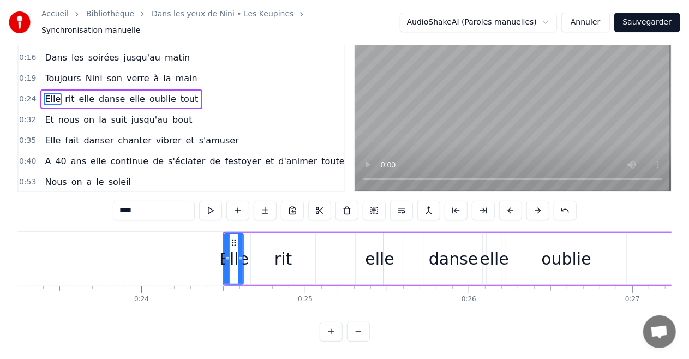
click at [506, 201] on button at bounding box center [510, 211] width 23 height 20
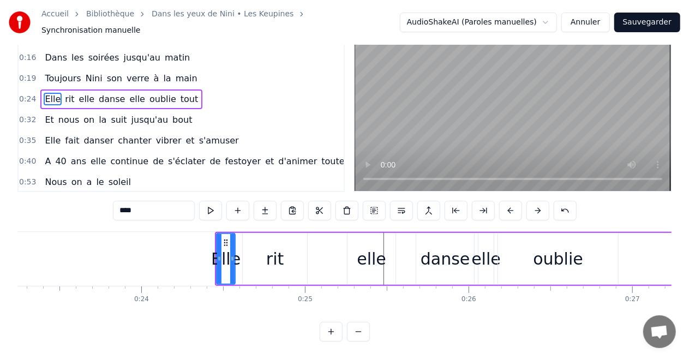
click at [506, 201] on button at bounding box center [510, 211] width 23 height 20
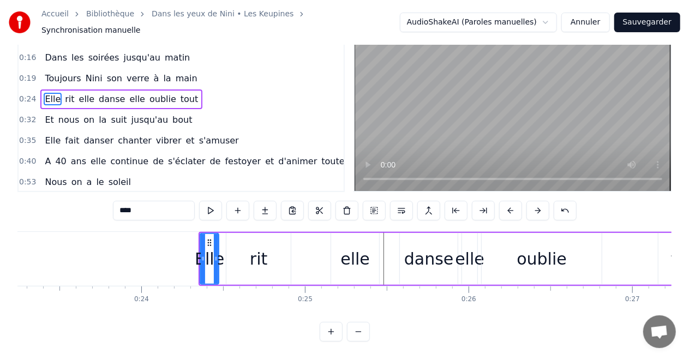
click at [506, 201] on button at bounding box center [510, 211] width 23 height 20
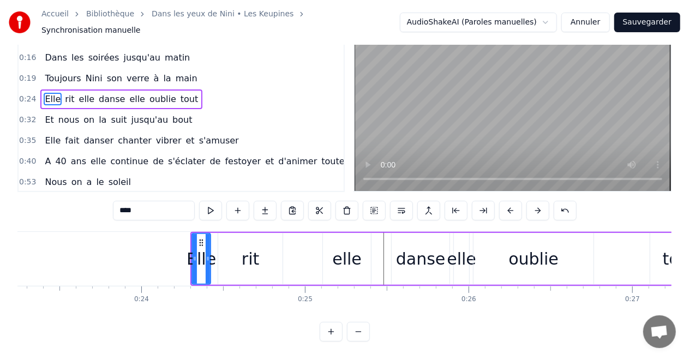
click at [506, 201] on button at bounding box center [510, 211] width 23 height 20
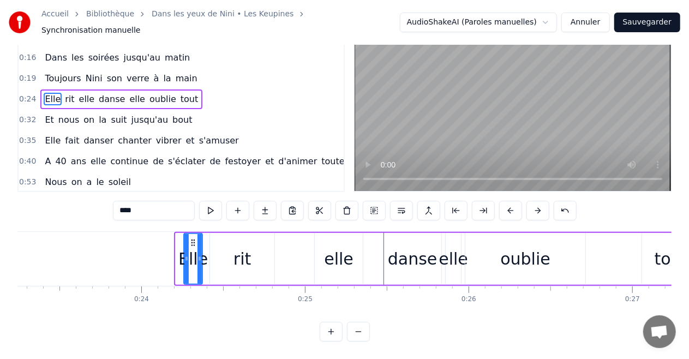
click at [506, 201] on button at bounding box center [510, 211] width 23 height 20
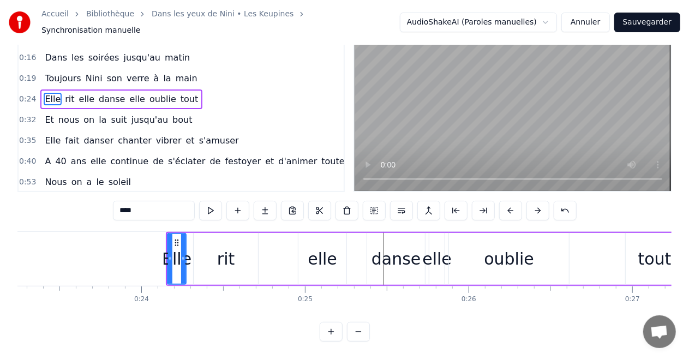
click at [506, 201] on button at bounding box center [510, 211] width 23 height 20
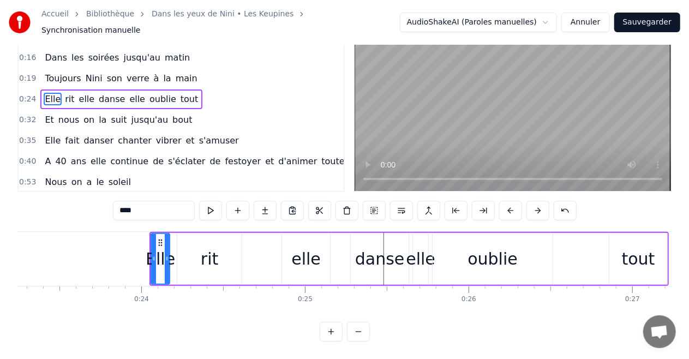
click at [506, 201] on button at bounding box center [510, 211] width 23 height 20
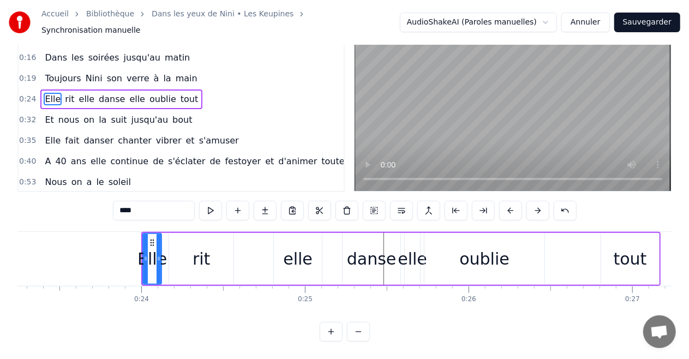
click at [506, 201] on button at bounding box center [510, 211] width 23 height 20
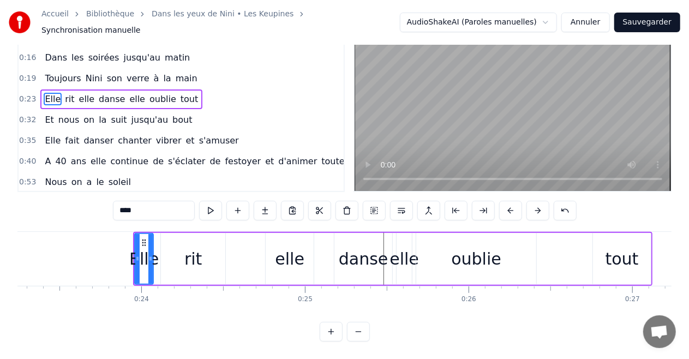
click at [506, 201] on button at bounding box center [510, 211] width 23 height 20
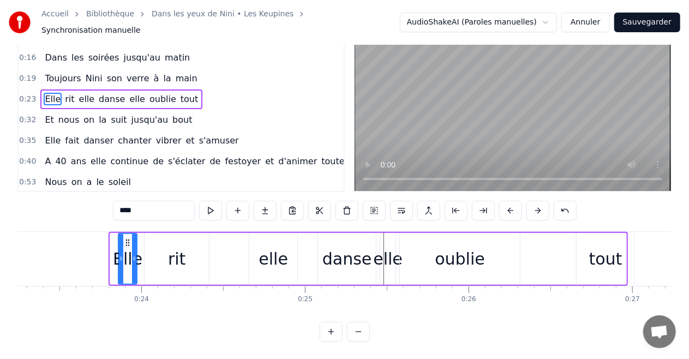
click at [506, 201] on button at bounding box center [510, 211] width 23 height 20
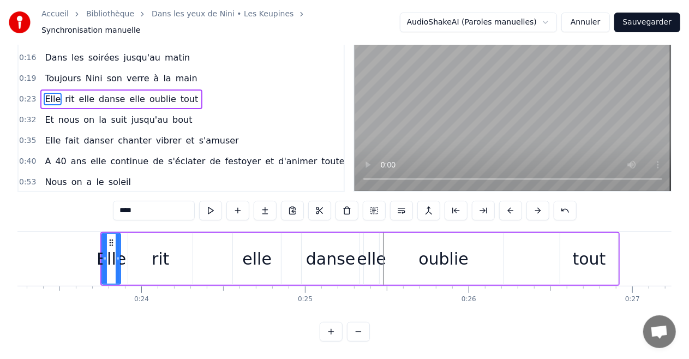
click at [506, 201] on button at bounding box center [510, 211] width 23 height 20
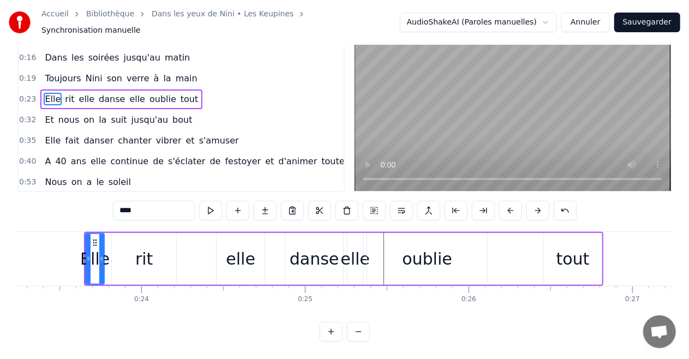
click at [506, 201] on button at bounding box center [510, 211] width 23 height 20
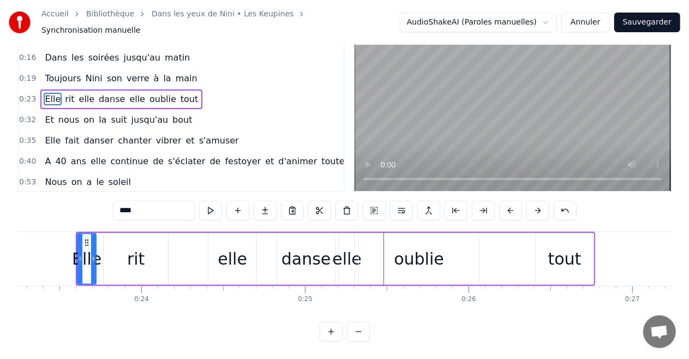
click at [506, 201] on button at bounding box center [510, 211] width 23 height 20
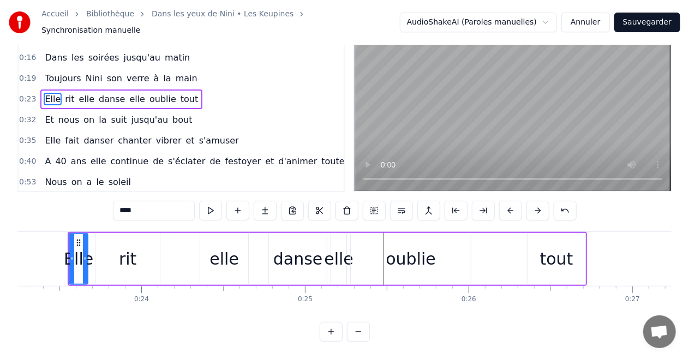
click at [506, 201] on button at bounding box center [510, 211] width 23 height 20
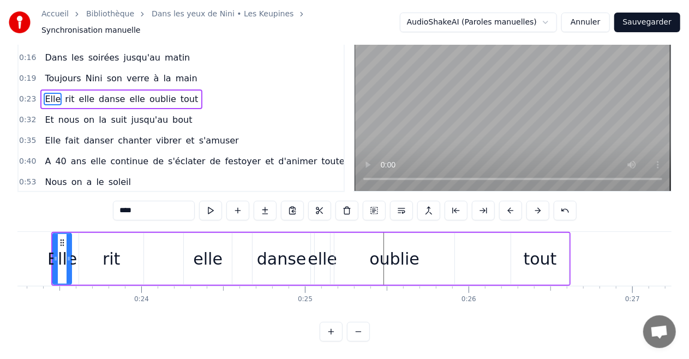
click at [506, 201] on button at bounding box center [510, 211] width 23 height 20
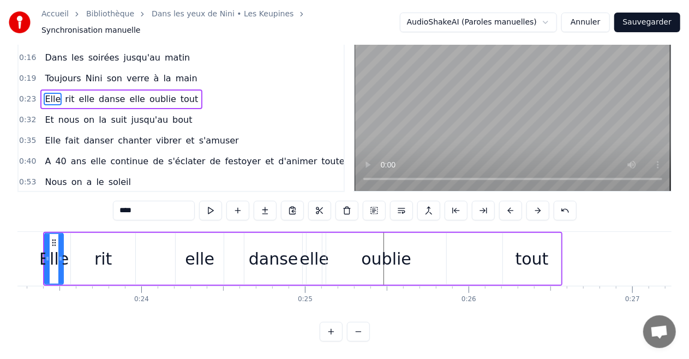
click at [506, 201] on button at bounding box center [510, 211] width 23 height 20
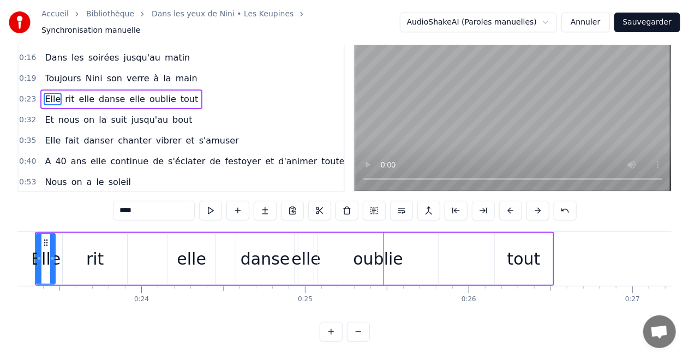
click at [506, 201] on button at bounding box center [510, 211] width 23 height 20
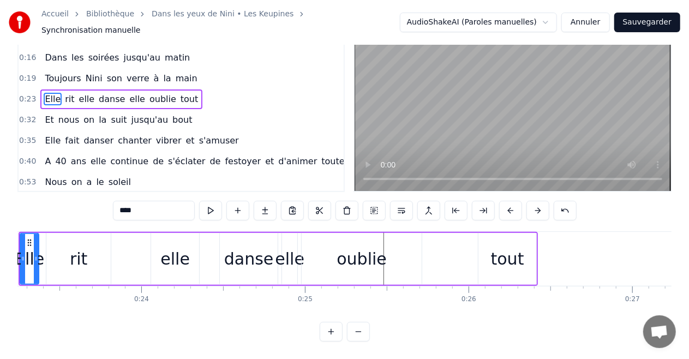
click at [506, 201] on button at bounding box center [510, 211] width 23 height 20
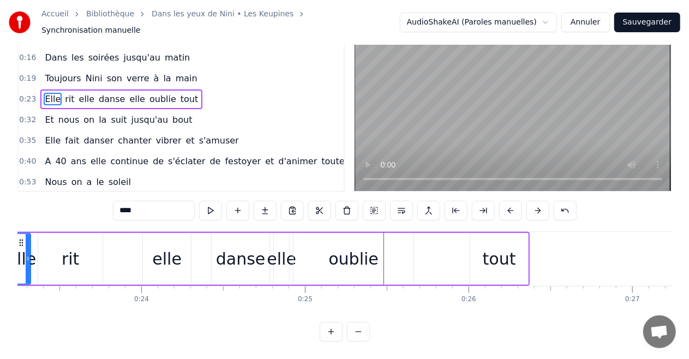
click at [506, 201] on button at bounding box center [510, 211] width 23 height 20
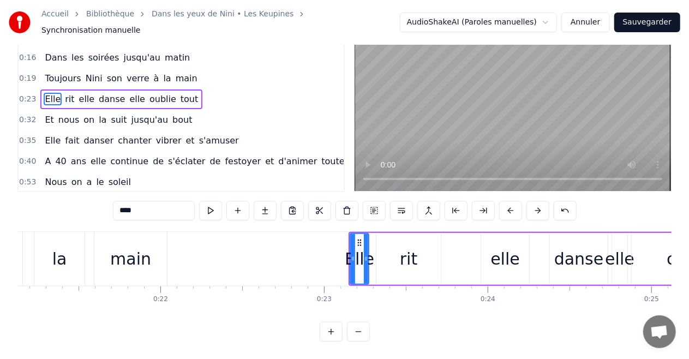
scroll to position [0, 3453]
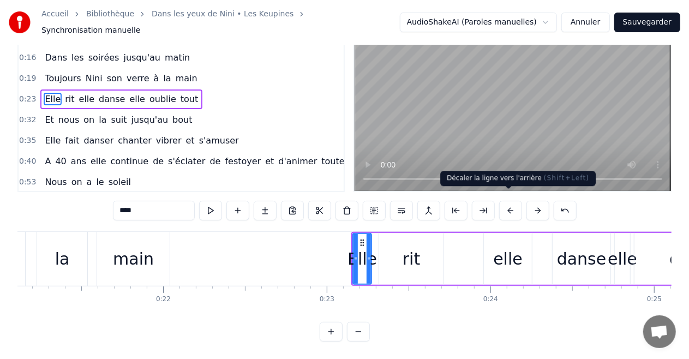
click at [508, 204] on button at bounding box center [510, 211] width 23 height 20
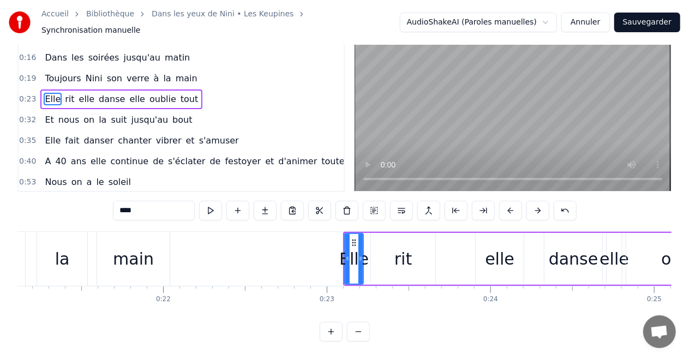
click at [508, 204] on button at bounding box center [510, 211] width 23 height 20
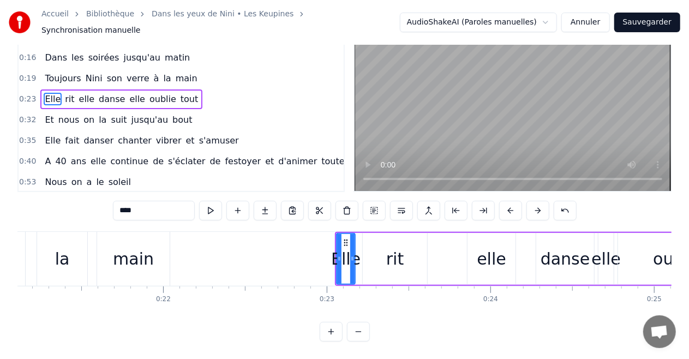
click at [508, 204] on button at bounding box center [510, 211] width 23 height 20
click at [507, 204] on button at bounding box center [510, 211] width 23 height 20
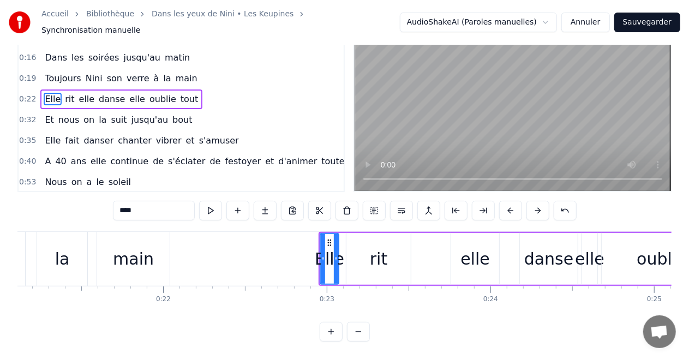
click at [507, 205] on button at bounding box center [510, 211] width 23 height 20
click at [506, 205] on button at bounding box center [510, 211] width 23 height 20
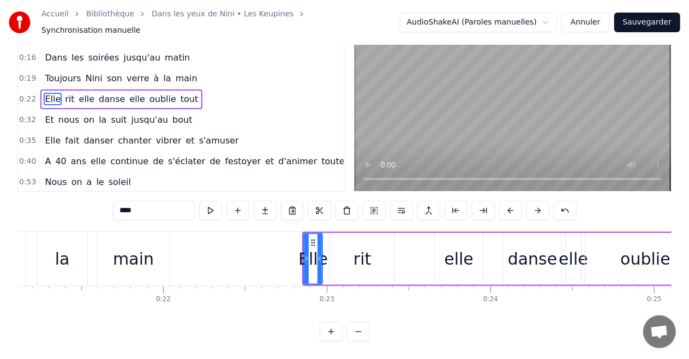
click at [506, 205] on button at bounding box center [510, 211] width 23 height 20
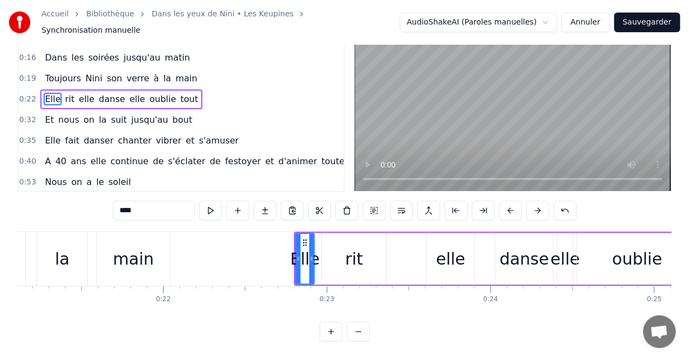
click at [506, 205] on button at bounding box center [510, 211] width 23 height 20
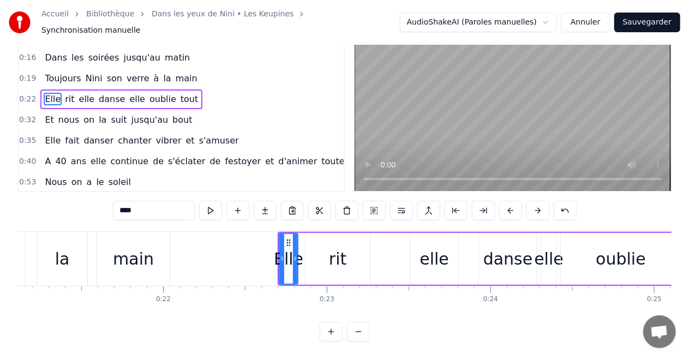
click at [506, 205] on button at bounding box center [510, 211] width 23 height 20
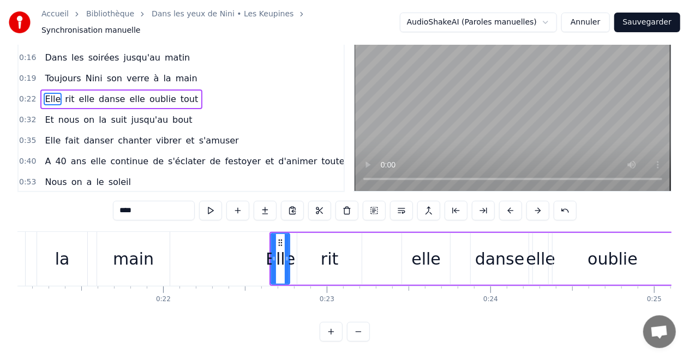
click at [506, 205] on button at bounding box center [510, 211] width 23 height 20
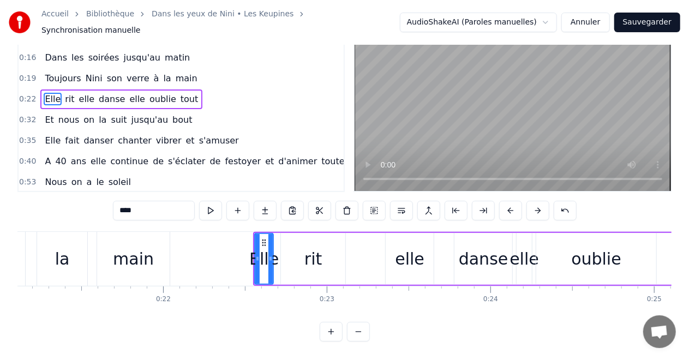
click at [506, 205] on button at bounding box center [510, 211] width 23 height 20
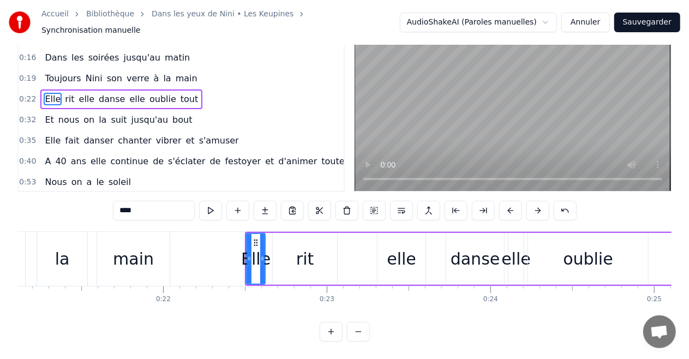
click at [506, 205] on button at bounding box center [510, 211] width 23 height 20
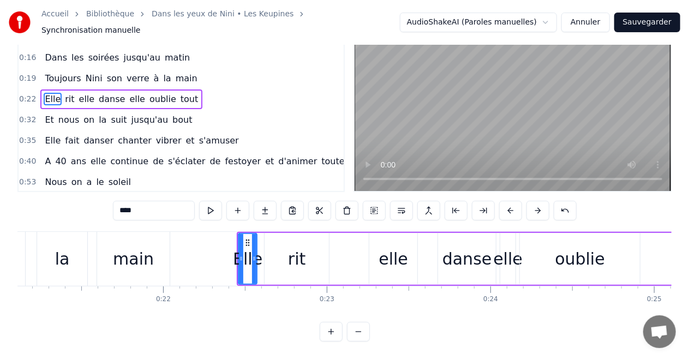
click at [381, 246] on div "elle" at bounding box center [392, 258] width 29 height 25
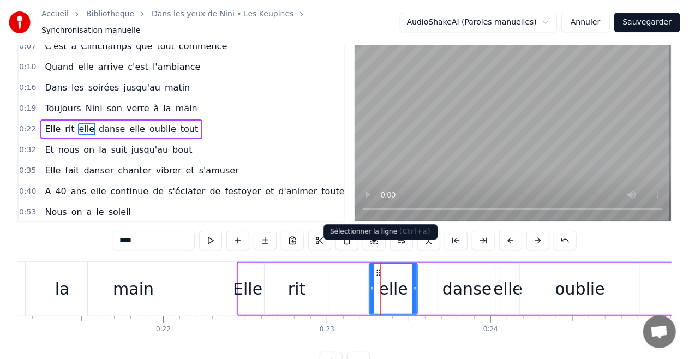
scroll to position [0, 0]
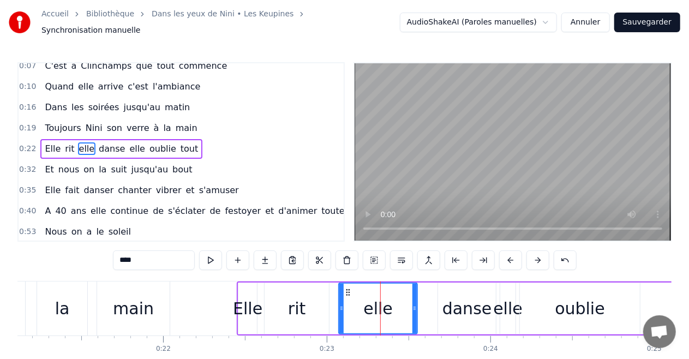
drag, startPoint x: 371, startPoint y: 304, endPoint x: 340, endPoint y: 306, distance: 30.6
click at [340, 306] on icon at bounding box center [341, 308] width 4 height 9
drag, startPoint x: 413, startPoint y: 300, endPoint x: 391, endPoint y: 305, distance: 23.0
click at [391, 305] on icon at bounding box center [393, 308] width 4 height 9
click at [450, 305] on div "danse" at bounding box center [467, 308] width 50 height 25
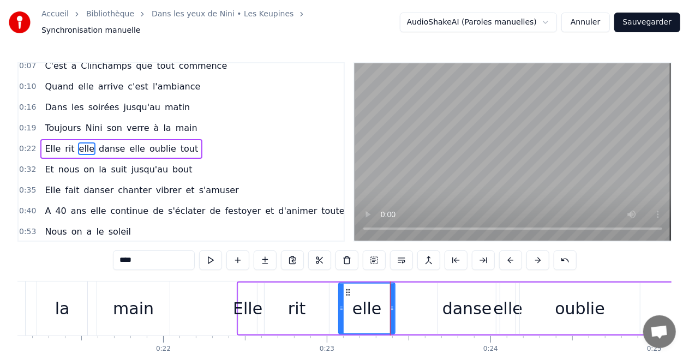
type input "*****"
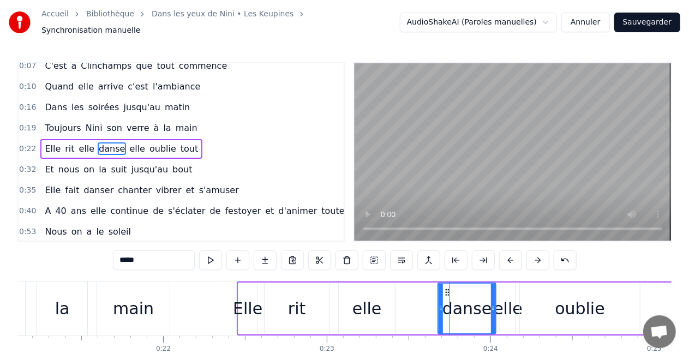
drag, startPoint x: 443, startPoint y: 303, endPoint x: 421, endPoint y: 306, distance: 22.1
click at [418, 306] on div "Elle rit elle danse elle oublie tout" at bounding box center [496, 308] width 519 height 54
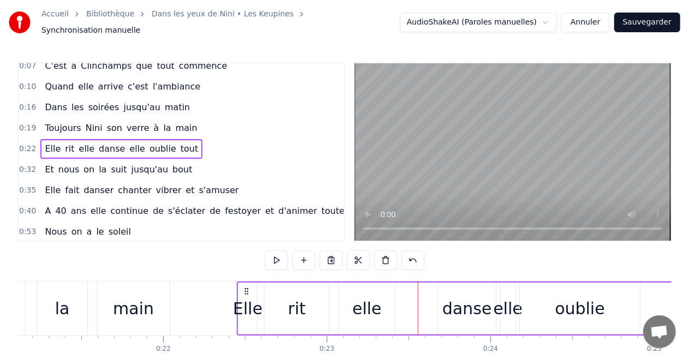
click at [449, 302] on div "danse" at bounding box center [467, 308] width 50 height 25
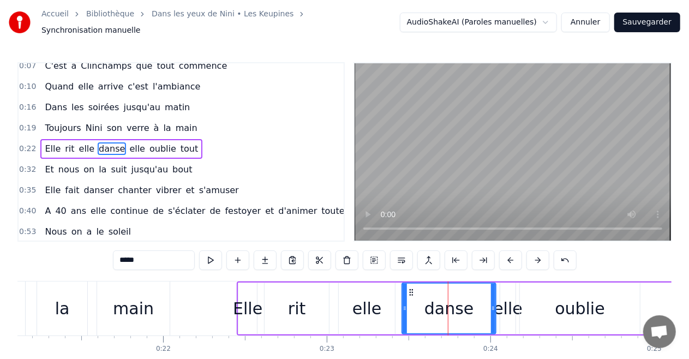
drag, startPoint x: 442, startPoint y: 304, endPoint x: 406, endPoint y: 306, distance: 36.1
click at [406, 306] on icon at bounding box center [404, 308] width 4 height 9
drag, startPoint x: 493, startPoint y: 300, endPoint x: 470, endPoint y: 305, distance: 24.1
click at [475, 305] on icon at bounding box center [477, 308] width 4 height 9
drag, startPoint x: 474, startPoint y: 303, endPoint x: 468, endPoint y: 304, distance: 6.7
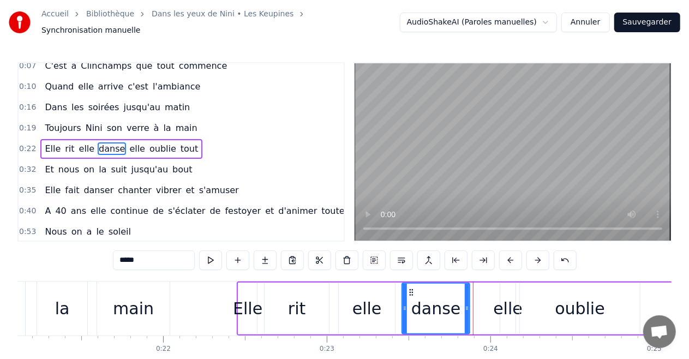
click at [468, 304] on icon at bounding box center [467, 308] width 4 height 9
click at [509, 305] on div "elle" at bounding box center [507, 308] width 29 height 25
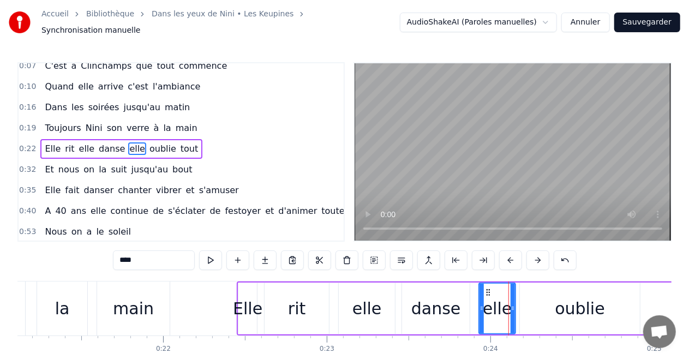
drag, startPoint x: 503, startPoint y: 303, endPoint x: 481, endPoint y: 305, distance: 21.4
click at [481, 305] on icon at bounding box center [481, 308] width 4 height 9
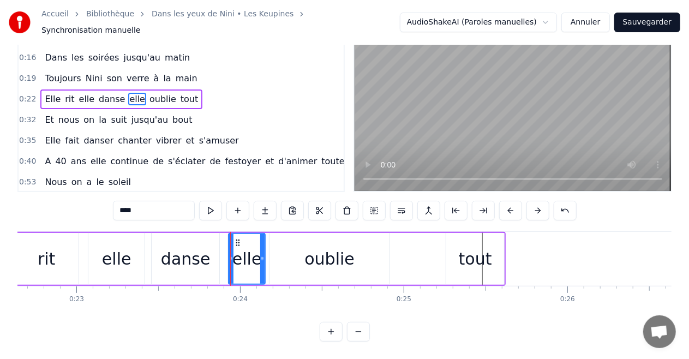
scroll to position [0, 3715]
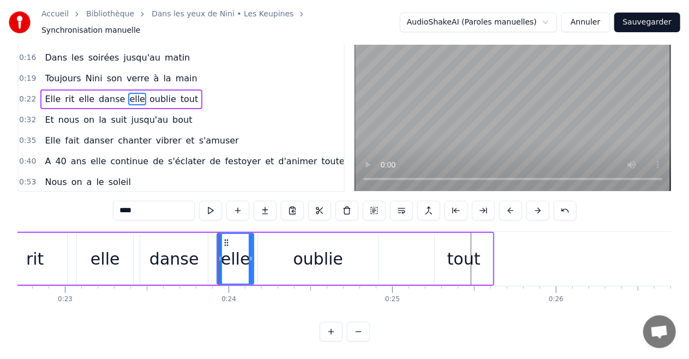
click at [451, 254] on div "tout" at bounding box center [463, 258] width 33 height 25
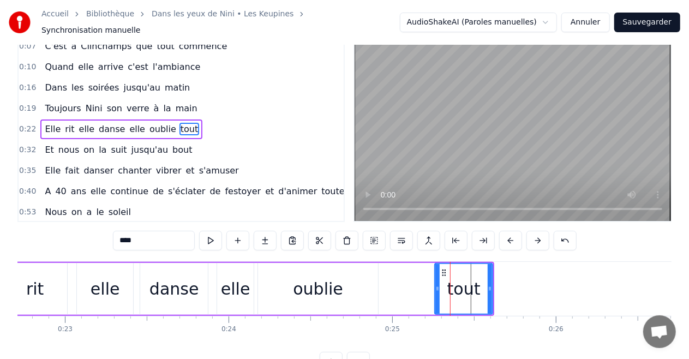
scroll to position [0, 0]
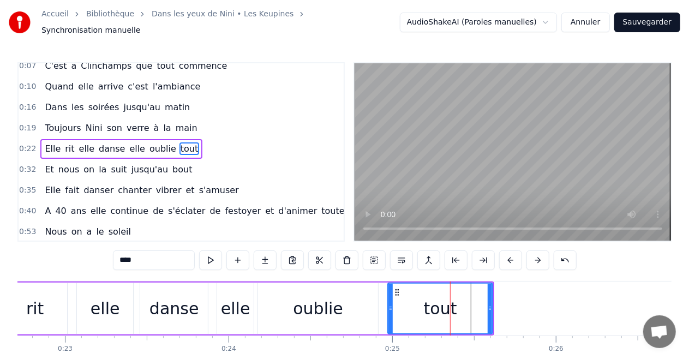
drag, startPoint x: 436, startPoint y: 304, endPoint x: 389, endPoint y: 307, distance: 47.0
click at [389, 307] on div at bounding box center [390, 309] width 4 height 50
drag, startPoint x: 491, startPoint y: 304, endPoint x: 451, endPoint y: 308, distance: 39.5
click at [451, 308] on div at bounding box center [450, 309] width 4 height 50
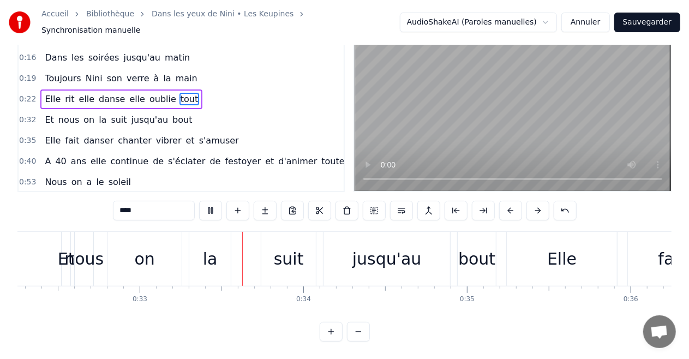
scroll to position [0, 5359]
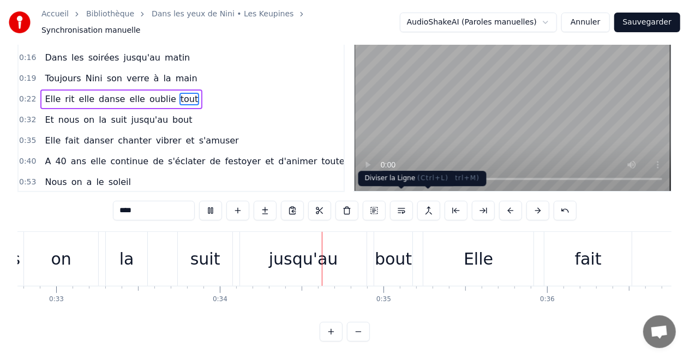
click at [417, 180] on span "( Ctrl+L )" at bounding box center [432, 178] width 31 height 8
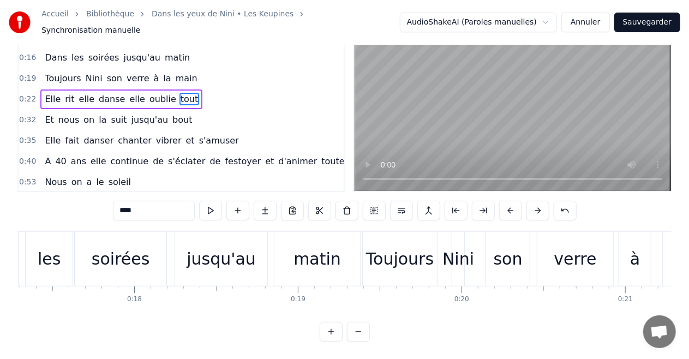
scroll to position [0, 2830]
click at [223, 256] on div "jusqu'au" at bounding box center [218, 258] width 69 height 25
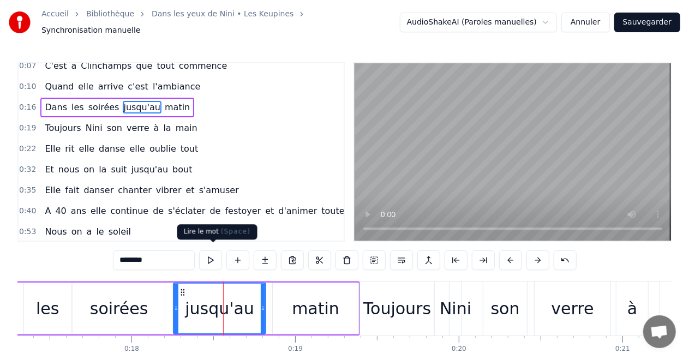
scroll to position [0, 0]
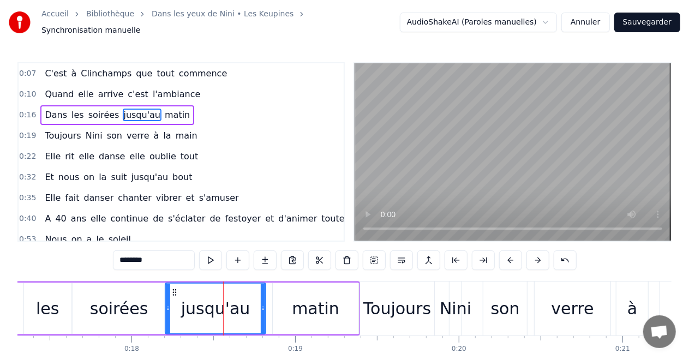
drag, startPoint x: 177, startPoint y: 304, endPoint x: 168, endPoint y: 305, distance: 8.2
click at [168, 305] on icon at bounding box center [168, 308] width 4 height 9
drag, startPoint x: 263, startPoint y: 300, endPoint x: 251, endPoint y: 303, distance: 12.2
click at [251, 304] on icon at bounding box center [251, 308] width 4 height 9
click at [298, 303] on div "matin" at bounding box center [315, 308] width 47 height 25
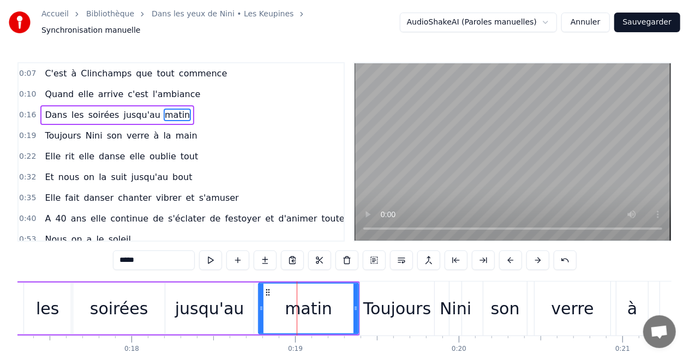
drag, startPoint x: 276, startPoint y: 305, endPoint x: 262, endPoint y: 305, distance: 14.2
click at [262, 305] on icon at bounding box center [261, 308] width 4 height 9
drag, startPoint x: 357, startPoint y: 302, endPoint x: 334, endPoint y: 305, distance: 23.1
click at [334, 305] on icon at bounding box center [332, 308] width 4 height 9
click at [577, 303] on div "verre" at bounding box center [572, 308] width 43 height 25
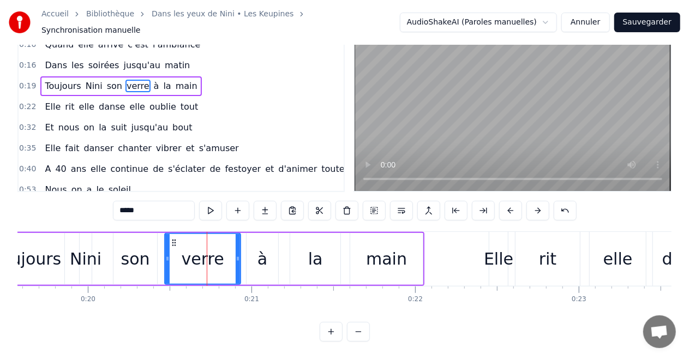
scroll to position [0, 3223]
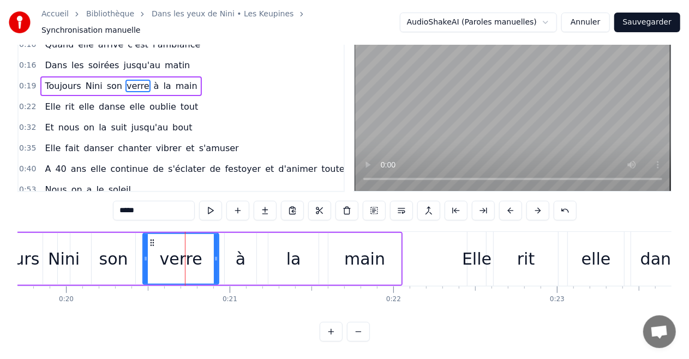
click at [280, 246] on div "la" at bounding box center [293, 259] width 50 height 52
type input "**"
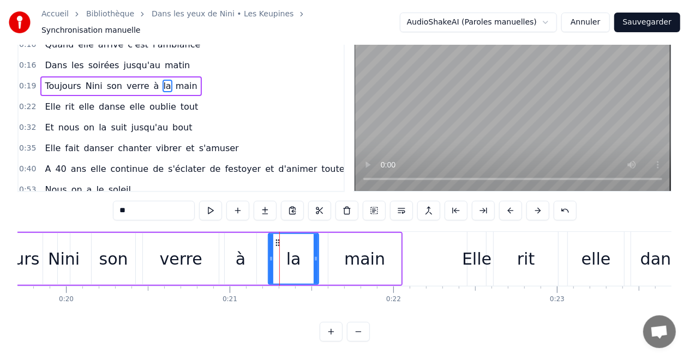
scroll to position [0, 0]
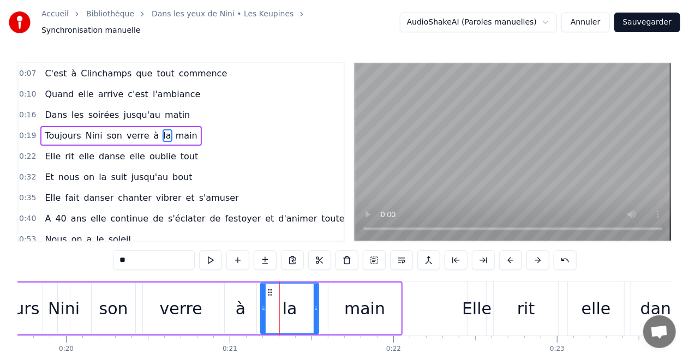
drag, startPoint x: 269, startPoint y: 304, endPoint x: 262, endPoint y: 306, distance: 7.9
click at [262, 306] on icon at bounding box center [263, 308] width 4 height 9
drag, startPoint x: 316, startPoint y: 304, endPoint x: 301, endPoint y: 305, distance: 15.3
click at [301, 305] on icon at bounding box center [300, 308] width 4 height 9
click at [327, 304] on div "Toujours Nini son verre à la main" at bounding box center [185, 308] width 436 height 54
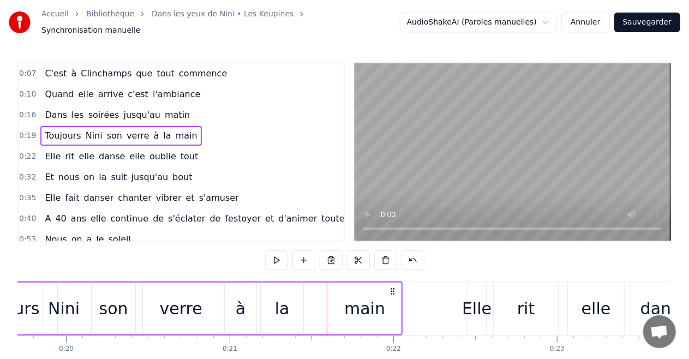
click at [342, 299] on div "main" at bounding box center [364, 308] width 73 height 52
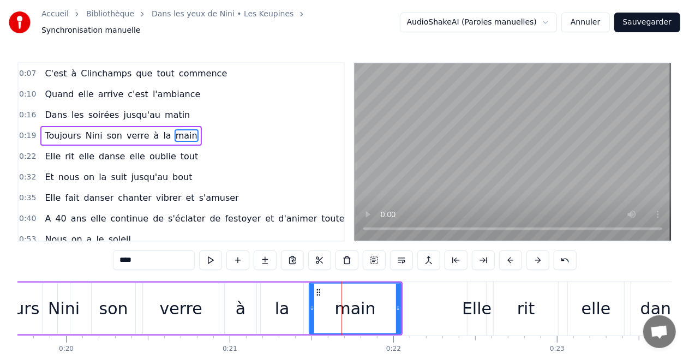
drag, startPoint x: 330, startPoint y: 303, endPoint x: 311, endPoint y: 304, distance: 19.1
click at [311, 304] on icon at bounding box center [312, 308] width 4 height 9
click at [390, 304] on icon at bounding box center [390, 308] width 4 height 9
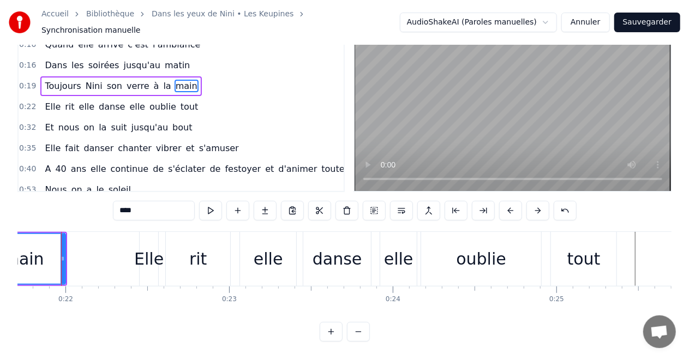
scroll to position [0, 3572]
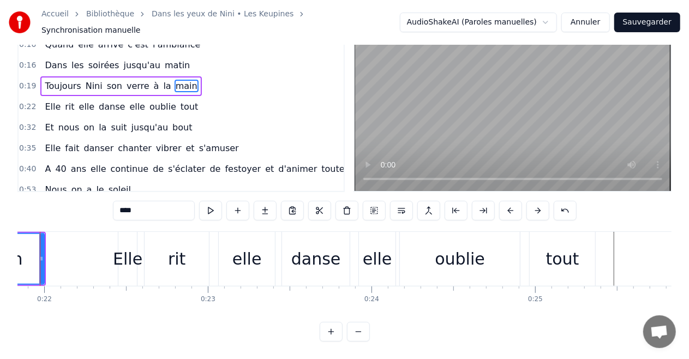
click at [133, 268] on div "Elle" at bounding box center [127, 259] width 19 height 54
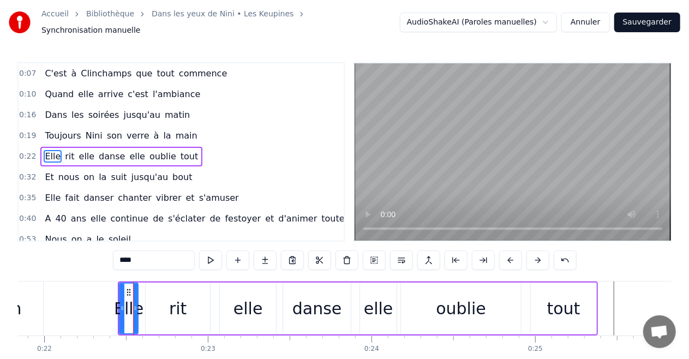
scroll to position [8, 0]
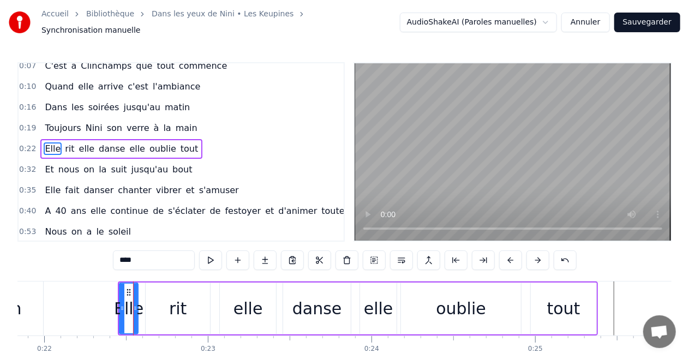
click at [171, 299] on div "rit" at bounding box center [177, 308] width 17 height 25
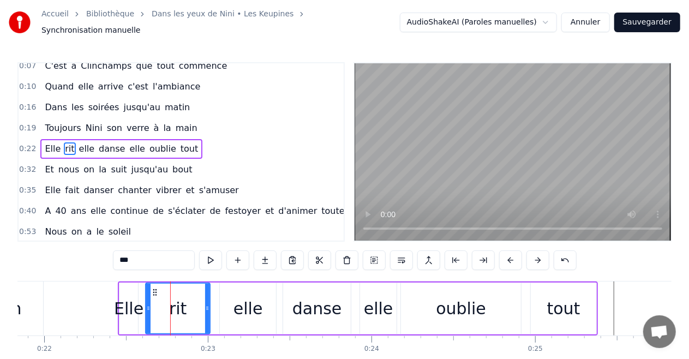
click at [251, 310] on div "elle" at bounding box center [247, 308] width 29 height 25
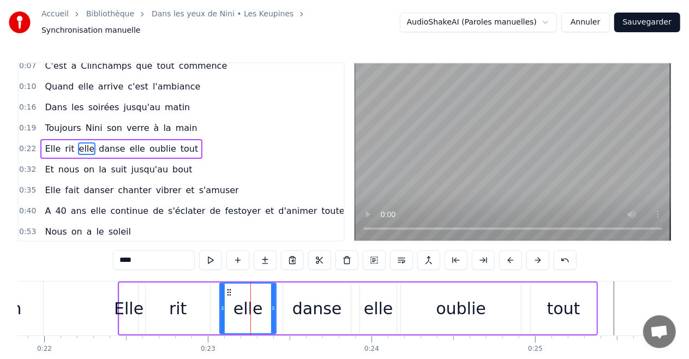
click at [318, 321] on div "danse" at bounding box center [317, 308] width 68 height 52
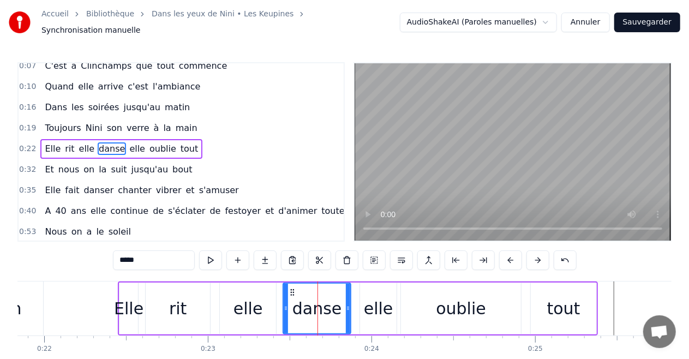
click at [380, 320] on div "elle" at bounding box center [378, 308] width 37 height 52
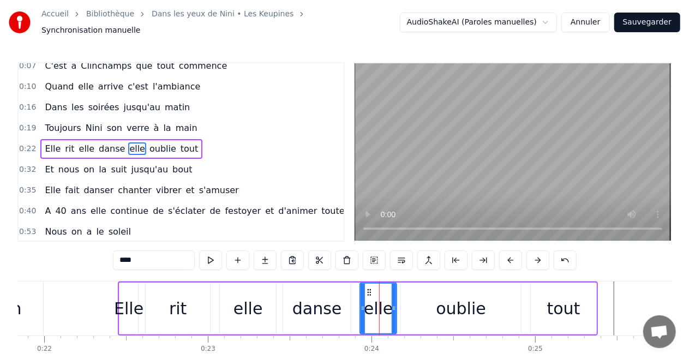
click at [467, 315] on div "oublie" at bounding box center [461, 308] width 120 height 52
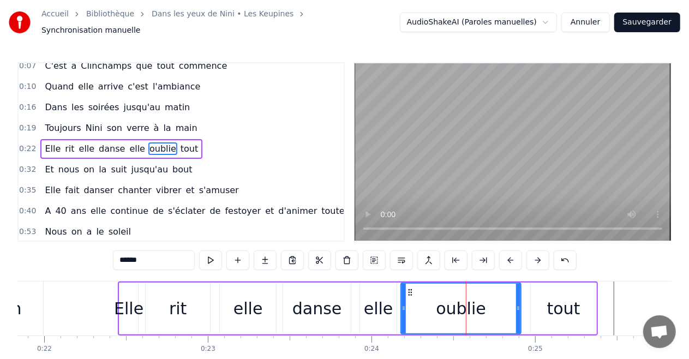
click at [572, 314] on div "tout" at bounding box center [563, 308] width 33 height 25
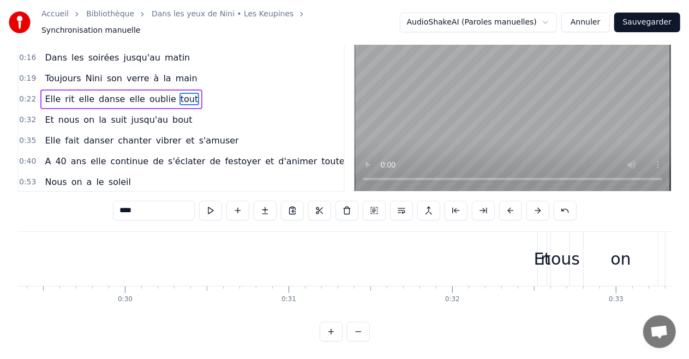
scroll to position [0, 4902]
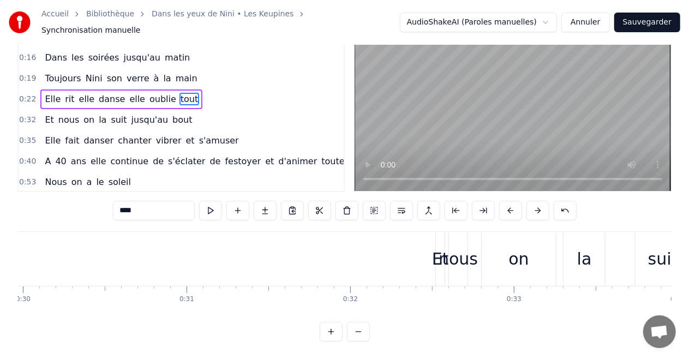
click at [438, 253] on div "Et" at bounding box center [440, 258] width 17 height 25
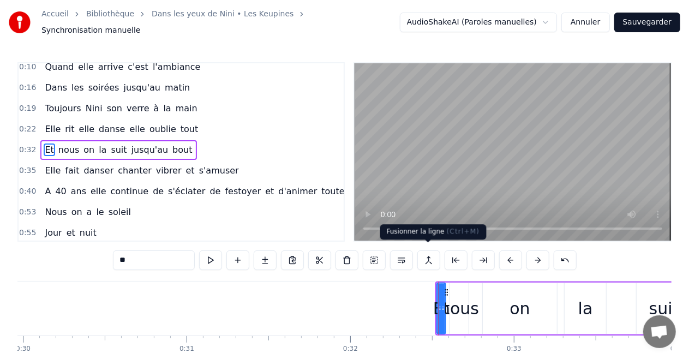
scroll to position [28, 0]
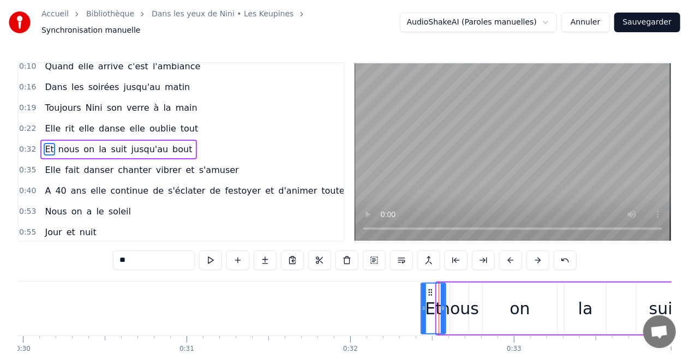
drag, startPoint x: 438, startPoint y: 301, endPoint x: 422, endPoint y: 301, distance: 15.8
click at [422, 304] on icon at bounding box center [423, 308] width 4 height 9
click at [455, 300] on div "nous" at bounding box center [458, 308] width 39 height 25
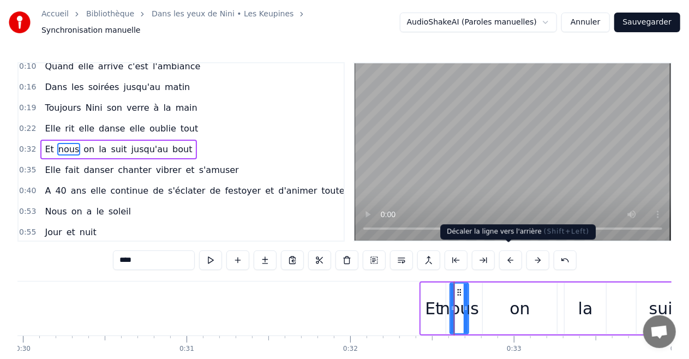
click at [508, 255] on button at bounding box center [510, 260] width 23 height 20
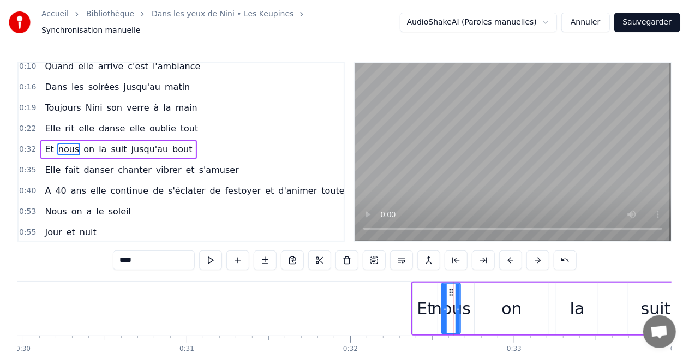
click at [508, 255] on button at bounding box center [510, 260] width 23 height 20
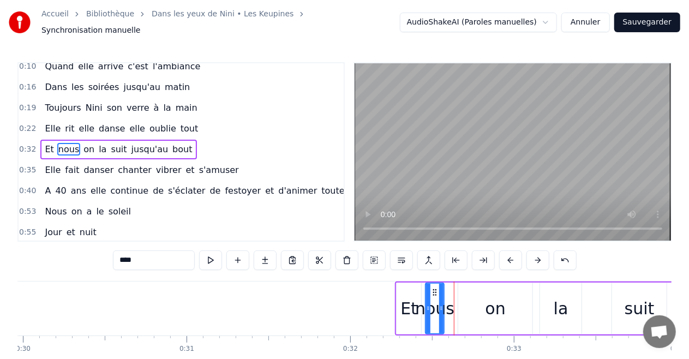
click at [508, 255] on button at bounding box center [510, 260] width 23 height 20
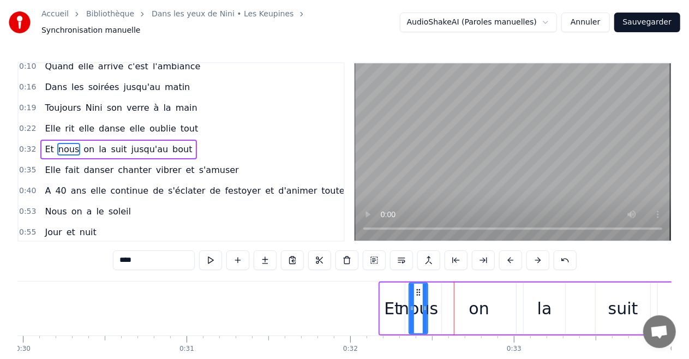
click at [508, 255] on button at bounding box center [510, 260] width 23 height 20
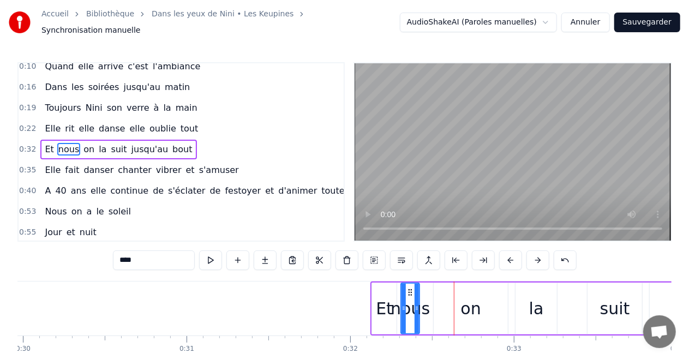
click at [508, 255] on button at bounding box center [510, 260] width 23 height 20
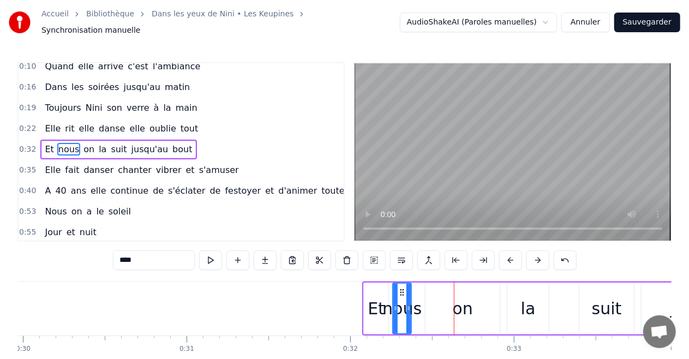
click at [508, 255] on button at bounding box center [510, 260] width 23 height 20
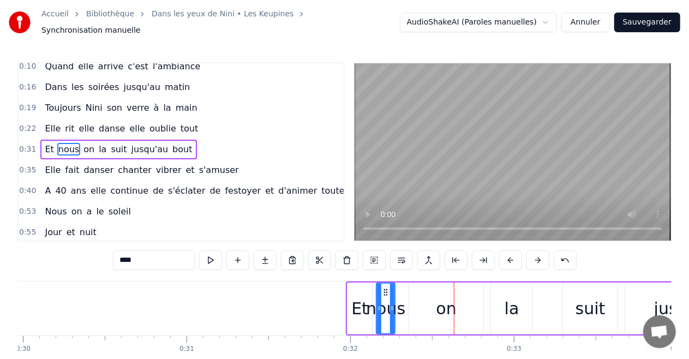
click at [508, 255] on button at bounding box center [510, 260] width 23 height 20
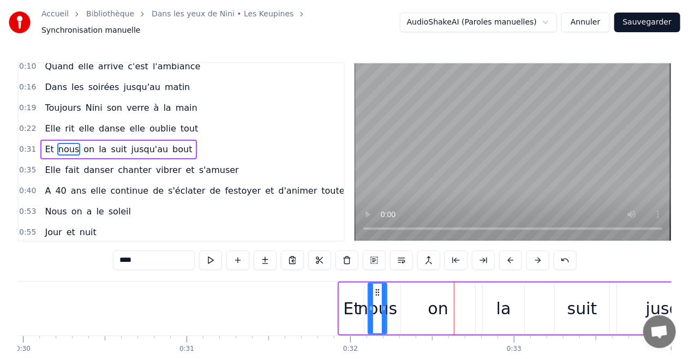
click at [508, 255] on button at bounding box center [510, 260] width 23 height 20
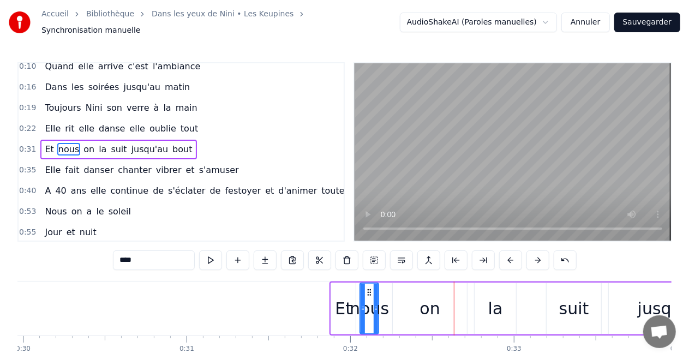
click at [508, 255] on button at bounding box center [510, 260] width 23 height 20
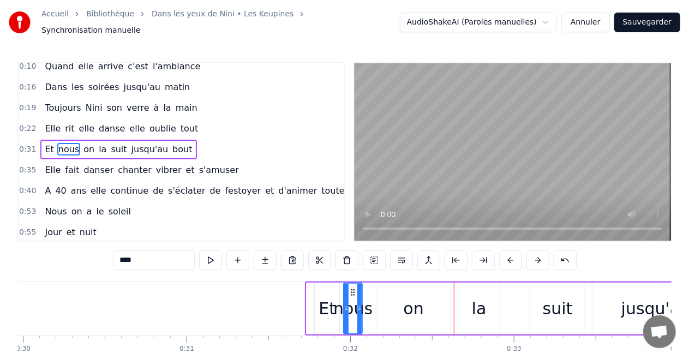
click at [508, 255] on button at bounding box center [510, 260] width 23 height 20
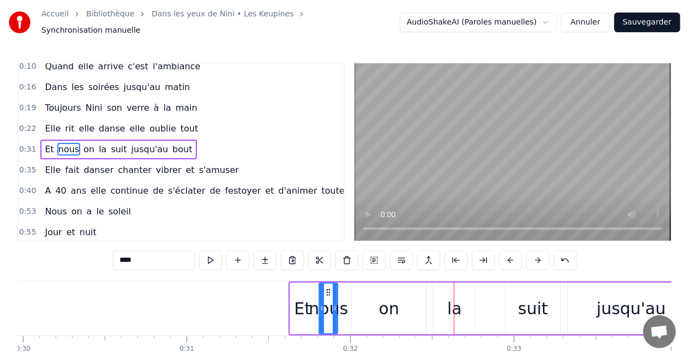
click at [508, 255] on button at bounding box center [510, 260] width 23 height 20
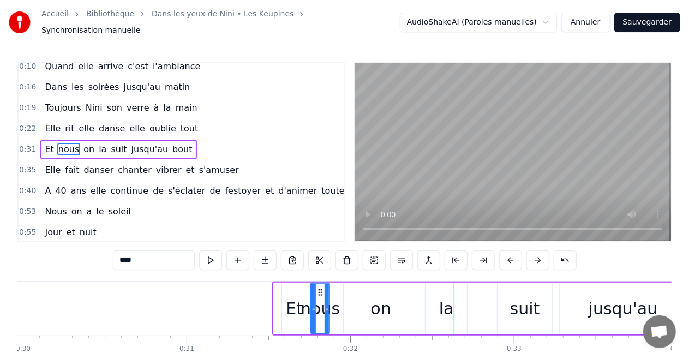
click at [508, 255] on button at bounding box center [510, 260] width 23 height 20
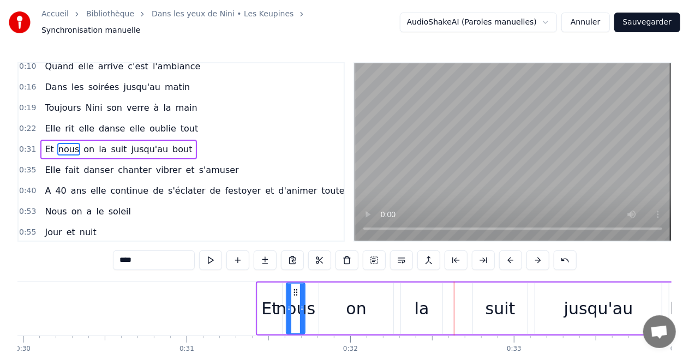
click at [508, 255] on button at bounding box center [510, 260] width 23 height 20
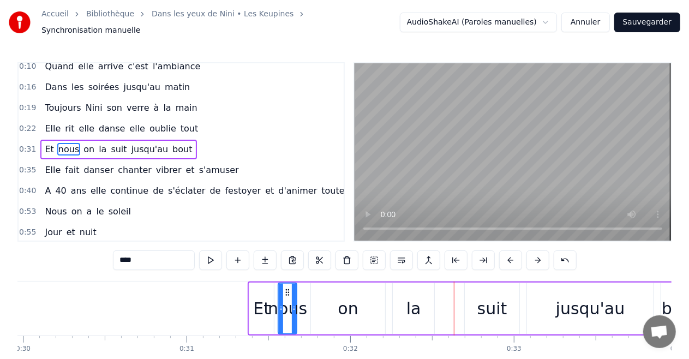
click at [508, 255] on button at bounding box center [510, 260] width 23 height 20
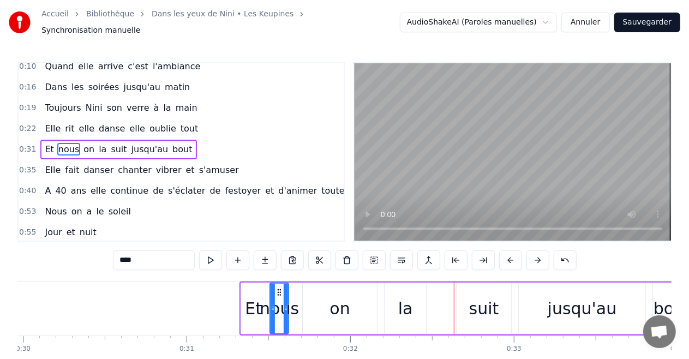
click at [508, 255] on button at bounding box center [510, 260] width 23 height 20
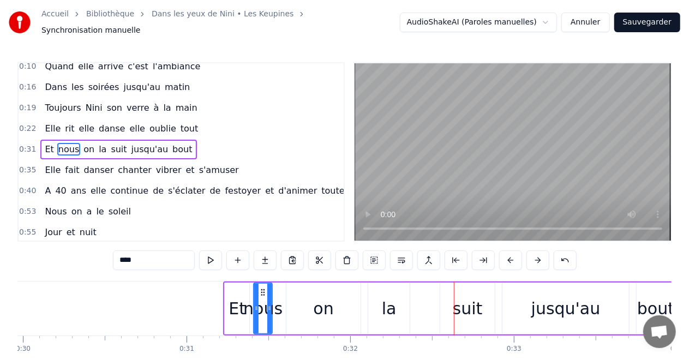
click at [508, 255] on button at bounding box center [510, 260] width 23 height 20
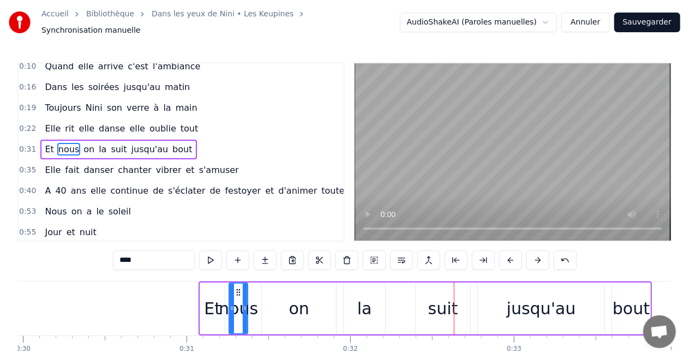
click at [508, 255] on button at bounding box center [510, 260] width 23 height 20
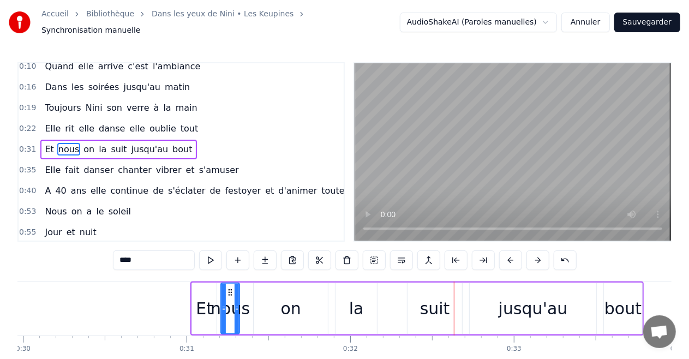
click at [508, 255] on button at bounding box center [510, 260] width 23 height 20
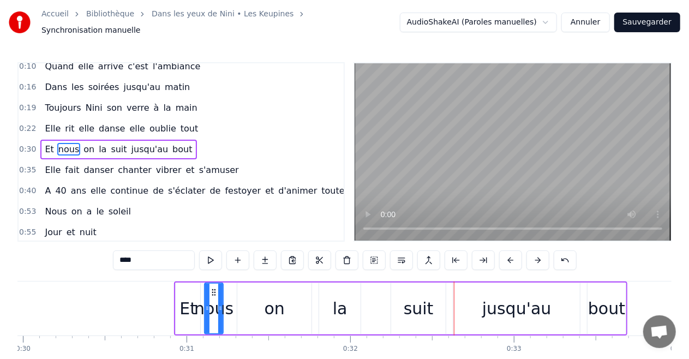
click at [508, 255] on button at bounding box center [510, 260] width 23 height 20
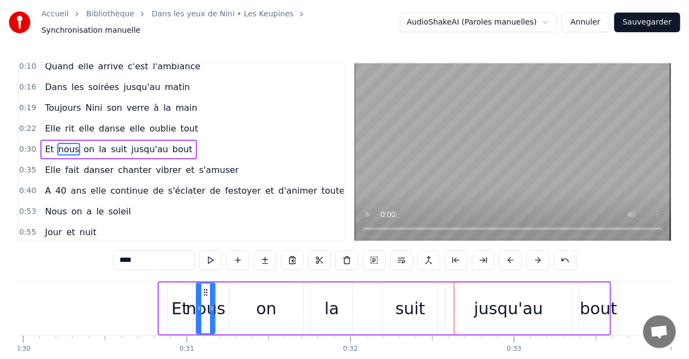
click at [508, 255] on button at bounding box center [510, 260] width 23 height 20
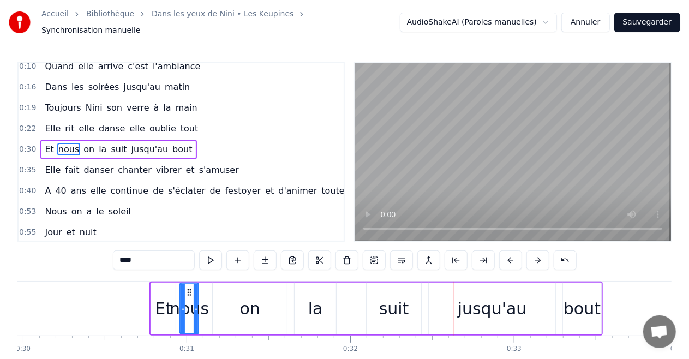
click at [508, 255] on button at bounding box center [510, 260] width 23 height 20
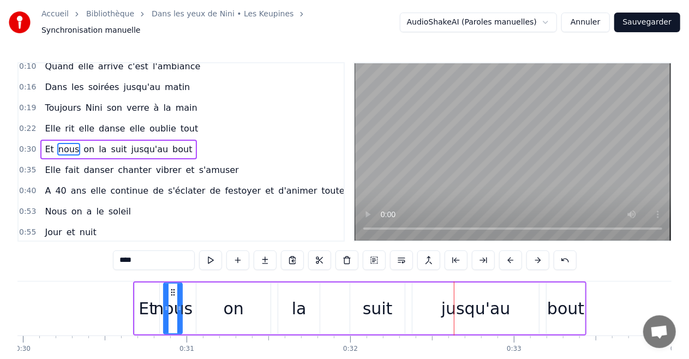
click at [508, 255] on button at bounding box center [510, 260] width 23 height 20
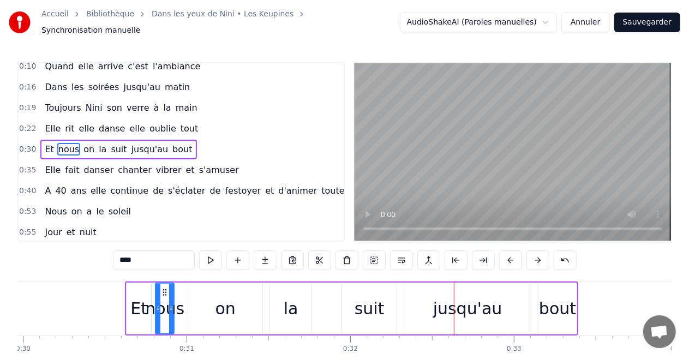
click at [508, 255] on button at bounding box center [510, 260] width 23 height 20
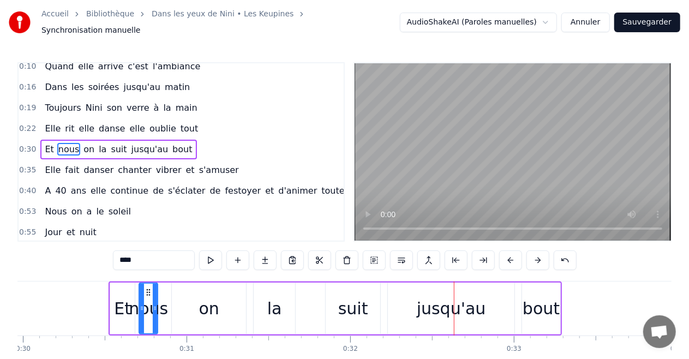
click at [508, 255] on button at bounding box center [510, 260] width 23 height 20
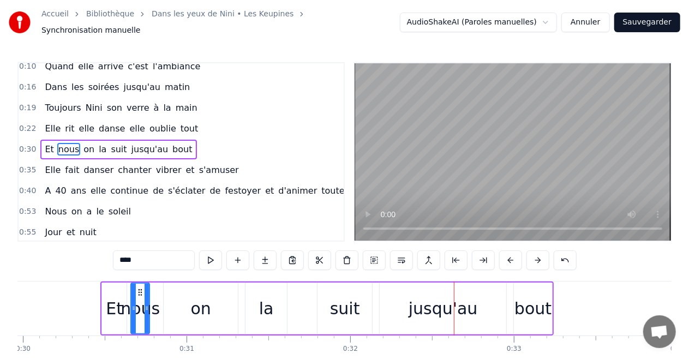
click at [508, 255] on button at bounding box center [510, 260] width 23 height 20
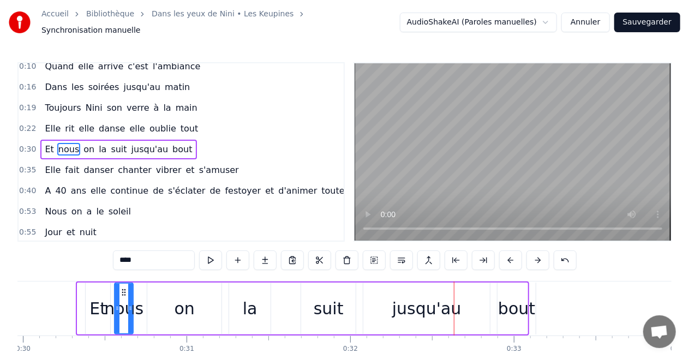
click at [508, 255] on button at bounding box center [510, 260] width 23 height 20
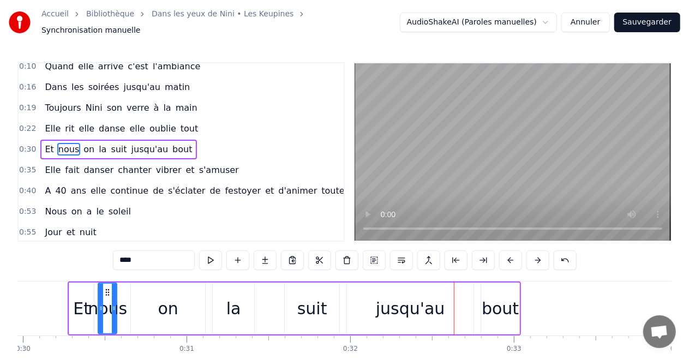
click at [508, 255] on button at bounding box center [510, 260] width 23 height 20
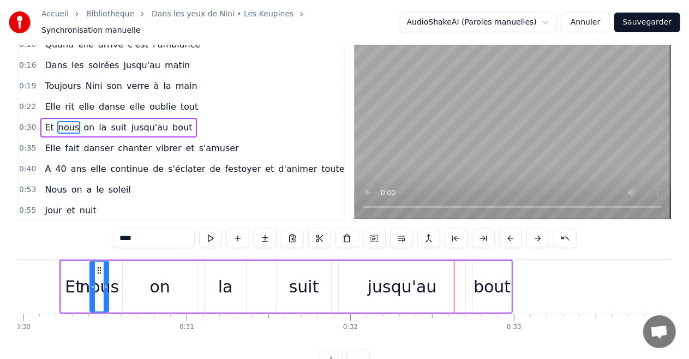
scroll to position [53, 0]
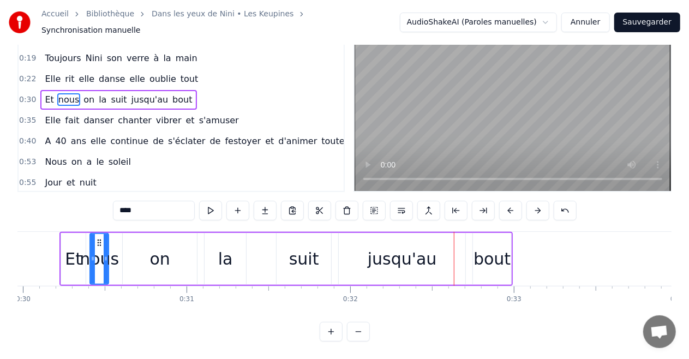
click at [22, 313] on div "0:07 C'est à [GEOGRAPHIC_DATA] que tout commence 0:10 Quand elle arrive c'est l…" at bounding box center [344, 177] width 654 height 329
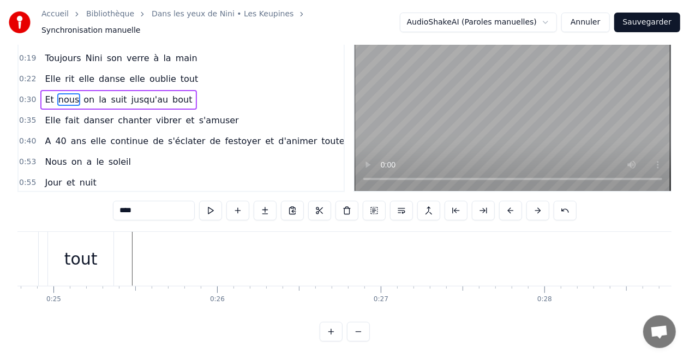
scroll to position [0, 4051]
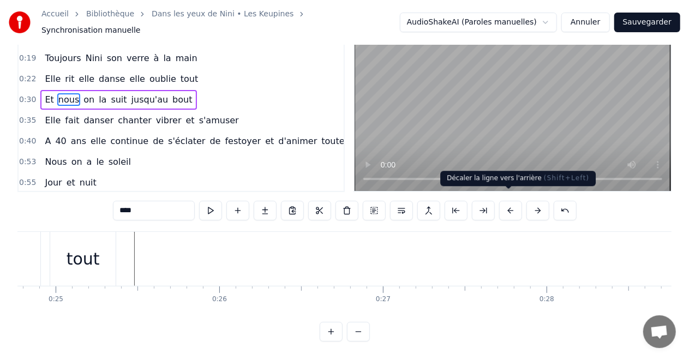
click at [513, 205] on button at bounding box center [510, 211] width 23 height 20
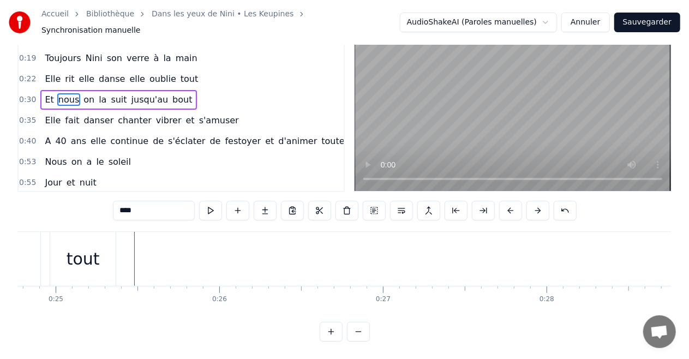
click at [513, 205] on button at bounding box center [510, 211] width 23 height 20
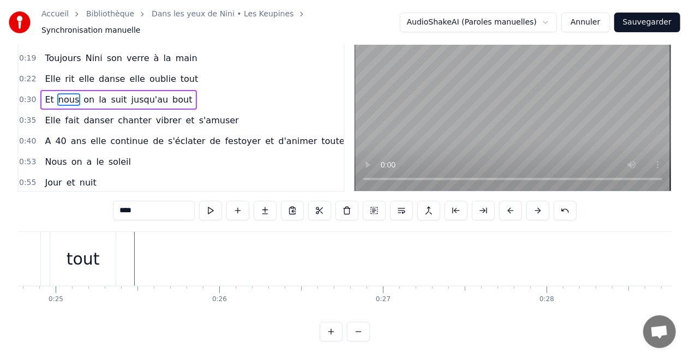
click at [513, 205] on button at bounding box center [510, 211] width 23 height 20
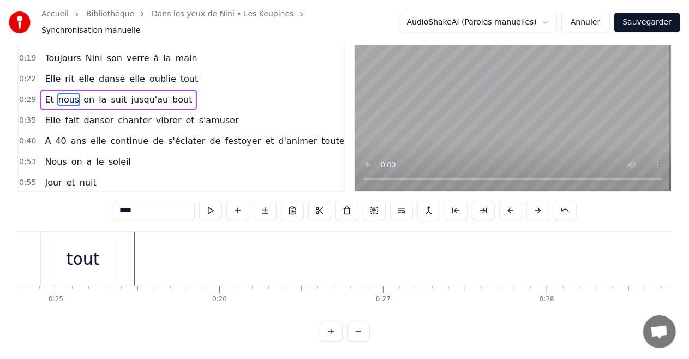
click at [513, 205] on button at bounding box center [510, 211] width 23 height 20
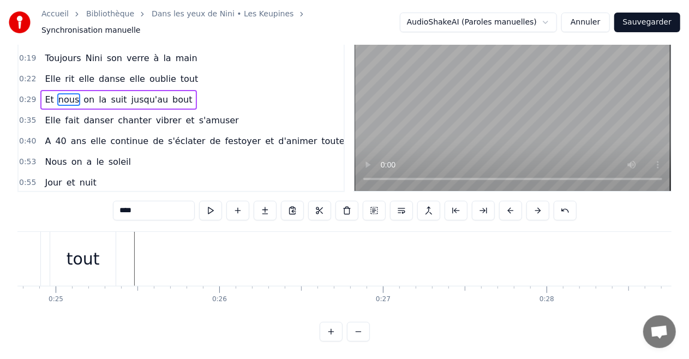
click at [513, 205] on button at bounding box center [510, 211] width 23 height 20
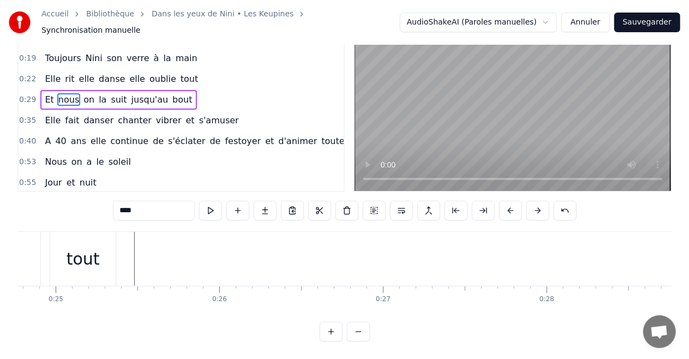
click at [513, 205] on button at bounding box center [510, 211] width 23 height 20
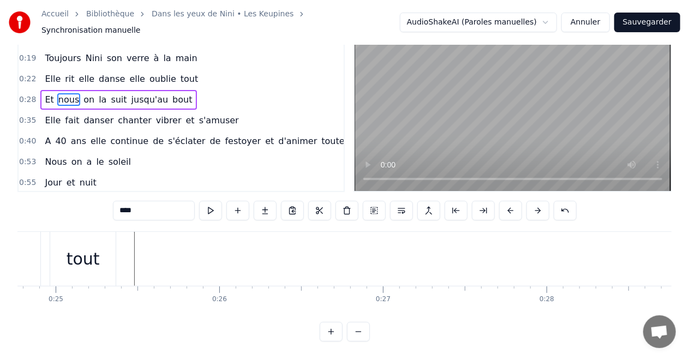
click at [513, 205] on button at bounding box center [510, 211] width 23 height 20
click at [511, 203] on button at bounding box center [510, 211] width 23 height 20
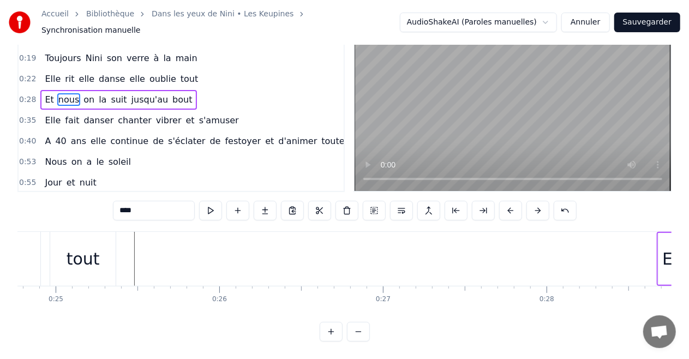
click at [511, 203] on button at bounding box center [510, 211] width 23 height 20
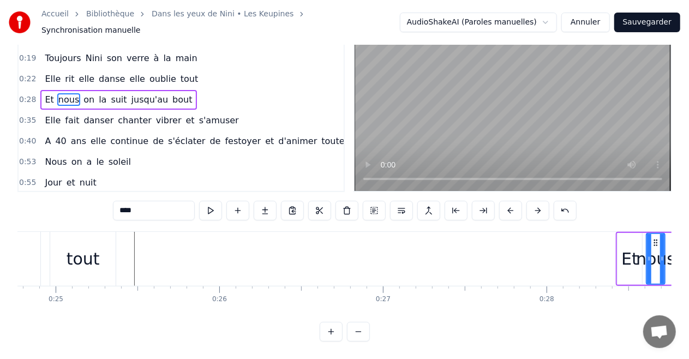
click at [511, 203] on button at bounding box center [510, 211] width 23 height 20
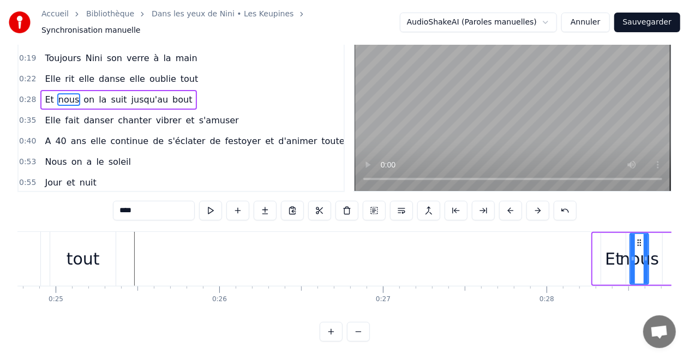
click at [511, 203] on button at bounding box center [510, 211] width 23 height 20
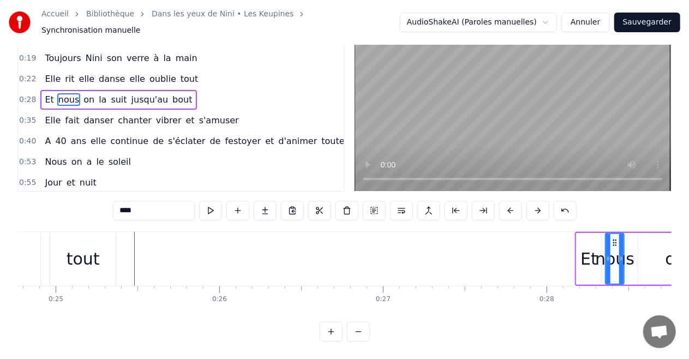
click at [511, 203] on button at bounding box center [510, 211] width 23 height 20
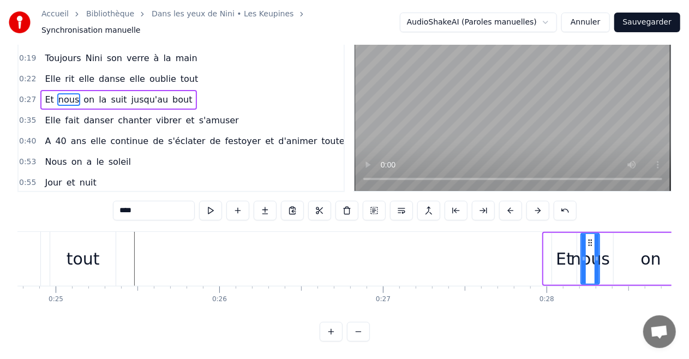
click at [511, 203] on button at bounding box center [510, 211] width 23 height 20
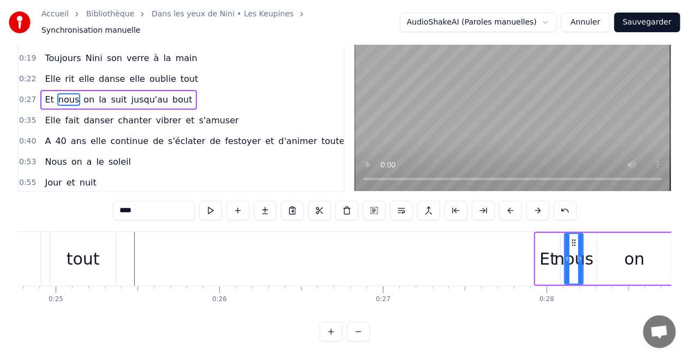
click at [511, 203] on button at bounding box center [510, 211] width 23 height 20
click
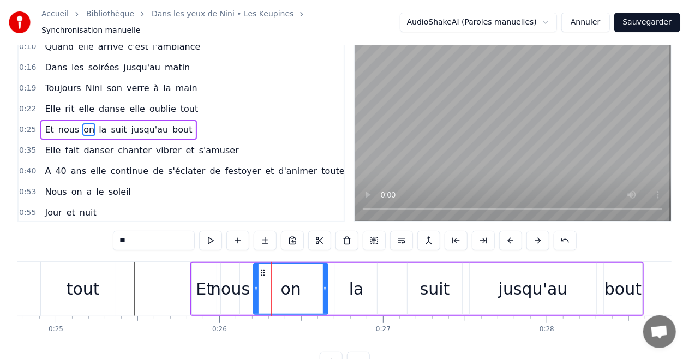
scroll to position [0, 0]
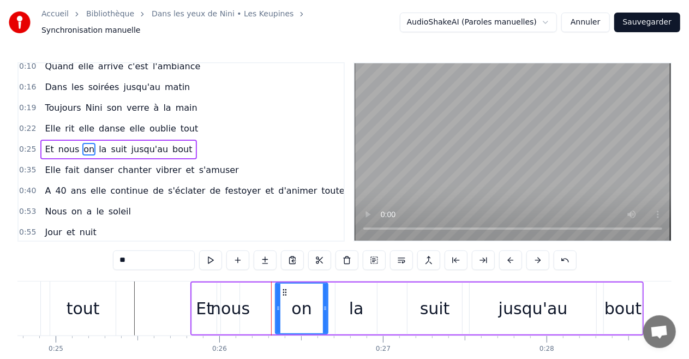
drag, startPoint x: 256, startPoint y: 301, endPoint x: 278, endPoint y: 302, distance: 21.8
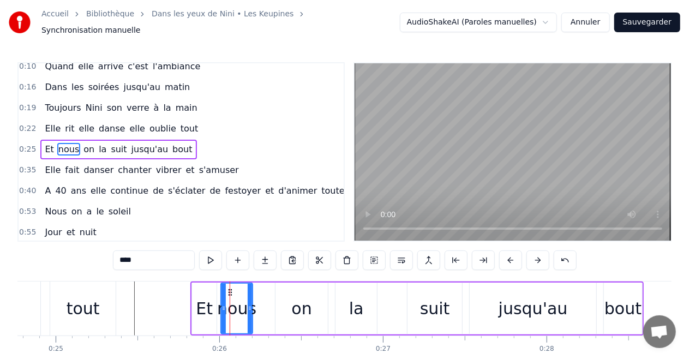
drag, startPoint x: 238, startPoint y: 302, endPoint x: 251, endPoint y: 302, distance: 13.1
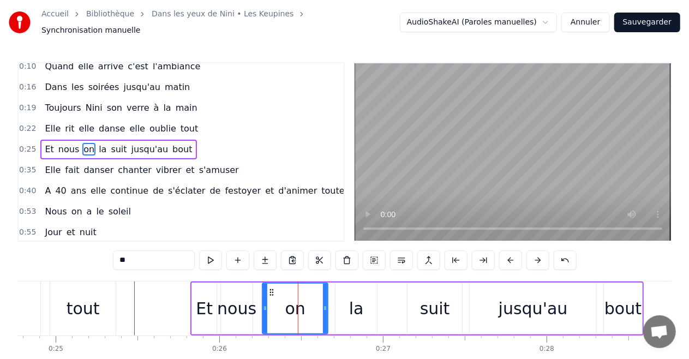
drag, startPoint x: 279, startPoint y: 303, endPoint x: 266, endPoint y: 306, distance: 13.6
drag, startPoint x: 324, startPoint y: 303, endPoint x: 302, endPoint y: 309, distance: 23.3
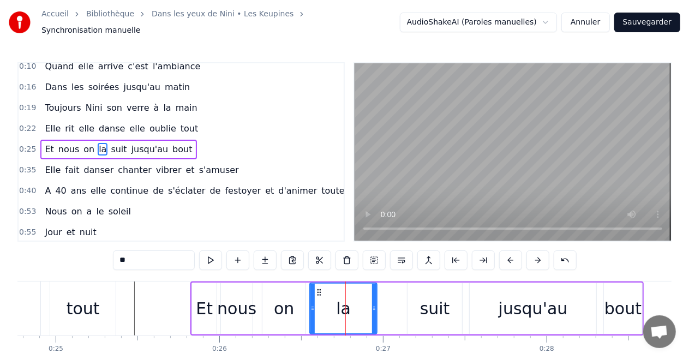
drag, startPoint x: 338, startPoint y: 304, endPoint x: 312, endPoint y: 307, distance: 25.8
drag, startPoint x: 376, startPoint y: 301, endPoint x: 346, endPoint y: 307, distance: 31.1
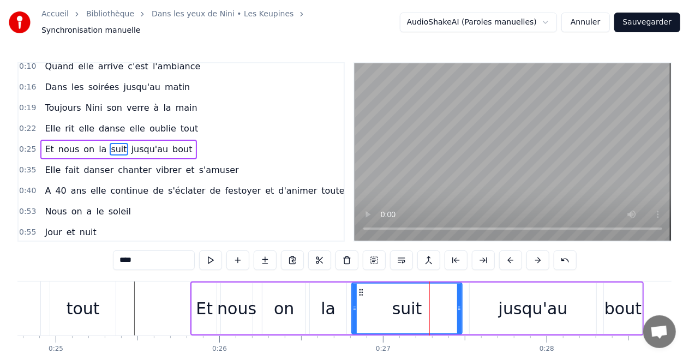
drag, startPoint x: 410, startPoint y: 300, endPoint x: 354, endPoint y: 308, distance: 56.2
drag, startPoint x: 459, startPoint y: 302, endPoint x: 403, endPoint y: 309, distance: 56.1
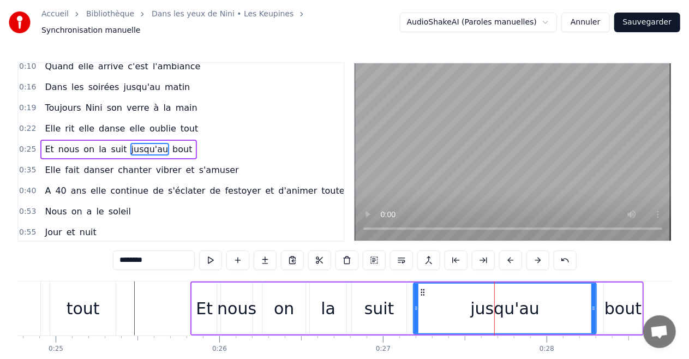
drag, startPoint x: 472, startPoint y: 299, endPoint x: 415, endPoint y: 305, distance: 56.5
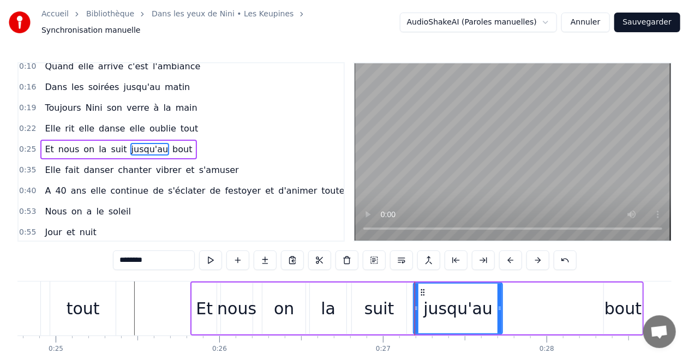
drag, startPoint x: 594, startPoint y: 300, endPoint x: 501, endPoint y: 315, distance: 95.0
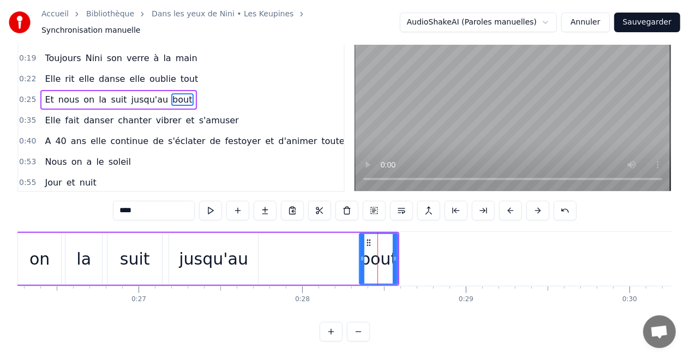
scroll to position [0, 4274]
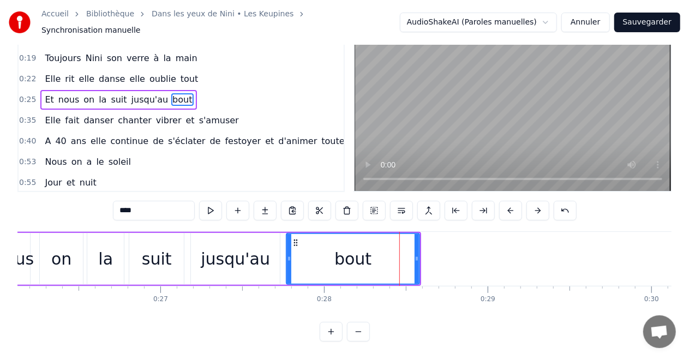
drag, startPoint x: 384, startPoint y: 250, endPoint x: 289, endPoint y: 257, distance: 95.1
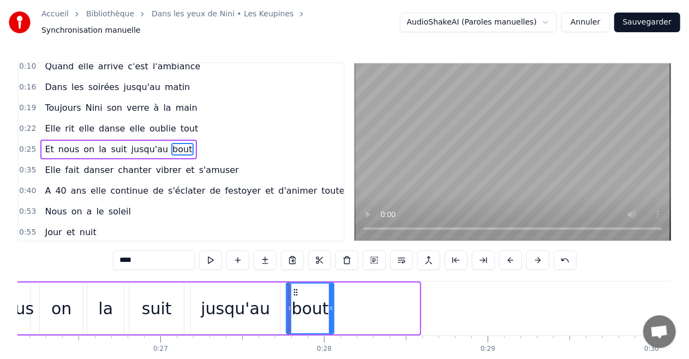
drag, startPoint x: 416, startPoint y: 303, endPoint x: 330, endPoint y: 309, distance: 85.8
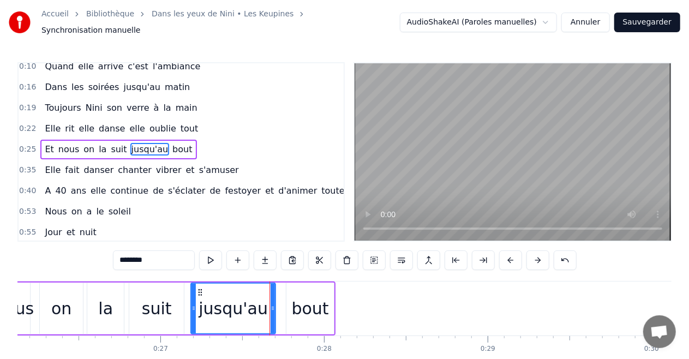
type input "****"
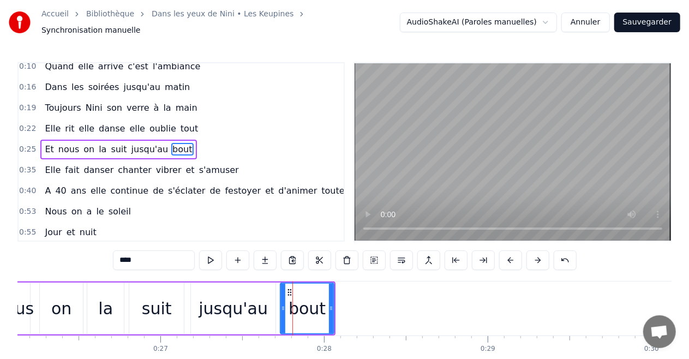
drag, startPoint x: 289, startPoint y: 301, endPoint x: 283, endPoint y: 302, distance: 6.1
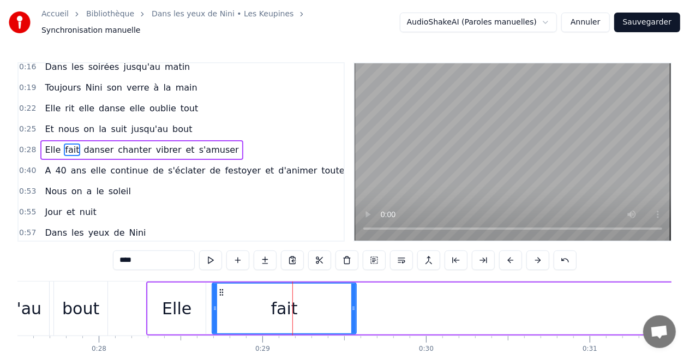
drag, startPoint x: 269, startPoint y: 301, endPoint x: 212, endPoint y: 308, distance: 57.1
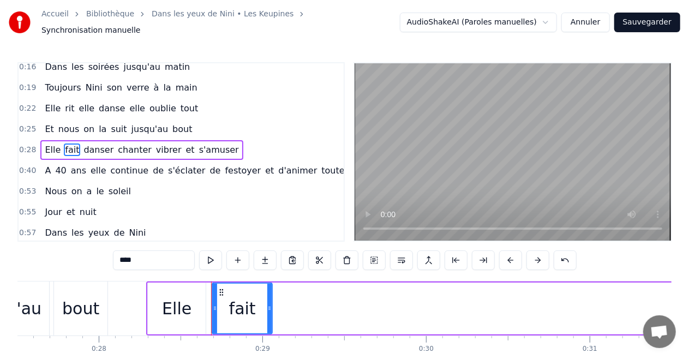
drag, startPoint x: 351, startPoint y: 304, endPoint x: 267, endPoint y: 309, distance: 84.1
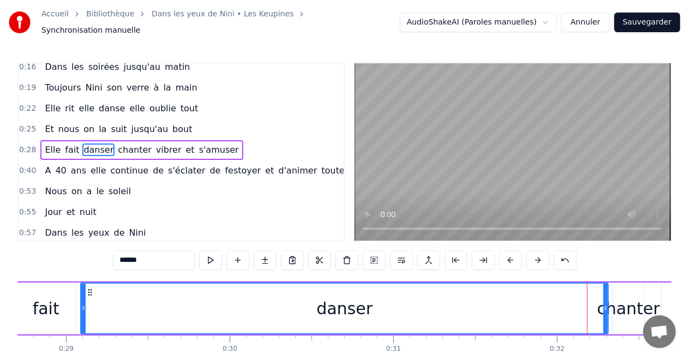
drag, startPoint x: 566, startPoint y: 302, endPoint x: 83, endPoint y: 322, distance: 482.9
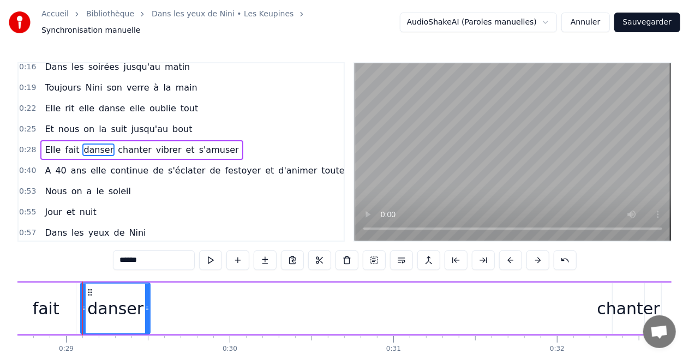
drag, startPoint x: 606, startPoint y: 303, endPoint x: 168, endPoint y: 318, distance: 438.1
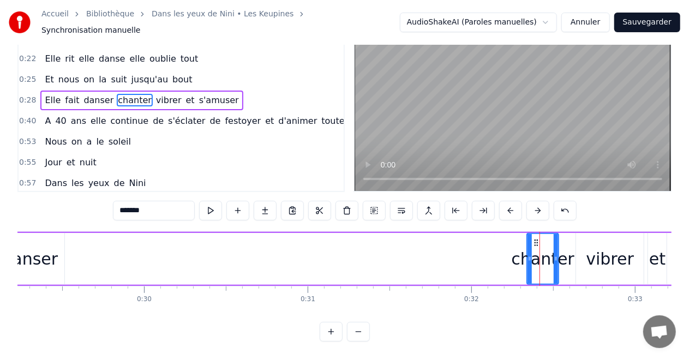
scroll to position [0, 4761]
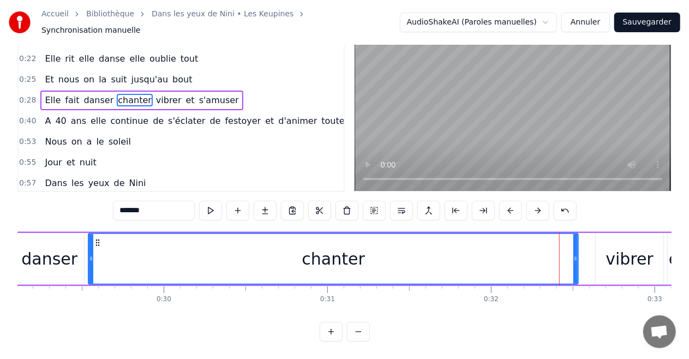
drag, startPoint x: 549, startPoint y: 252, endPoint x: 91, endPoint y: 268, distance: 458.3
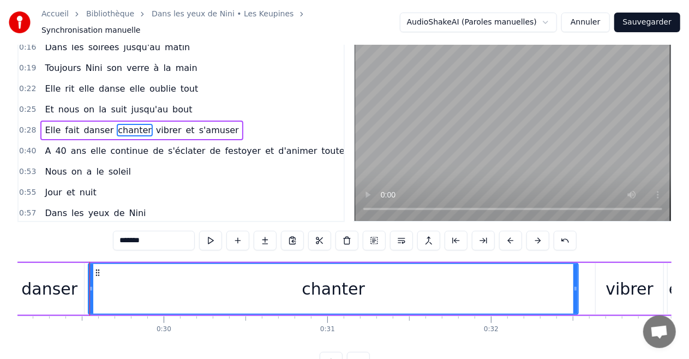
scroll to position [0, 0]
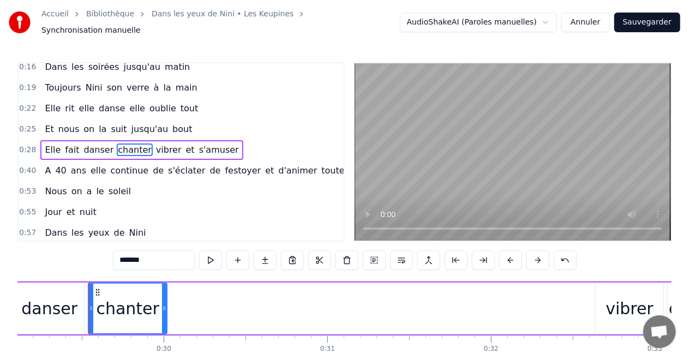
drag, startPoint x: 575, startPoint y: 302, endPoint x: 164, endPoint y: 308, distance: 411.1
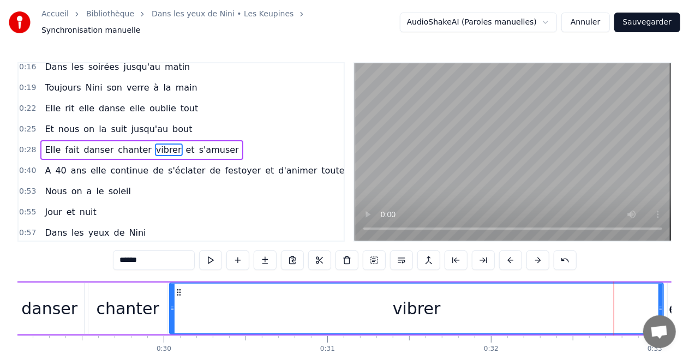
drag, startPoint x: 599, startPoint y: 303, endPoint x: 173, endPoint y: 316, distance: 426.0
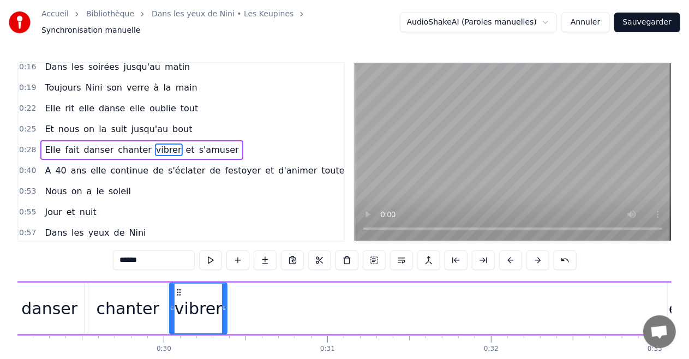
drag, startPoint x: 661, startPoint y: 301, endPoint x: 225, endPoint y: 313, distance: 436.4
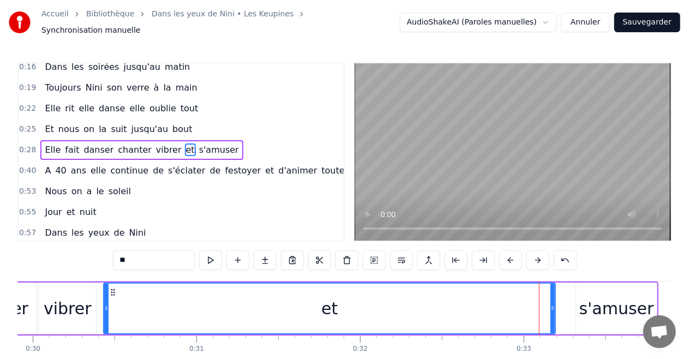
drag, startPoint x: 538, startPoint y: 305, endPoint x: 105, endPoint y: 312, distance: 433.0
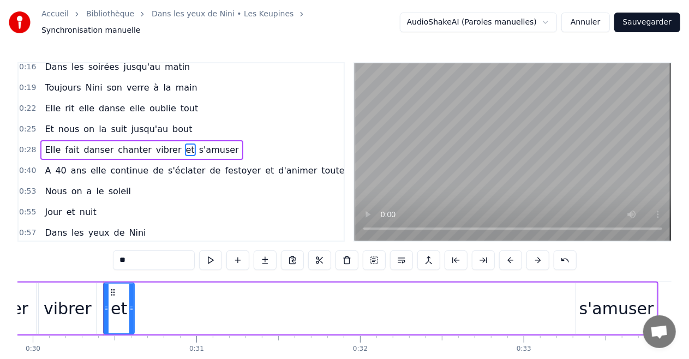
drag, startPoint x: 554, startPoint y: 300, endPoint x: 216, endPoint y: 316, distance: 338.4
type input "********"
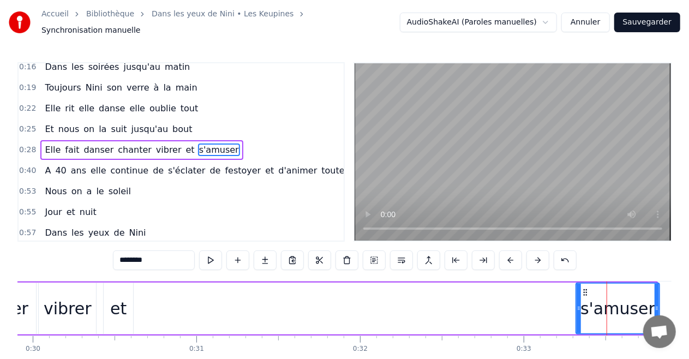
drag, startPoint x: 653, startPoint y: 302, endPoint x: 655, endPoint y: 293, distance: 9.1
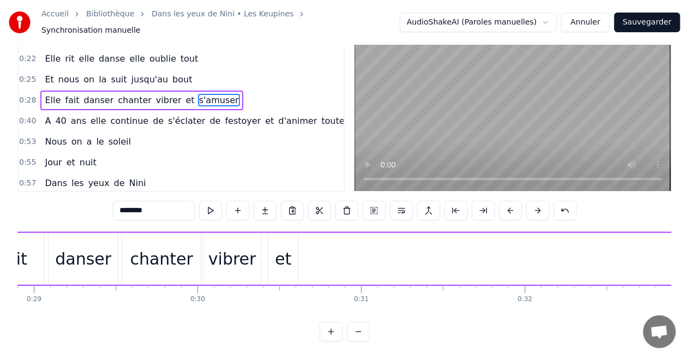
scroll to position [0, 4881]
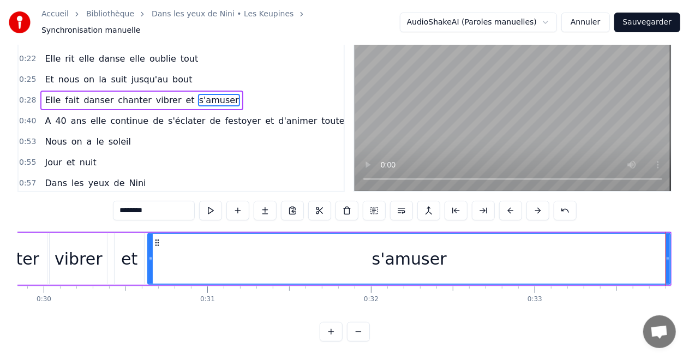
drag, startPoint x: 588, startPoint y: 248, endPoint x: 149, endPoint y: 276, distance: 439.8
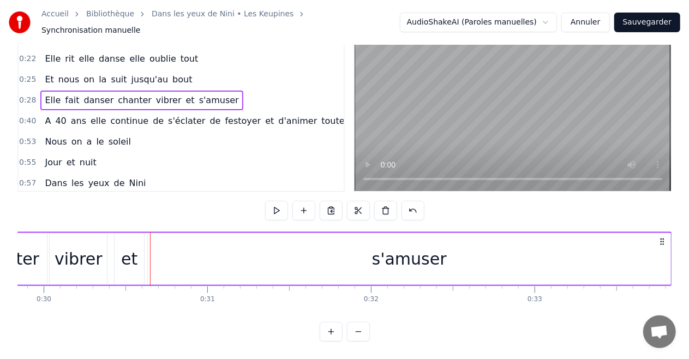
drag, startPoint x: 667, startPoint y: 250, endPoint x: 648, endPoint y: 251, distance: 19.7
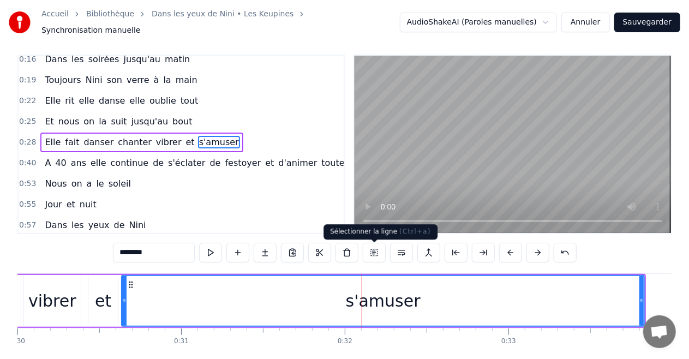
scroll to position [0, 0]
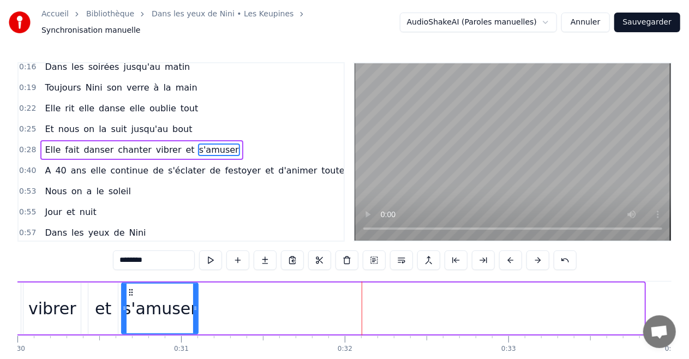
drag, startPoint x: 641, startPoint y: 302, endPoint x: 195, endPoint y: 320, distance: 446.4
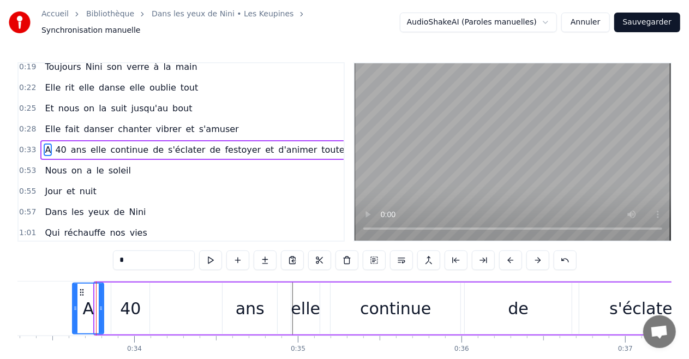
drag, startPoint x: 97, startPoint y: 302, endPoint x: 74, endPoint y: 306, distance: 22.7
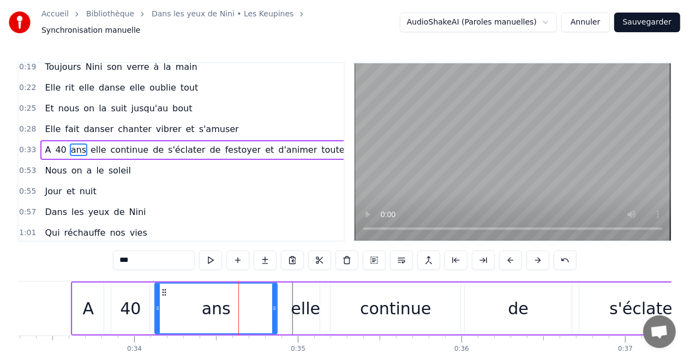
drag, startPoint x: 226, startPoint y: 302, endPoint x: 159, endPoint y: 305, distance: 67.7
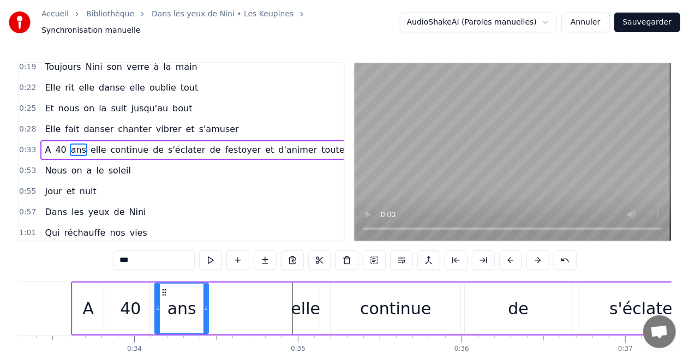
drag, startPoint x: 276, startPoint y: 300, endPoint x: 207, endPoint y: 309, distance: 69.3
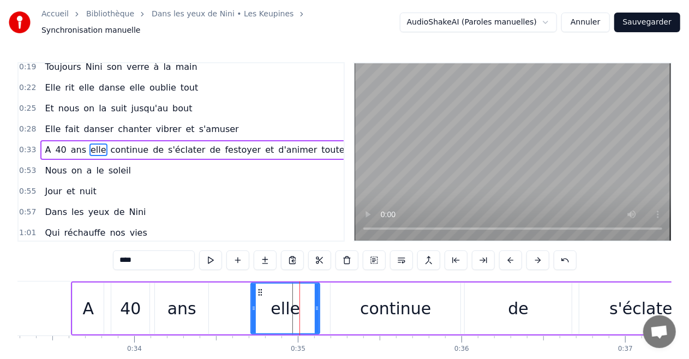
drag, startPoint x: 296, startPoint y: 304, endPoint x: 255, endPoint y: 308, distance: 40.5
drag, startPoint x: 252, startPoint y: 303, endPoint x: 215, endPoint y: 305, distance: 36.6
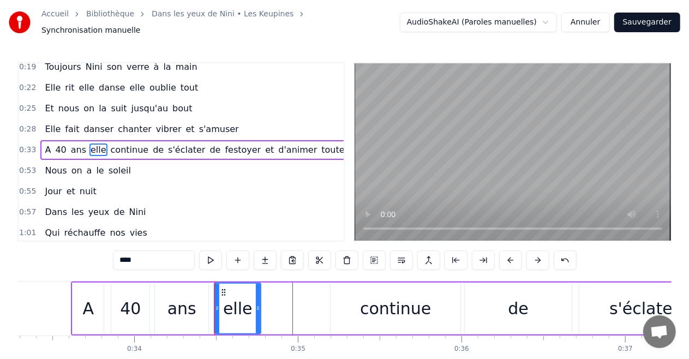
drag, startPoint x: 318, startPoint y: 301, endPoint x: 259, endPoint y: 305, distance: 59.0
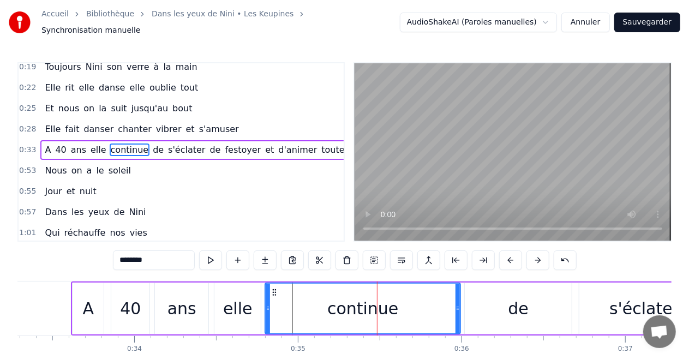
drag, startPoint x: 334, startPoint y: 303, endPoint x: 268, endPoint y: 311, distance: 65.9
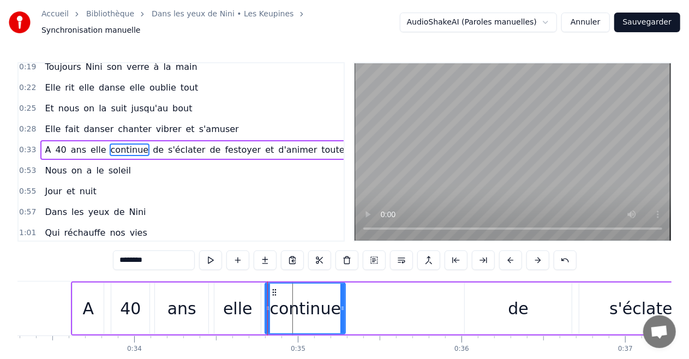
drag, startPoint x: 458, startPoint y: 303, endPoint x: 343, endPoint y: 312, distance: 115.4
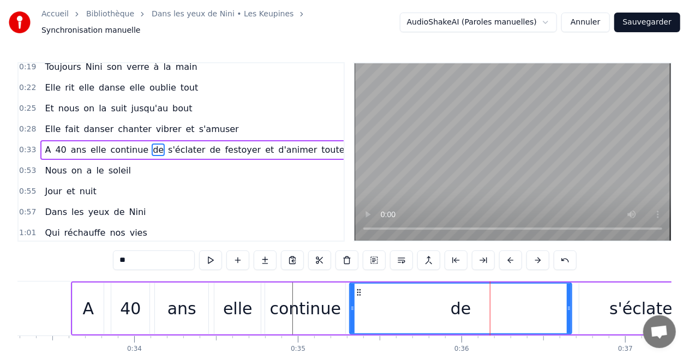
drag, startPoint x: 467, startPoint y: 303, endPoint x: 352, endPoint y: 305, distance: 115.1
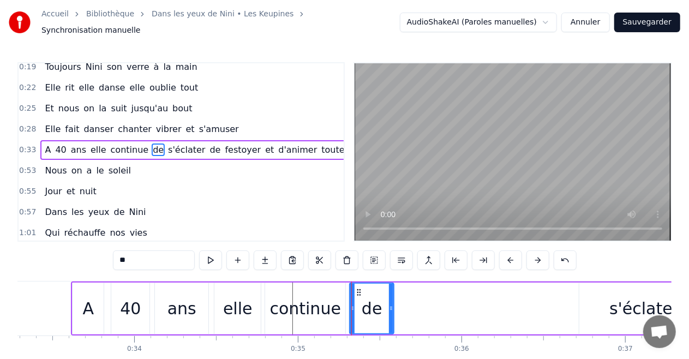
drag, startPoint x: 570, startPoint y: 300, endPoint x: 393, endPoint y: 312, distance: 178.1
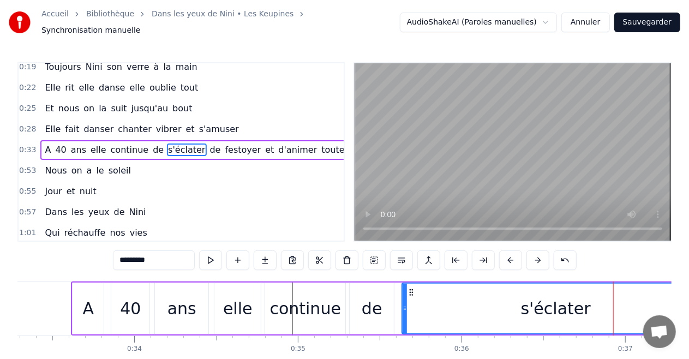
drag, startPoint x: 581, startPoint y: 303, endPoint x: 403, endPoint y: 322, distance: 178.2
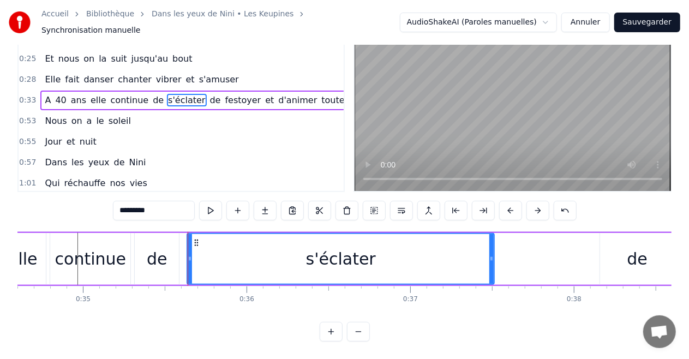
scroll to position [0, 5663]
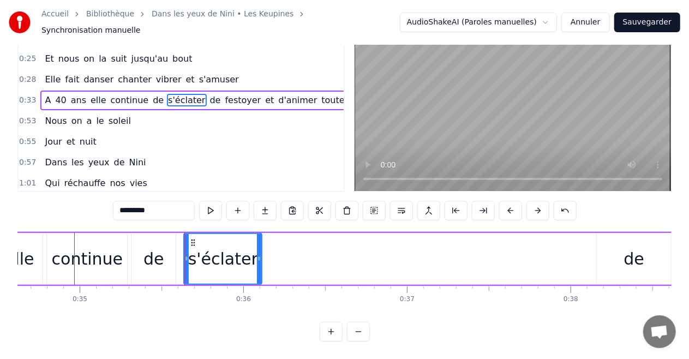
drag, startPoint x: 487, startPoint y: 248, endPoint x: 258, endPoint y: 258, distance: 229.2
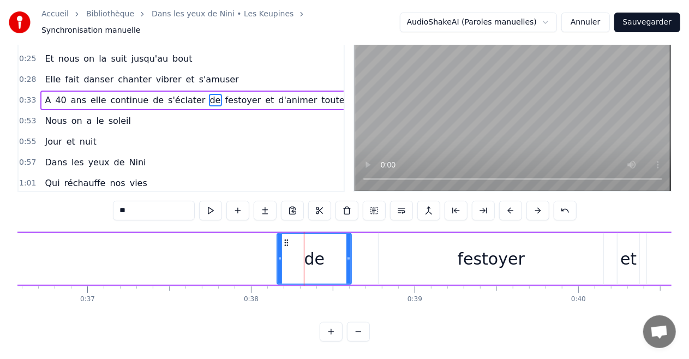
scroll to position [0, 5974]
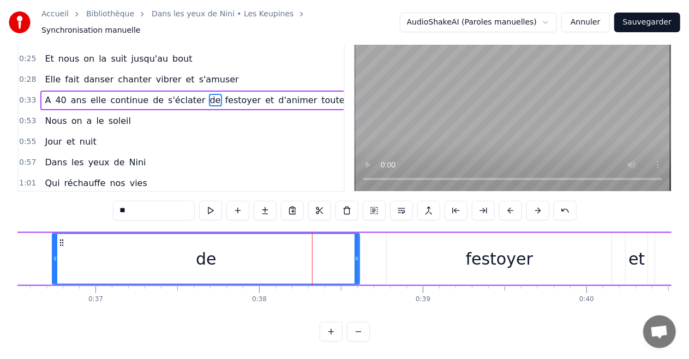
drag, startPoint x: 289, startPoint y: 248, endPoint x: 54, endPoint y: 260, distance: 235.3
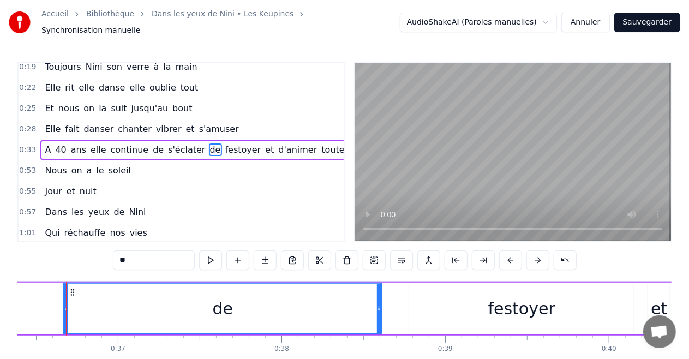
scroll to position [0, 5946]
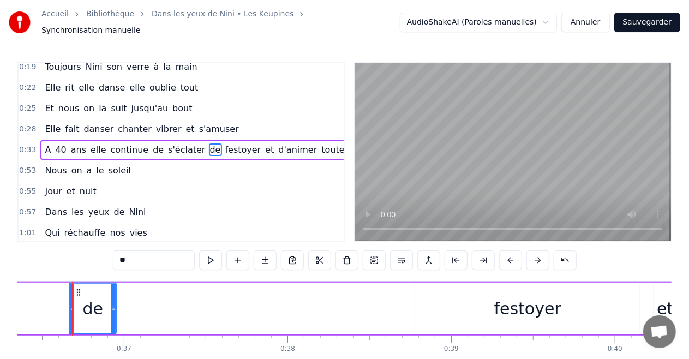
drag, startPoint x: 386, startPoint y: 303, endPoint x: 117, endPoint y: 312, distance: 269.5
drag, startPoint x: 71, startPoint y: 303, endPoint x: 25, endPoint y: 306, distance: 46.5
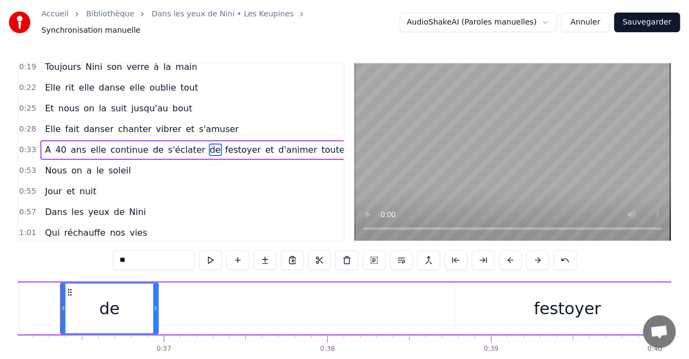
scroll to position [0, 5896]
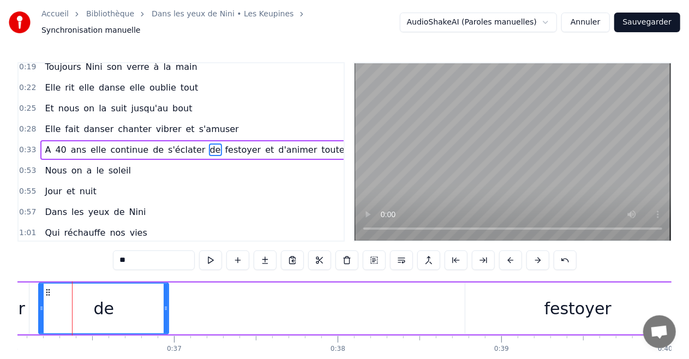
drag, startPoint x: 73, startPoint y: 304, endPoint x: 41, endPoint y: 309, distance: 32.5
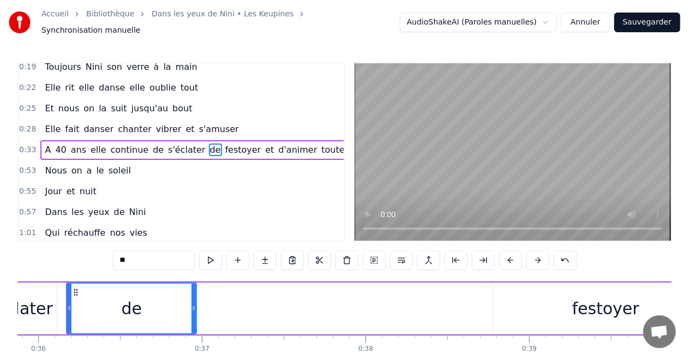
scroll to position [0, 5863]
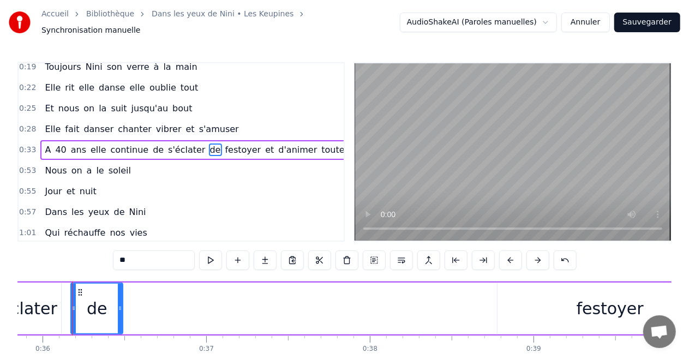
drag, startPoint x: 198, startPoint y: 304, endPoint x: 120, endPoint y: 308, distance: 78.0
drag, startPoint x: 583, startPoint y: 298, endPoint x: 484, endPoint y: 316, distance: 100.9
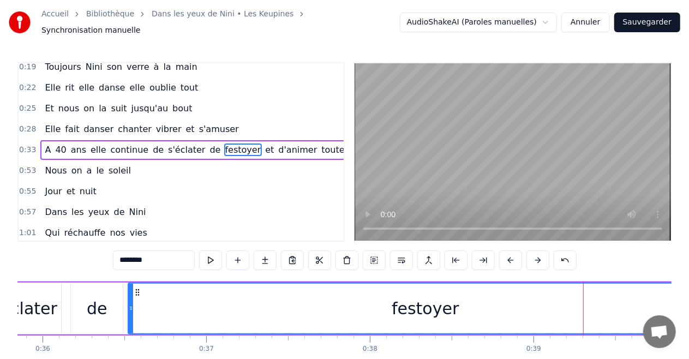
drag, startPoint x: 499, startPoint y: 303, endPoint x: 134, endPoint y: 315, distance: 366.0
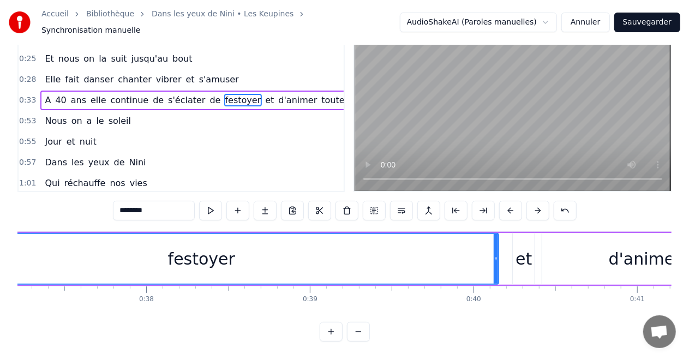
scroll to position [0, 6103]
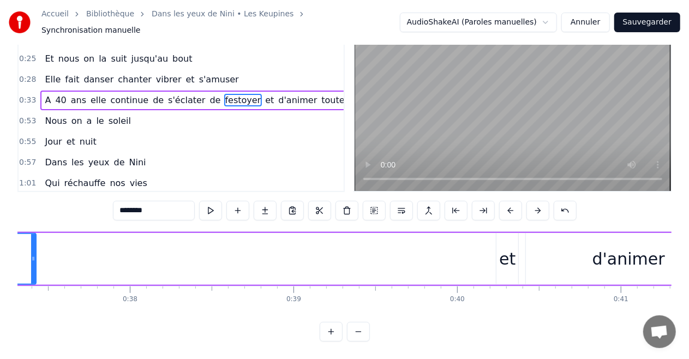
drag, startPoint x: 480, startPoint y: 250, endPoint x: 34, endPoint y: 262, distance: 446.2
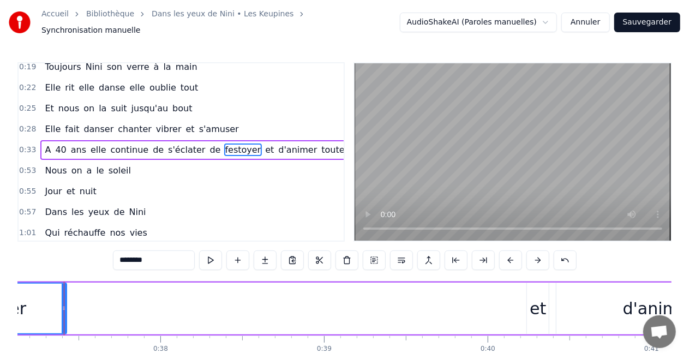
scroll to position [0, 6064]
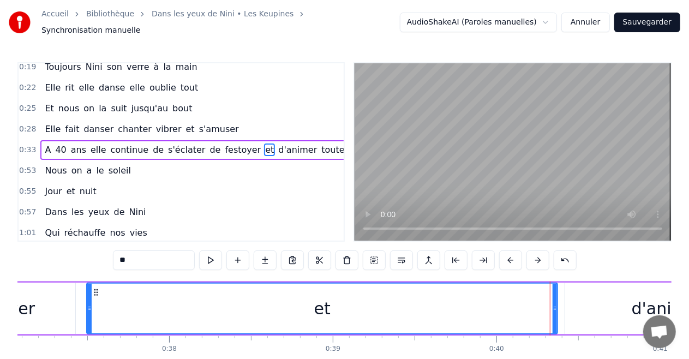
drag, startPoint x: 539, startPoint y: 303, endPoint x: 91, endPoint y: 310, distance: 448.8
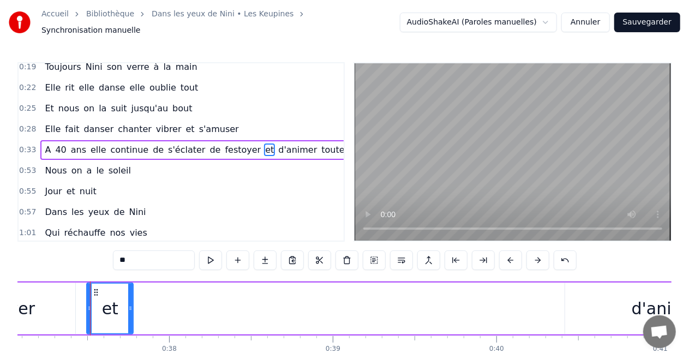
drag, startPoint x: 554, startPoint y: 299, endPoint x: 130, endPoint y: 316, distance: 424.5
drag, startPoint x: 131, startPoint y: 306, endPoint x: 144, endPoint y: 304, distance: 13.7
drag, startPoint x: 87, startPoint y: 302, endPoint x: 105, endPoint y: 301, distance: 18.0
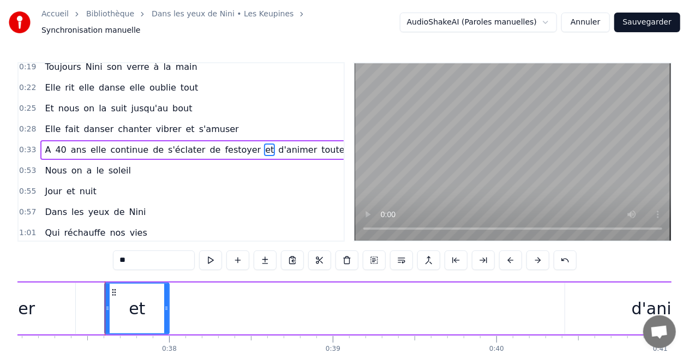
drag, startPoint x: 144, startPoint y: 302, endPoint x: 165, endPoint y: 305, distance: 20.9
drag, startPoint x: 105, startPoint y: 301, endPoint x: 113, endPoint y: 301, distance: 8.2
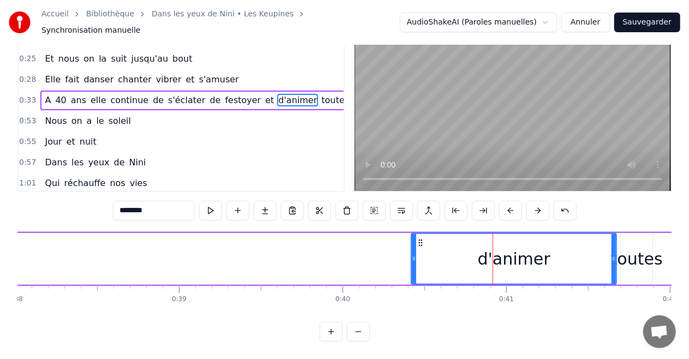
scroll to position [0, 6201]
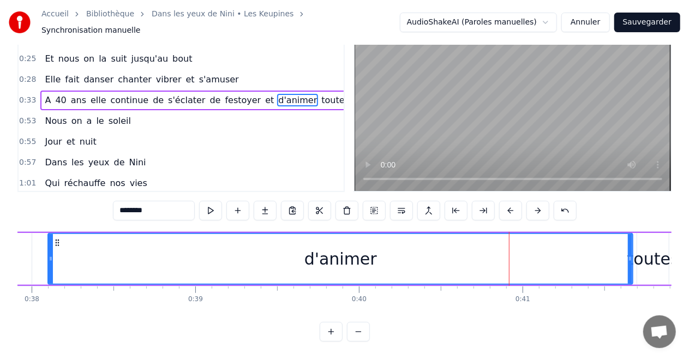
drag, startPoint x: 431, startPoint y: 252, endPoint x: 51, endPoint y: 272, distance: 380.0
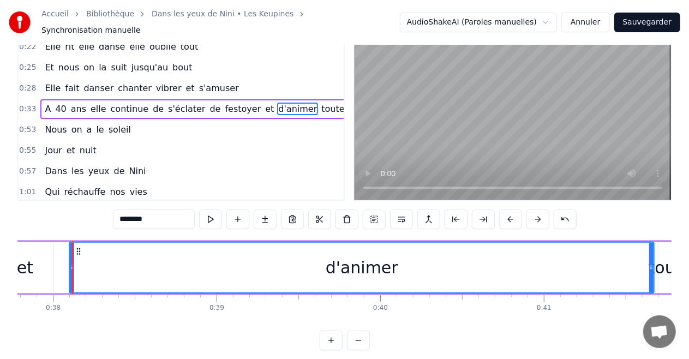
scroll to position [0, 6180]
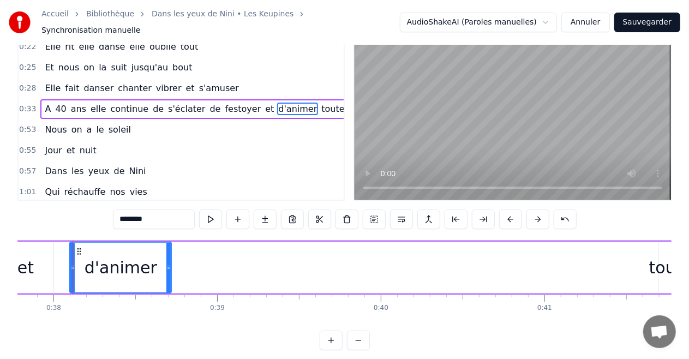
drag, startPoint x: 652, startPoint y: 262, endPoint x: 169, endPoint y: 277, distance: 483.3
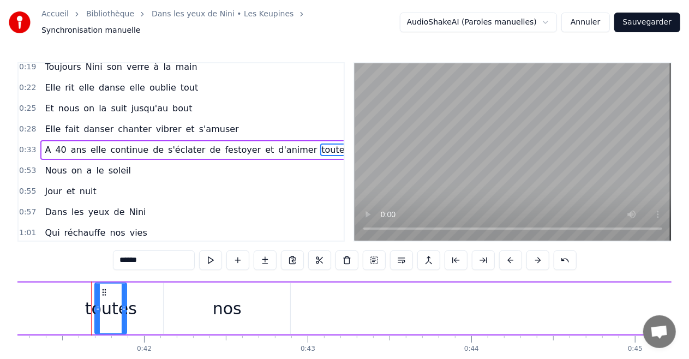
scroll to position [0, 6762]
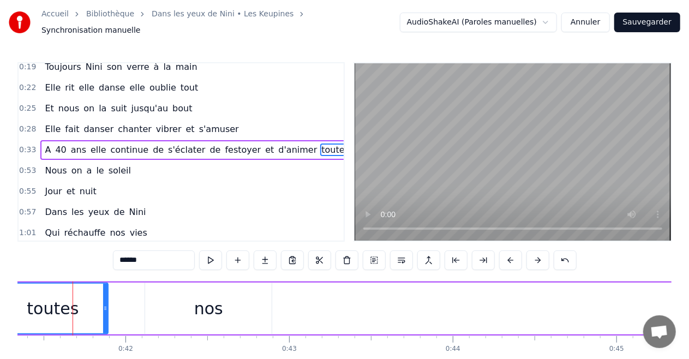
drag, startPoint x: 79, startPoint y: 303, endPoint x: 0, endPoint y: 303, distance: 79.1
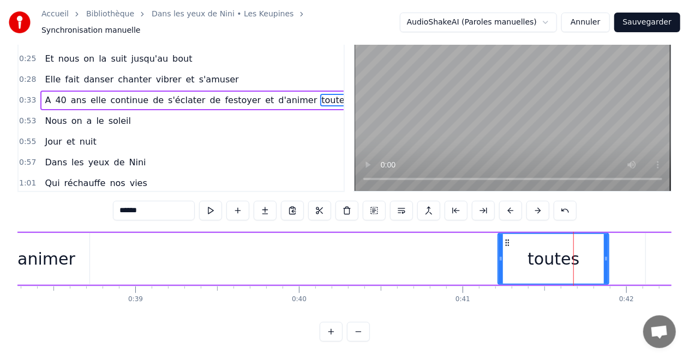
scroll to position [0, 6260]
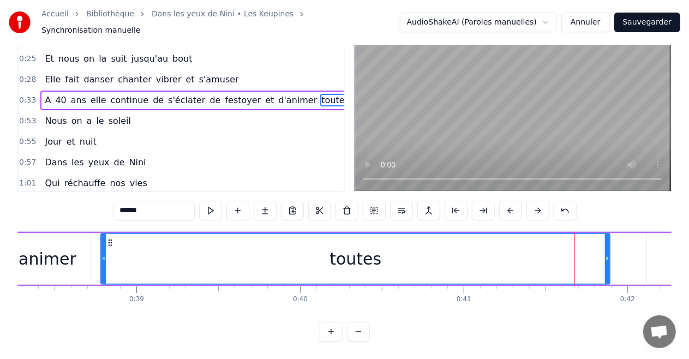
drag, startPoint x: 503, startPoint y: 250, endPoint x: 105, endPoint y: 245, distance: 398.0
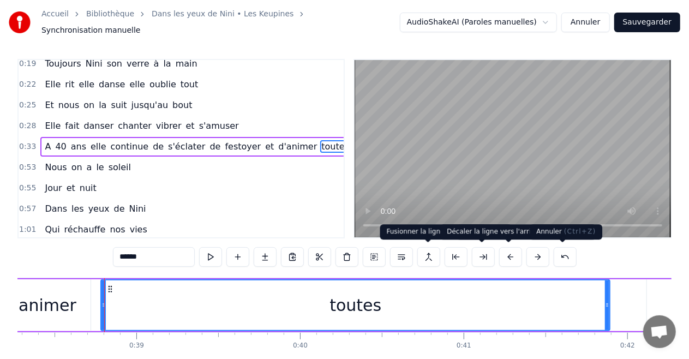
scroll to position [0, 0]
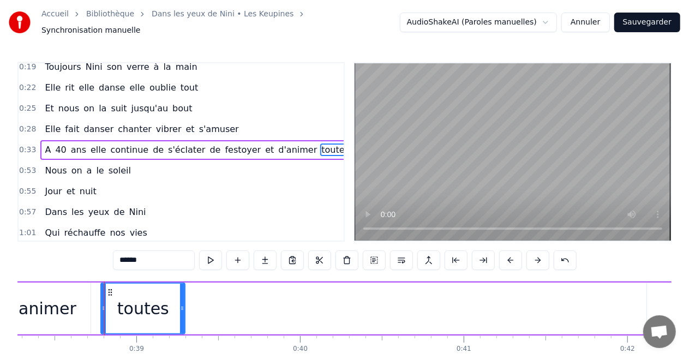
drag, startPoint x: 605, startPoint y: 302, endPoint x: 180, endPoint y: 312, distance: 424.9
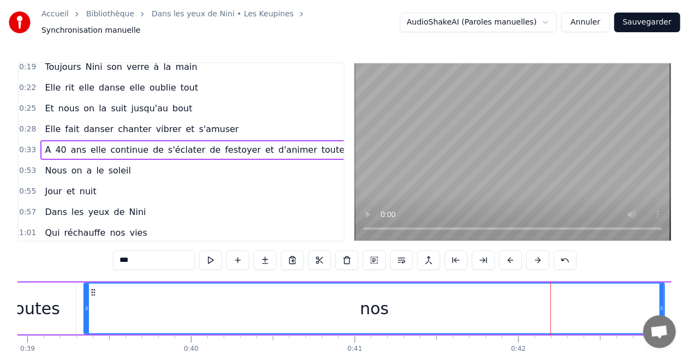
drag, startPoint x: 541, startPoint y: 303, endPoint x: 87, endPoint y: 306, distance: 453.6
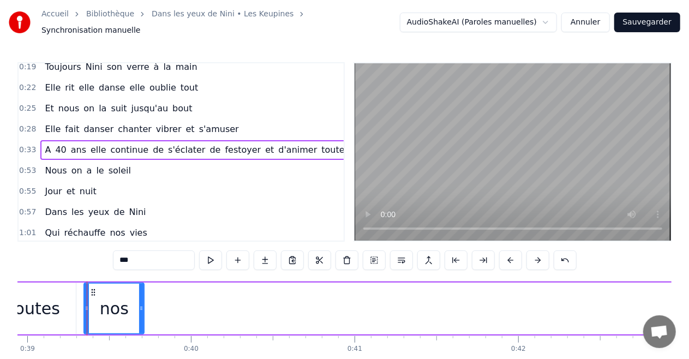
drag, startPoint x: 662, startPoint y: 301, endPoint x: 142, endPoint y: 306, distance: 520.2
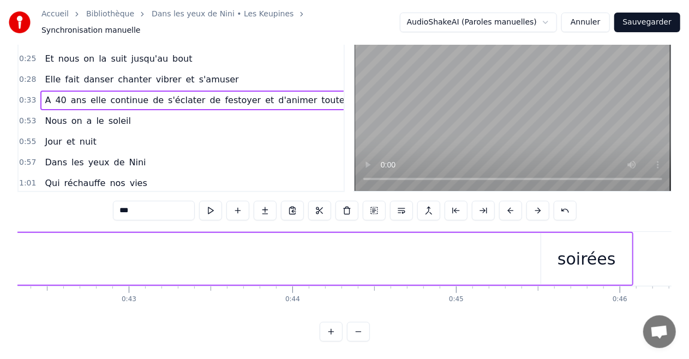
scroll to position [0, 6929]
type input "*******"
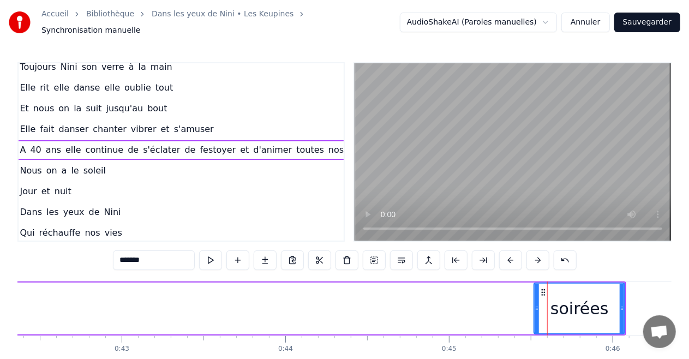
scroll to position [69, 28]
drag, startPoint x: 622, startPoint y: 299, endPoint x: 624, endPoint y: 306, distance: 8.1
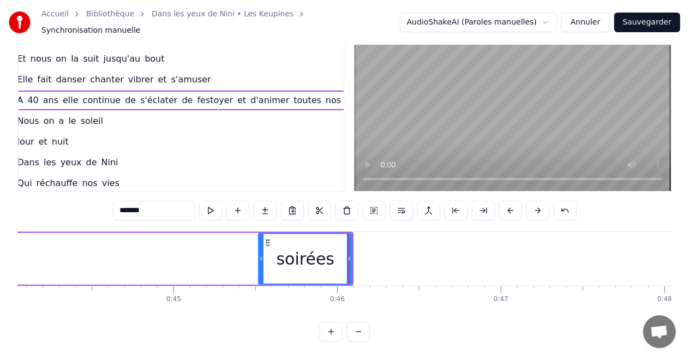
scroll to position [0, 7175]
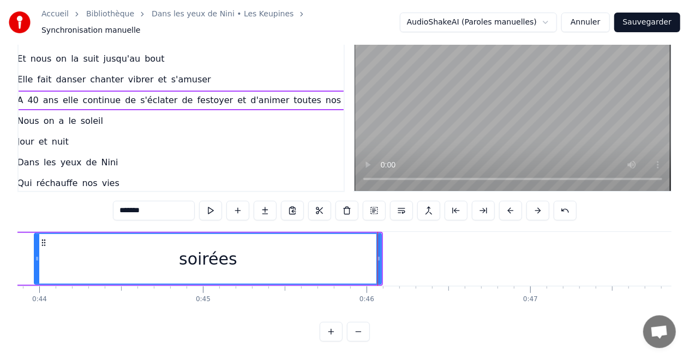
drag, startPoint x: 291, startPoint y: 251, endPoint x: 38, endPoint y: 254, distance: 253.5
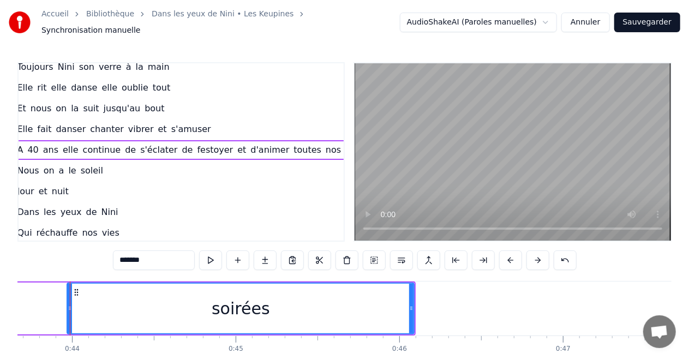
scroll to position [0, 7140]
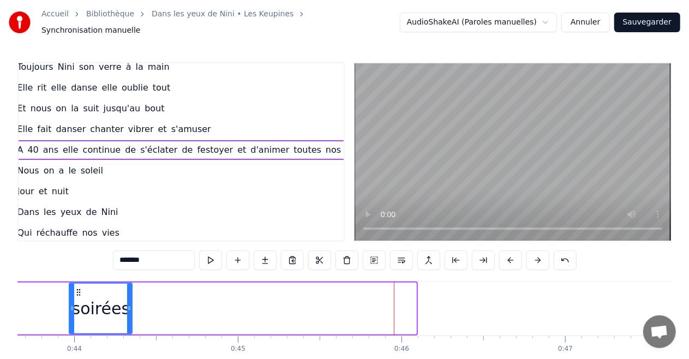
drag, startPoint x: 413, startPoint y: 304, endPoint x: 129, endPoint y: 312, distance: 284.2
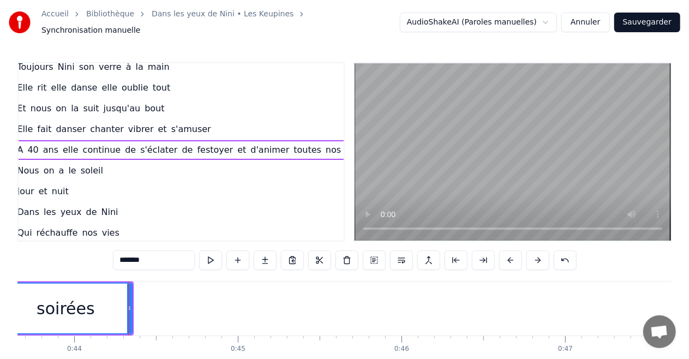
drag, startPoint x: 68, startPoint y: 302, endPoint x: 3, endPoint y: 309, distance: 65.3
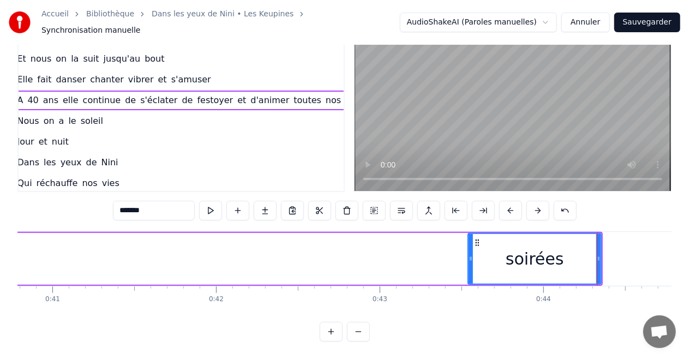
scroll to position [0, 6661]
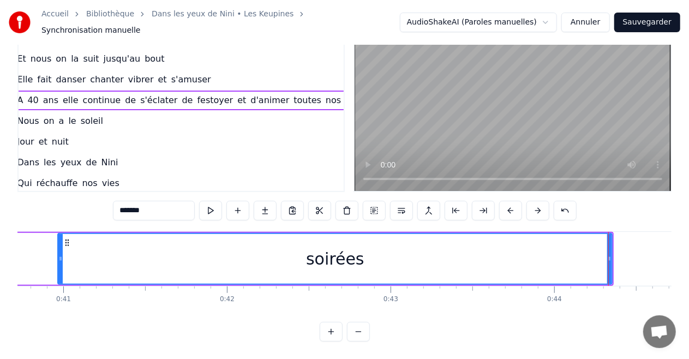
drag, startPoint x: 482, startPoint y: 248, endPoint x: 61, endPoint y: 256, distance: 421.0
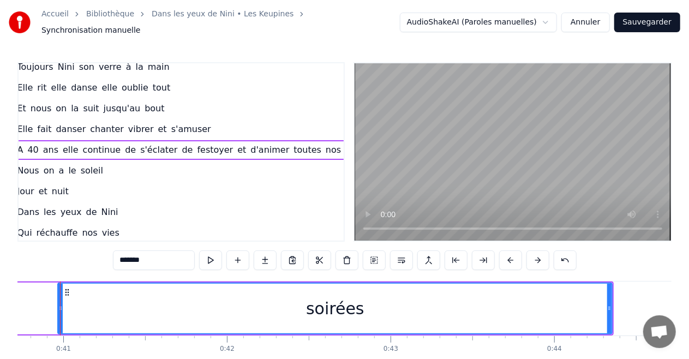
scroll to position [0, 6649]
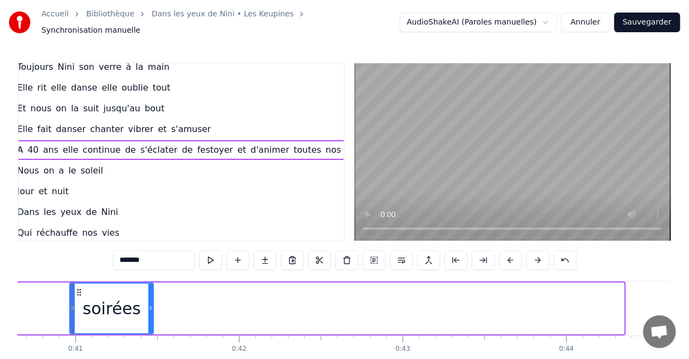
drag, startPoint x: 621, startPoint y: 299, endPoint x: 139, endPoint y: 318, distance: 482.4
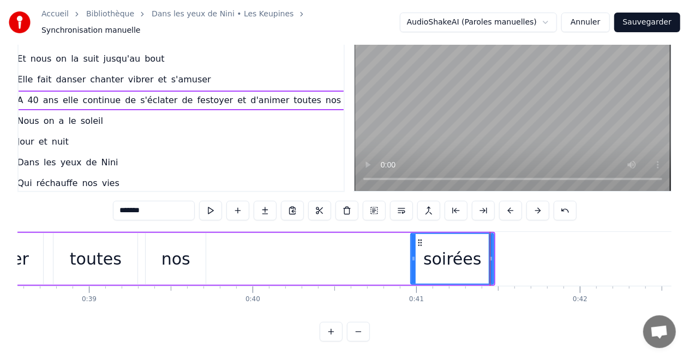
scroll to position [0, 6300]
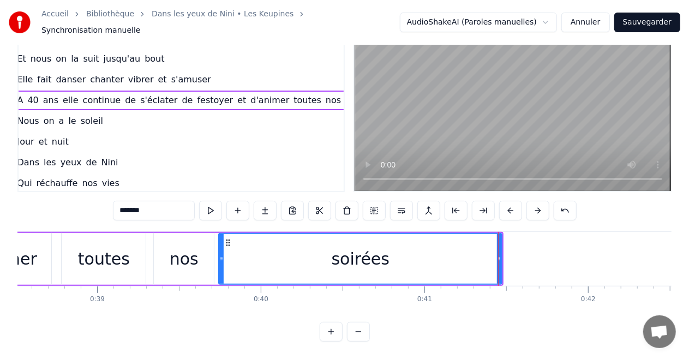
drag, startPoint x: 420, startPoint y: 248, endPoint x: 221, endPoint y: 251, distance: 198.5
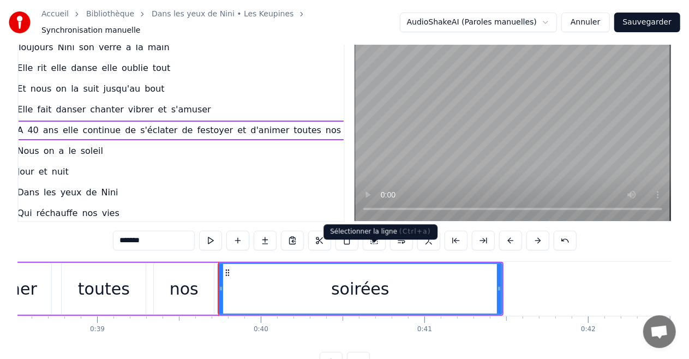
scroll to position [0, 0]
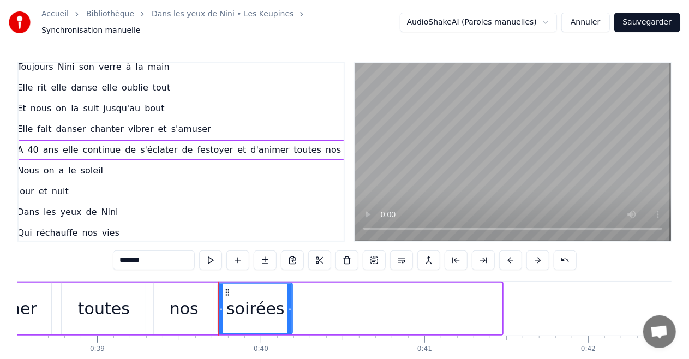
drag, startPoint x: 501, startPoint y: 304, endPoint x: 291, endPoint y: 308, distance: 209.4
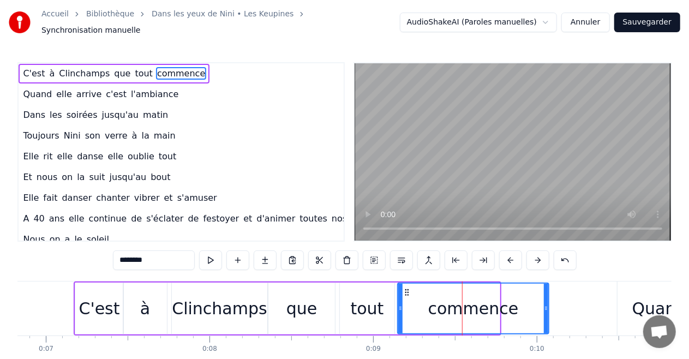
drag, startPoint x: 495, startPoint y: 301, endPoint x: 544, endPoint y: 298, distance: 49.2
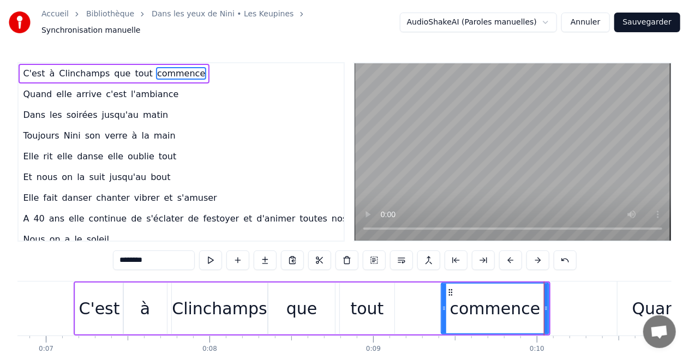
drag, startPoint x: 398, startPoint y: 303, endPoint x: 442, endPoint y: 305, distance: 43.6
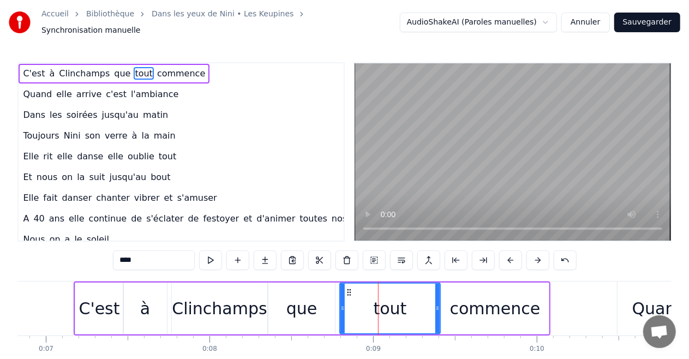
drag, startPoint x: 391, startPoint y: 303, endPoint x: 437, endPoint y: 303, distance: 45.8
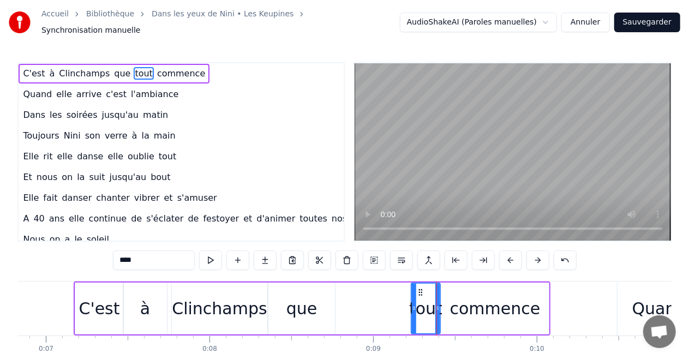
drag, startPoint x: 342, startPoint y: 300, endPoint x: 413, endPoint y: 305, distance: 71.6
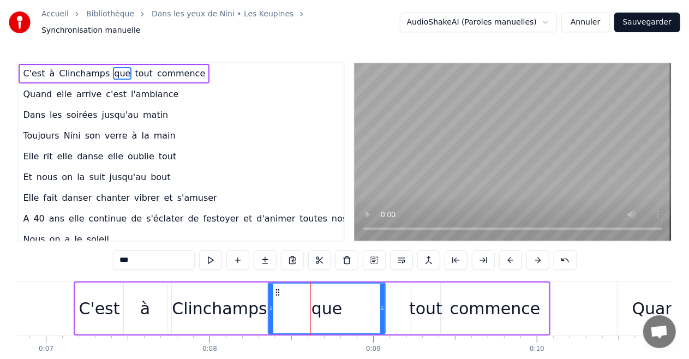
drag, startPoint x: 332, startPoint y: 304, endPoint x: 382, endPoint y: 304, distance: 50.2
drag, startPoint x: 270, startPoint y: 304, endPoint x: 326, endPoint y: 306, distance: 55.1
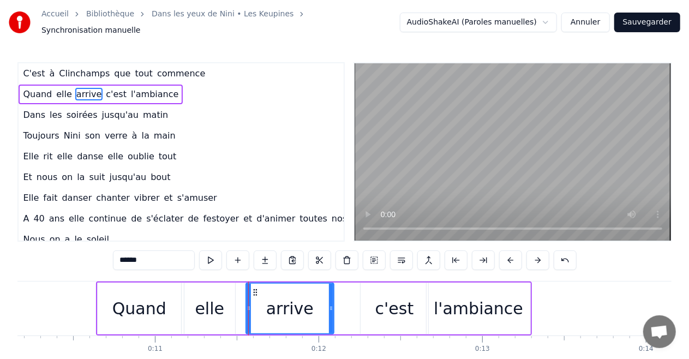
type input "****"
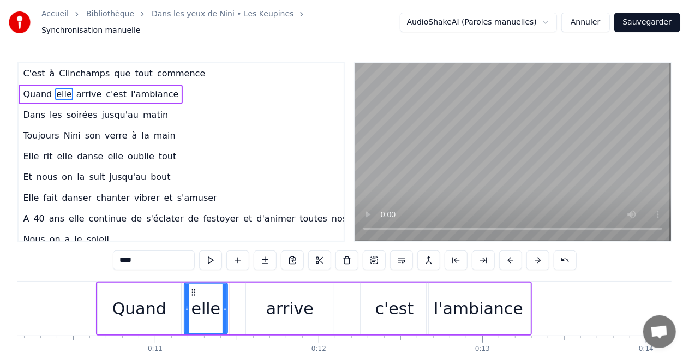
drag, startPoint x: 231, startPoint y: 302, endPoint x: 224, endPoint y: 302, distance: 7.6
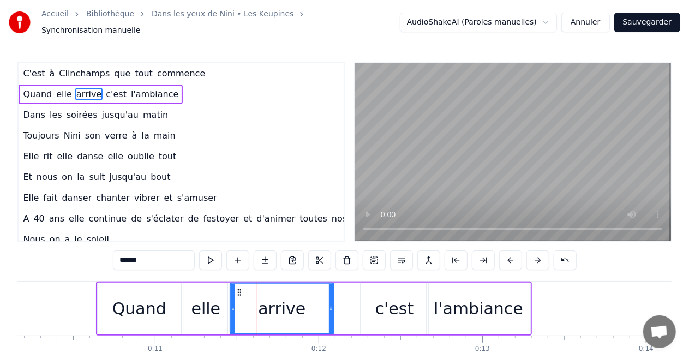
drag, startPoint x: 247, startPoint y: 303, endPoint x: 231, endPoint y: 303, distance: 16.4
drag, startPoint x: 330, startPoint y: 304, endPoint x: 295, endPoint y: 308, distance: 35.1
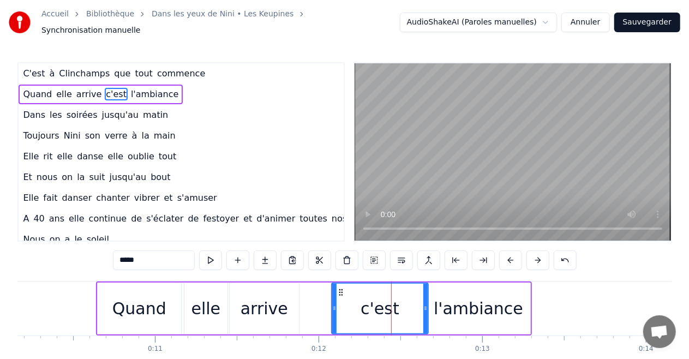
drag, startPoint x: 363, startPoint y: 304, endPoint x: 334, endPoint y: 304, distance: 28.9
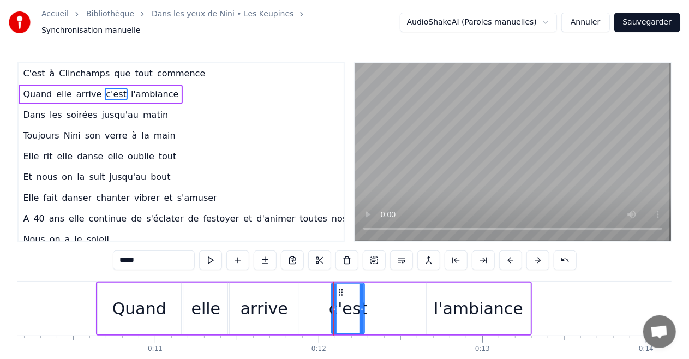
drag, startPoint x: 425, startPoint y: 301, endPoint x: 361, endPoint y: 304, distance: 63.9
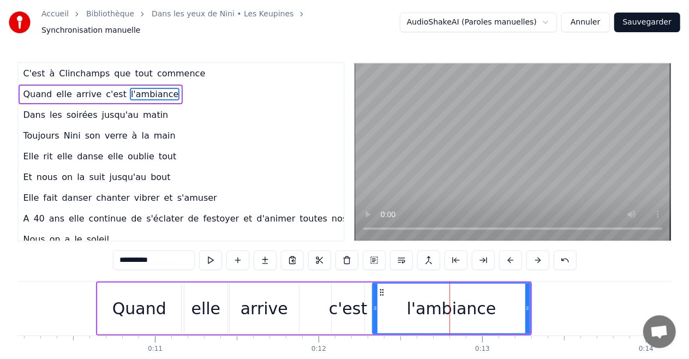
drag, startPoint x: 427, startPoint y: 302, endPoint x: 373, endPoint y: 306, distance: 54.2
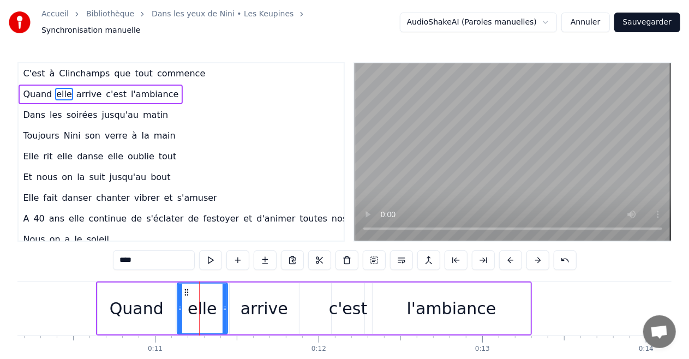
drag, startPoint x: 186, startPoint y: 302, endPoint x: 179, endPoint y: 302, distance: 7.1
drag, startPoint x: 224, startPoint y: 303, endPoint x: 204, endPoint y: 304, distance: 19.6
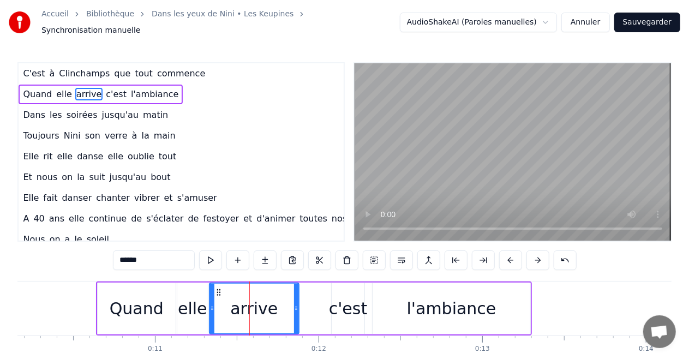
drag, startPoint x: 232, startPoint y: 302, endPoint x: 212, endPoint y: 303, distance: 20.2
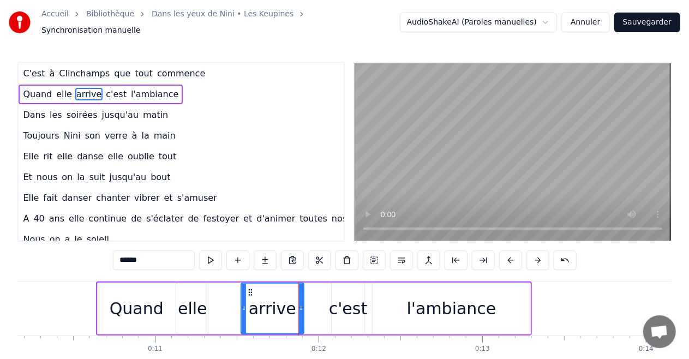
drag, startPoint x: 209, startPoint y: 302, endPoint x: 241, endPoint y: 305, distance: 31.7
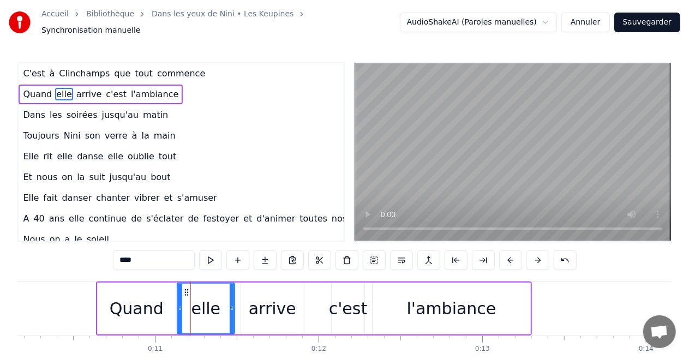
drag, startPoint x: 204, startPoint y: 304, endPoint x: 231, endPoint y: 304, distance: 26.7
drag, startPoint x: 178, startPoint y: 301, endPoint x: 184, endPoint y: 302, distance: 6.1
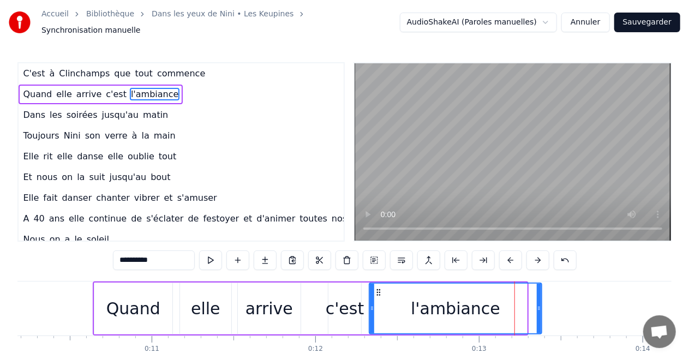
drag, startPoint x: 526, startPoint y: 303, endPoint x: 540, endPoint y: 300, distance: 14.9
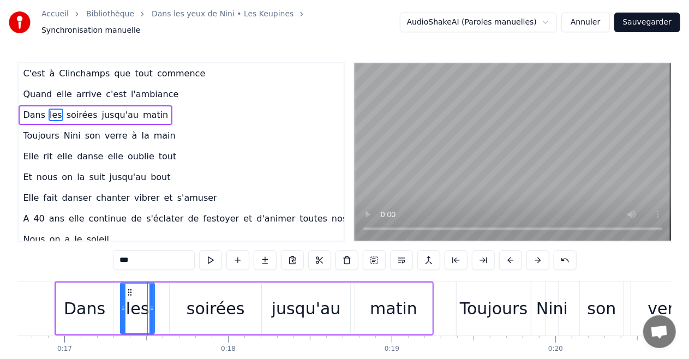
drag, startPoint x: 162, startPoint y: 300, endPoint x: 152, endPoint y: 302, distance: 11.1
type input "*******"
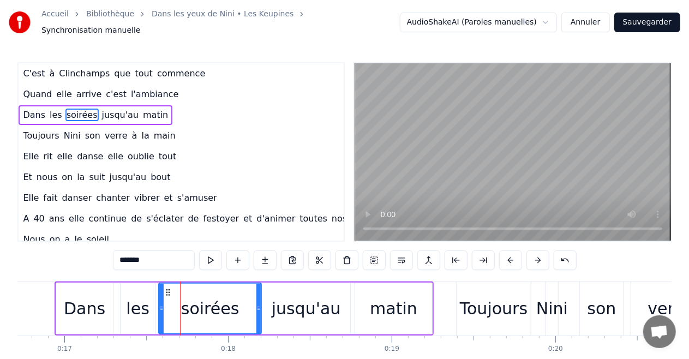
drag, startPoint x: 171, startPoint y: 305, endPoint x: 160, endPoint y: 305, distance: 10.9
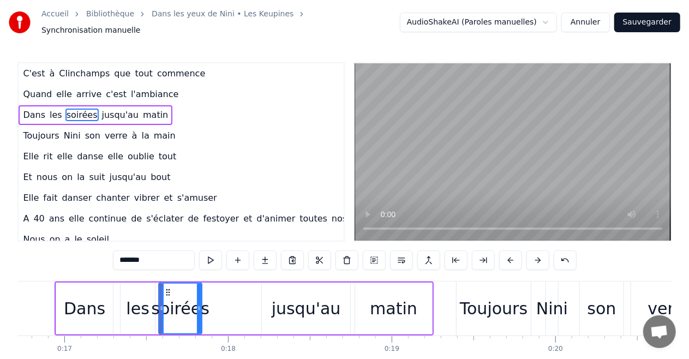
drag, startPoint x: 258, startPoint y: 303, endPoint x: 199, endPoint y: 311, distance: 59.9
drag, startPoint x: 200, startPoint y: 304, endPoint x: 209, endPoint y: 305, distance: 9.9
type input "********"
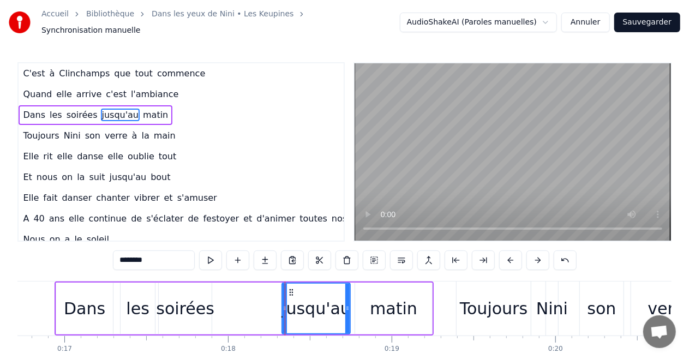
drag, startPoint x: 264, startPoint y: 304, endPoint x: 284, endPoint y: 303, distance: 20.2
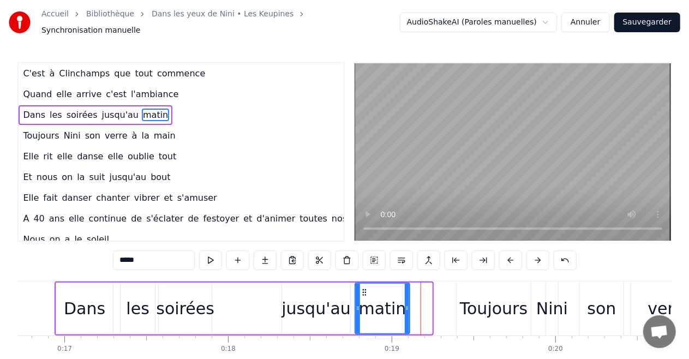
drag, startPoint x: 428, startPoint y: 297, endPoint x: 406, endPoint y: 304, distance: 23.6
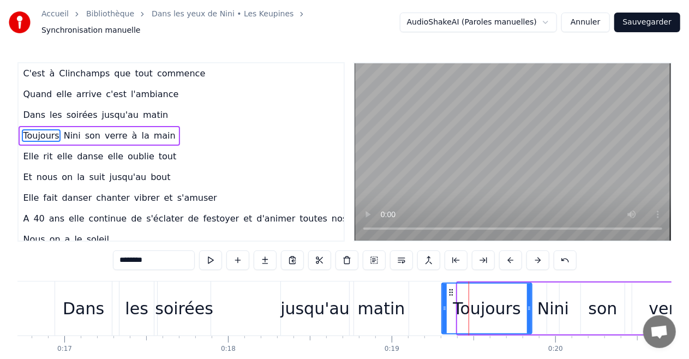
drag, startPoint x: 458, startPoint y: 303, endPoint x: 442, endPoint y: 304, distance: 15.8
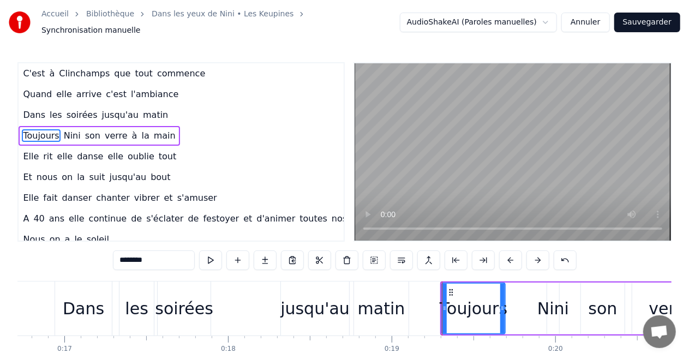
drag, startPoint x: 528, startPoint y: 304, endPoint x: 502, endPoint y: 307, distance: 26.9
type input "****"
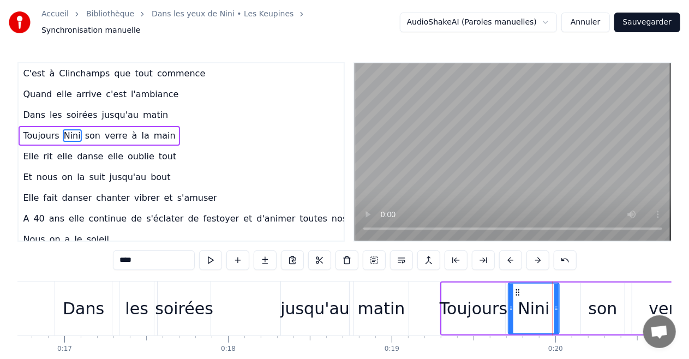
drag, startPoint x: 547, startPoint y: 302, endPoint x: 509, endPoint y: 308, distance: 39.2
drag, startPoint x: 556, startPoint y: 305, endPoint x: 543, endPoint y: 306, distance: 13.1
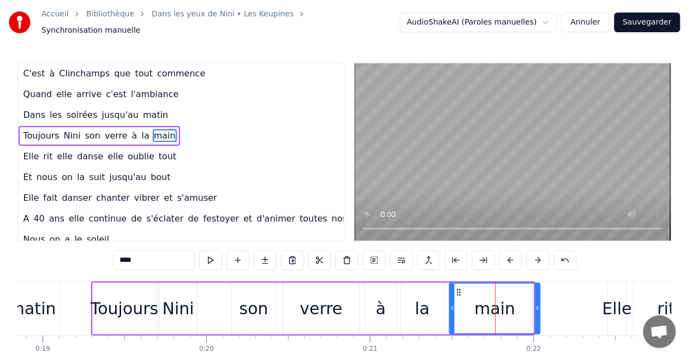
drag, startPoint x: 531, startPoint y: 302, endPoint x: 539, endPoint y: 302, distance: 7.6
drag, startPoint x: 451, startPoint y: 301, endPoint x: 494, endPoint y: 308, distance: 43.0
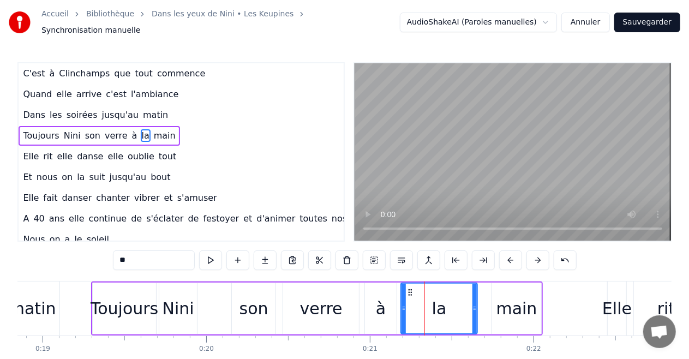
drag, startPoint x: 441, startPoint y: 305, endPoint x: 474, endPoint y: 309, distance: 34.1
drag, startPoint x: 403, startPoint y: 299, endPoint x: 441, endPoint y: 306, distance: 37.7
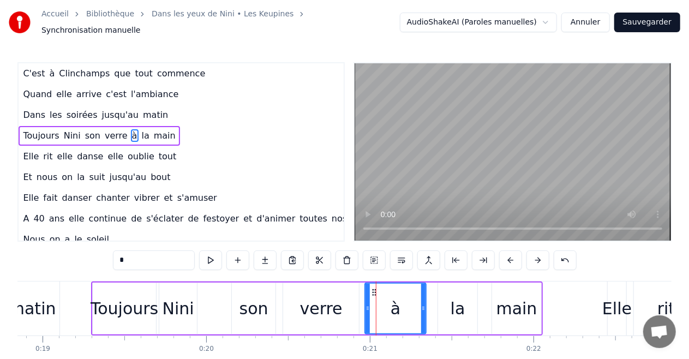
drag, startPoint x: 392, startPoint y: 301, endPoint x: 421, endPoint y: 304, distance: 29.6
drag, startPoint x: 366, startPoint y: 302, endPoint x: 395, endPoint y: 304, distance: 29.0
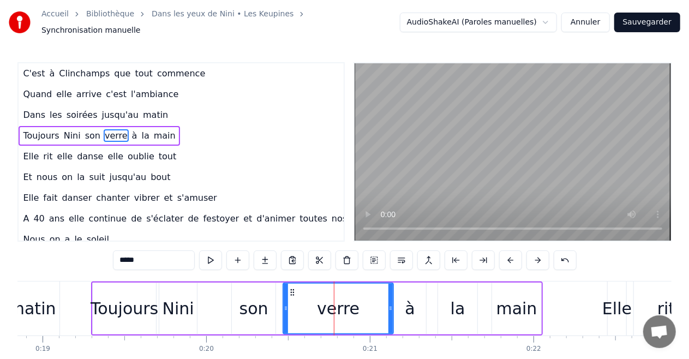
drag, startPoint x: 357, startPoint y: 302, endPoint x: 391, endPoint y: 304, distance: 34.4
drag, startPoint x: 285, startPoint y: 303, endPoint x: 360, endPoint y: 306, distance: 74.8
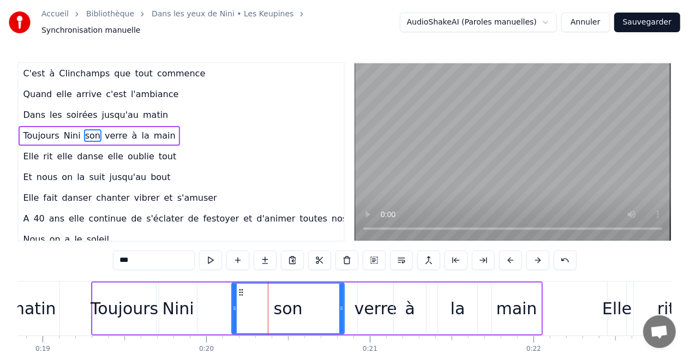
drag, startPoint x: 273, startPoint y: 303, endPoint x: 341, endPoint y: 304, distance: 68.7
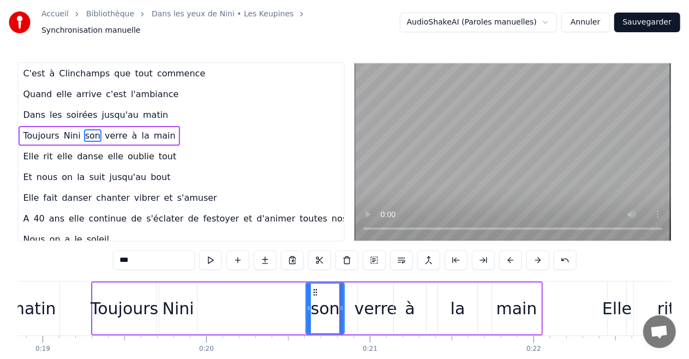
drag, startPoint x: 233, startPoint y: 303, endPoint x: 308, endPoint y: 312, distance: 74.7
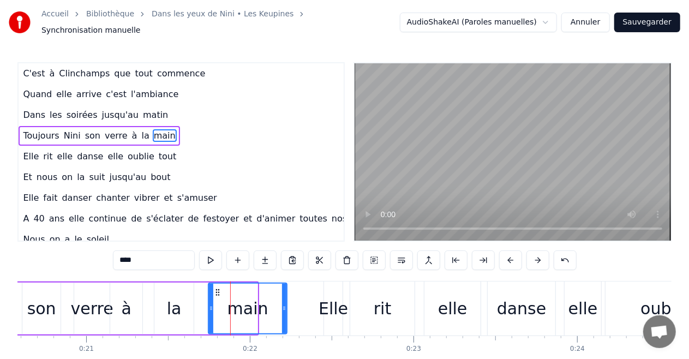
drag, startPoint x: 255, startPoint y: 302, endPoint x: 285, endPoint y: 305, distance: 29.6
drag, startPoint x: 286, startPoint y: 306, endPoint x: 294, endPoint y: 305, distance: 8.8
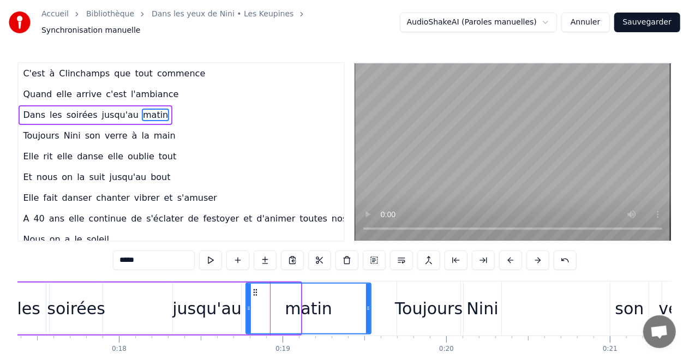
drag, startPoint x: 299, startPoint y: 301, endPoint x: 369, endPoint y: 311, distance: 71.1
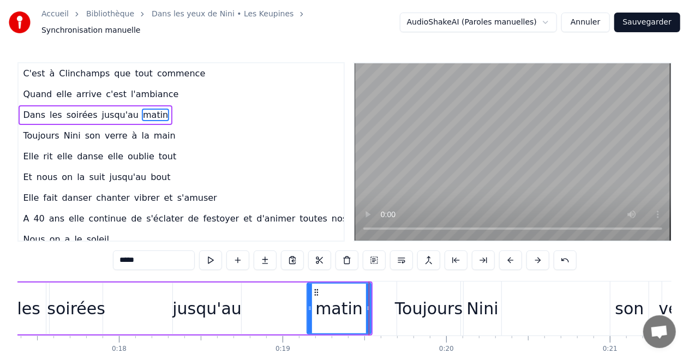
drag, startPoint x: 248, startPoint y: 300, endPoint x: 309, endPoint y: 308, distance: 61.5
type input "********"
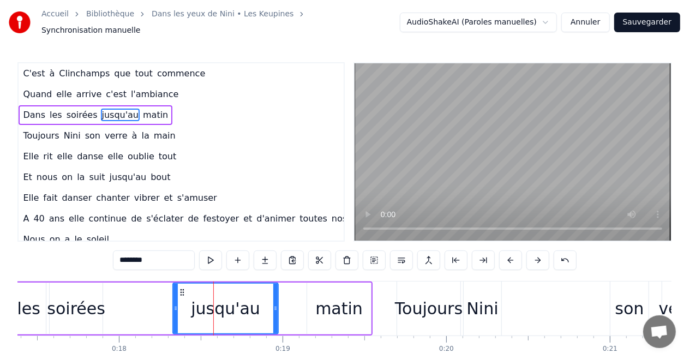
drag, startPoint x: 239, startPoint y: 302, endPoint x: 276, endPoint y: 304, distance: 37.1
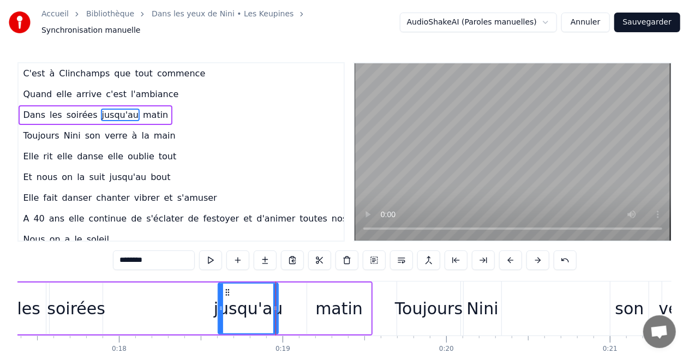
drag, startPoint x: 173, startPoint y: 304, endPoint x: 219, endPoint y: 309, distance: 45.5
drag, startPoint x: 277, startPoint y: 302, endPoint x: 299, endPoint y: 303, distance: 22.4
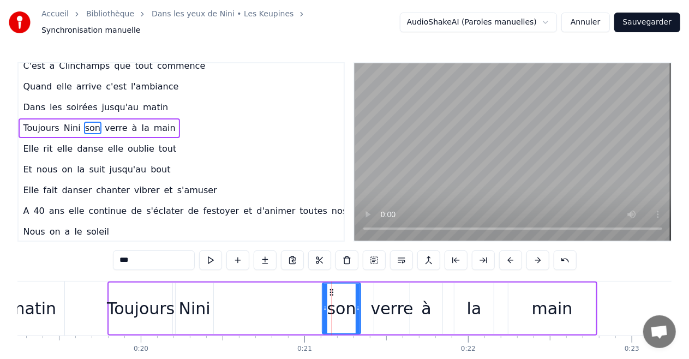
scroll to position [0, 22]
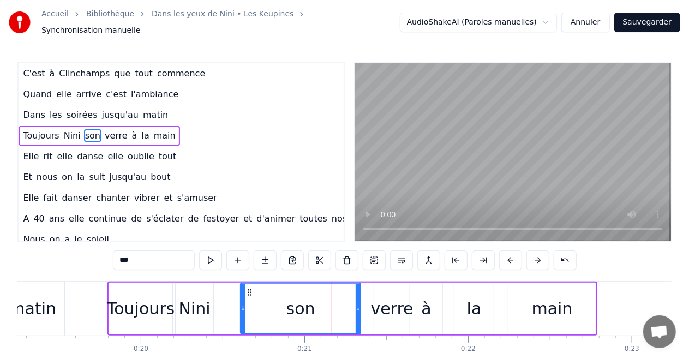
drag, startPoint x: 322, startPoint y: 301, endPoint x: 258, endPoint y: 309, distance: 64.8
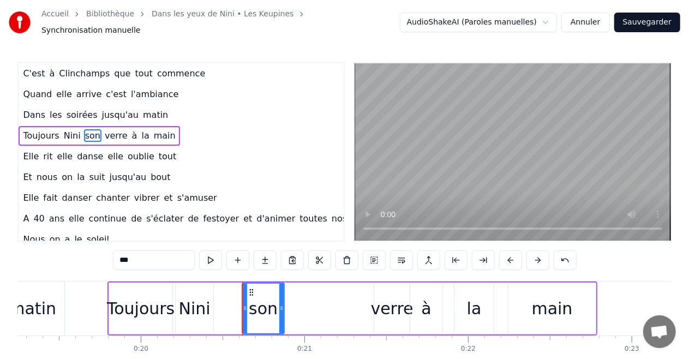
drag, startPoint x: 359, startPoint y: 303, endPoint x: 282, endPoint y: 310, distance: 76.7
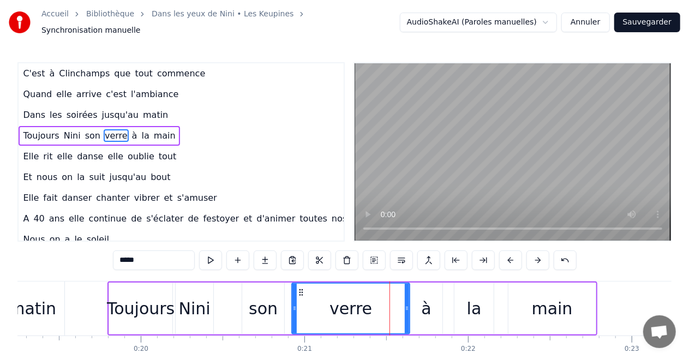
drag, startPoint x: 378, startPoint y: 302, endPoint x: 297, endPoint y: 308, distance: 81.4
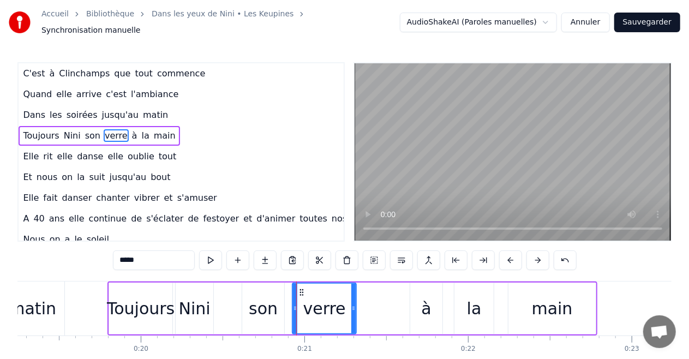
drag, startPoint x: 408, startPoint y: 302, endPoint x: 354, endPoint y: 308, distance: 53.8
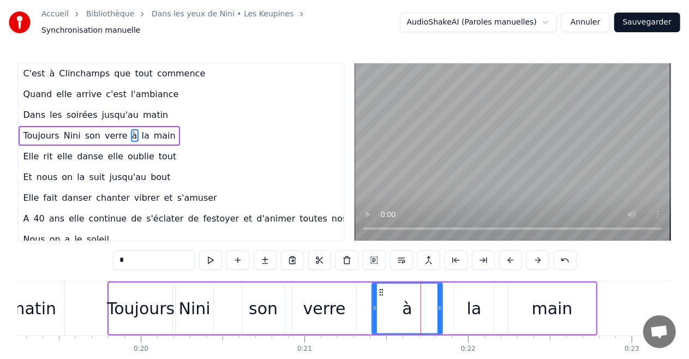
drag, startPoint x: 412, startPoint y: 304, endPoint x: 374, endPoint y: 308, distance: 38.3
drag, startPoint x: 438, startPoint y: 304, endPoint x: 405, endPoint y: 309, distance: 34.1
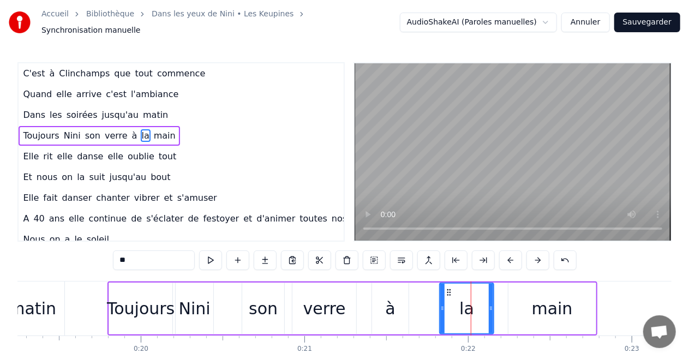
drag, startPoint x: 454, startPoint y: 305, endPoint x: 439, endPoint y: 304, distance: 14.7
drag, startPoint x: 491, startPoint y: 301, endPoint x: 477, endPoint y: 302, distance: 14.8
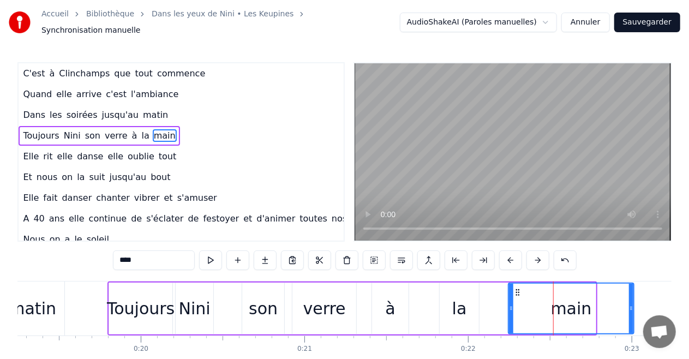
drag, startPoint x: 592, startPoint y: 300, endPoint x: 630, endPoint y: 302, distance: 38.2
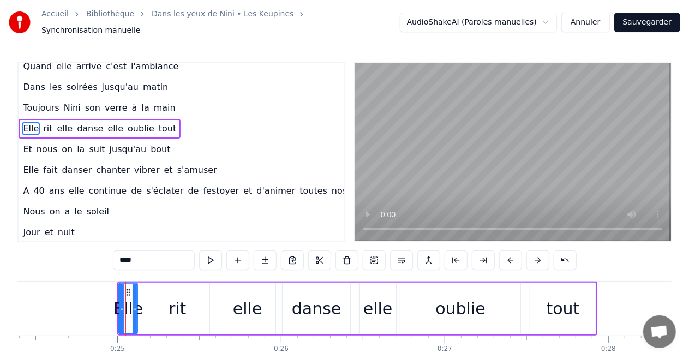
scroll to position [8, 22]
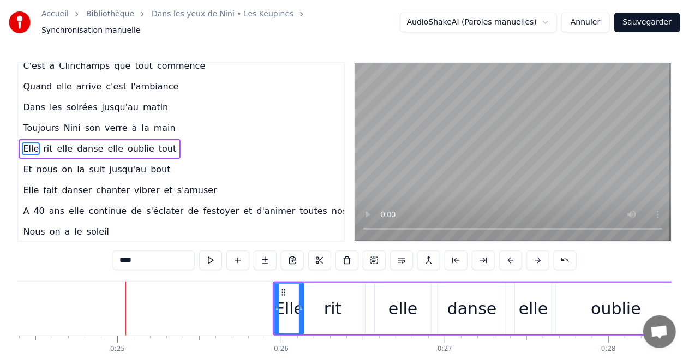
drag, startPoint x: 291, startPoint y: 305, endPoint x: 302, endPoint y: 305, distance: 10.9
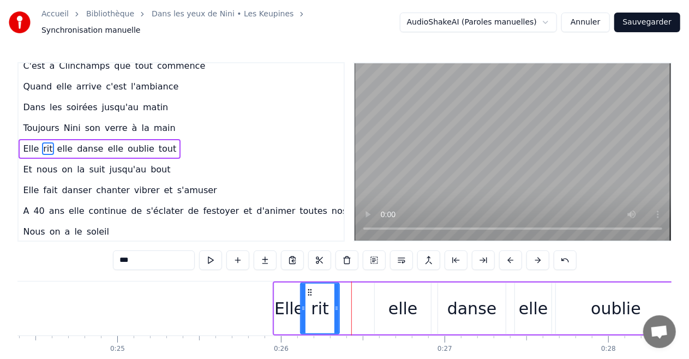
drag, startPoint x: 363, startPoint y: 298, endPoint x: 337, endPoint y: 302, distance: 26.0
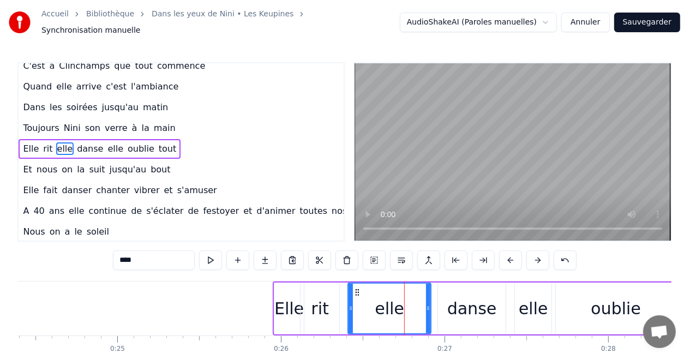
drag, startPoint x: 376, startPoint y: 303, endPoint x: 357, endPoint y: 303, distance: 19.6
drag, startPoint x: 429, startPoint y: 302, endPoint x: 394, endPoint y: 304, distance: 35.0
type input "*****"
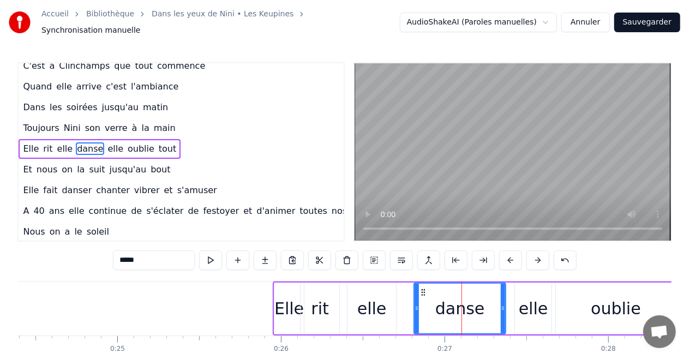
drag, startPoint x: 440, startPoint y: 301, endPoint x: 416, endPoint y: 302, distance: 24.0
drag, startPoint x: 503, startPoint y: 301, endPoint x: 499, endPoint y: 309, distance: 8.5
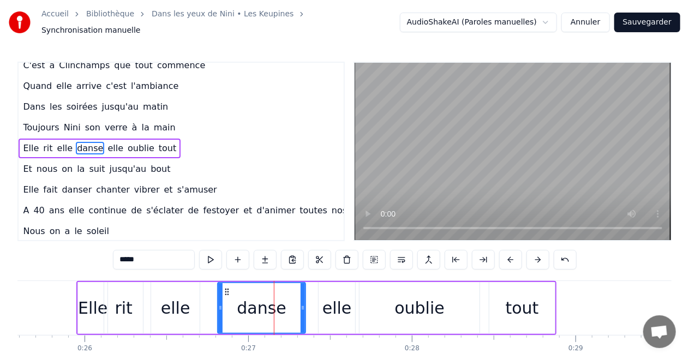
scroll to position [0, 0]
drag, startPoint x: 302, startPoint y: 300, endPoint x: 276, endPoint y: 305, distance: 26.6
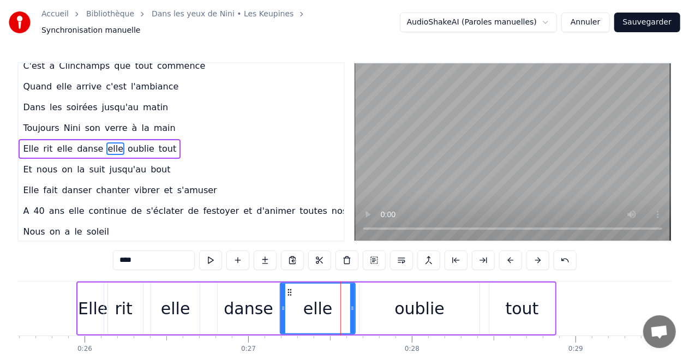
drag, startPoint x: 320, startPoint y: 304, endPoint x: 282, endPoint y: 303, distance: 38.2
drag, startPoint x: 354, startPoint y: 302, endPoint x: 314, endPoint y: 304, distance: 40.4
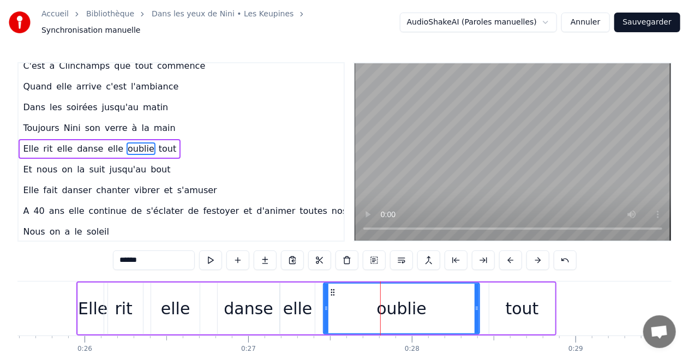
drag, startPoint x: 363, startPoint y: 304, endPoint x: 360, endPoint y: 309, distance: 5.9
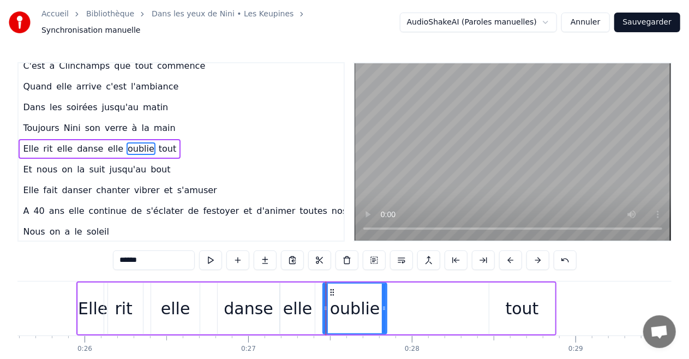
drag, startPoint x: 478, startPoint y: 301, endPoint x: 385, endPoint y: 310, distance: 93.1
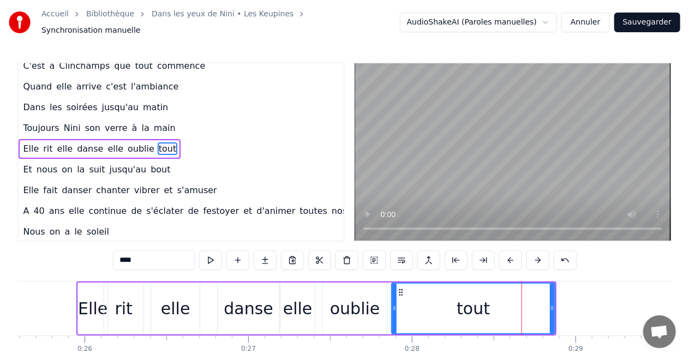
drag, startPoint x: 490, startPoint y: 304, endPoint x: 393, endPoint y: 314, distance: 98.1
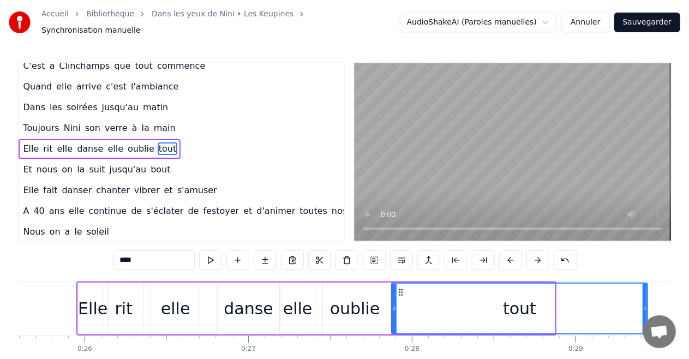
drag, startPoint x: 553, startPoint y: 305, endPoint x: 631, endPoint y: 313, distance: 78.9
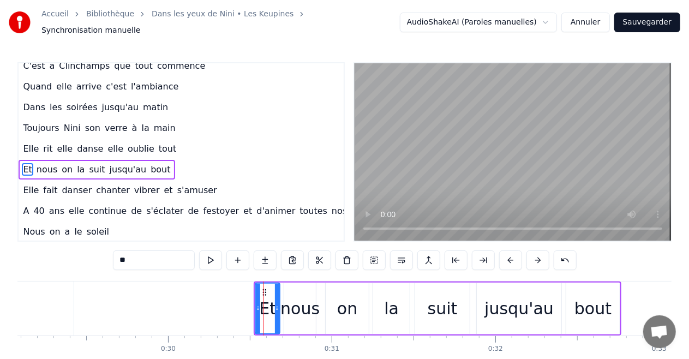
scroll to position [28, 22]
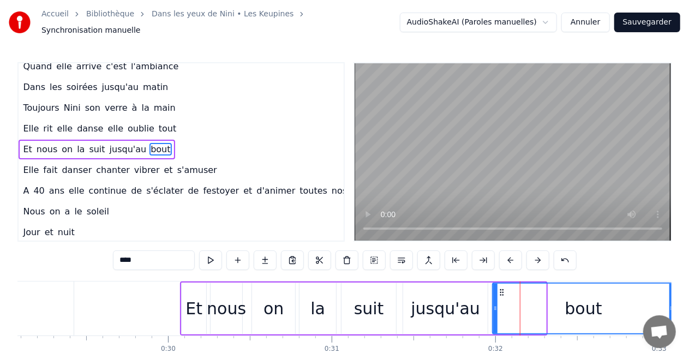
drag, startPoint x: 544, startPoint y: 306, endPoint x: 638, endPoint y: 304, distance: 94.3
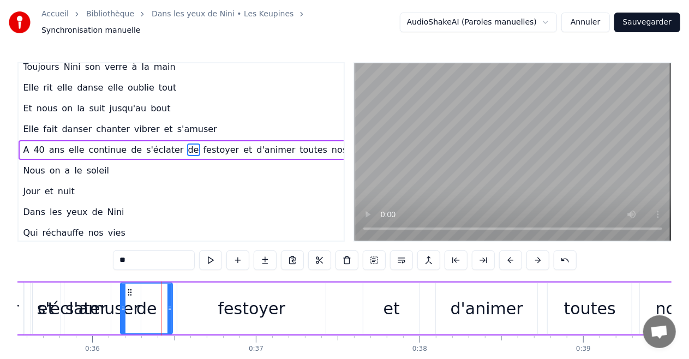
scroll to position [0, 5903]
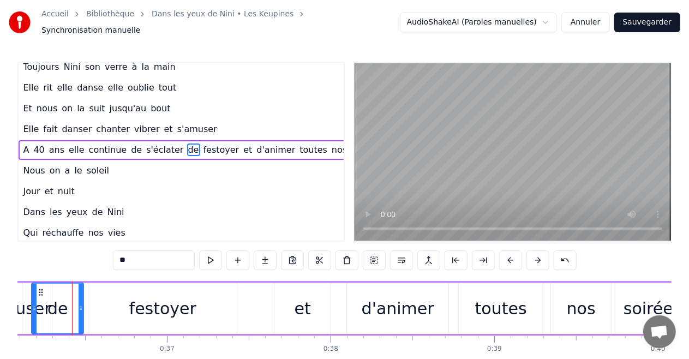
type input "******"
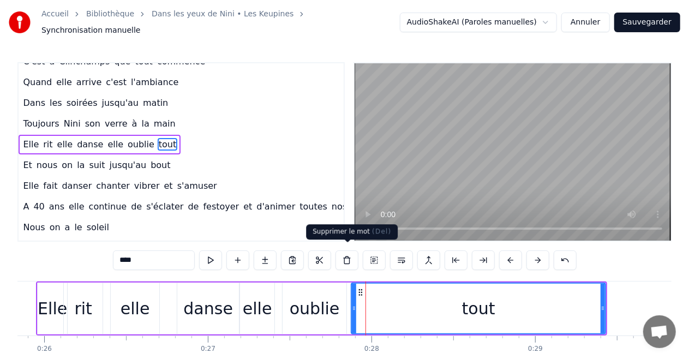
scroll to position [8, 22]
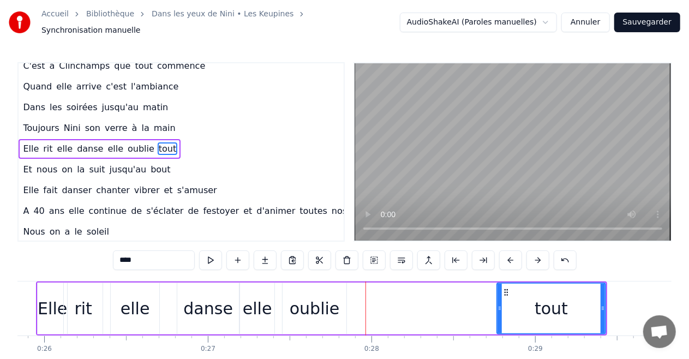
drag, startPoint x: 354, startPoint y: 298, endPoint x: 500, endPoint y: 307, distance: 145.8
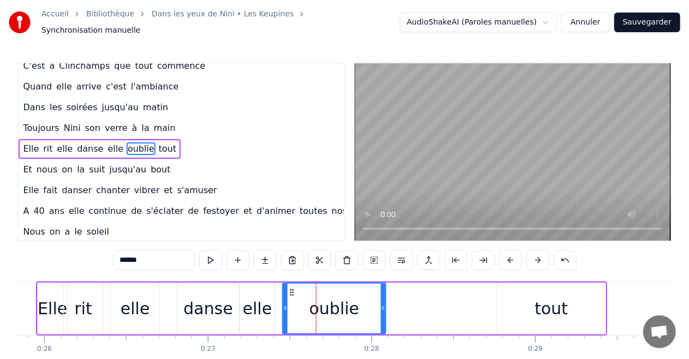
drag, startPoint x: 343, startPoint y: 300, endPoint x: 383, endPoint y: 302, distance: 39.3
drag, startPoint x: 284, startPoint y: 301, endPoint x: 338, endPoint y: 305, distance: 54.2
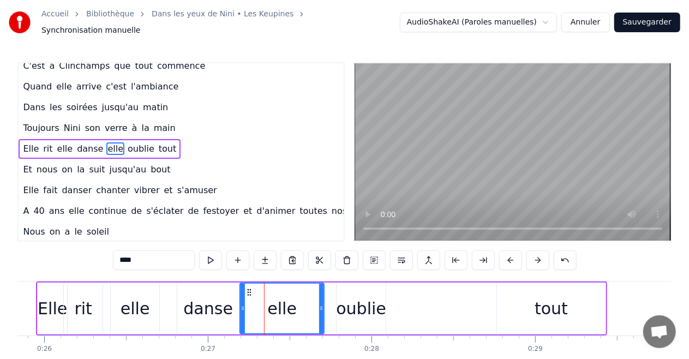
drag, startPoint x: 270, startPoint y: 303, endPoint x: 320, endPoint y: 303, distance: 49.6
drag, startPoint x: 243, startPoint y: 302, endPoint x: 296, endPoint y: 306, distance: 53.1
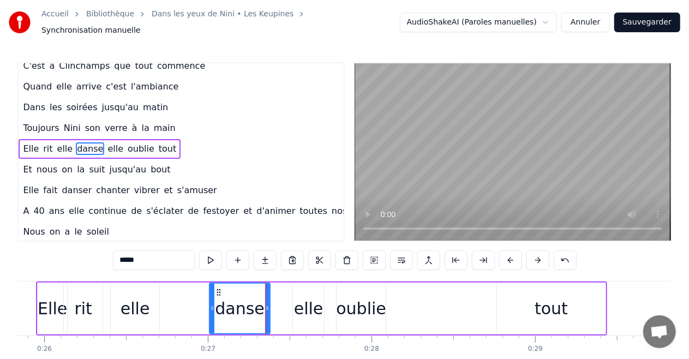
drag, startPoint x: 180, startPoint y: 300, endPoint x: 212, endPoint y: 310, distance: 33.5
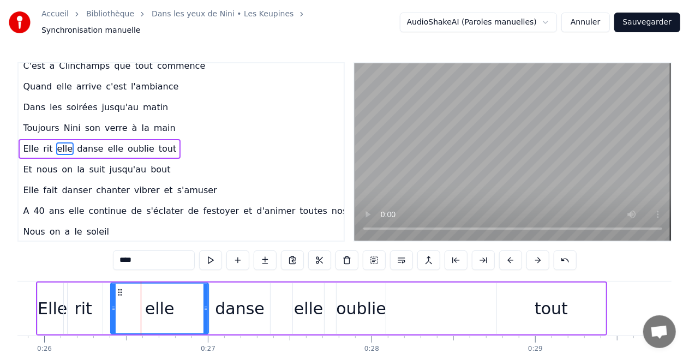
drag, startPoint x: 157, startPoint y: 303, endPoint x: 206, endPoint y: 305, distance: 49.1
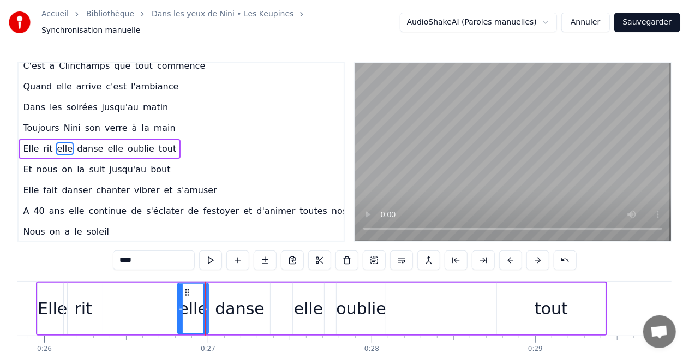
drag, startPoint x: 114, startPoint y: 301, endPoint x: 181, endPoint y: 306, distance: 67.3
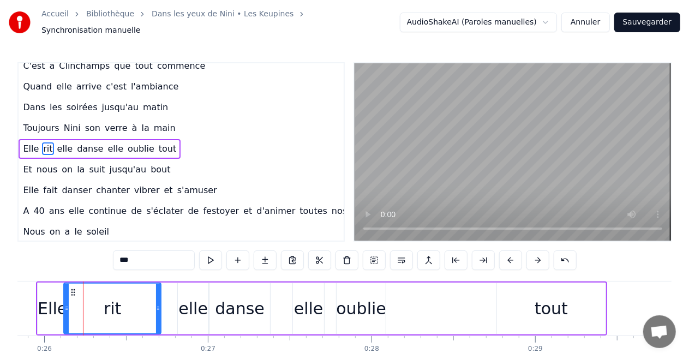
drag, startPoint x: 99, startPoint y: 302, endPoint x: 158, endPoint y: 309, distance: 58.7
drag, startPoint x: 64, startPoint y: 302, endPoint x: 110, endPoint y: 305, distance: 45.9
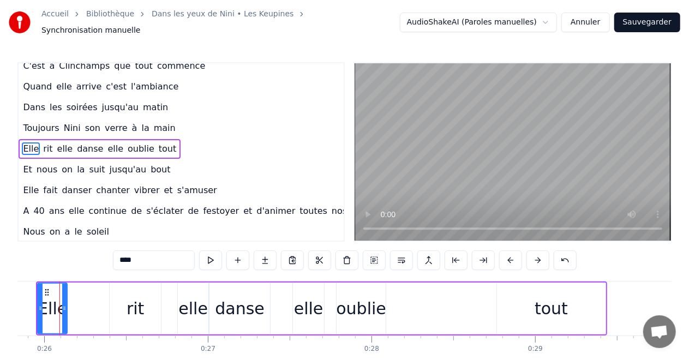
scroll to position [0, 4214]
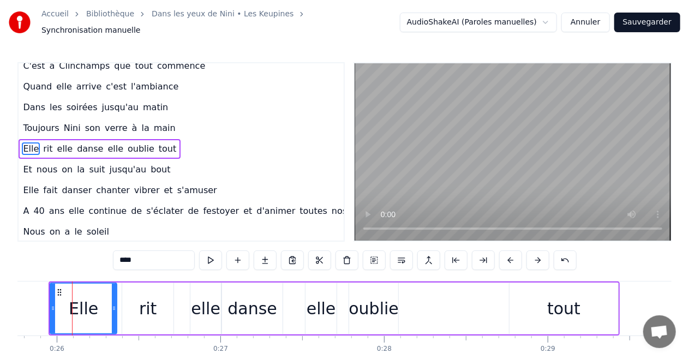
drag, startPoint x: 75, startPoint y: 304, endPoint x: 112, endPoint y: 306, distance: 37.1
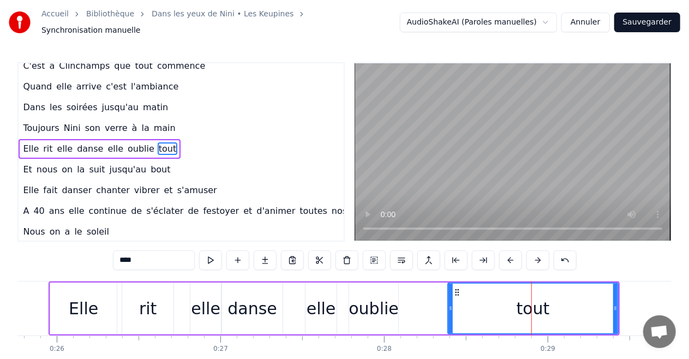
drag, startPoint x: 511, startPoint y: 300, endPoint x: 449, endPoint y: 303, distance: 61.6
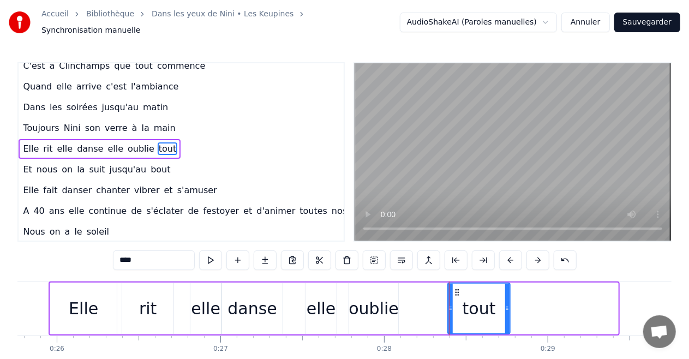
drag, startPoint x: 616, startPoint y: 302, endPoint x: 508, endPoint y: 306, distance: 108.0
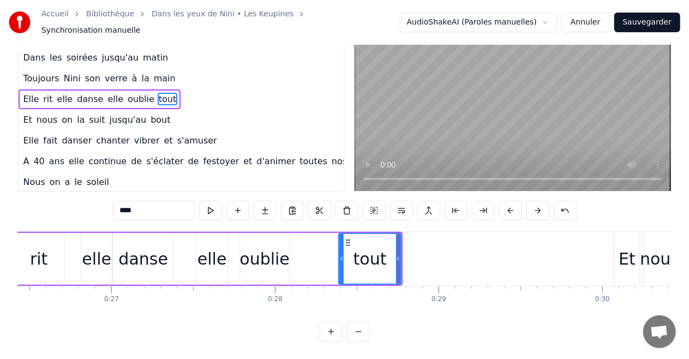
scroll to position [0, 4344]
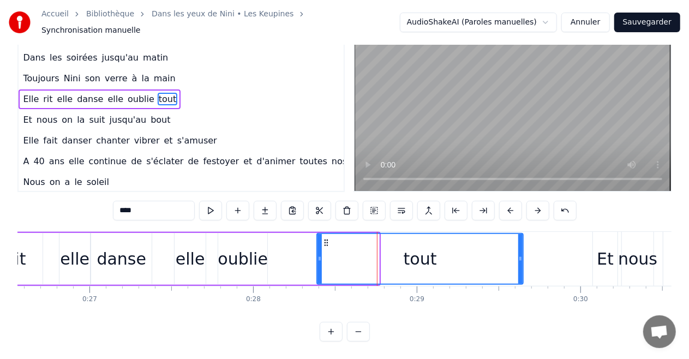
drag, startPoint x: 377, startPoint y: 249, endPoint x: 521, endPoint y: 256, distance: 144.1
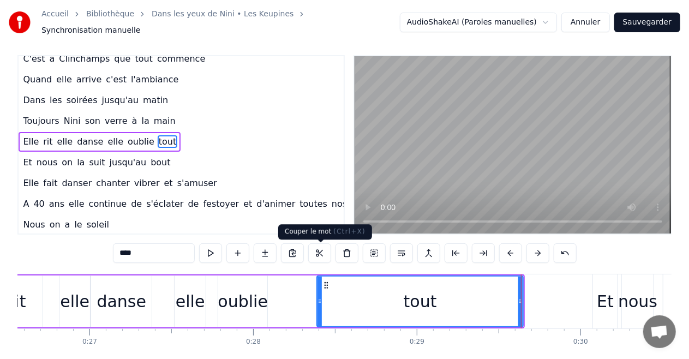
scroll to position [0, 0]
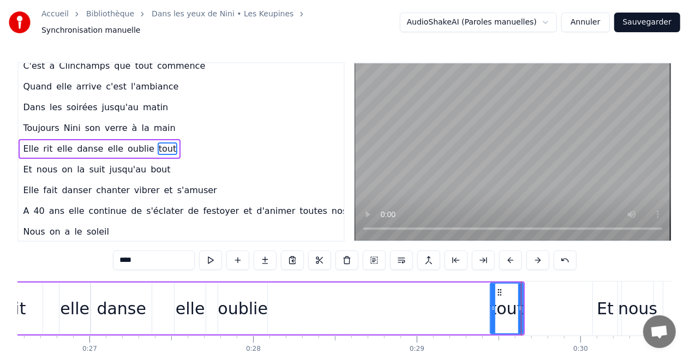
drag, startPoint x: 321, startPoint y: 303, endPoint x: 494, endPoint y: 306, distance: 173.4
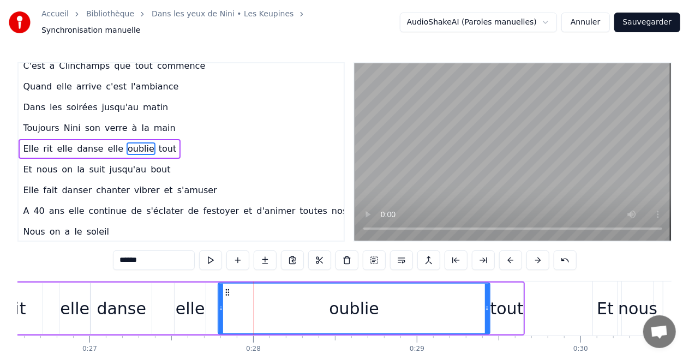
drag, startPoint x: 265, startPoint y: 306, endPoint x: 487, endPoint y: 314, distance: 222.6
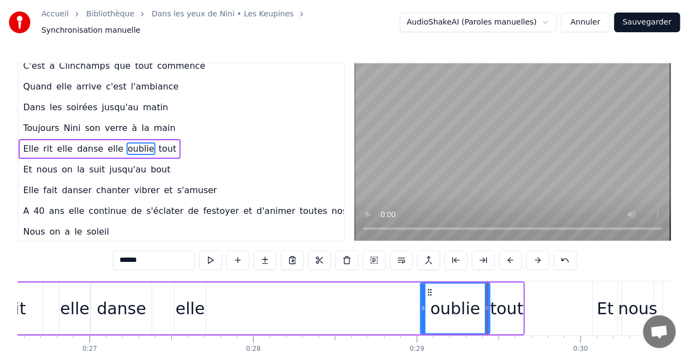
drag, startPoint x: 220, startPoint y: 302, endPoint x: 423, endPoint y: 320, distance: 203.0
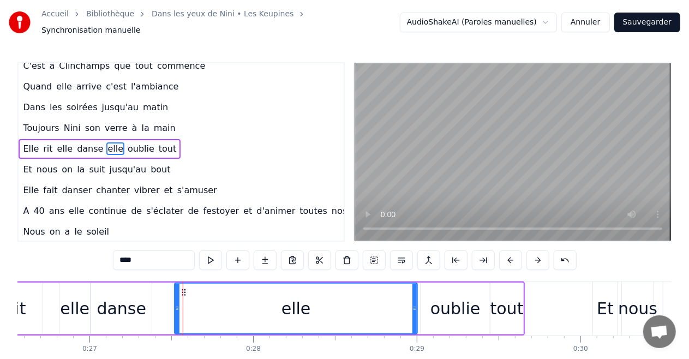
drag, startPoint x: 203, startPoint y: 305, endPoint x: 414, endPoint y: 305, distance: 211.6
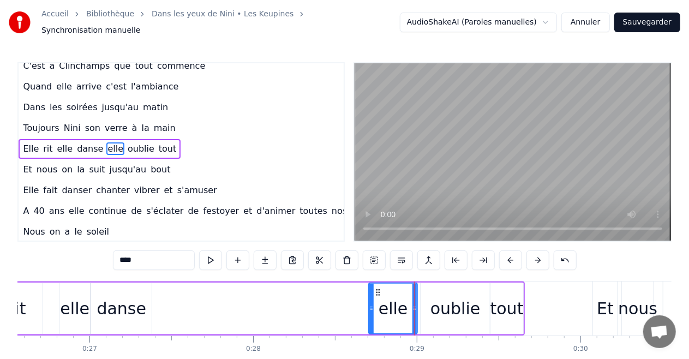
drag, startPoint x: 176, startPoint y: 304, endPoint x: 370, endPoint y: 305, distance: 194.1
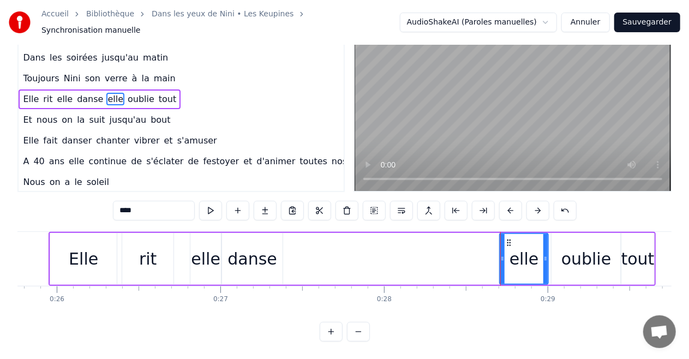
scroll to position [0, 4192]
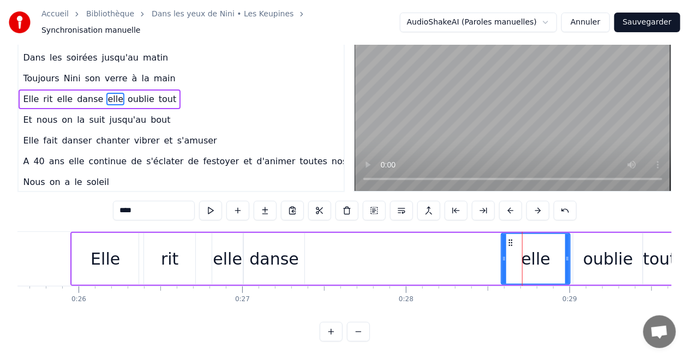
drag, startPoint x: 523, startPoint y: 250, endPoint x: 503, endPoint y: 264, distance: 24.7
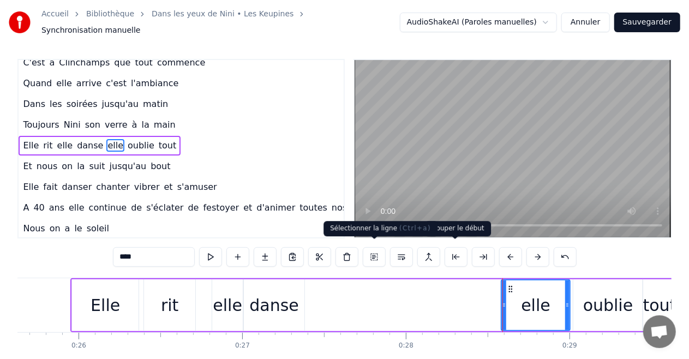
scroll to position [0, 0]
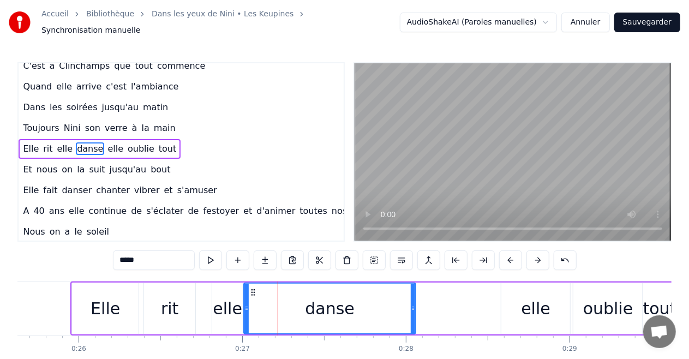
drag, startPoint x: 302, startPoint y: 302, endPoint x: 413, endPoint y: 310, distance: 111.5
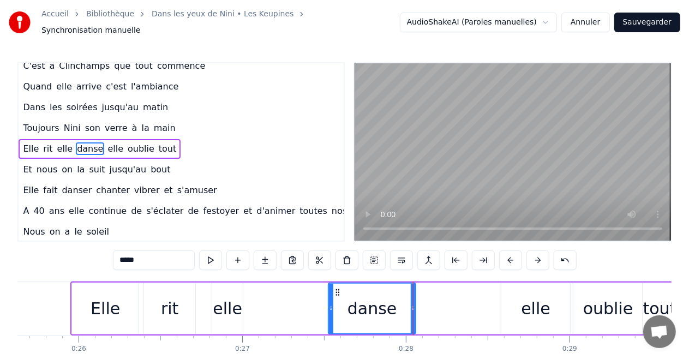
drag, startPoint x: 245, startPoint y: 300, endPoint x: 329, endPoint y: 311, distance: 85.2
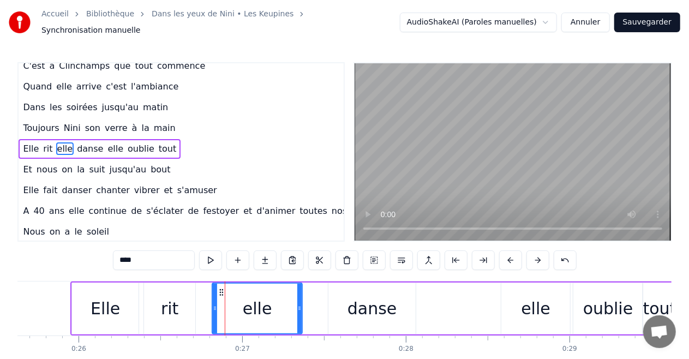
drag, startPoint x: 242, startPoint y: 301, endPoint x: 301, endPoint y: 304, distance: 59.5
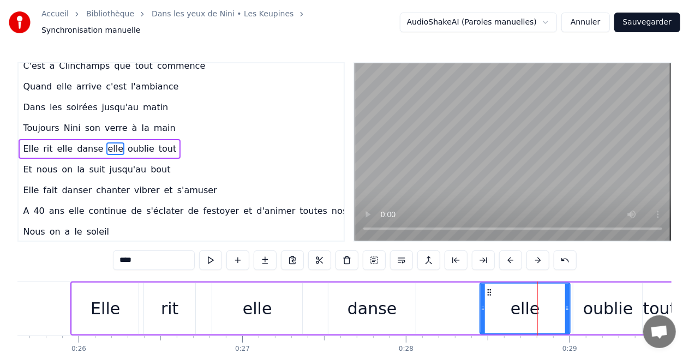
drag, startPoint x: 503, startPoint y: 303, endPoint x: 482, endPoint y: 305, distance: 21.4
drag, startPoint x: 566, startPoint y: 301, endPoint x: 543, endPoint y: 304, distance: 23.6
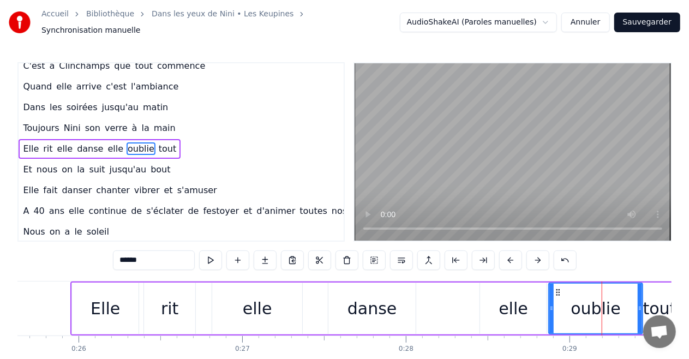
drag, startPoint x: 575, startPoint y: 304, endPoint x: 550, endPoint y: 305, distance: 24.6
drag, startPoint x: 639, startPoint y: 303, endPoint x: 637, endPoint y: 311, distance: 8.5
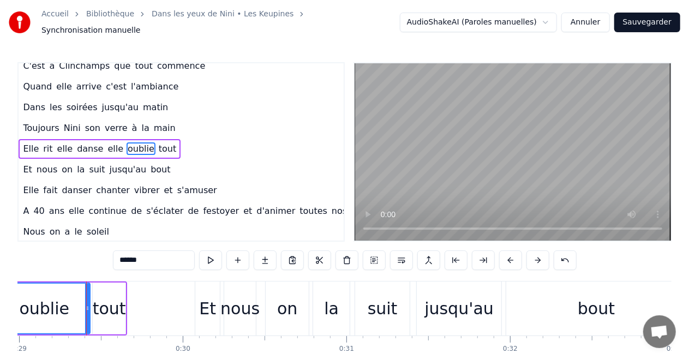
scroll to position [0, 4756]
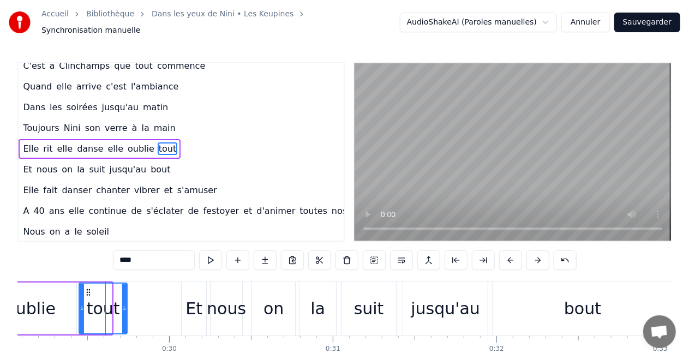
drag, startPoint x: 109, startPoint y: 303, endPoint x: 124, endPoint y: 306, distance: 15.6
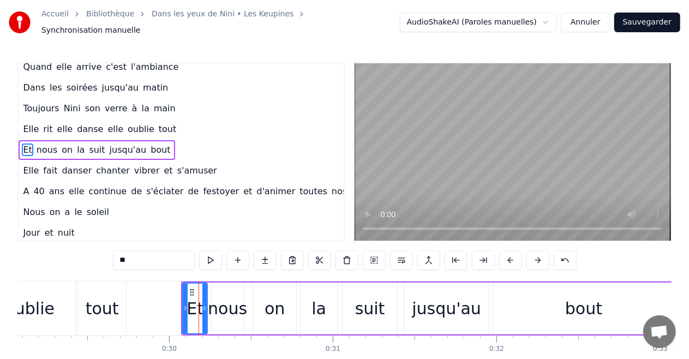
scroll to position [28, 22]
drag, startPoint x: 688, startPoint y: 260, endPoint x: 691, endPoint y: 292, distance: 32.9
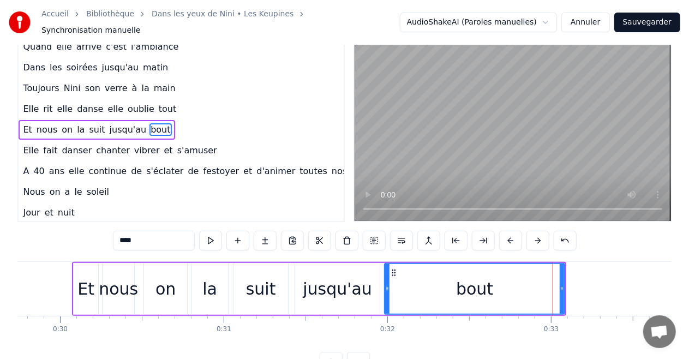
scroll to position [0, 0]
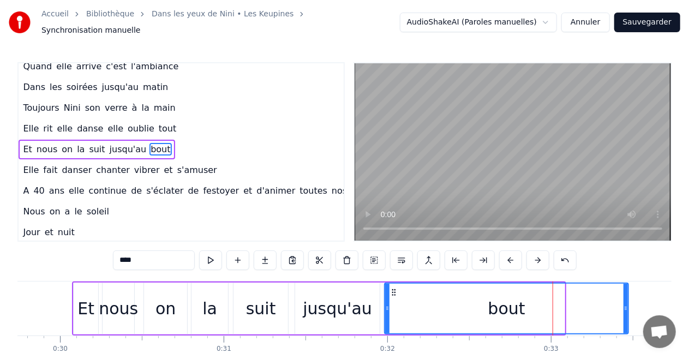
drag, startPoint x: 559, startPoint y: 303, endPoint x: 623, endPoint y: 301, distance: 63.8
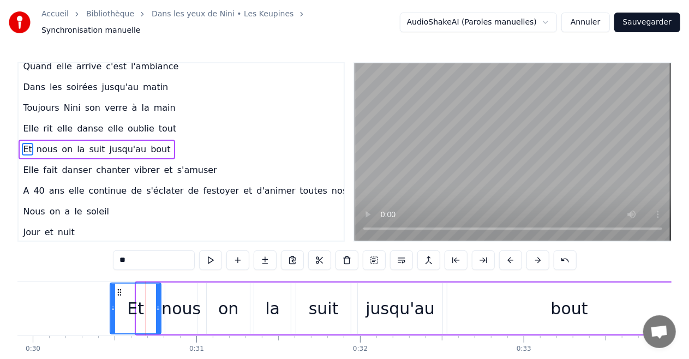
drag, startPoint x: 140, startPoint y: 300, endPoint x: 114, endPoint y: 308, distance: 27.3
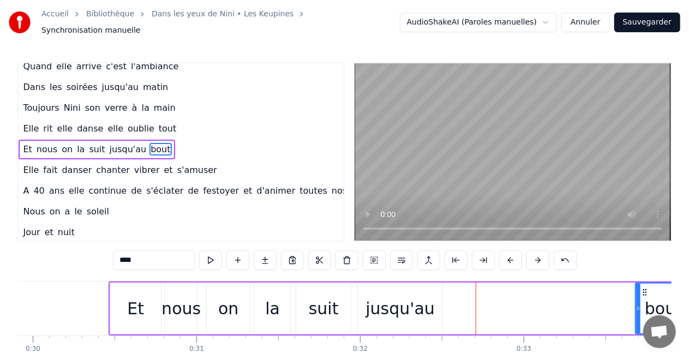
drag, startPoint x: 448, startPoint y: 302, endPoint x: 636, endPoint y: 301, distance: 188.1
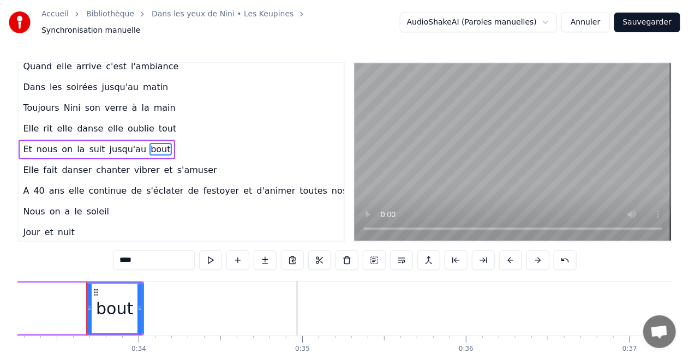
scroll to position [0, 5455]
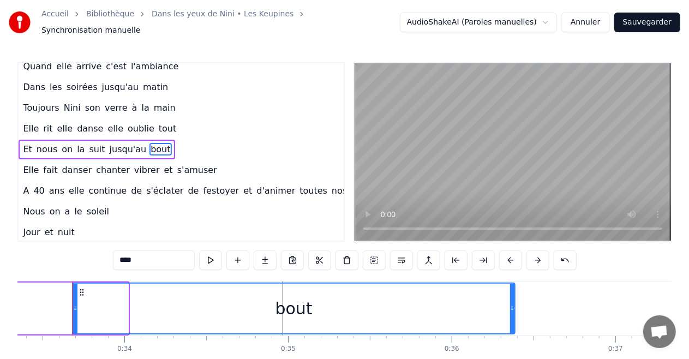
drag, startPoint x: 126, startPoint y: 304, endPoint x: 513, endPoint y: 306, distance: 386.6
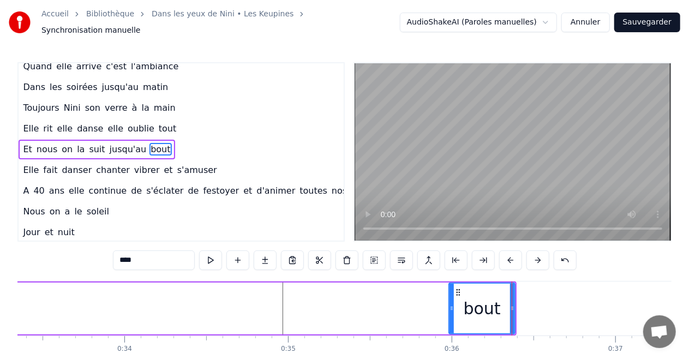
drag, startPoint x: 74, startPoint y: 302, endPoint x: 450, endPoint y: 310, distance: 376.3
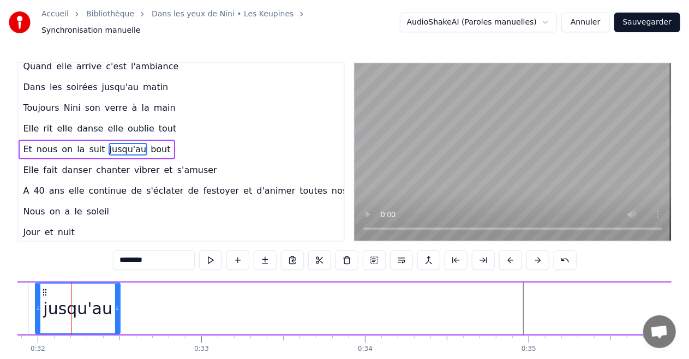
scroll to position [0, 5214]
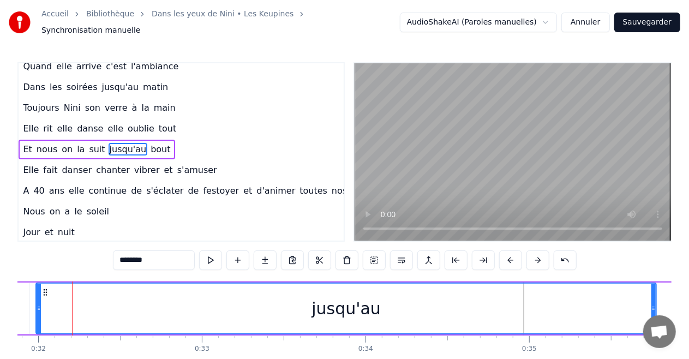
drag, startPoint x: 117, startPoint y: 305, endPoint x: 652, endPoint y: 297, distance: 535.5
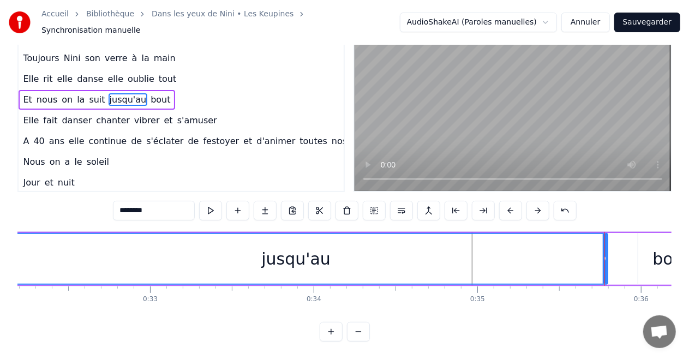
scroll to position [0, 5178]
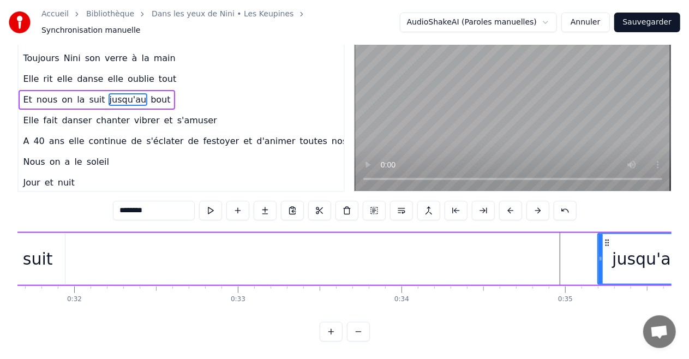
drag, startPoint x: 75, startPoint y: 252, endPoint x: 600, endPoint y: 261, distance: 525.7
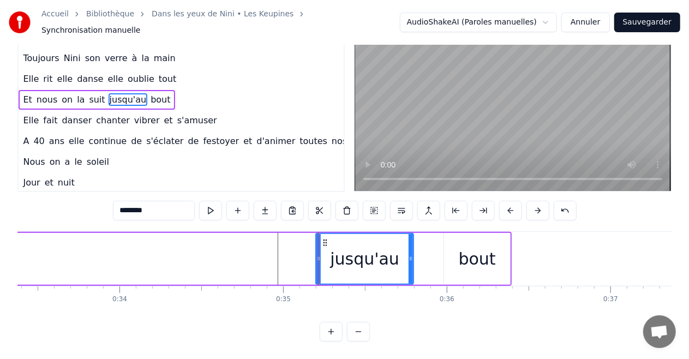
scroll to position [0, 5461]
drag, startPoint x: 407, startPoint y: 248, endPoint x: 415, endPoint y: 246, distance: 8.3
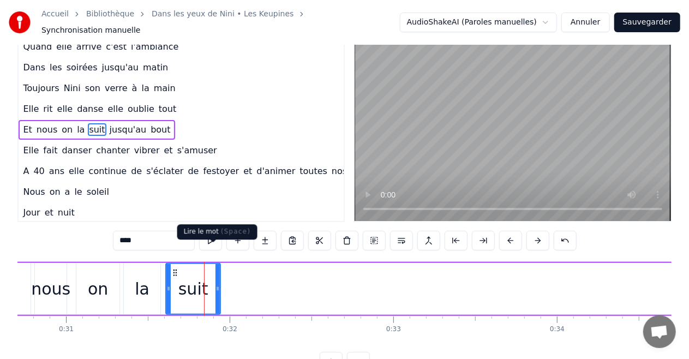
scroll to position [0, 0]
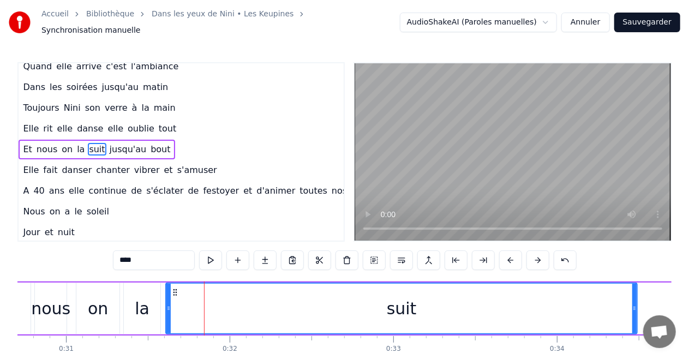
drag, startPoint x: 219, startPoint y: 300, endPoint x: 636, endPoint y: 299, distance: 416.6
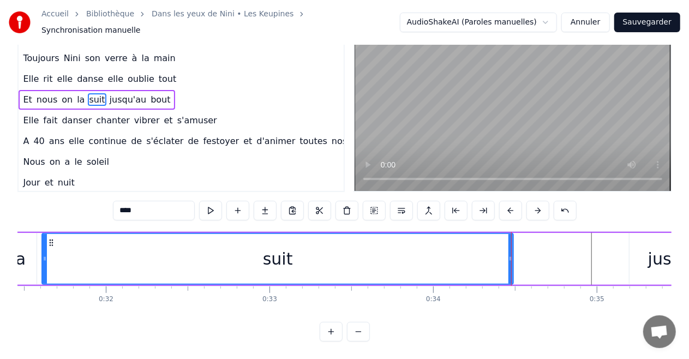
scroll to position [0, 5124]
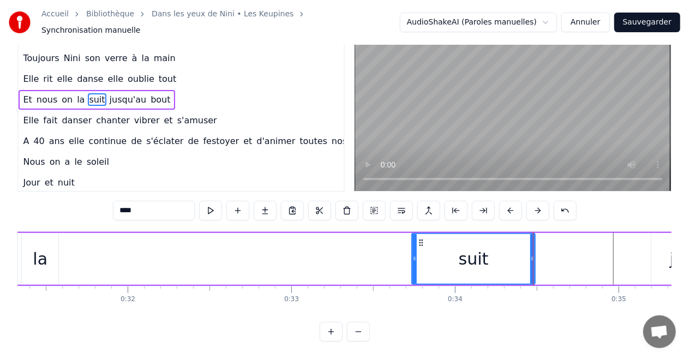
drag, startPoint x: 68, startPoint y: 251, endPoint x: 415, endPoint y: 256, distance: 347.9
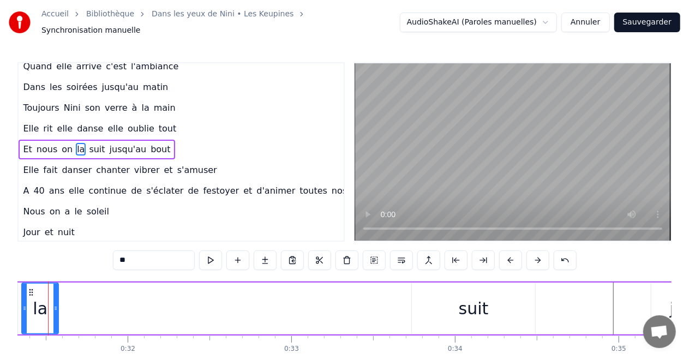
scroll to position [0, 5100]
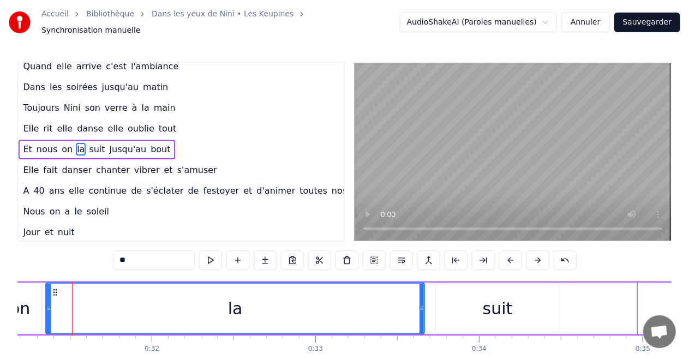
drag, startPoint x: 81, startPoint y: 302, endPoint x: 423, endPoint y: 314, distance: 342.1
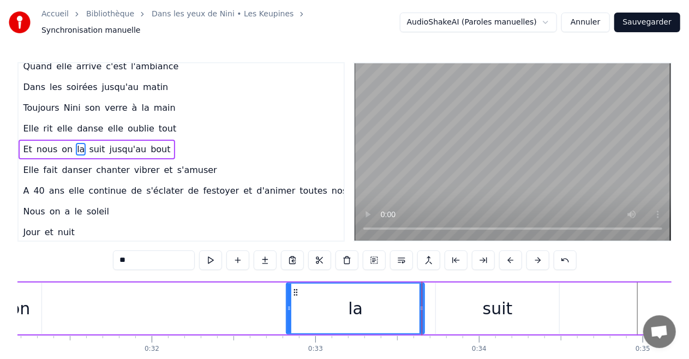
drag, startPoint x: 47, startPoint y: 301, endPoint x: 287, endPoint y: 314, distance: 240.8
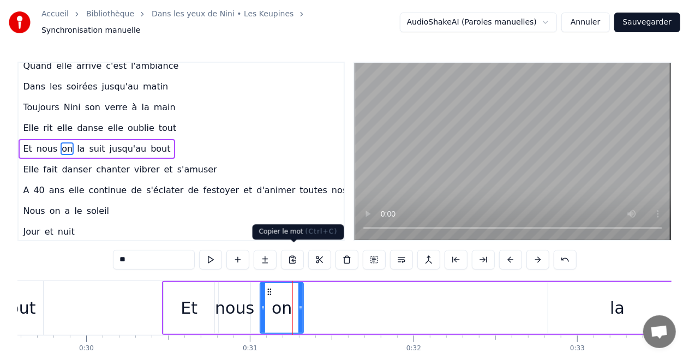
scroll to position [0, 0]
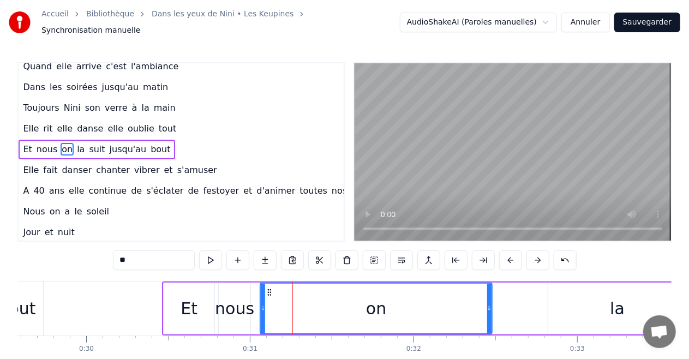
drag, startPoint x: 300, startPoint y: 303, endPoint x: 489, endPoint y: 302, distance: 188.7
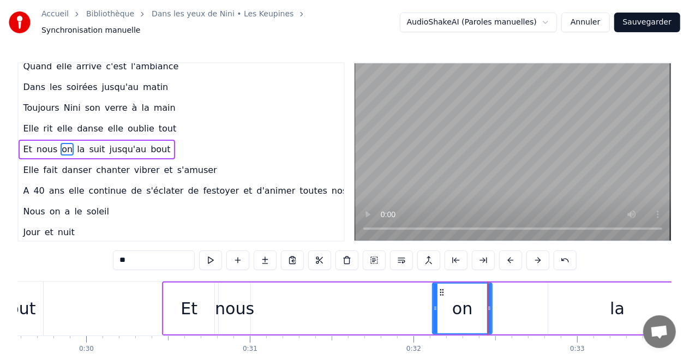
drag, startPoint x: 262, startPoint y: 303, endPoint x: 434, endPoint y: 309, distance: 172.4
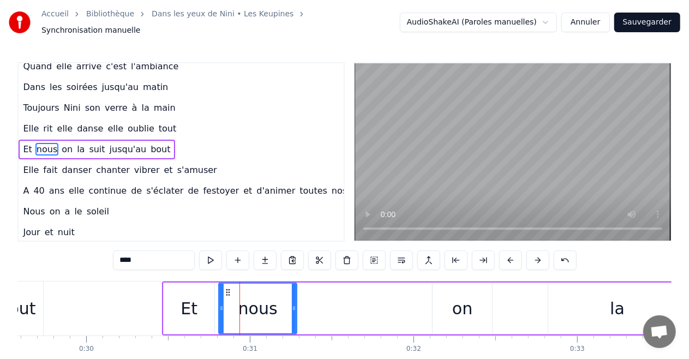
drag, startPoint x: 248, startPoint y: 302, endPoint x: 294, endPoint y: 305, distance: 46.5
drag, startPoint x: 221, startPoint y: 304, endPoint x: 244, endPoint y: 307, distance: 23.1
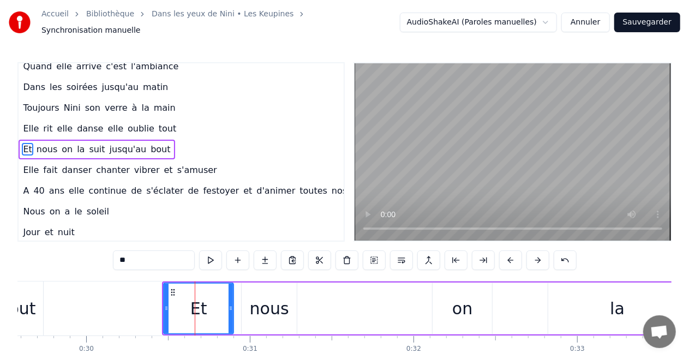
drag, startPoint x: 213, startPoint y: 302, endPoint x: 232, endPoint y: 304, distance: 19.2
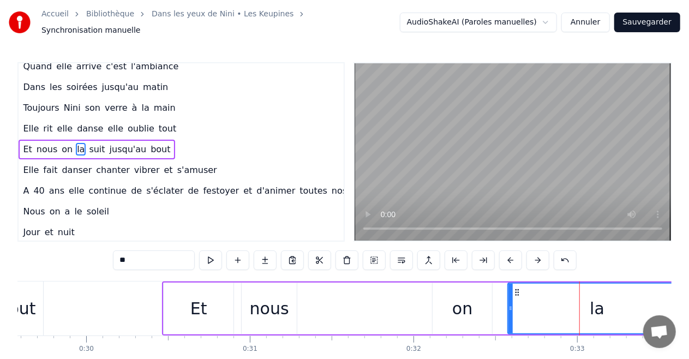
drag, startPoint x: 550, startPoint y: 300, endPoint x: 509, endPoint y: 308, distance: 41.1
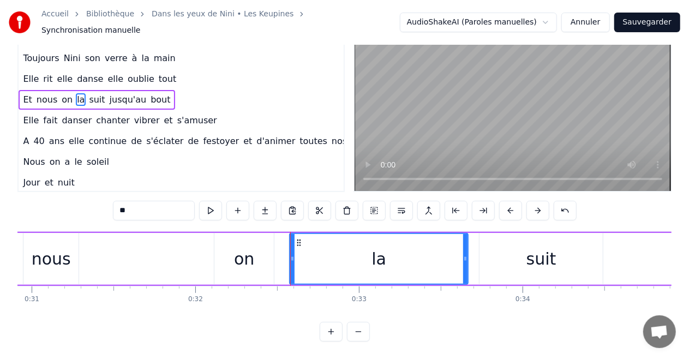
scroll to position [0, 5078]
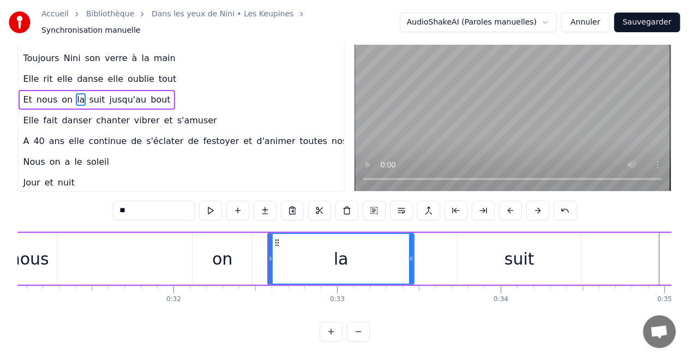
drag, startPoint x: 443, startPoint y: 249, endPoint x: 411, endPoint y: 249, distance: 32.2
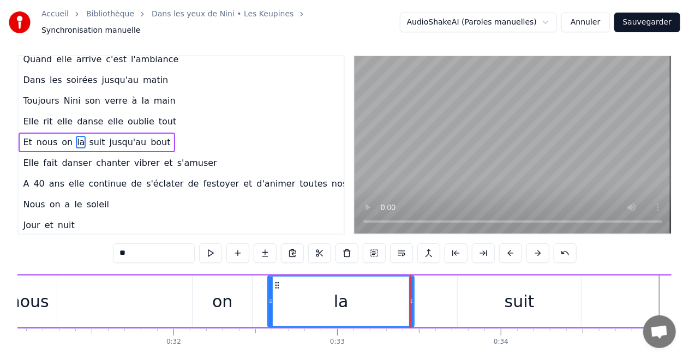
scroll to position [0, 0]
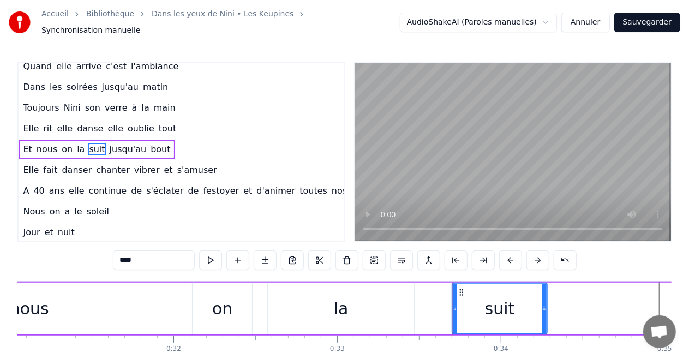
drag, startPoint x: 577, startPoint y: 302, endPoint x: 544, endPoint y: 306, distance: 34.0
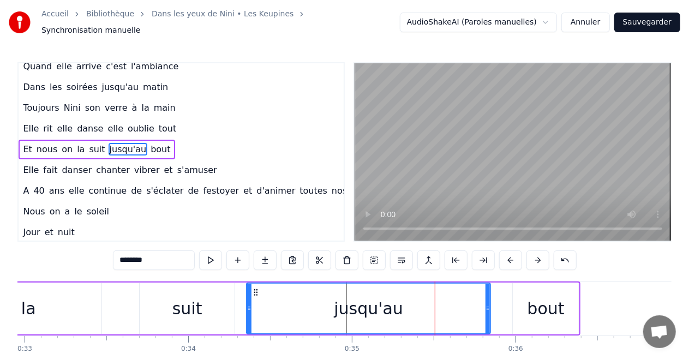
drag, startPoint x: 386, startPoint y: 303, endPoint x: 248, endPoint y: 317, distance: 138.7
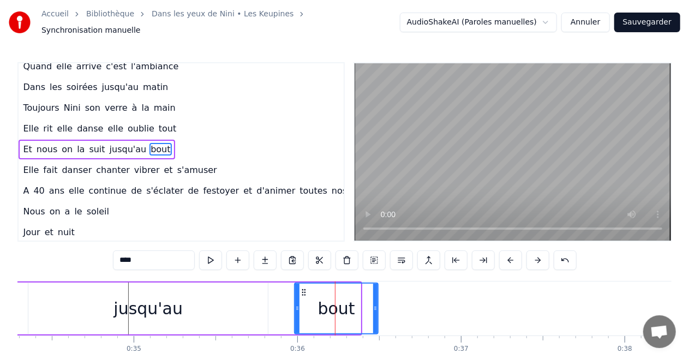
drag, startPoint x: 357, startPoint y: 299, endPoint x: 374, endPoint y: 300, distance: 17.5
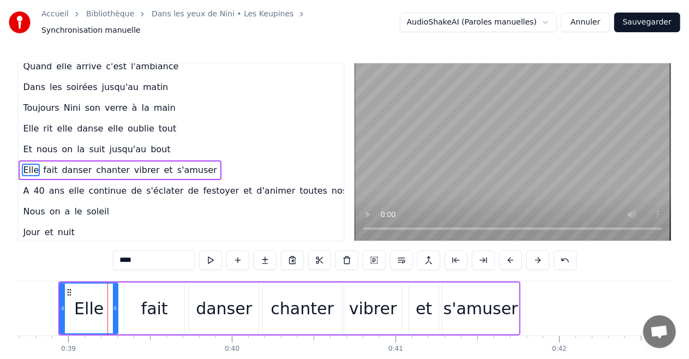
scroll to position [48, 22]
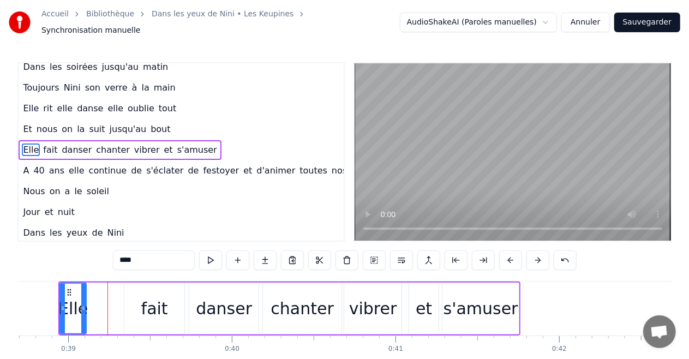
drag, startPoint x: 116, startPoint y: 300, endPoint x: 85, endPoint y: 312, distance: 33.6
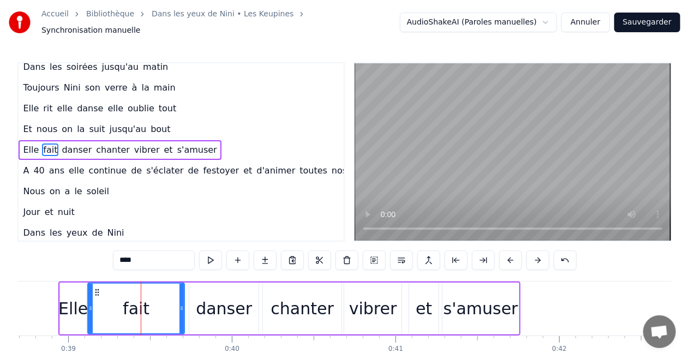
drag, startPoint x: 127, startPoint y: 304, endPoint x: 91, endPoint y: 309, distance: 36.9
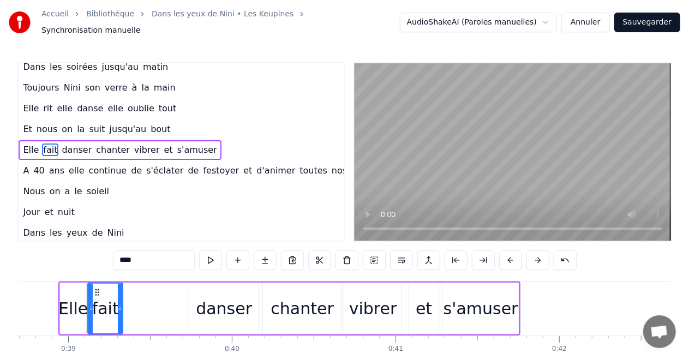
drag, startPoint x: 180, startPoint y: 304, endPoint x: 119, endPoint y: 313, distance: 62.3
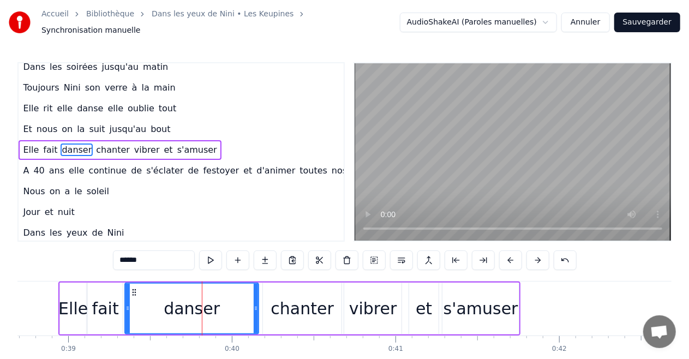
drag, startPoint x: 191, startPoint y: 305, endPoint x: 127, endPoint y: 313, distance: 64.8
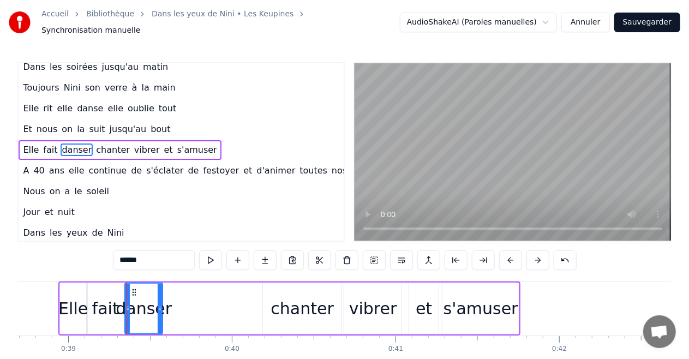
drag, startPoint x: 255, startPoint y: 303, endPoint x: 159, endPoint y: 316, distance: 96.8
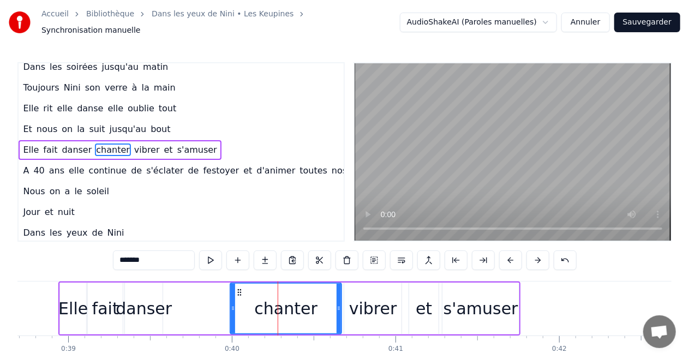
drag, startPoint x: 264, startPoint y: 305, endPoint x: 231, endPoint y: 308, distance: 32.8
drag, startPoint x: 338, startPoint y: 303, endPoint x: 276, endPoint y: 314, distance: 63.1
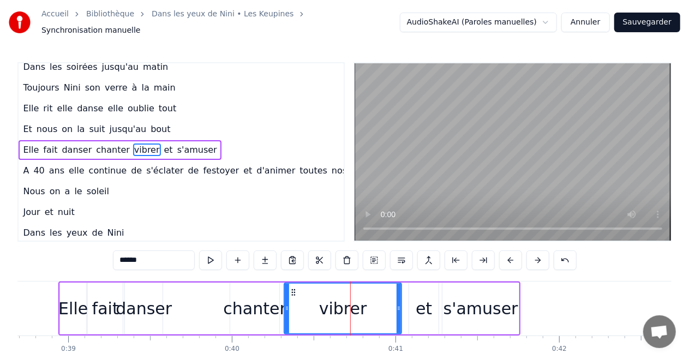
drag, startPoint x: 348, startPoint y: 302, endPoint x: 288, endPoint y: 310, distance: 60.5
drag, startPoint x: 398, startPoint y: 303, endPoint x: 341, endPoint y: 316, distance: 58.3
type input "**"
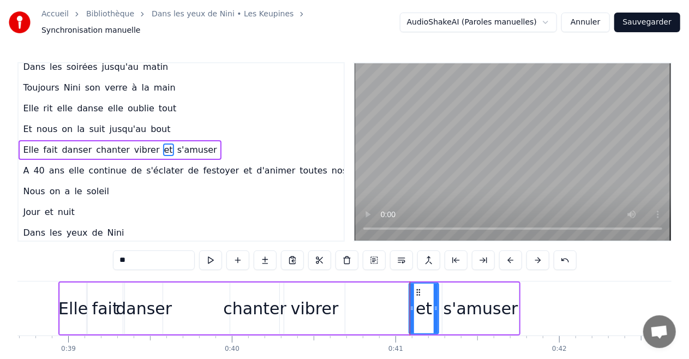
drag, startPoint x: 409, startPoint y: 302, endPoint x: 397, endPoint y: 302, distance: 12.0
drag, startPoint x: 410, startPoint y: 304, endPoint x: 376, endPoint y: 307, distance: 33.9
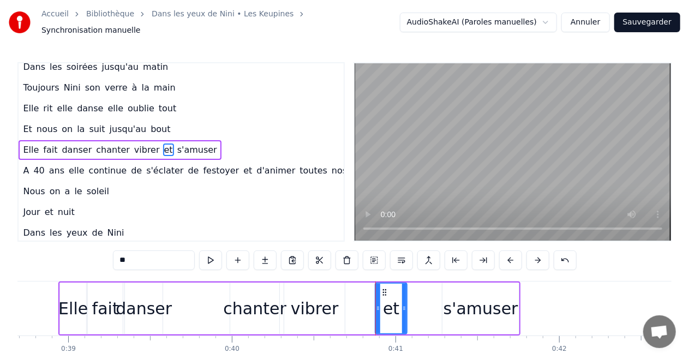
drag, startPoint x: 435, startPoint y: 302, endPoint x: 403, endPoint y: 304, distance: 31.7
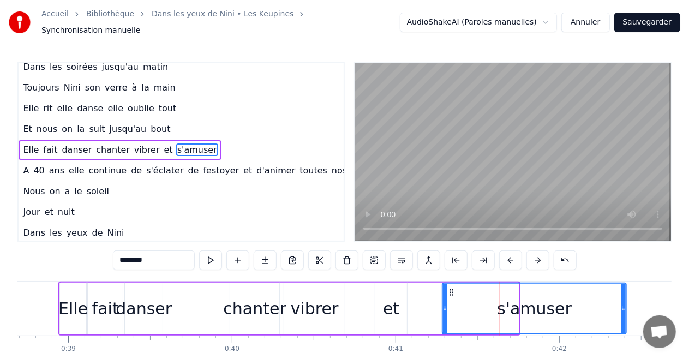
drag, startPoint x: 516, startPoint y: 300, endPoint x: 623, endPoint y: 301, distance: 107.4
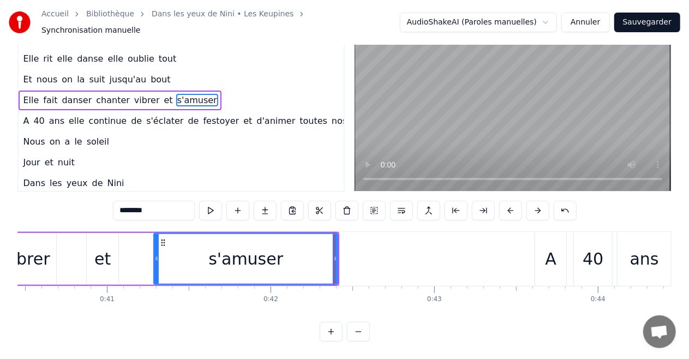
scroll to position [0, 6595]
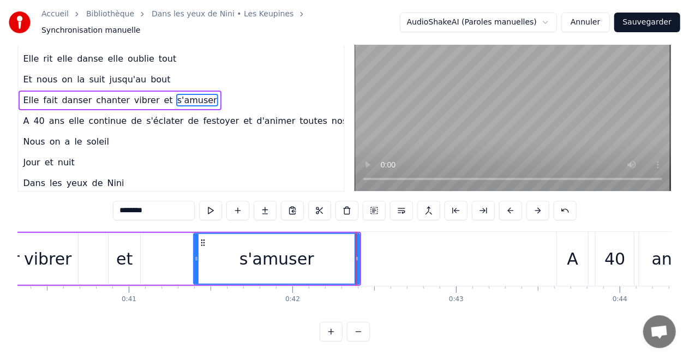
drag, startPoint x: 176, startPoint y: 248, endPoint x: 194, endPoint y: 248, distance: 18.0
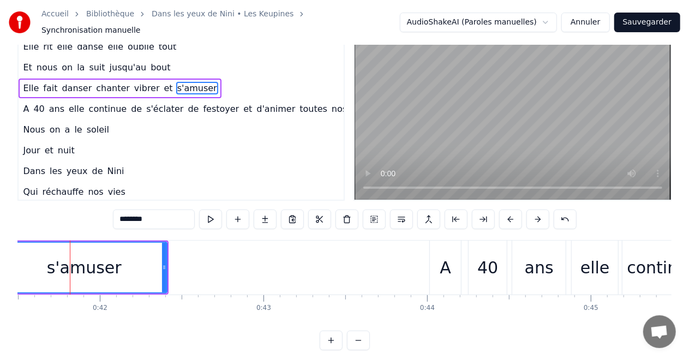
scroll to position [0, 6785]
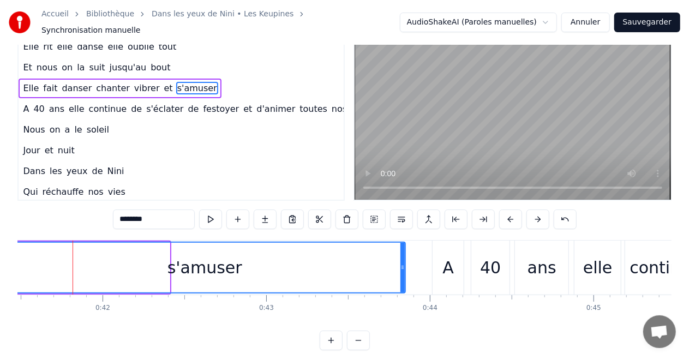
drag, startPoint x: 166, startPoint y: 261, endPoint x: 401, endPoint y: 264, distance: 235.6
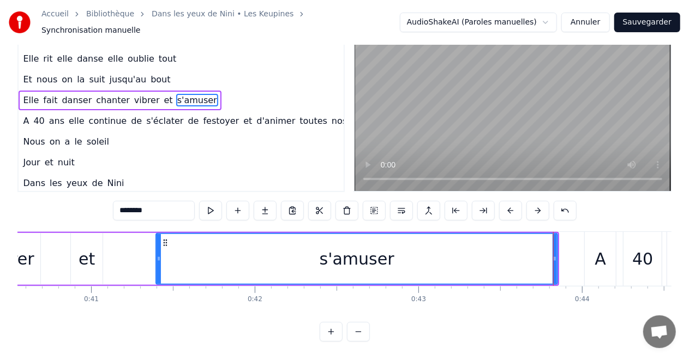
scroll to position [0, 6610]
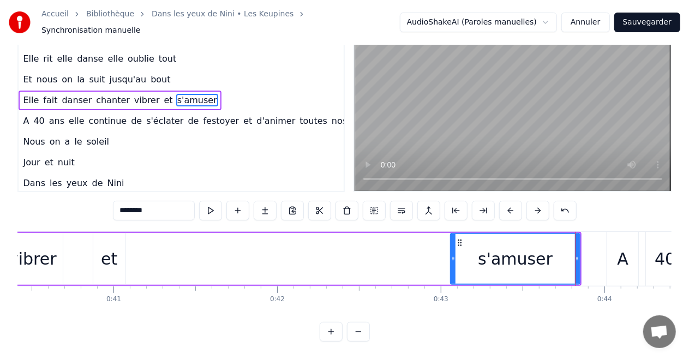
drag, startPoint x: 182, startPoint y: 249, endPoint x: 454, endPoint y: 263, distance: 272.4
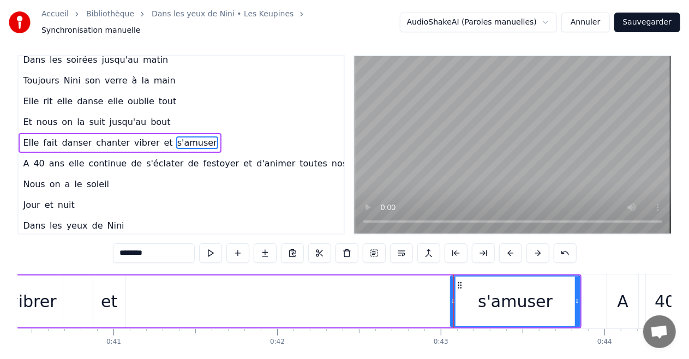
scroll to position [0, 0]
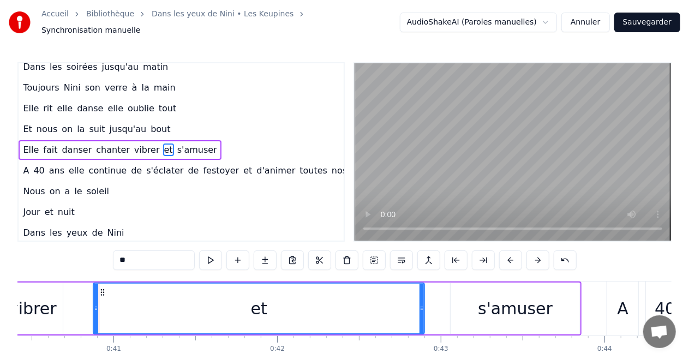
drag, startPoint x: 122, startPoint y: 302, endPoint x: 378, endPoint y: 288, distance: 257.2
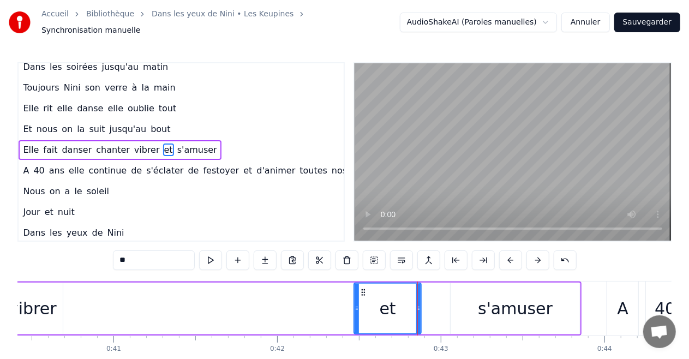
drag, startPoint x: 96, startPoint y: 303, endPoint x: 357, endPoint y: 308, distance: 260.7
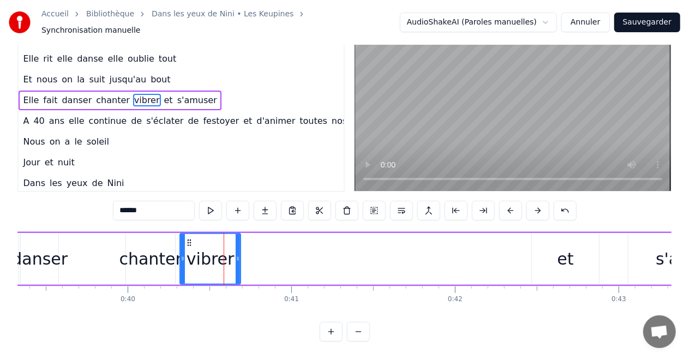
scroll to position [0, 6432]
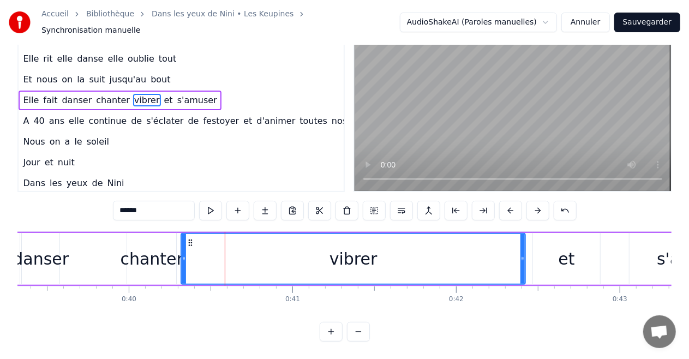
drag, startPoint x: 240, startPoint y: 250, endPoint x: 523, endPoint y: 249, distance: 283.5
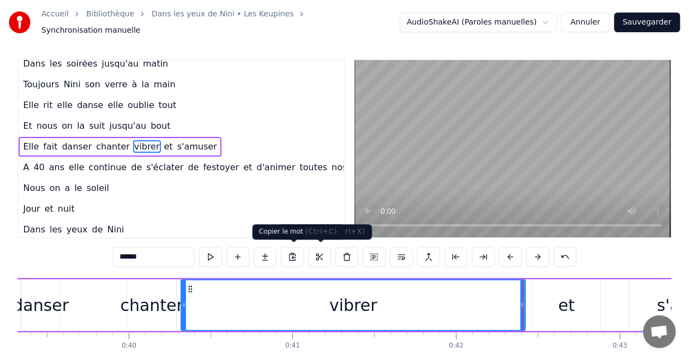
scroll to position [0, 0]
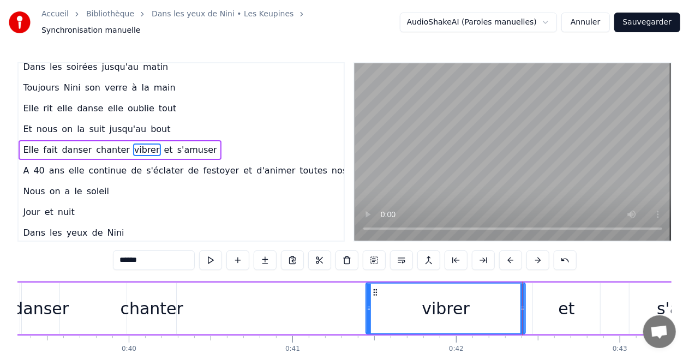
drag, startPoint x: 184, startPoint y: 302, endPoint x: 369, endPoint y: 324, distance: 186.2
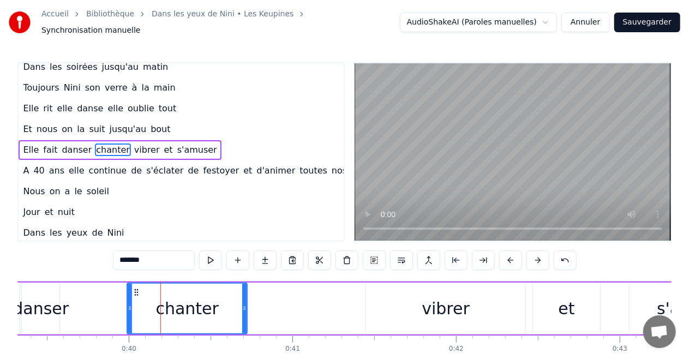
drag, startPoint x: 175, startPoint y: 304, endPoint x: 243, endPoint y: 304, distance: 67.6
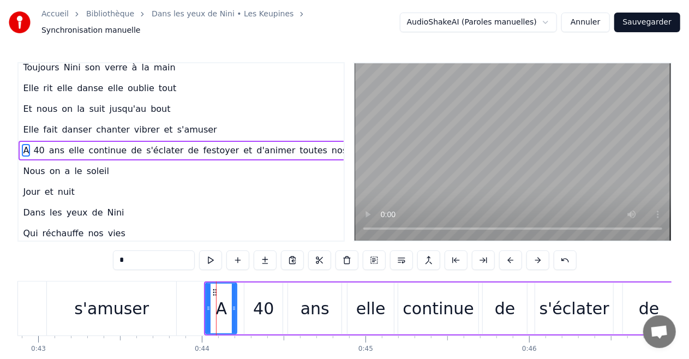
scroll to position [69, 22]
drag, startPoint x: 236, startPoint y: 303, endPoint x: 227, endPoint y: 308, distance: 9.8
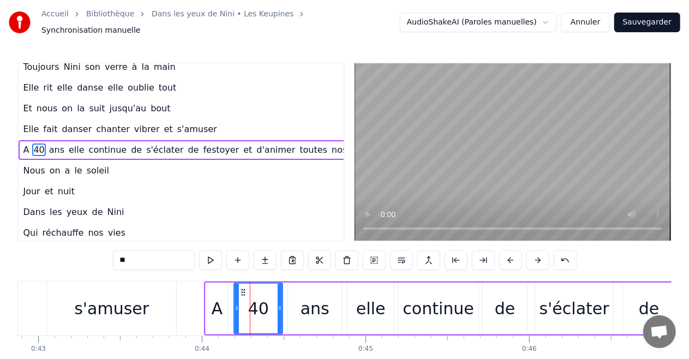
drag, startPoint x: 245, startPoint y: 302, endPoint x: 235, endPoint y: 303, distance: 10.4
drag, startPoint x: 278, startPoint y: 304, endPoint x: 254, endPoint y: 310, distance: 24.7
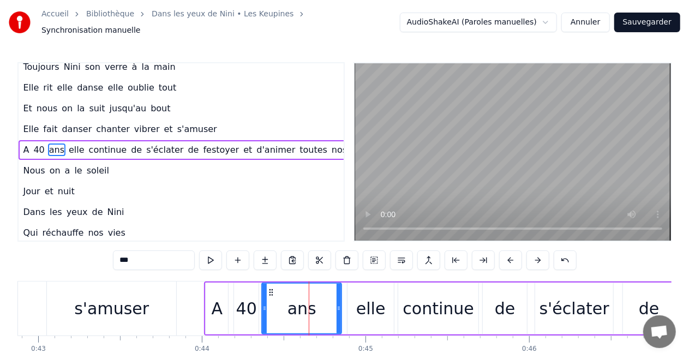
drag, startPoint x: 289, startPoint y: 301, endPoint x: 263, endPoint y: 307, distance: 26.8
drag, startPoint x: 338, startPoint y: 302, endPoint x: 291, endPoint y: 306, distance: 47.1
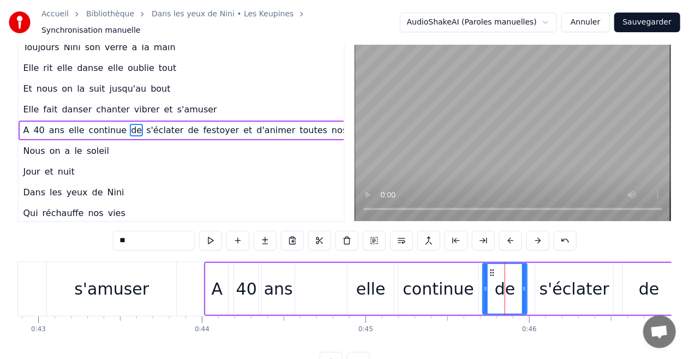
scroll to position [0, 0]
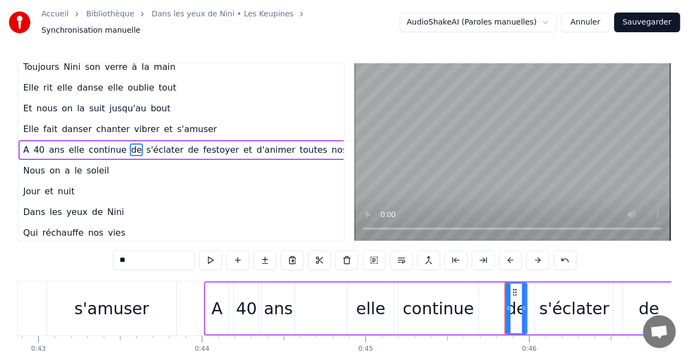
drag, startPoint x: 485, startPoint y: 303, endPoint x: 508, endPoint y: 306, distance: 23.1
drag, startPoint x: 523, startPoint y: 305, endPoint x: 532, endPoint y: 304, distance: 8.8
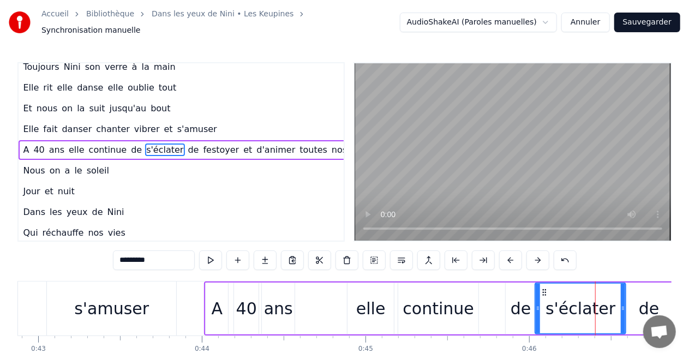
drag, startPoint x: 610, startPoint y: 302, endPoint x: 622, endPoint y: 301, distance: 12.6
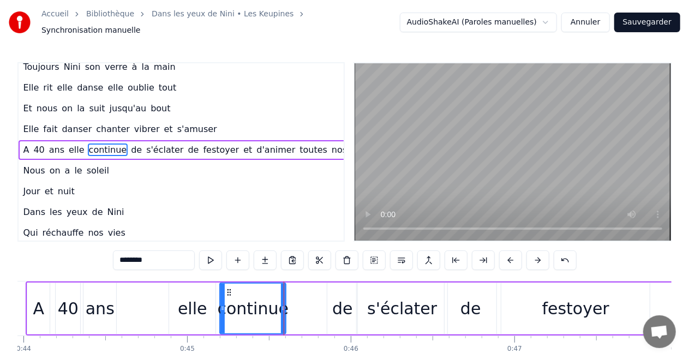
drag, startPoint x: 297, startPoint y: 304, endPoint x: 282, endPoint y: 310, distance: 15.4
drag, startPoint x: 222, startPoint y: 302, endPoint x: 248, endPoint y: 310, distance: 26.2
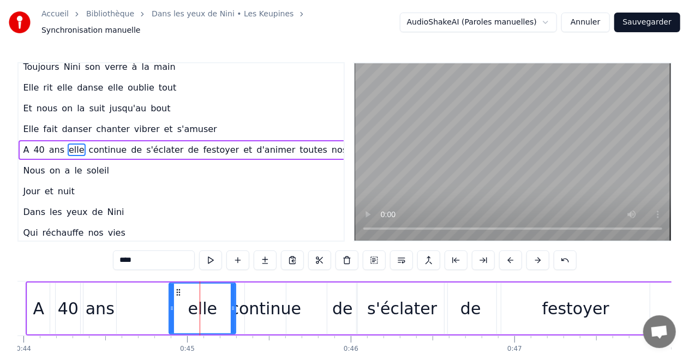
drag, startPoint x: 214, startPoint y: 302, endPoint x: 234, endPoint y: 303, distance: 20.2
drag, startPoint x: 171, startPoint y: 304, endPoint x: 218, endPoint y: 305, distance: 46.9
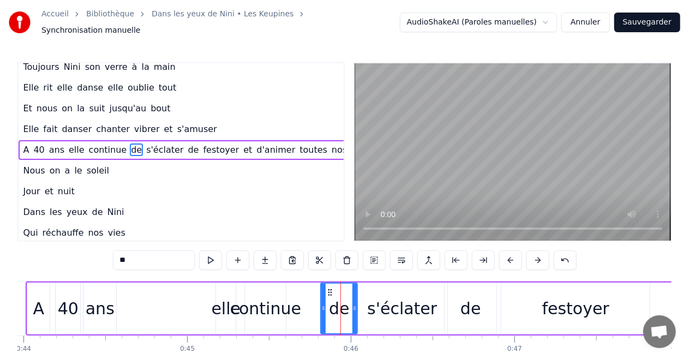
drag, startPoint x: 330, startPoint y: 304, endPoint x: 324, endPoint y: 304, distance: 6.5
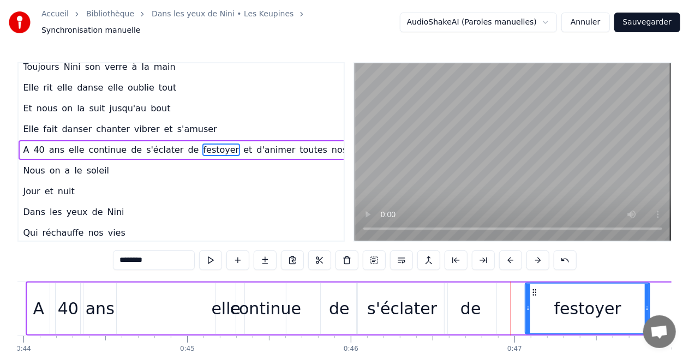
drag, startPoint x: 519, startPoint y: 303, endPoint x: 527, endPoint y: 303, distance: 7.6
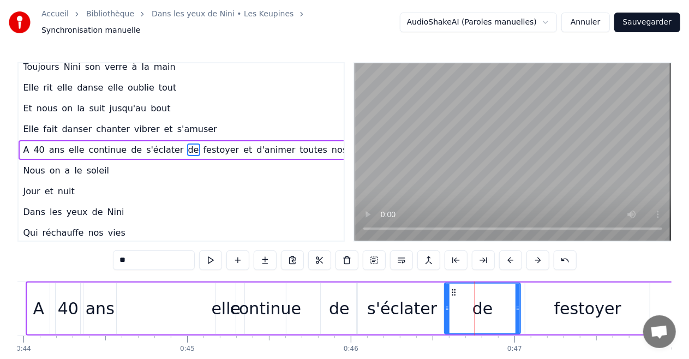
drag, startPoint x: 493, startPoint y: 301, endPoint x: 477, endPoint y: 304, distance: 16.6
drag, startPoint x: 447, startPoint y: 303, endPoint x: 483, endPoint y: 309, distance: 36.9
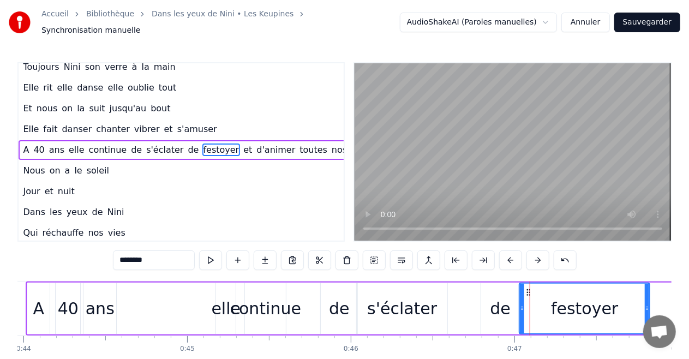
drag, startPoint x: 527, startPoint y: 304, endPoint x: 521, endPoint y: 304, distance: 6.6
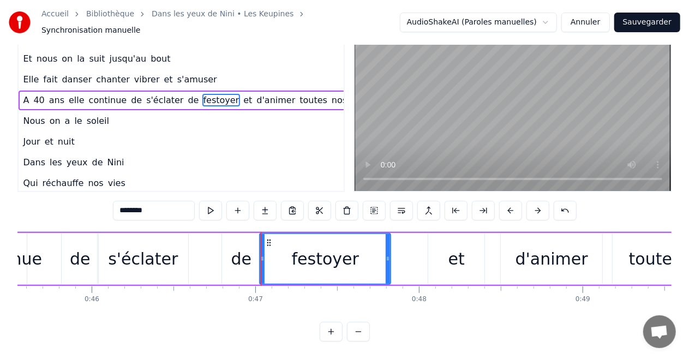
scroll to position [0, 7453]
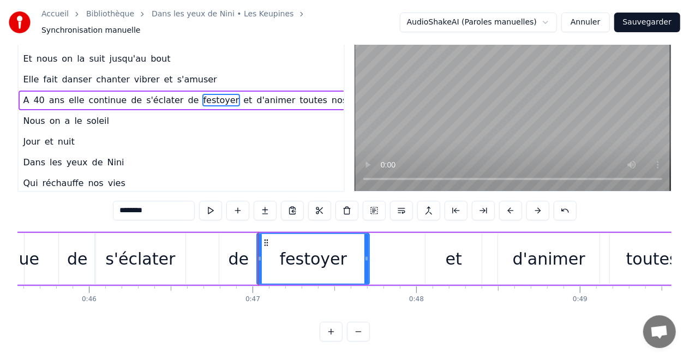
drag, startPoint x: 383, startPoint y: 250, endPoint x: 364, endPoint y: 252, distance: 19.2
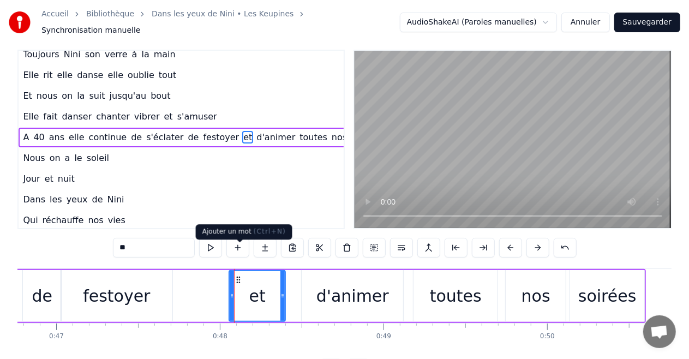
scroll to position [0, 0]
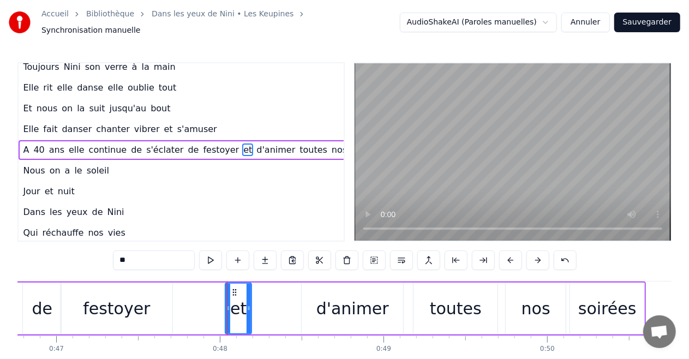
drag, startPoint x: 281, startPoint y: 305, endPoint x: 248, endPoint y: 309, distance: 34.0
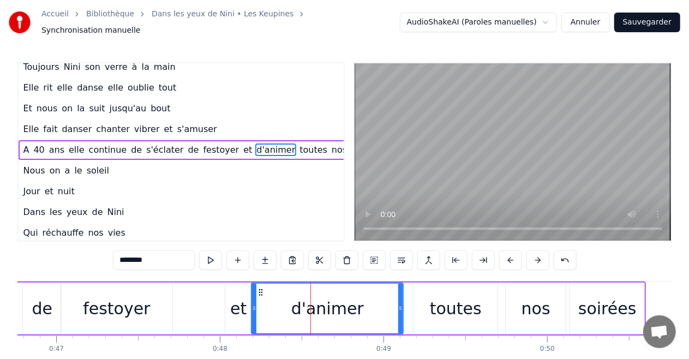
drag, startPoint x: 302, startPoint y: 303, endPoint x: 251, endPoint y: 307, distance: 50.3
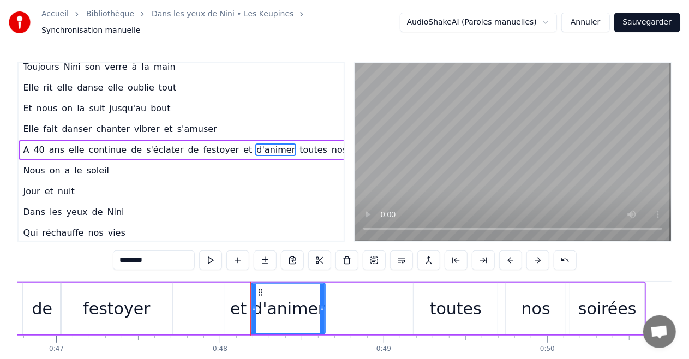
drag, startPoint x: 401, startPoint y: 302, endPoint x: 323, endPoint y: 305, distance: 78.0
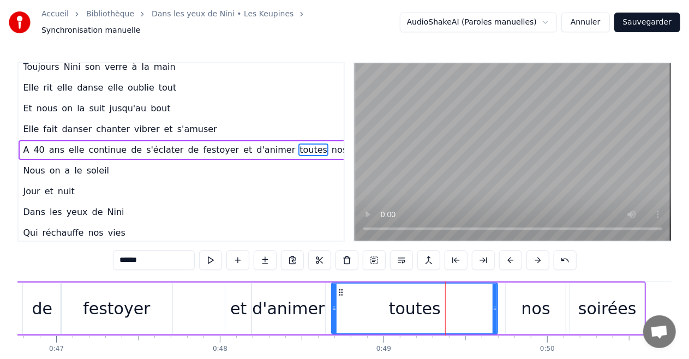
drag, startPoint x: 415, startPoint y: 305, endPoint x: 334, endPoint y: 306, distance: 81.8
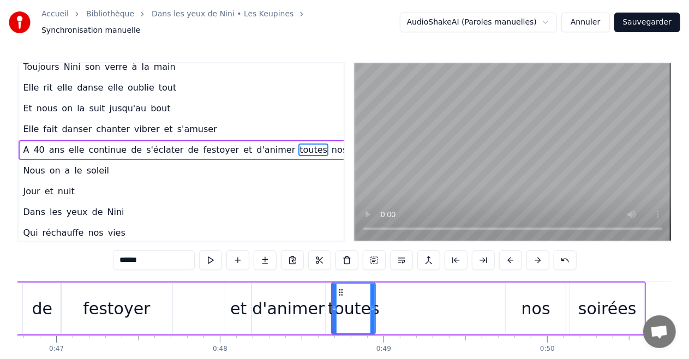
drag, startPoint x: 496, startPoint y: 302, endPoint x: 373, endPoint y: 311, distance: 122.5
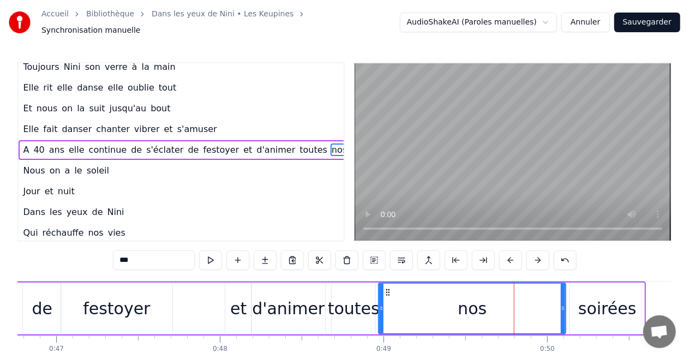
drag, startPoint x: 508, startPoint y: 304, endPoint x: 381, endPoint y: 310, distance: 127.2
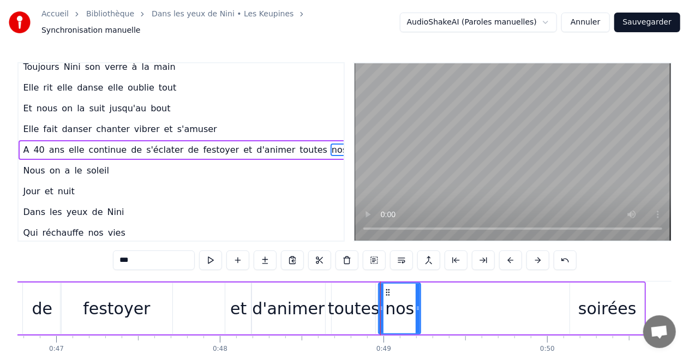
drag, startPoint x: 564, startPoint y: 301, endPoint x: 419, endPoint y: 312, distance: 145.4
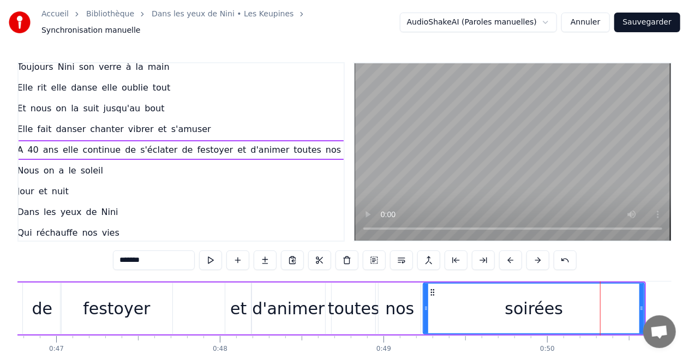
drag, startPoint x: 574, startPoint y: 302, endPoint x: 427, endPoint y: 310, distance: 146.9
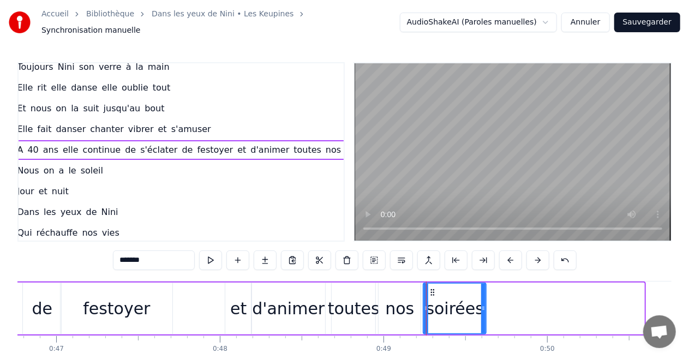
drag, startPoint x: 641, startPoint y: 302, endPoint x: 483, endPoint y: 306, distance: 158.2
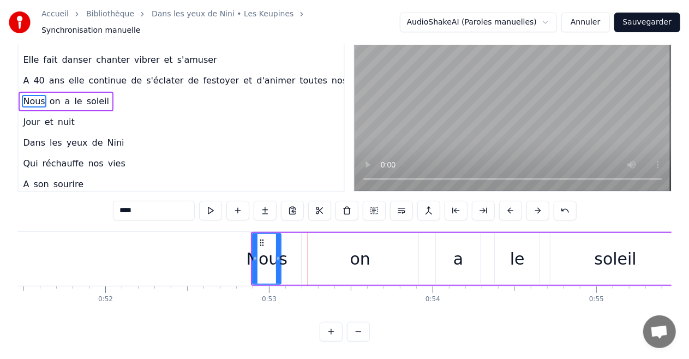
scroll to position [0, 8413]
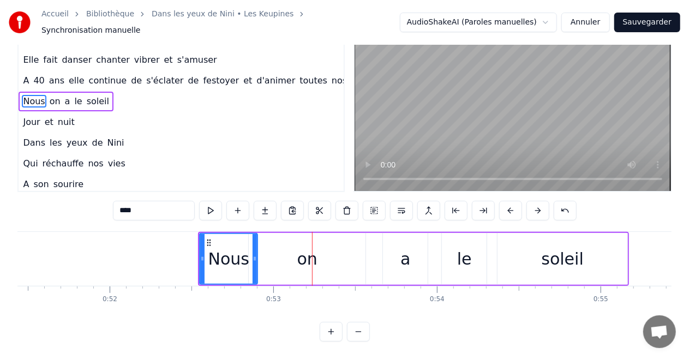
drag, startPoint x: 226, startPoint y: 250, endPoint x: 255, endPoint y: 250, distance: 29.4
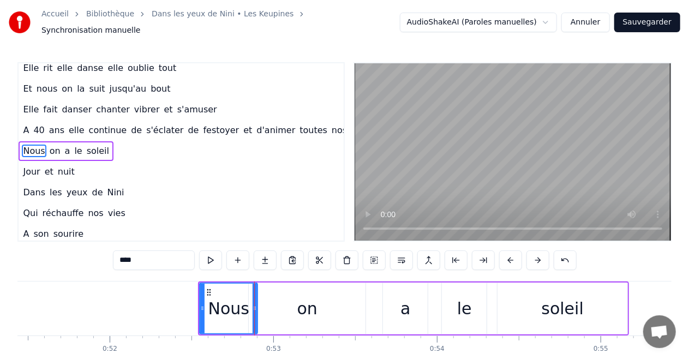
scroll to position [89, 22]
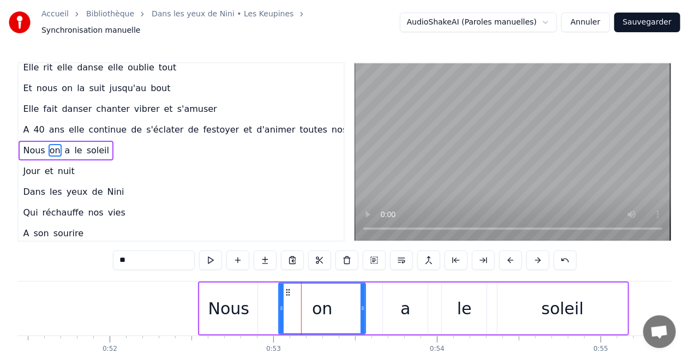
drag, startPoint x: 252, startPoint y: 303, endPoint x: 288, endPoint y: 304, distance: 36.6
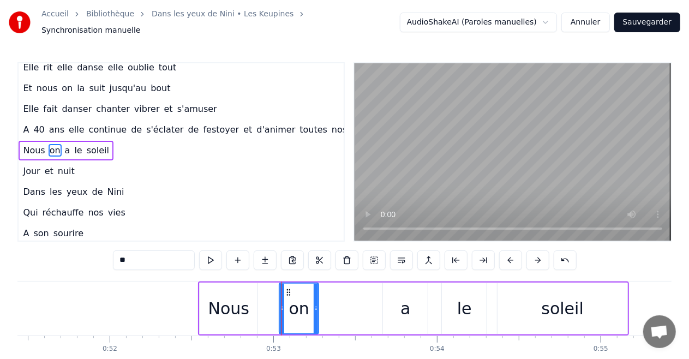
drag, startPoint x: 364, startPoint y: 302, endPoint x: 317, endPoint y: 304, distance: 47.0
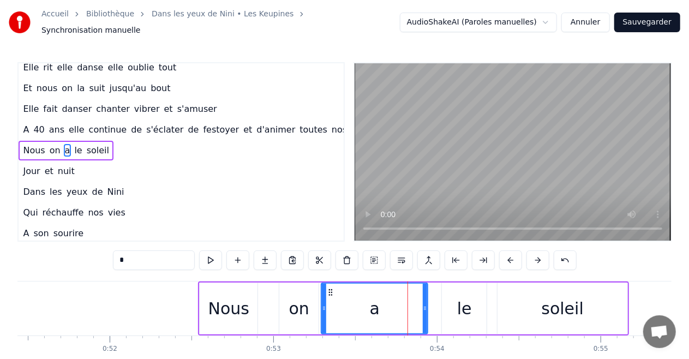
drag, startPoint x: 383, startPoint y: 302, endPoint x: 322, endPoint y: 305, distance: 61.7
drag, startPoint x: 425, startPoint y: 306, endPoint x: 385, endPoint y: 308, distance: 39.8
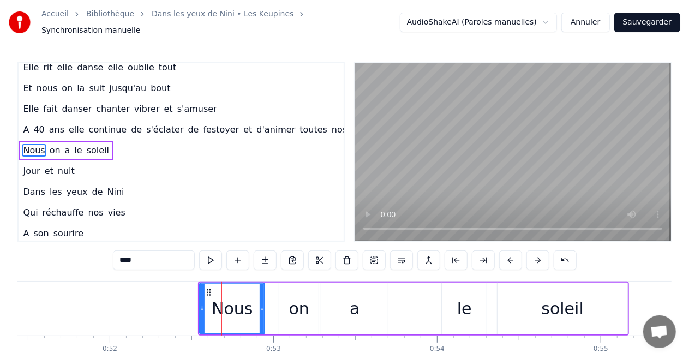
drag, startPoint x: 254, startPoint y: 302, endPoint x: 261, endPoint y: 301, distance: 7.2
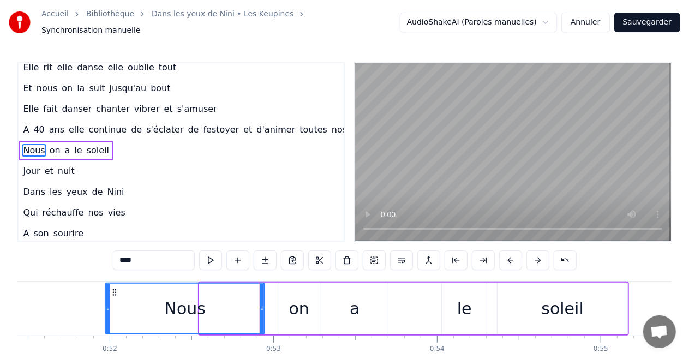
drag, startPoint x: 201, startPoint y: 303, endPoint x: 106, endPoint y: 308, distance: 94.5
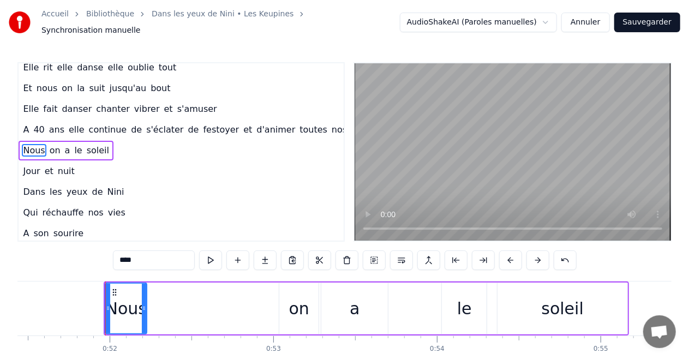
drag, startPoint x: 262, startPoint y: 303, endPoint x: 144, endPoint y: 306, distance: 117.8
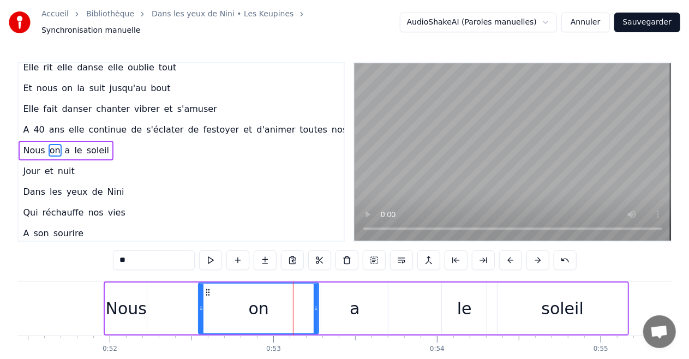
drag, startPoint x: 280, startPoint y: 302, endPoint x: 200, endPoint y: 306, distance: 80.8
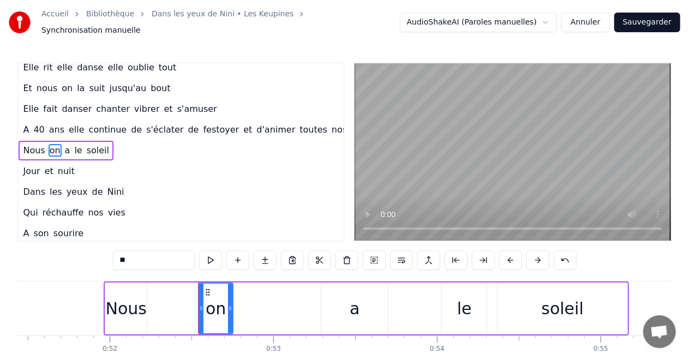
drag, startPoint x: 316, startPoint y: 304, endPoint x: 242, endPoint y: 304, distance: 74.2
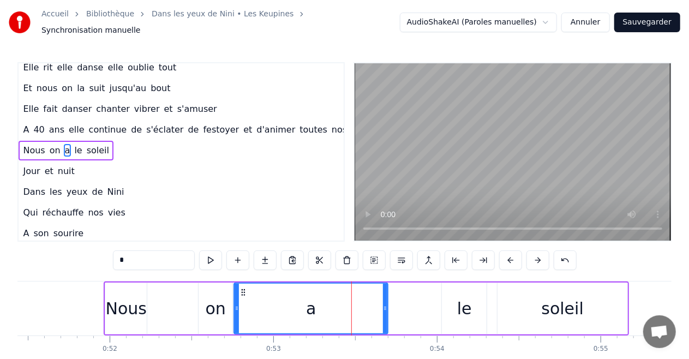
drag, startPoint x: 324, startPoint y: 303, endPoint x: 234, endPoint y: 311, distance: 89.8
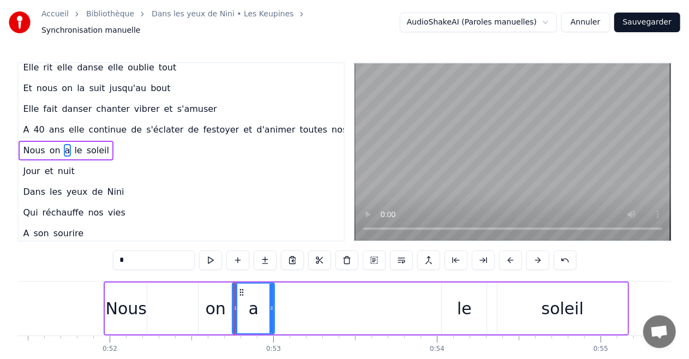
drag, startPoint x: 386, startPoint y: 301, endPoint x: 273, endPoint y: 308, distance: 113.6
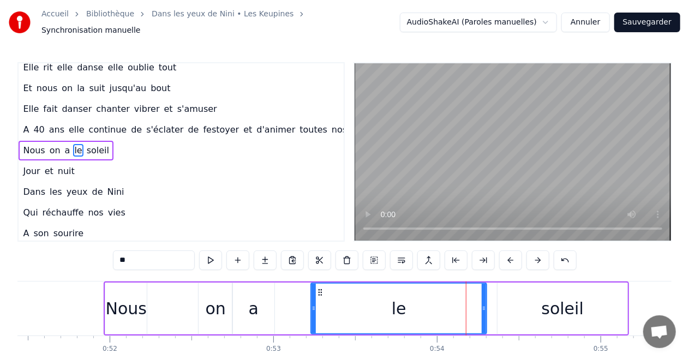
drag, startPoint x: 443, startPoint y: 303, endPoint x: 312, endPoint y: 304, distance: 130.9
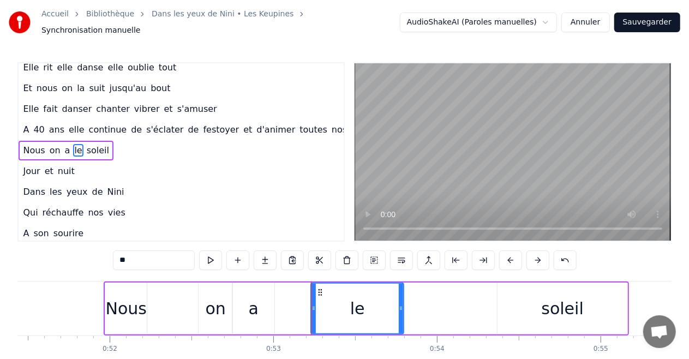
drag, startPoint x: 485, startPoint y: 301, endPoint x: 402, endPoint y: 316, distance: 84.3
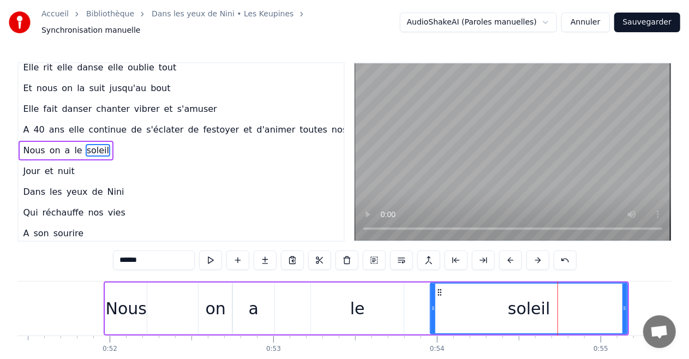
drag, startPoint x: 499, startPoint y: 302, endPoint x: 432, endPoint y: 309, distance: 67.4
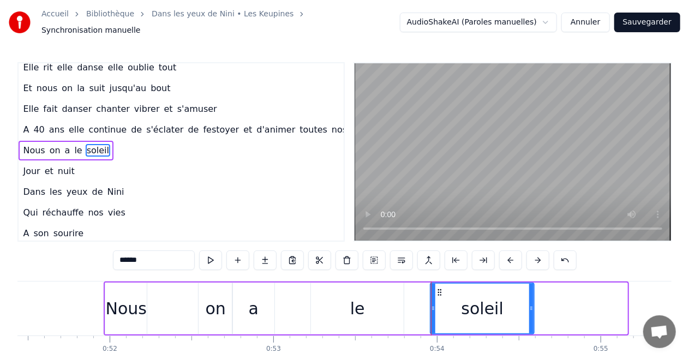
drag, startPoint x: 626, startPoint y: 300, endPoint x: 533, endPoint y: 312, distance: 94.0
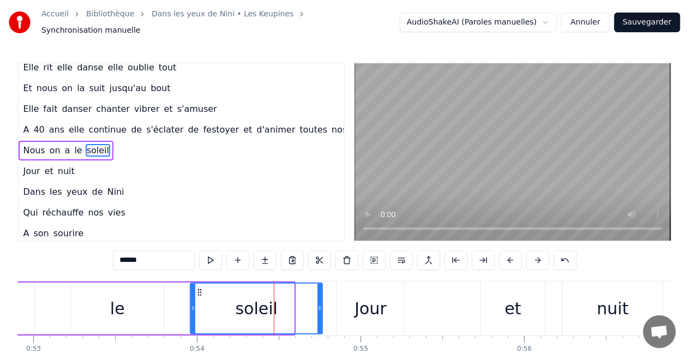
drag, startPoint x: 290, startPoint y: 302, endPoint x: 318, endPoint y: 306, distance: 28.6
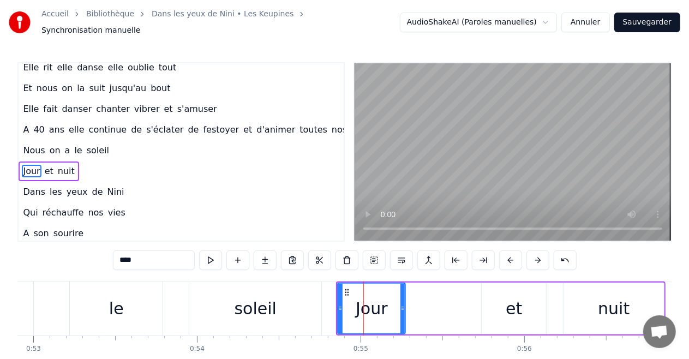
scroll to position [109, 22]
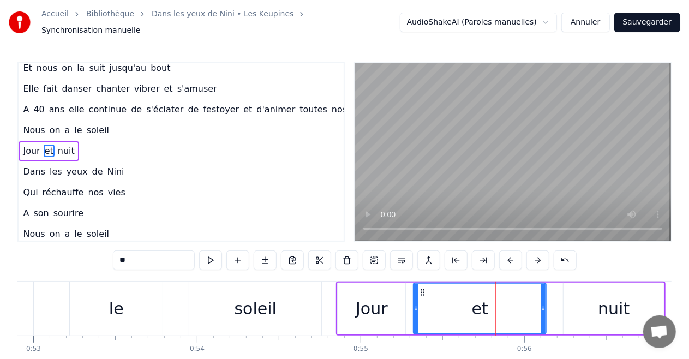
drag, startPoint x: 483, startPoint y: 300, endPoint x: 415, endPoint y: 305, distance: 68.3
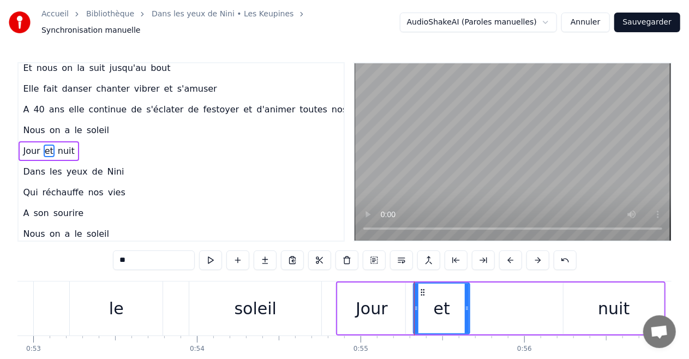
drag, startPoint x: 543, startPoint y: 303, endPoint x: 467, endPoint y: 305, distance: 76.4
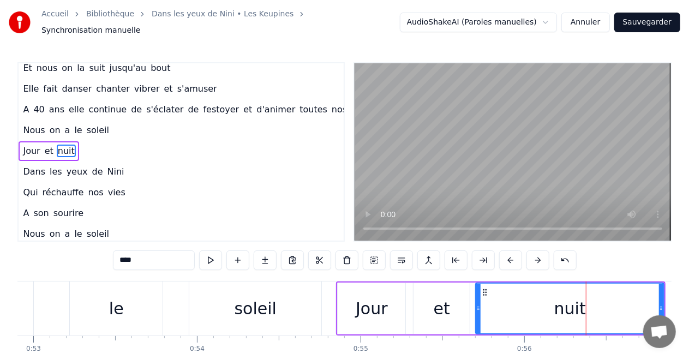
drag, startPoint x: 566, startPoint y: 302, endPoint x: 479, endPoint y: 305, distance: 87.9
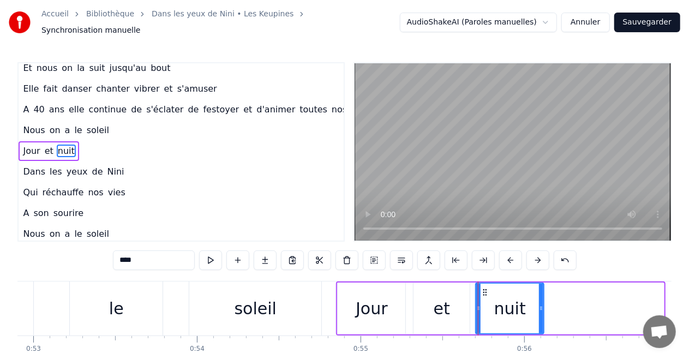
drag, startPoint x: 659, startPoint y: 302, endPoint x: 539, endPoint y: 300, distance: 120.0
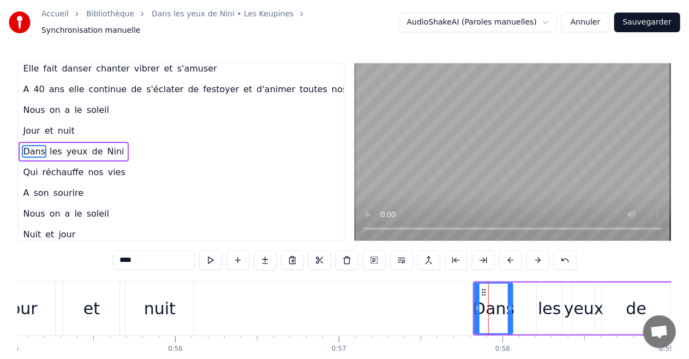
scroll to position [130, 22]
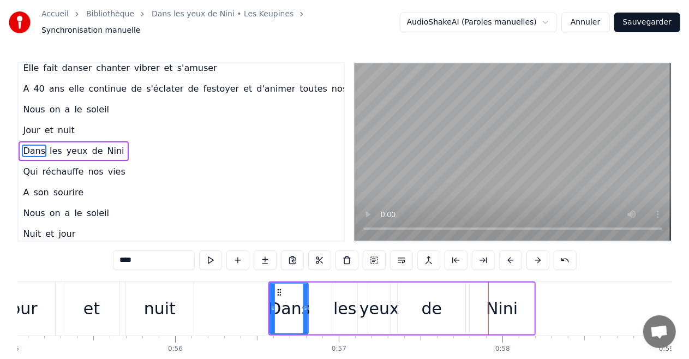
drag, startPoint x: 343, startPoint y: 308, endPoint x: 335, endPoint y: 308, distance: 8.7
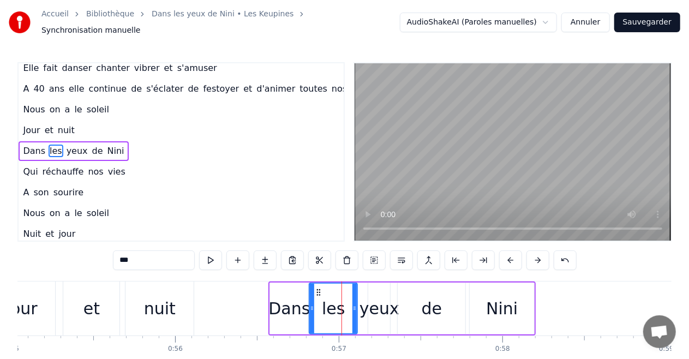
drag, startPoint x: 336, startPoint y: 302, endPoint x: 313, endPoint y: 305, distance: 23.1
drag, startPoint x: 354, startPoint y: 305, endPoint x: 340, endPoint y: 306, distance: 14.2
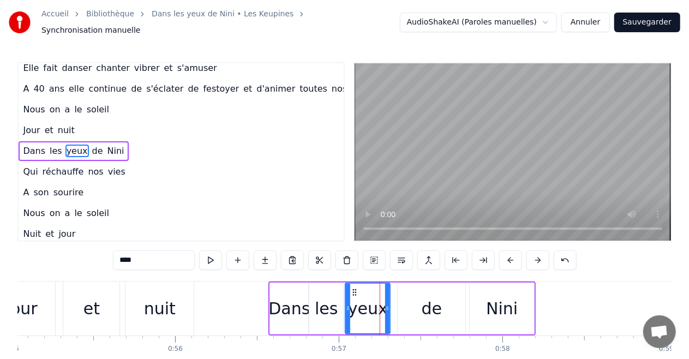
drag, startPoint x: 371, startPoint y: 304, endPoint x: 348, endPoint y: 305, distance: 22.9
drag, startPoint x: 386, startPoint y: 305, endPoint x: 377, endPoint y: 306, distance: 9.3
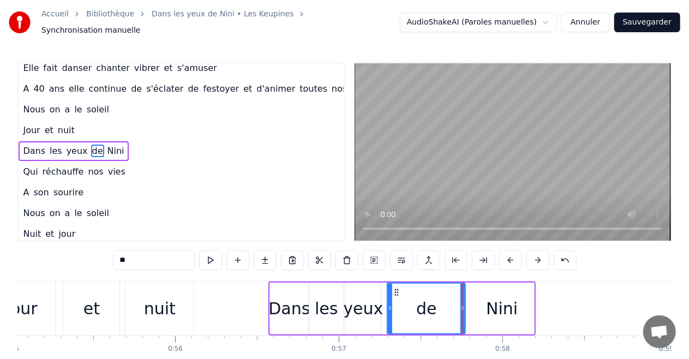
drag, startPoint x: 400, startPoint y: 303, endPoint x: 390, endPoint y: 304, distance: 9.4
drag, startPoint x: 462, startPoint y: 302, endPoint x: 424, endPoint y: 305, distance: 37.8
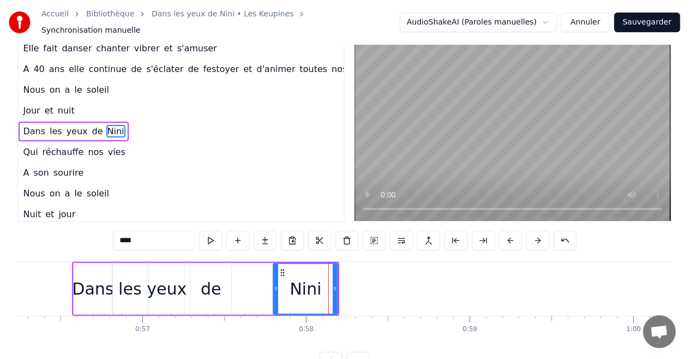
scroll to position [0, 0]
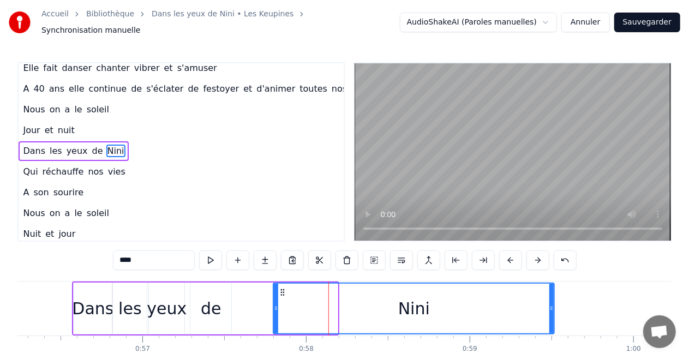
drag, startPoint x: 335, startPoint y: 303, endPoint x: 508, endPoint y: 304, distance: 173.4
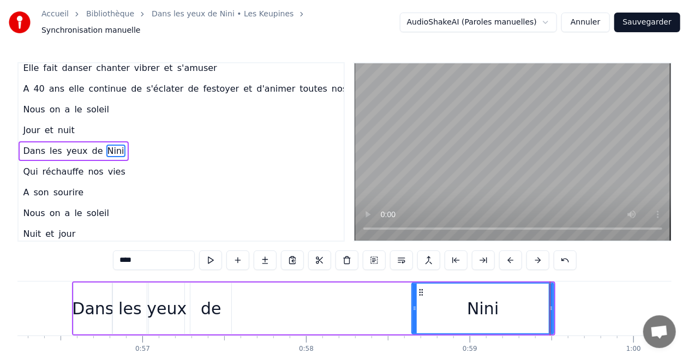
drag, startPoint x: 275, startPoint y: 303, endPoint x: 413, endPoint y: 323, distance: 140.0
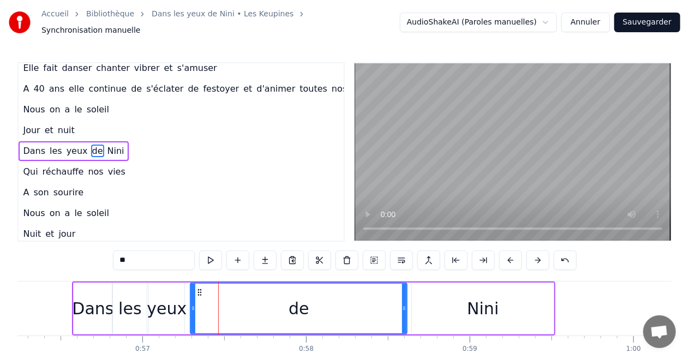
drag, startPoint x: 228, startPoint y: 305, endPoint x: 403, endPoint y: 309, distance: 175.6
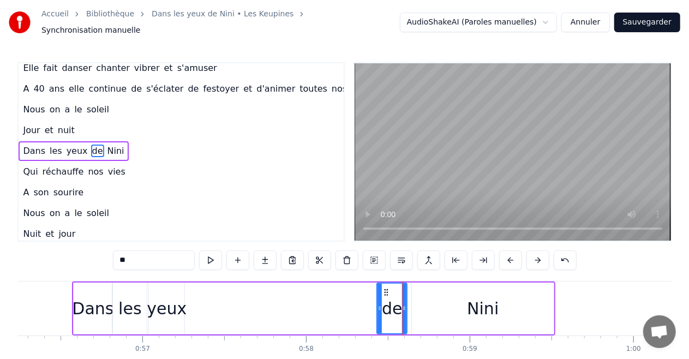
drag, startPoint x: 193, startPoint y: 302, endPoint x: 378, endPoint y: 312, distance: 185.1
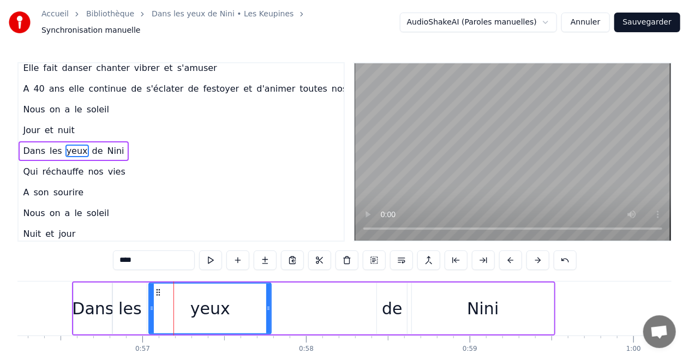
drag, startPoint x: 179, startPoint y: 303, endPoint x: 266, endPoint y: 310, distance: 87.0
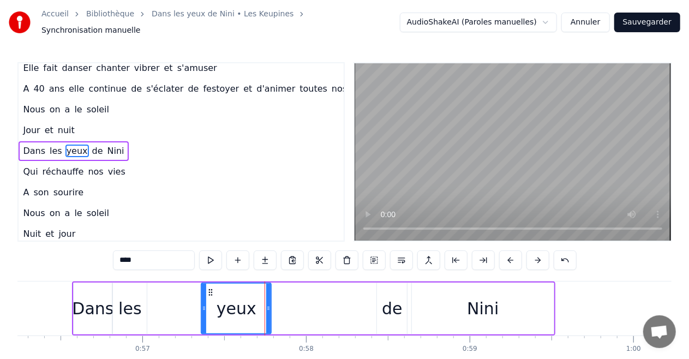
drag, startPoint x: 152, startPoint y: 305, endPoint x: 204, endPoint y: 310, distance: 52.6
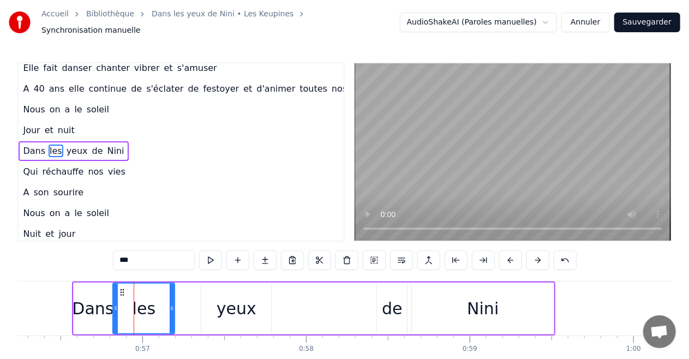
drag, startPoint x: 144, startPoint y: 302, endPoint x: 172, endPoint y: 305, distance: 27.9
drag, startPoint x: 116, startPoint y: 302, endPoint x: 143, endPoint y: 311, distance: 28.8
type input "****"
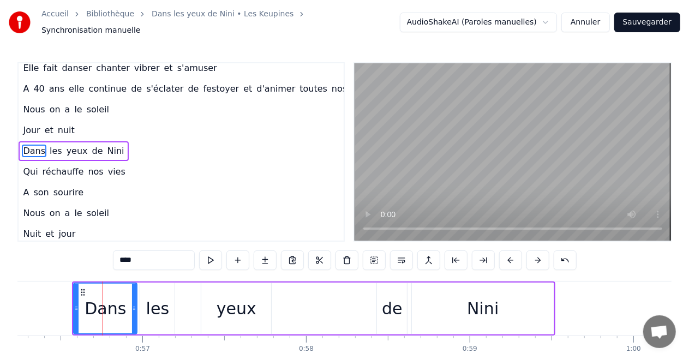
drag, startPoint x: 108, startPoint y: 301, endPoint x: 133, endPoint y: 305, distance: 25.5
